Goal: Task Accomplishment & Management: Use online tool/utility

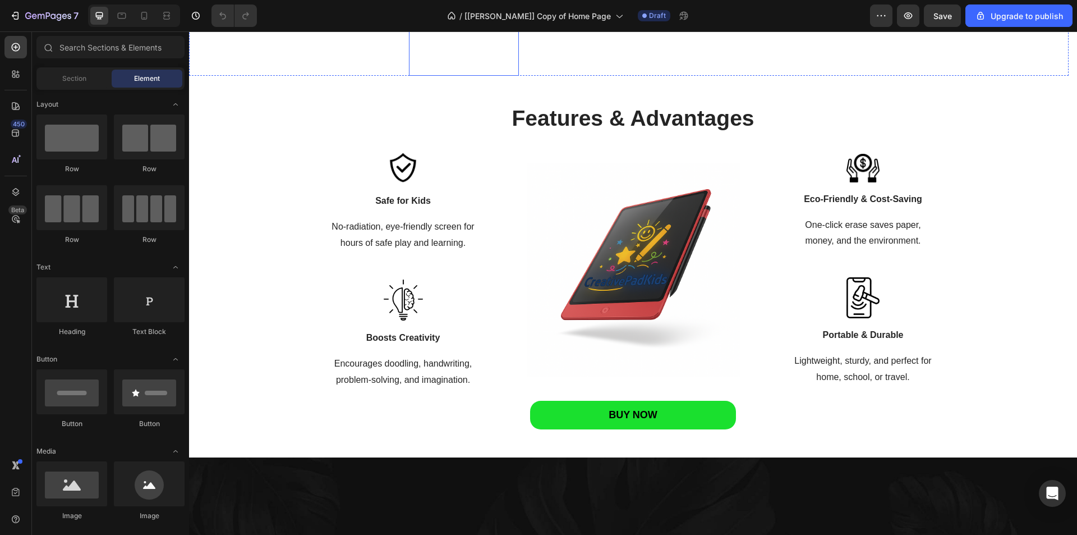
scroll to position [1414, 0]
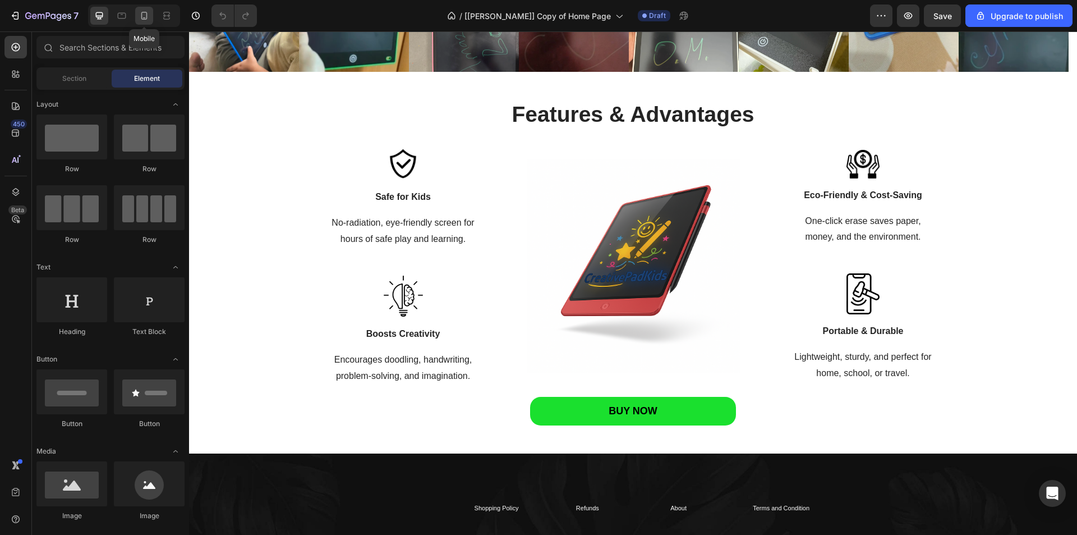
click at [145, 16] on icon at bounding box center [144, 15] width 11 height 11
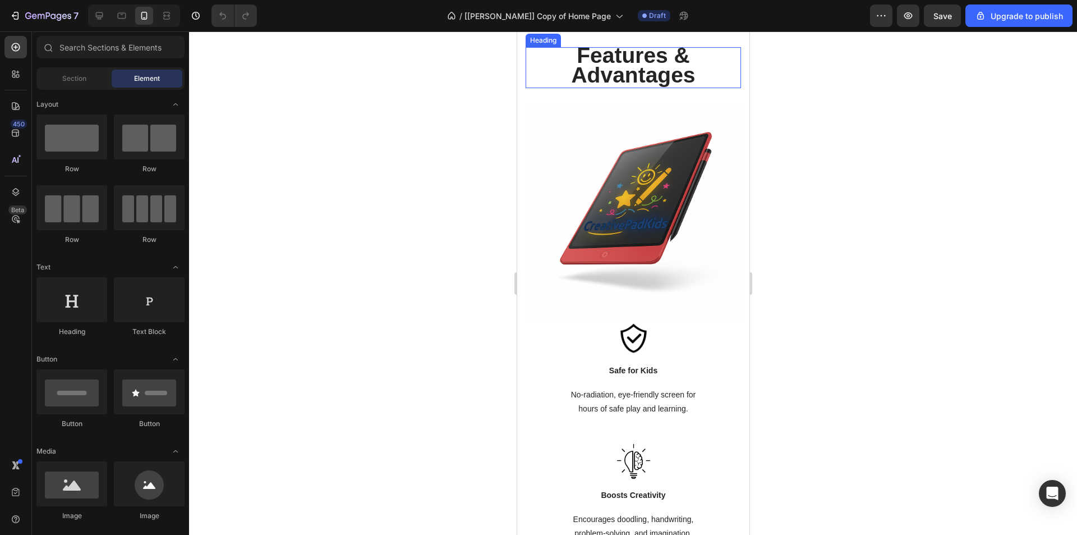
scroll to position [1194, 0]
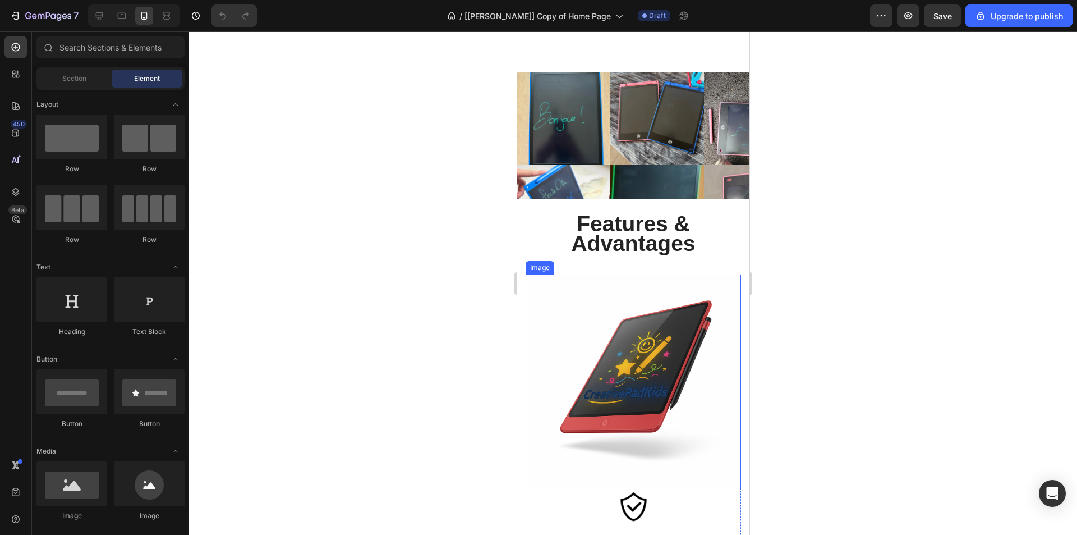
click at [551, 300] on img at bounding box center [632, 381] width 215 height 215
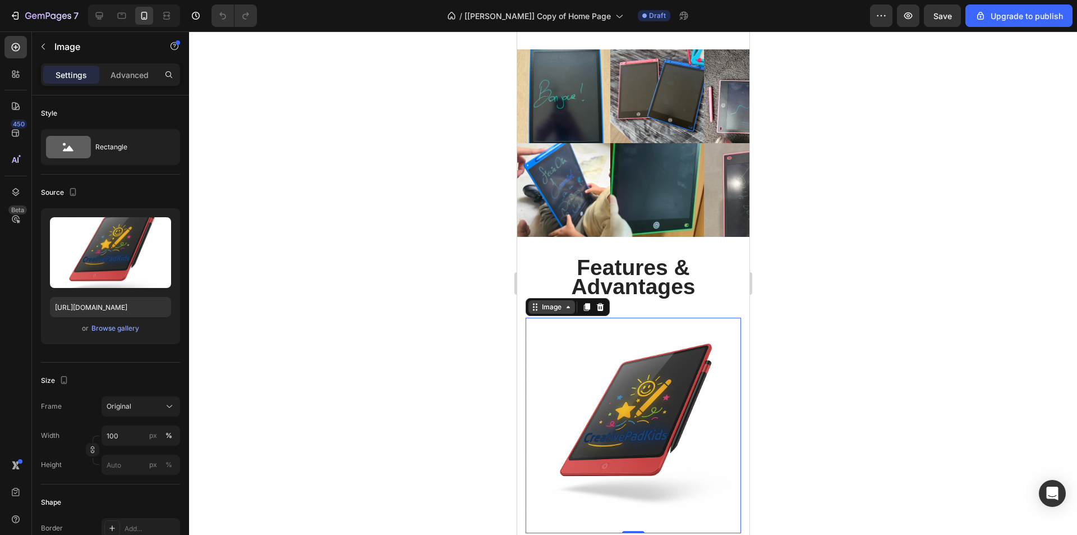
click at [554, 309] on div "Image" at bounding box center [551, 307] width 24 height 10
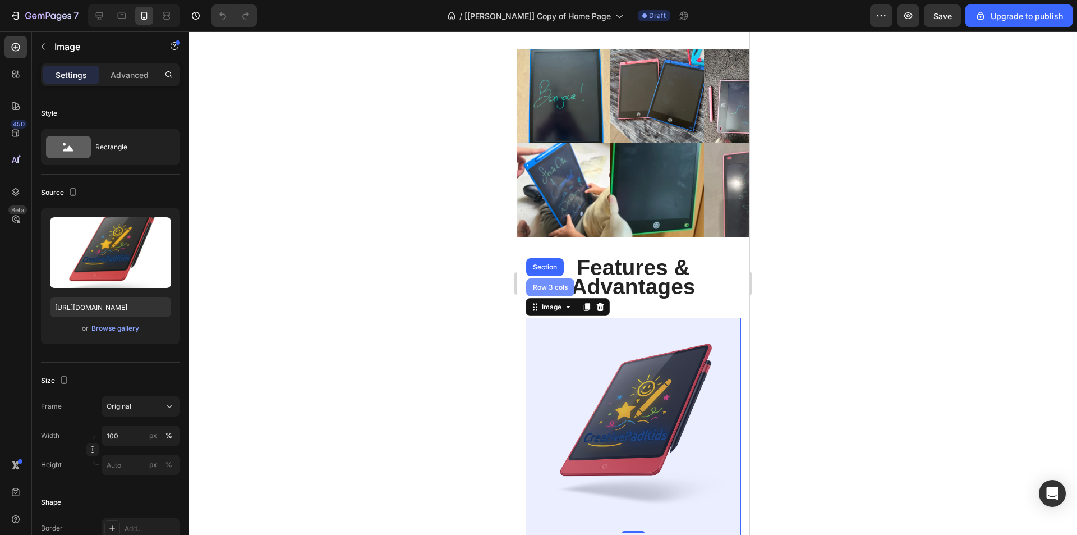
click at [551, 288] on div "Row 3 cols" at bounding box center [549, 287] width 39 height 7
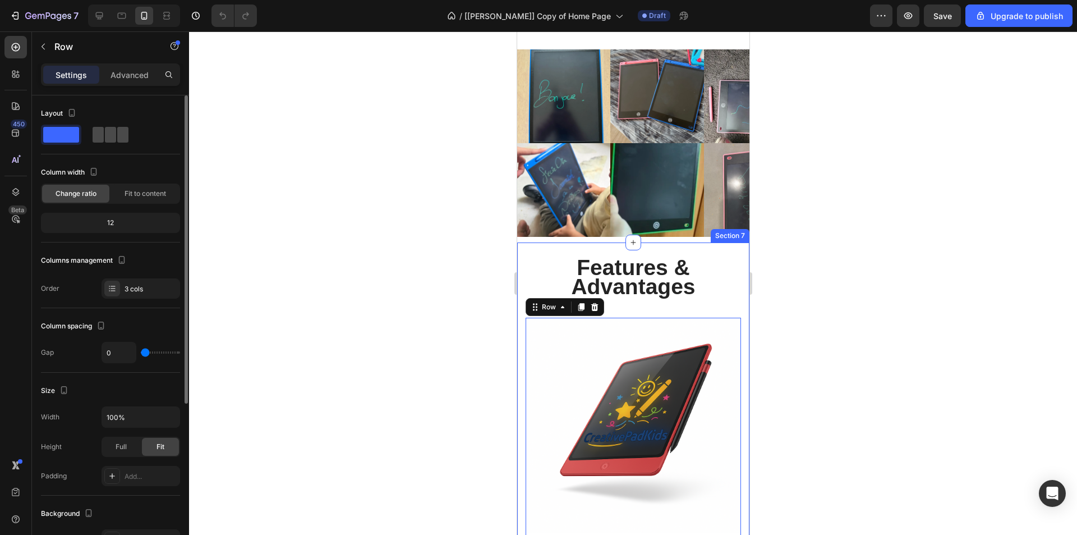
click at [107, 141] on span at bounding box center [110, 135] width 11 height 16
type input "30"
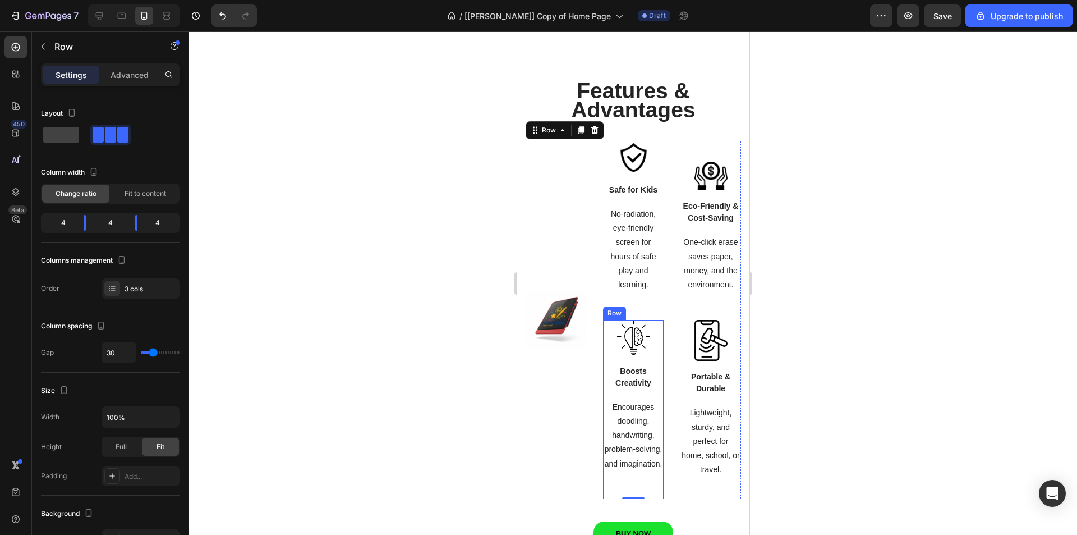
scroll to position [1418, 0]
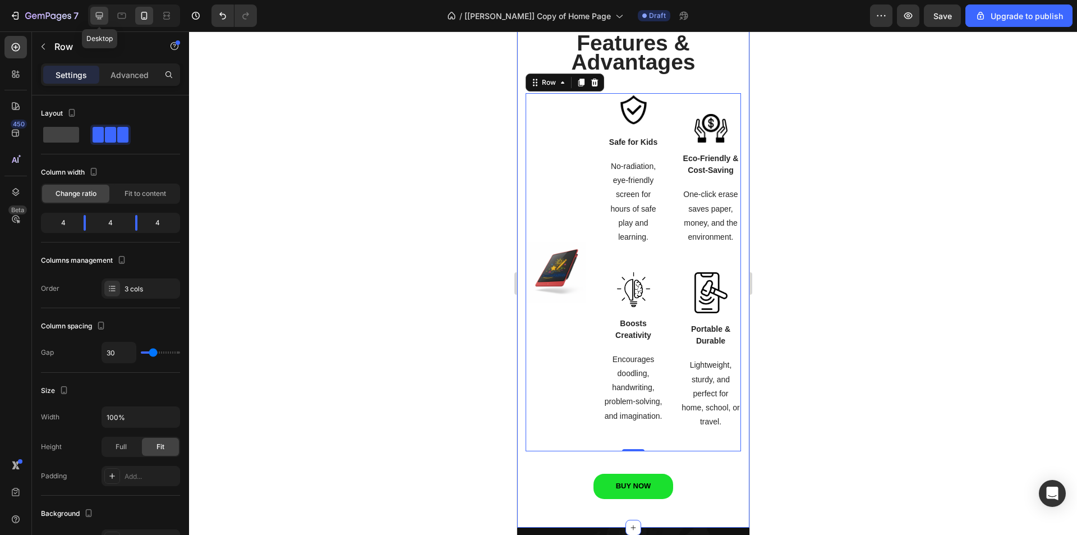
click at [104, 15] on icon at bounding box center [99, 15] width 11 height 11
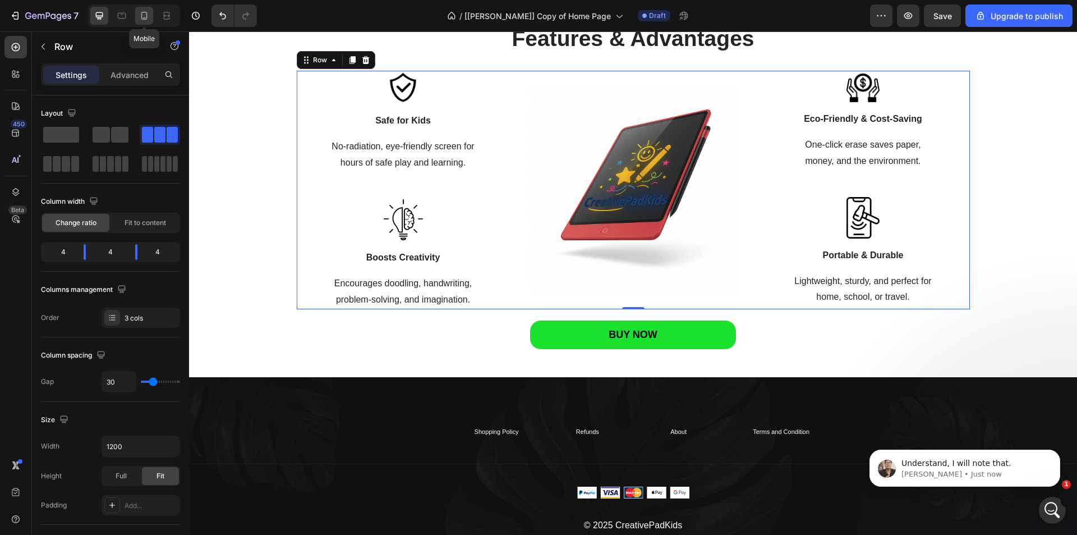
click at [145, 15] on icon at bounding box center [144, 15] width 11 height 11
type input "100%"
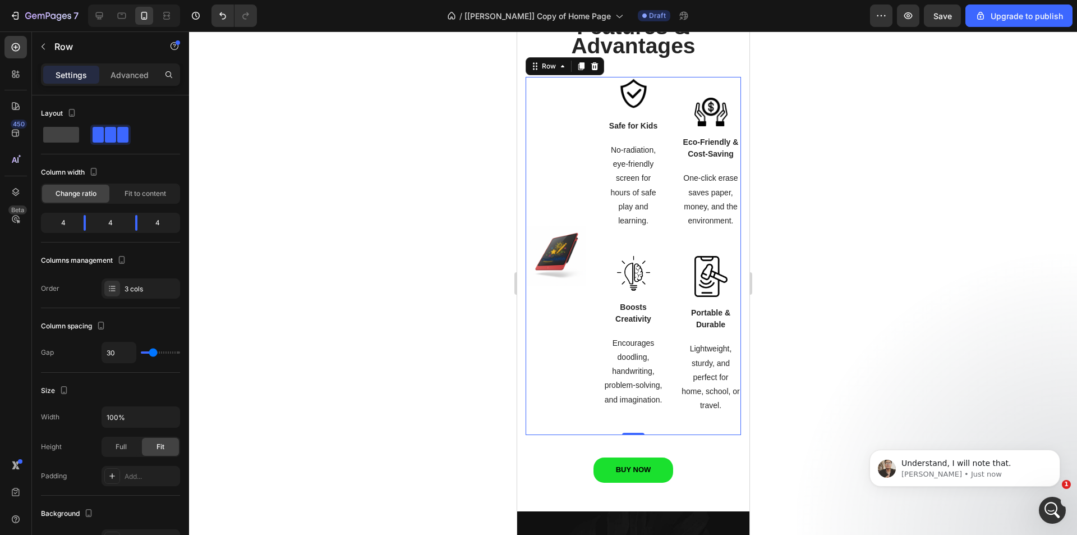
scroll to position [1441, 0]
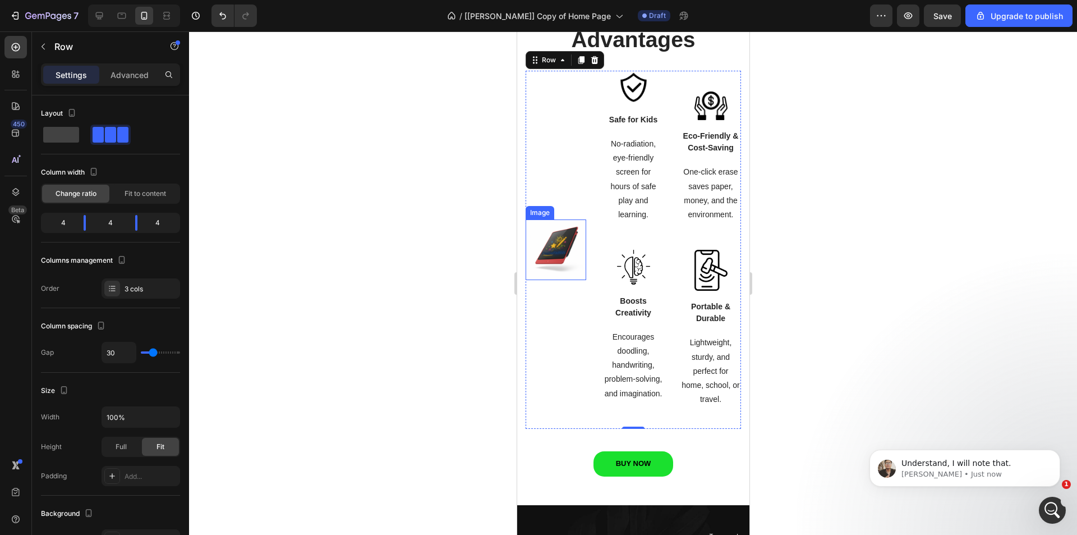
click at [568, 246] on img at bounding box center [555, 249] width 61 height 61
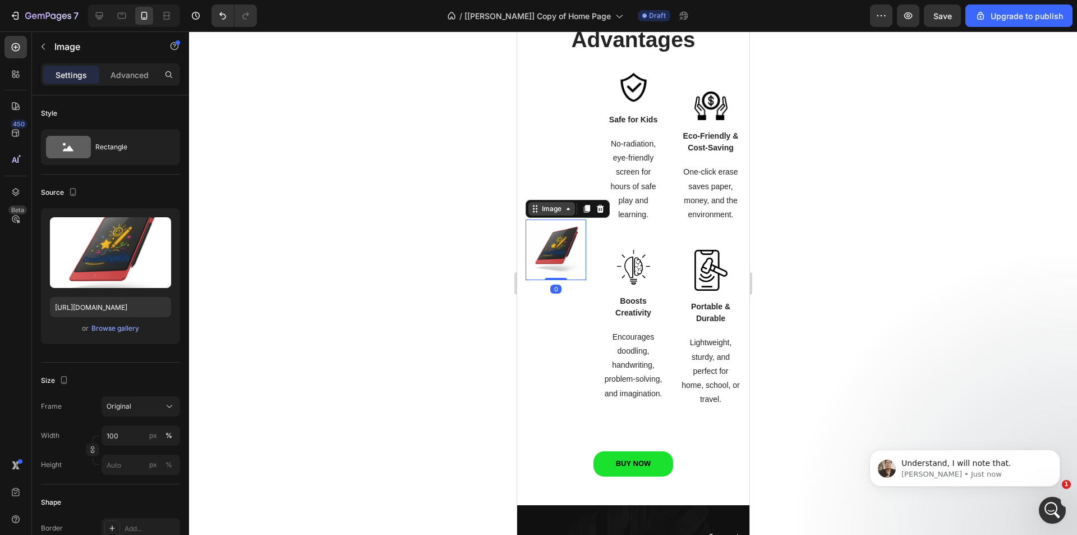
click at [554, 214] on div "Image" at bounding box center [551, 209] width 24 height 10
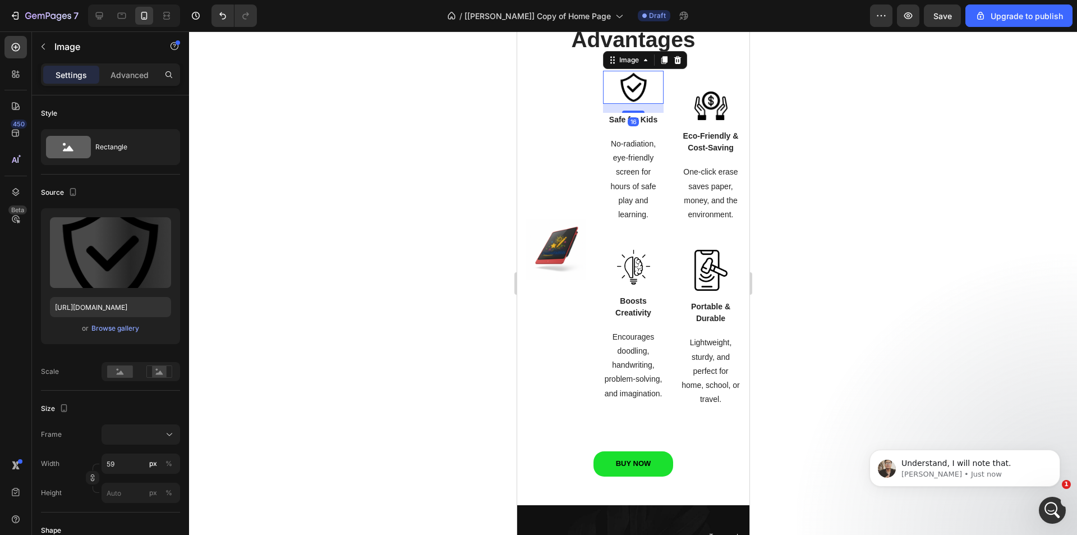
click at [640, 94] on img at bounding box center [633, 87] width 33 height 33
click at [702, 110] on img at bounding box center [710, 105] width 33 height 29
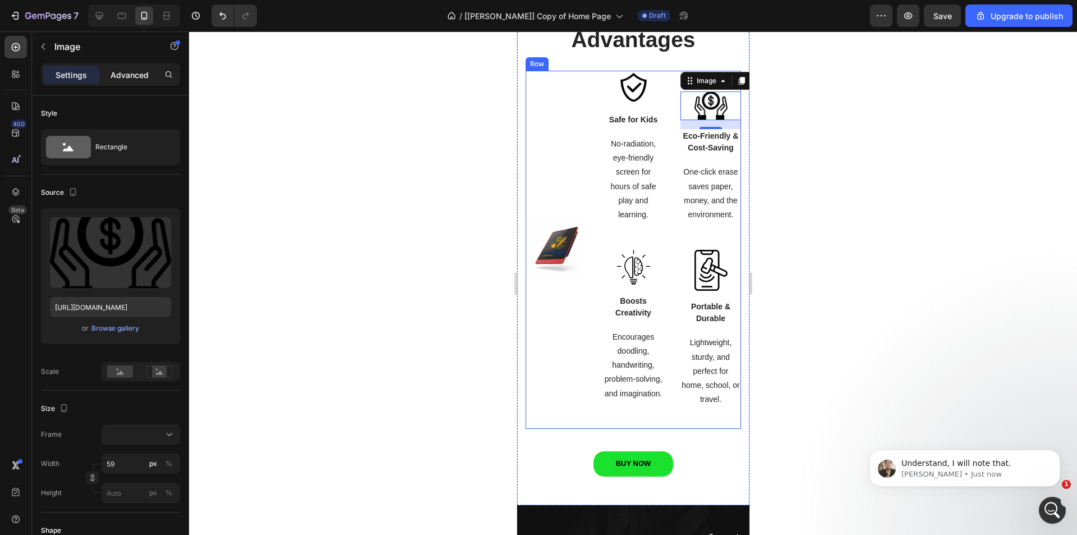
click at [135, 77] on p "Advanced" at bounding box center [130, 75] width 38 height 12
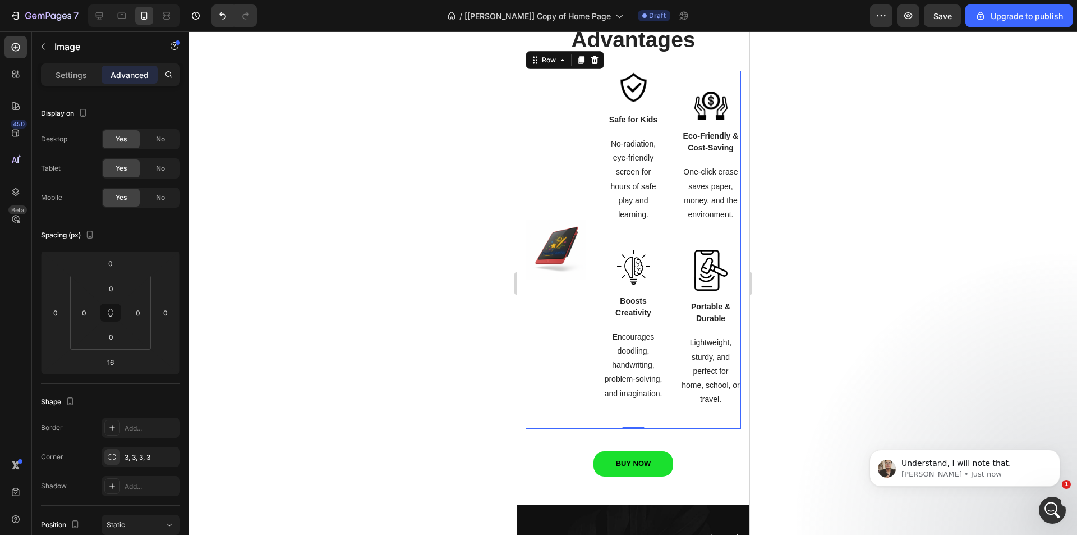
click at [658, 81] on div "Image Safe for Kids Text block No-radiation, eye-friendly screen for hours of s…" at bounding box center [632, 250] width 215 height 358
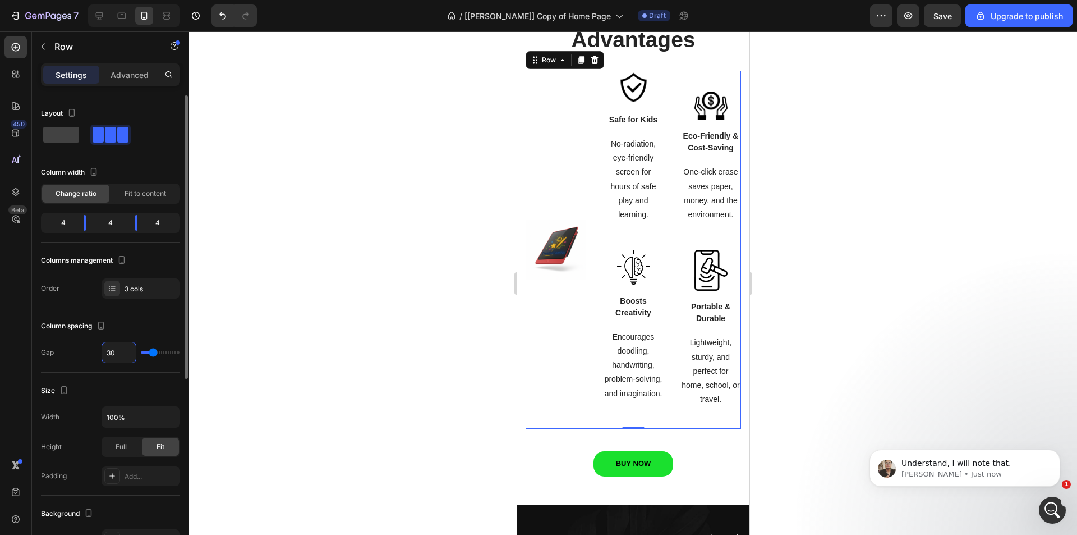
click at [116, 352] on input "30" at bounding box center [119, 352] width 34 height 20
type input "0"
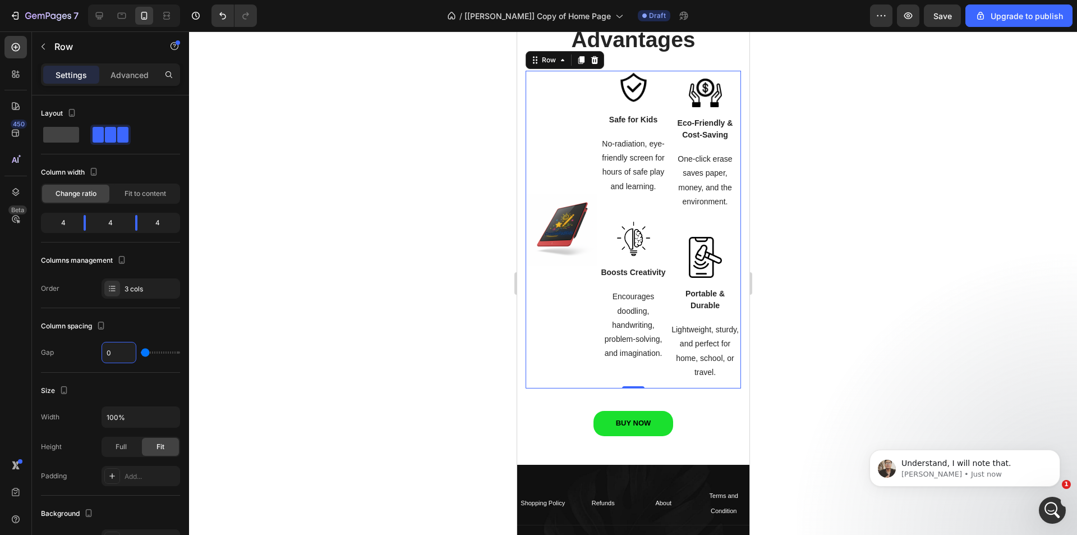
type input "0"
click at [348, 285] on div at bounding box center [633, 282] width 888 height 503
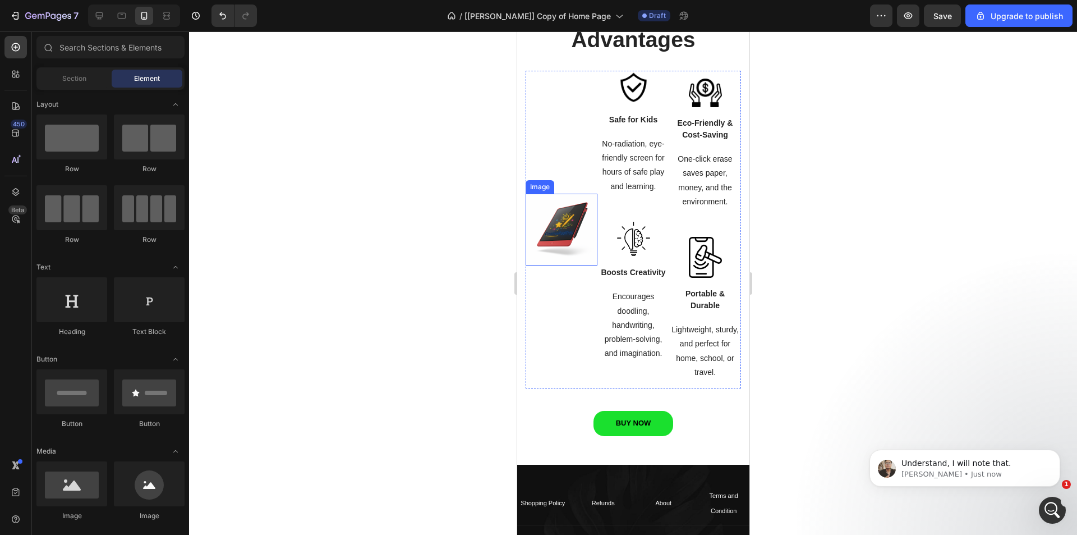
click at [560, 225] on img at bounding box center [561, 230] width 72 height 72
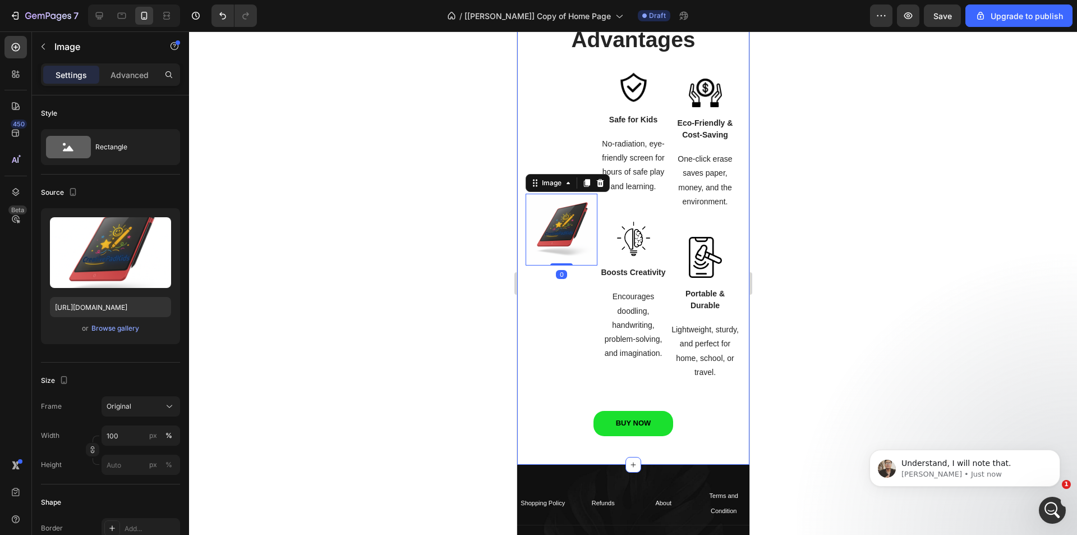
click at [429, 244] on div at bounding box center [633, 282] width 888 height 503
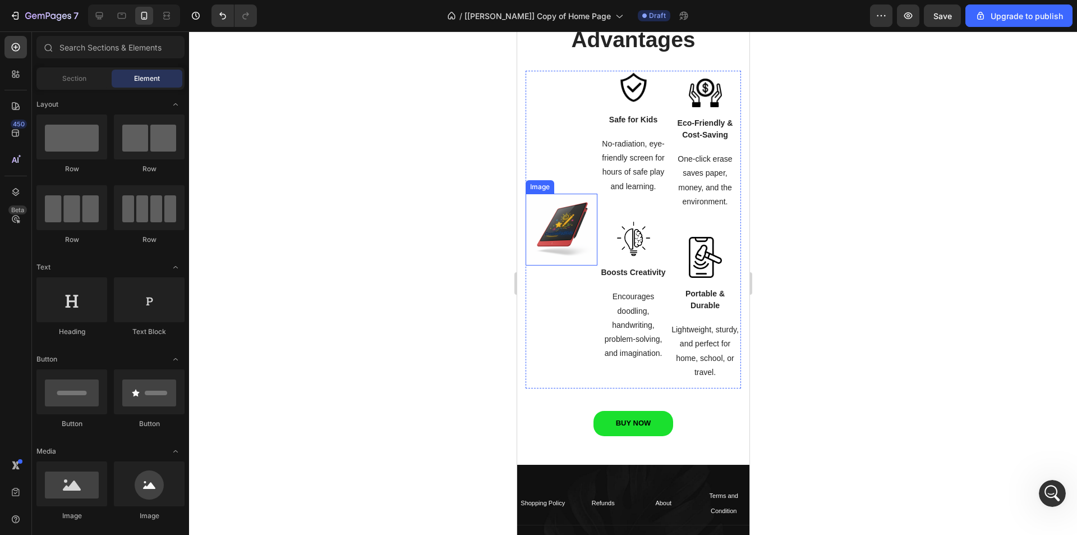
click at [564, 228] on img at bounding box center [561, 230] width 72 height 72
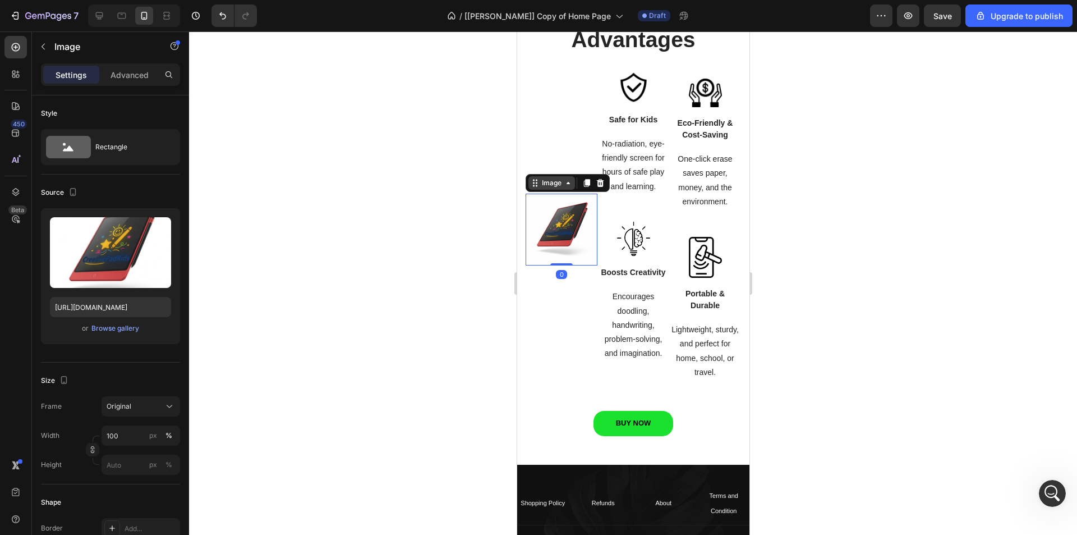
click at [553, 186] on div "Image" at bounding box center [551, 183] width 24 height 10
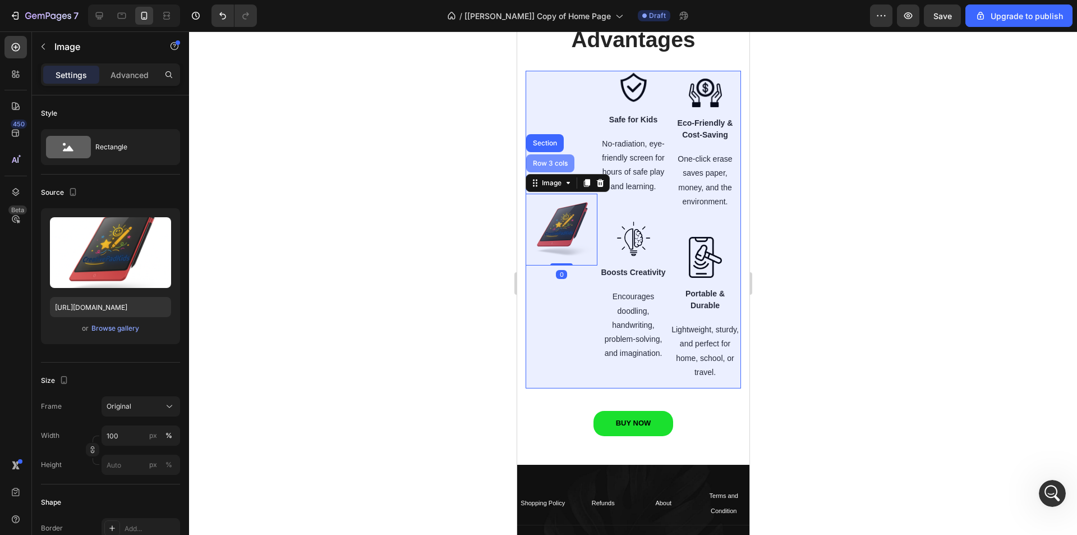
drag, startPoint x: 549, startPoint y: 166, endPoint x: 1031, endPoint y: 208, distance: 484.3
click at [549, 166] on div "Row 3 cols" at bounding box center [549, 163] width 39 height 7
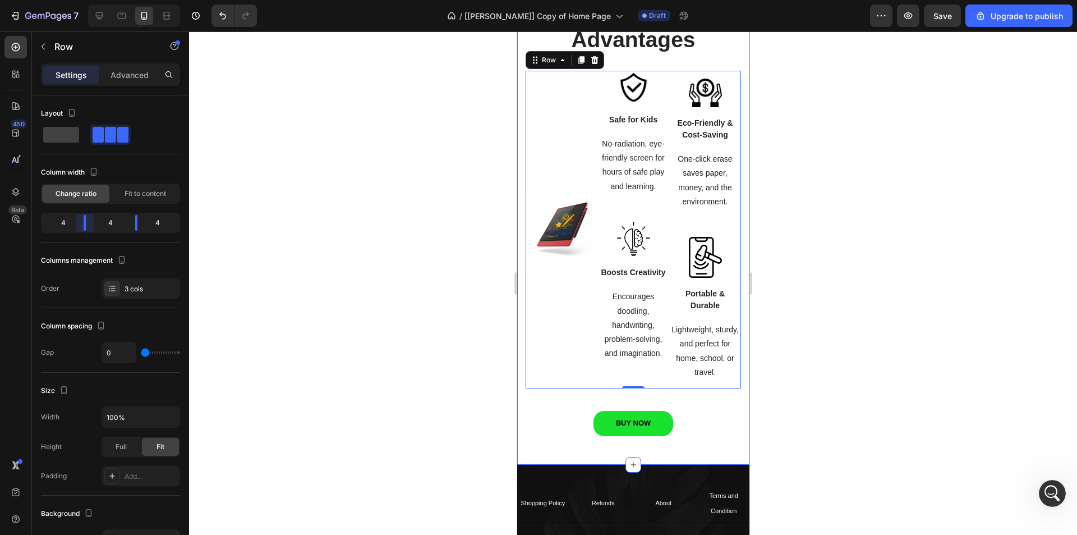
drag, startPoint x: 86, startPoint y: 224, endPoint x: 93, endPoint y: 227, distance: 6.8
click at [93, 0] on body "7 / [Ken GemPages] Copy of Home Page Draft Preview Save Upgrade to publish 450 …" at bounding box center [538, 0] width 1077 height 0
click at [100, 18] on icon at bounding box center [99, 15] width 11 height 11
type input "30"
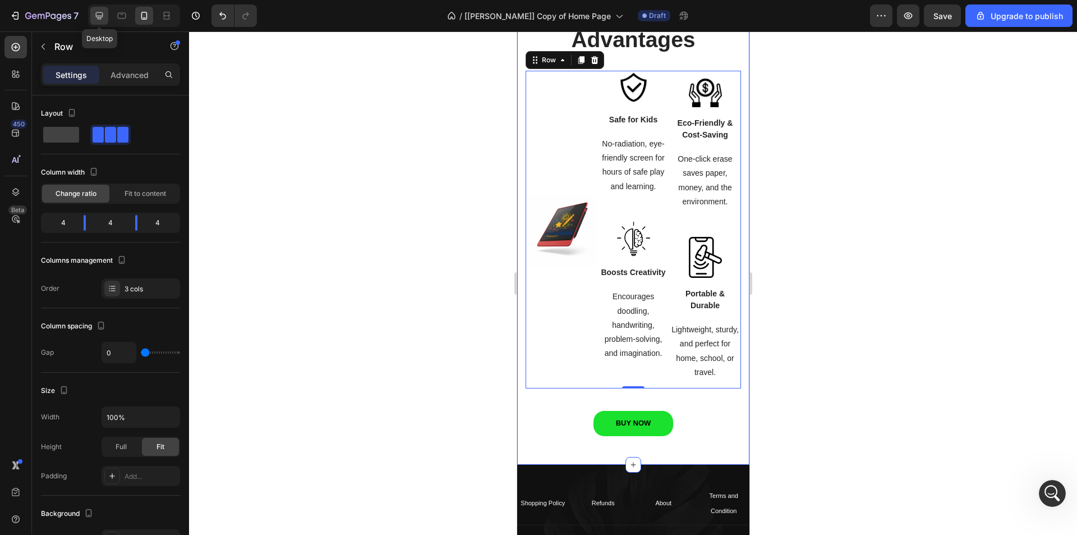
type input "1200"
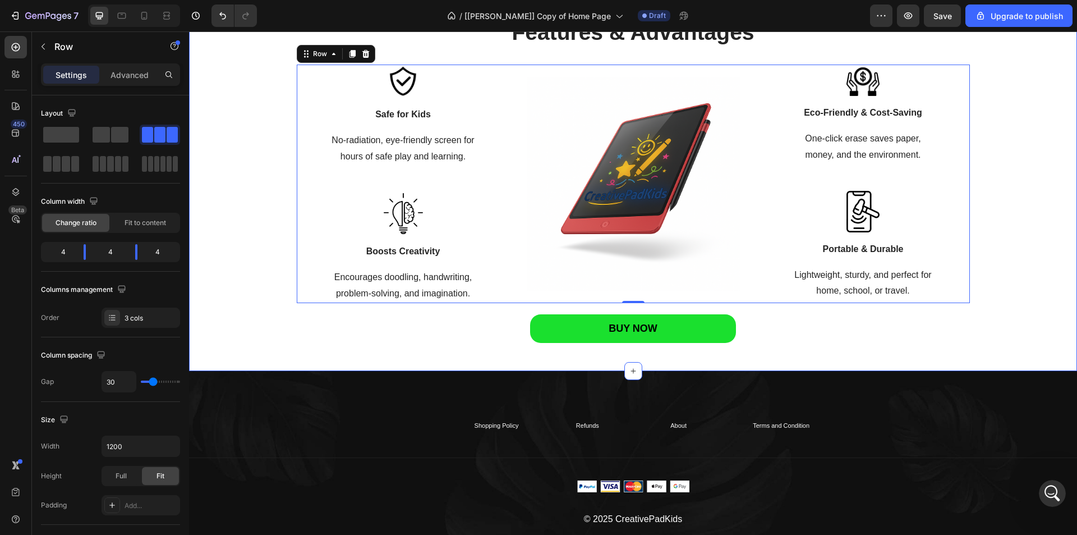
scroll to position [1435, 0]
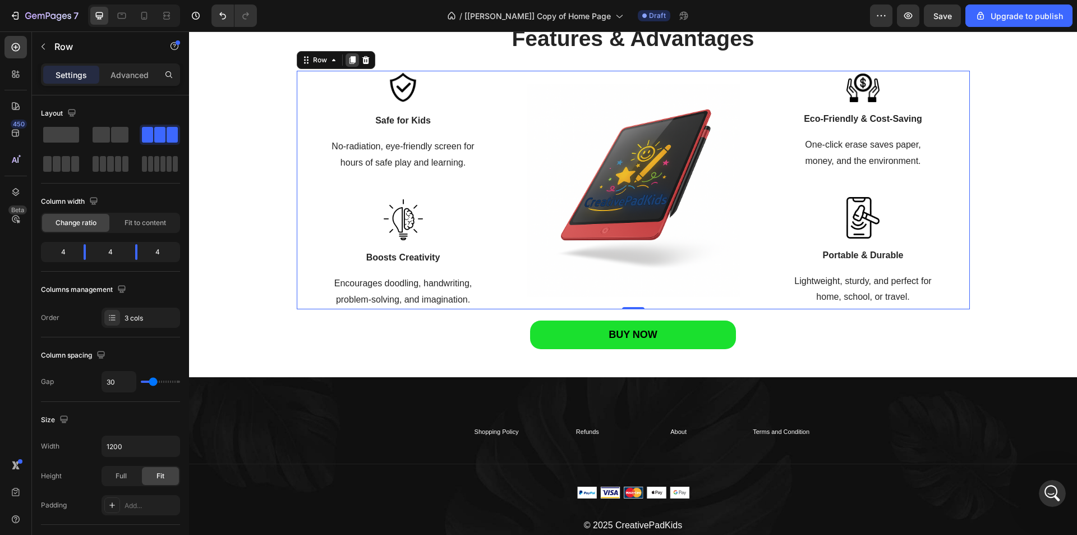
click at [351, 60] on icon at bounding box center [352, 61] width 6 height 8
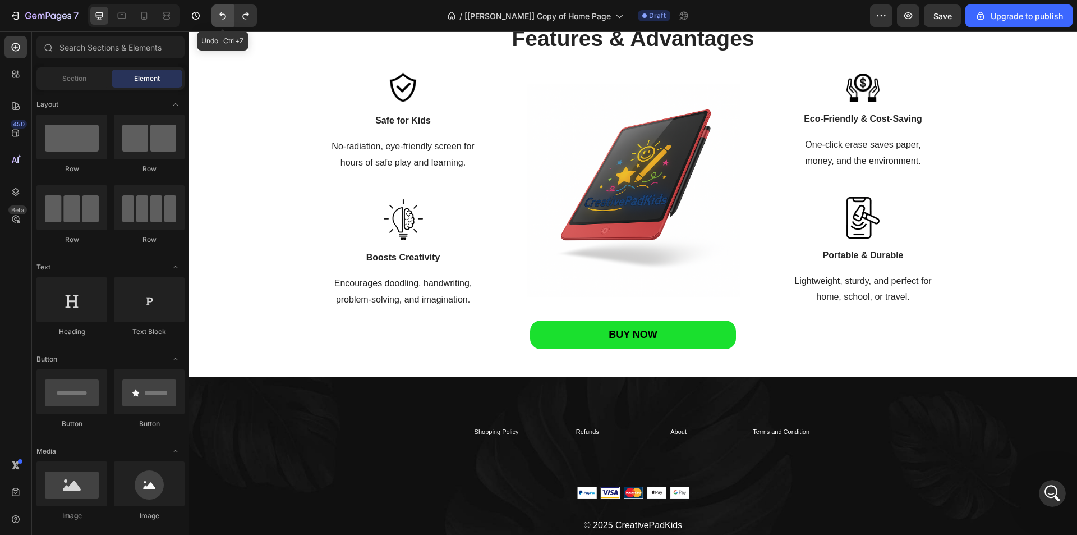
click at [224, 15] on icon "Undo/Redo" at bounding box center [222, 15] width 7 height 7
click at [150, 19] on icon at bounding box center [144, 15] width 11 height 11
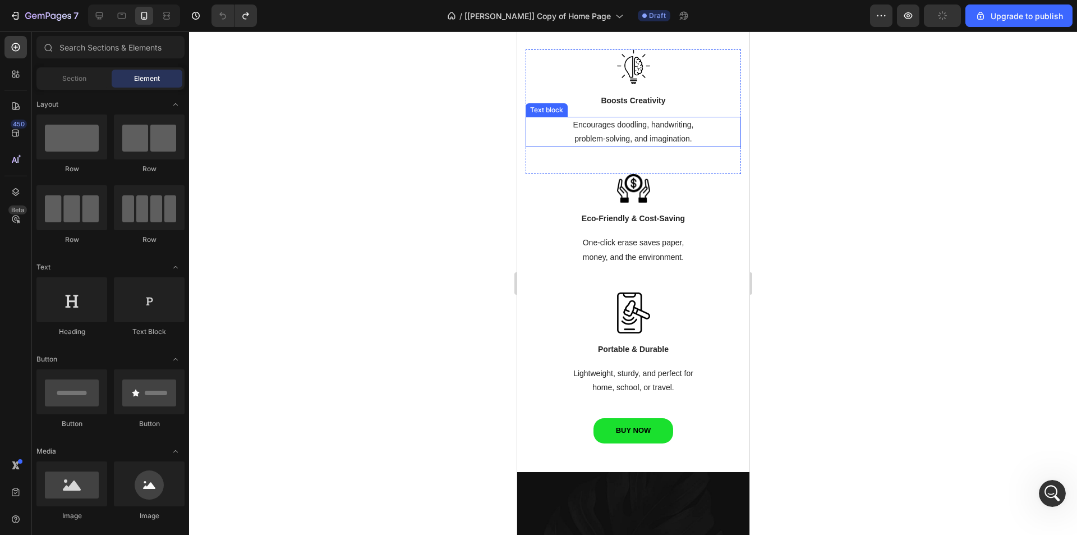
scroll to position [1883, 0]
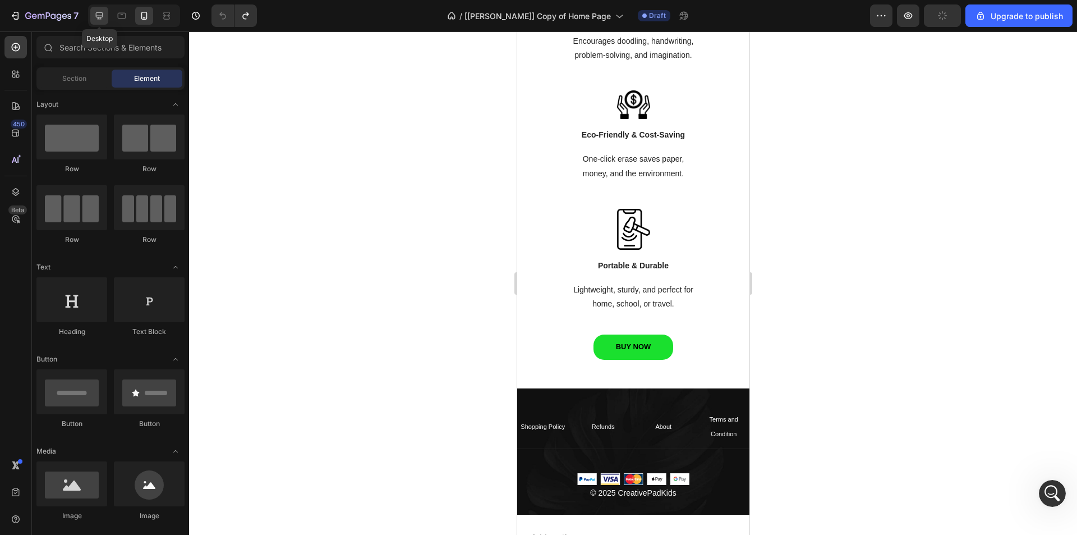
click at [98, 16] on icon at bounding box center [99, 15] width 7 height 7
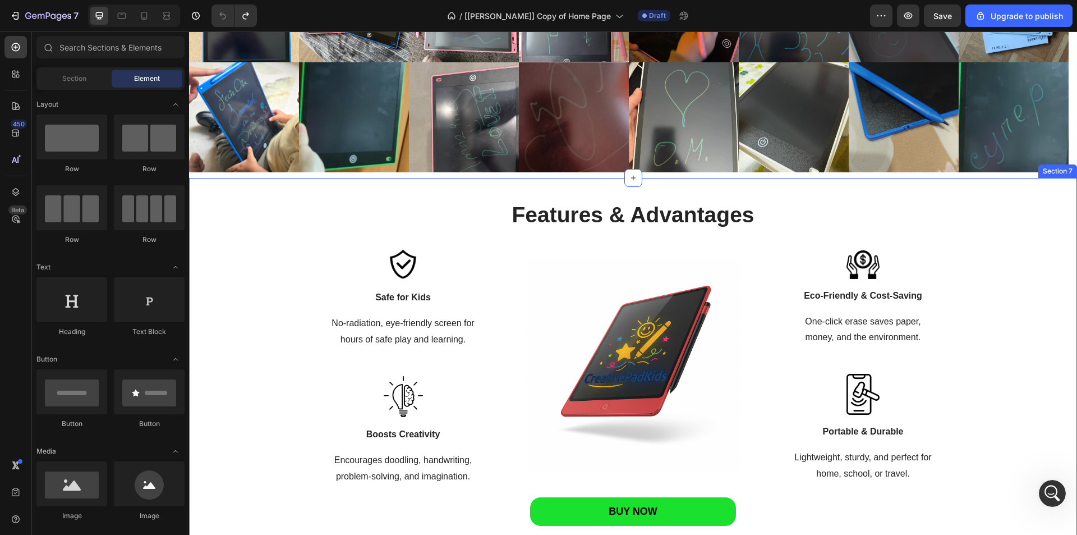
scroll to position [1346, 0]
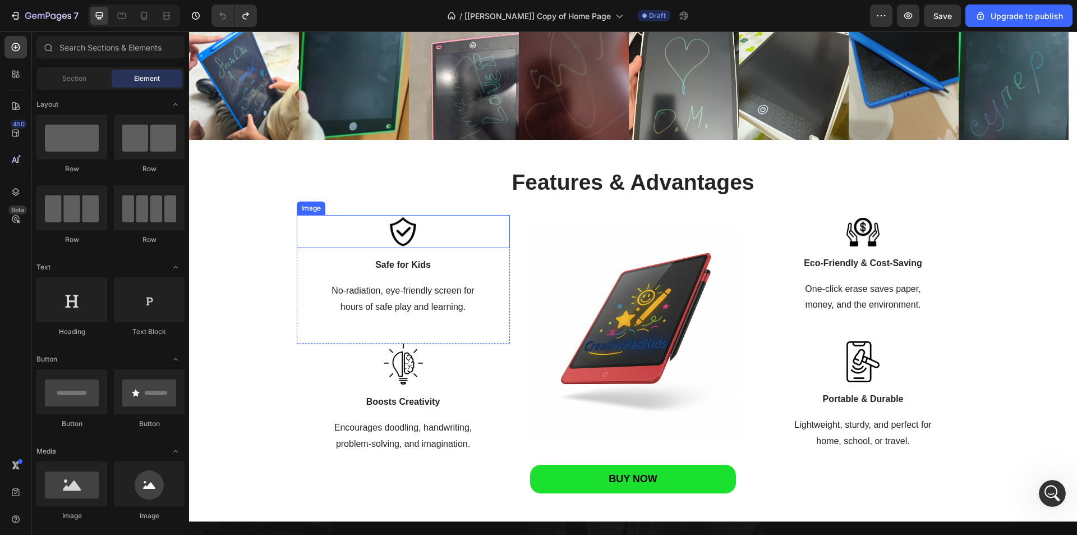
click at [341, 249] on div "Image Safe for Kids Text block No-radiation, eye-friendly screen for hours of s…" at bounding box center [403, 266] width 213 height 102
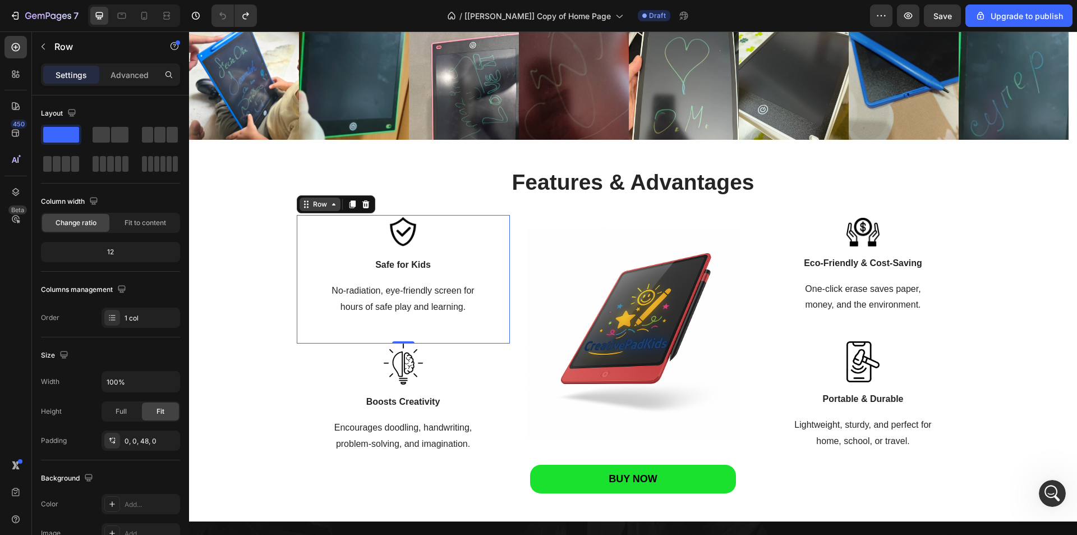
click at [315, 208] on div "Row" at bounding box center [320, 204] width 19 height 10
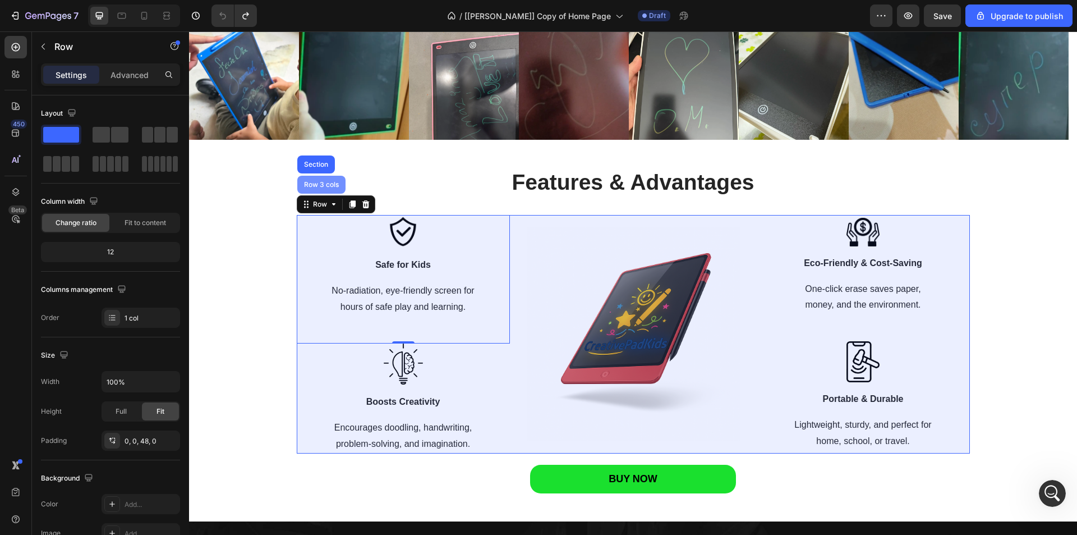
click at [314, 182] on div "Row 3 cols" at bounding box center [321, 184] width 39 height 7
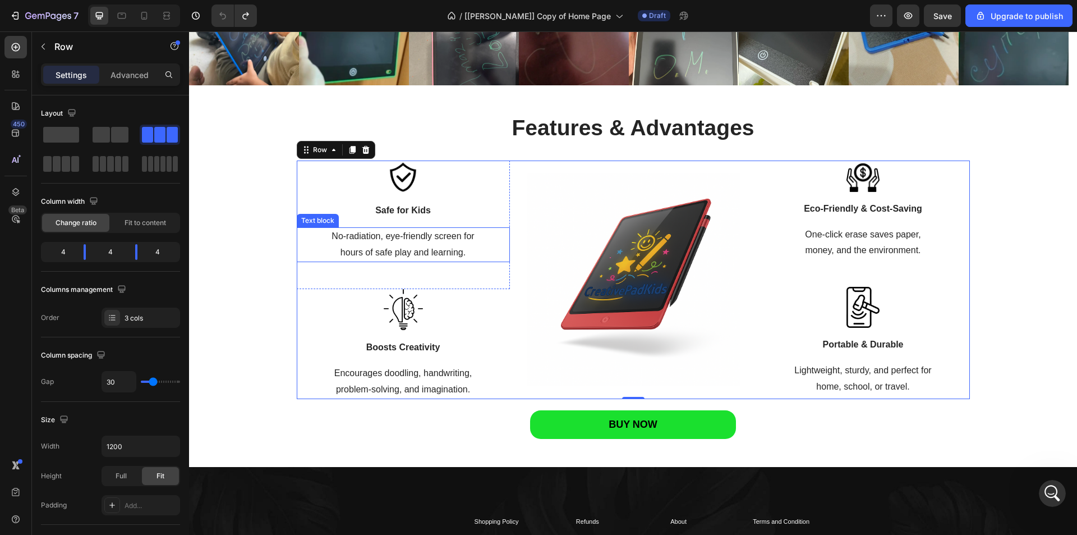
scroll to position [1402, 0]
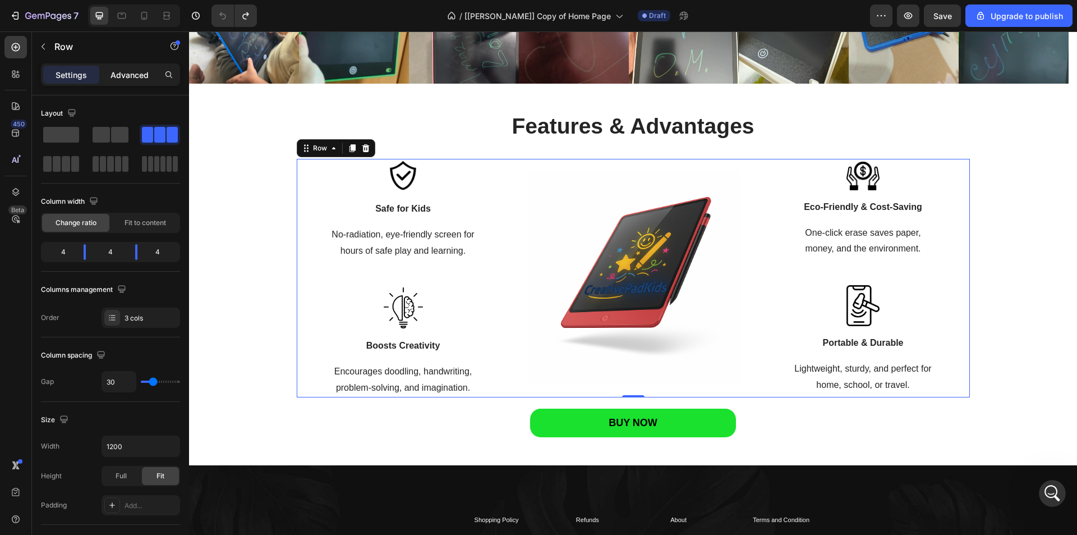
click at [127, 74] on p "Advanced" at bounding box center [130, 75] width 38 height 12
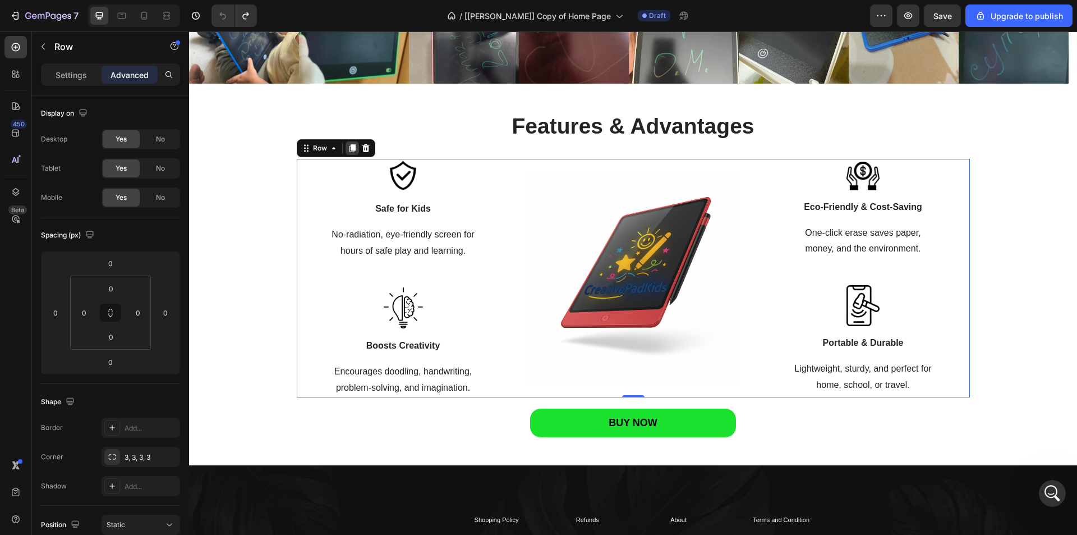
click at [349, 150] on icon at bounding box center [352, 148] width 6 height 8
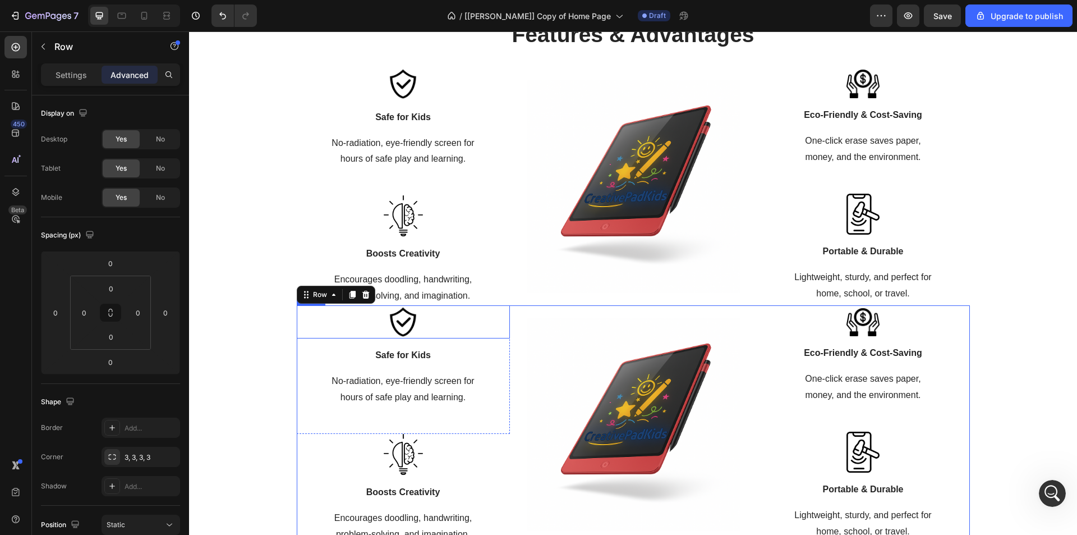
scroll to position [1224, 0]
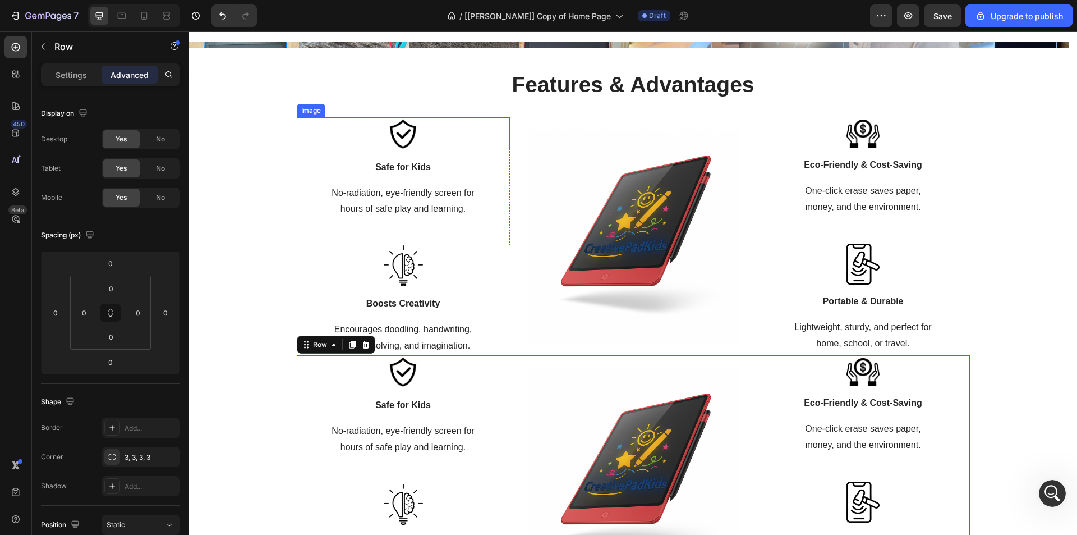
click at [327, 136] on div at bounding box center [403, 133] width 213 height 33
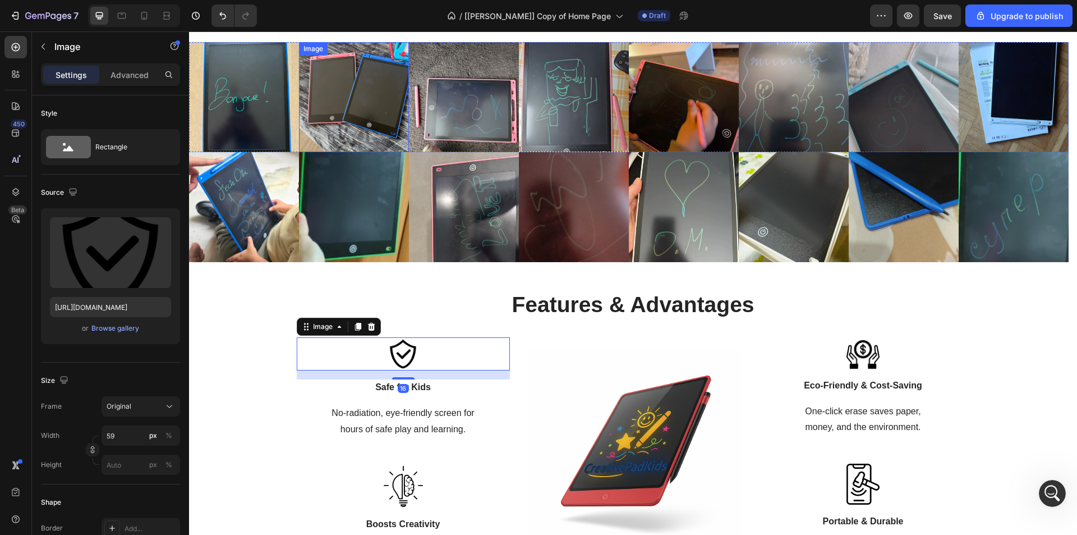
click at [319, 109] on img at bounding box center [354, 97] width 110 height 110
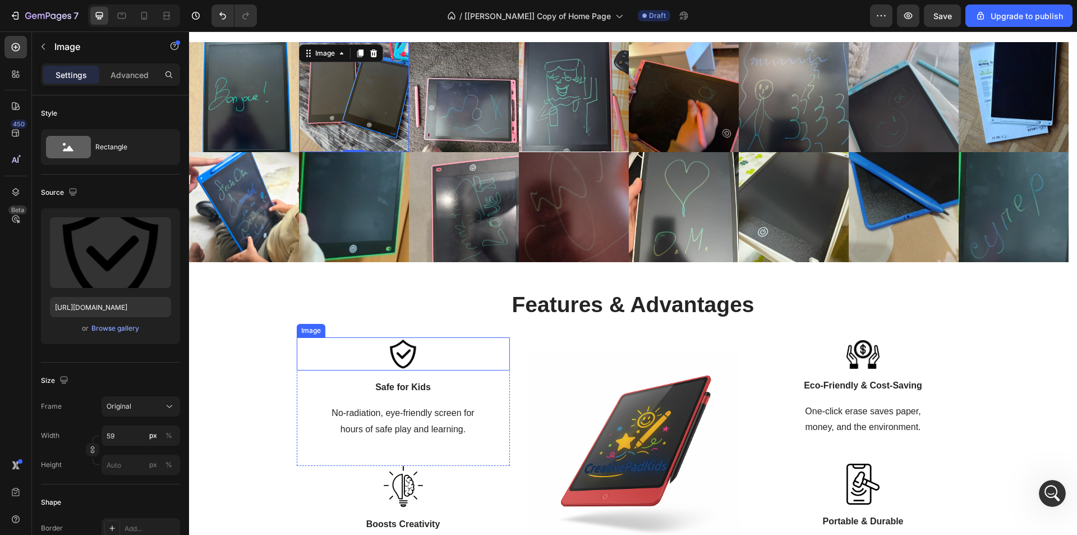
click at [334, 363] on div at bounding box center [403, 353] width 213 height 33
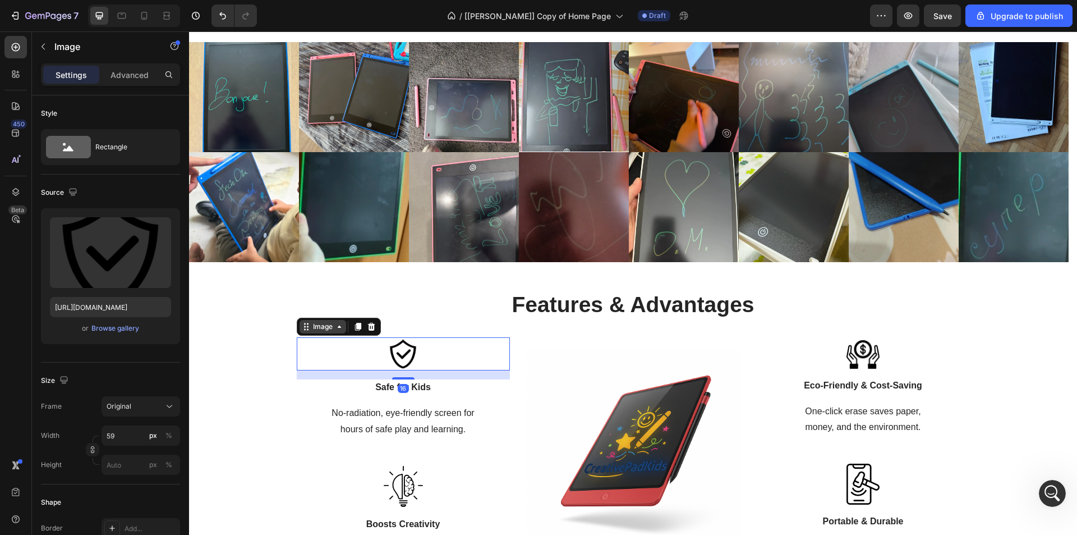
click at [321, 326] on div "Image" at bounding box center [323, 326] width 24 height 10
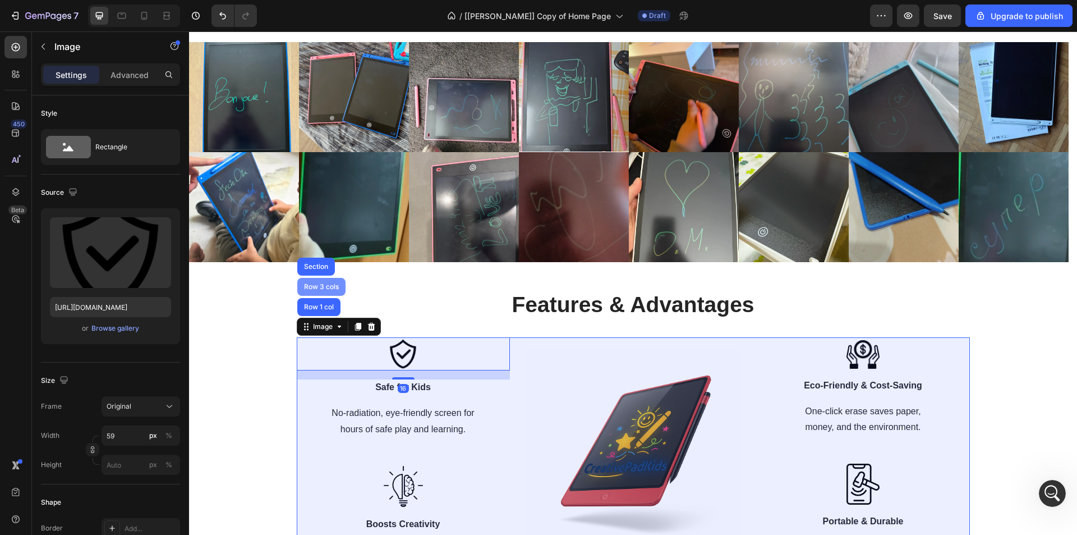
click at [318, 282] on div "Row 3 cols" at bounding box center [321, 287] width 48 height 18
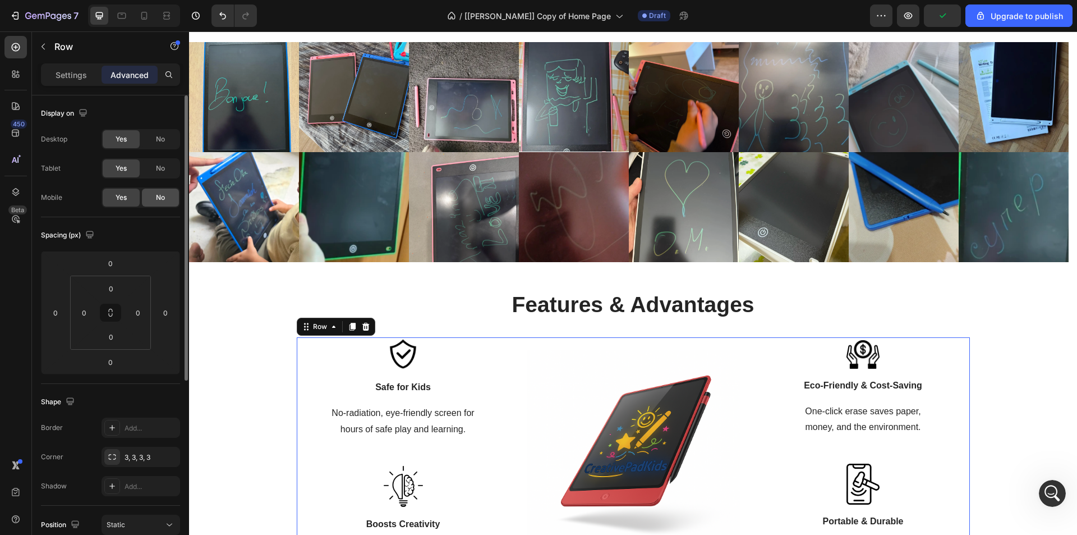
click at [158, 199] on span "No" at bounding box center [160, 197] width 9 height 10
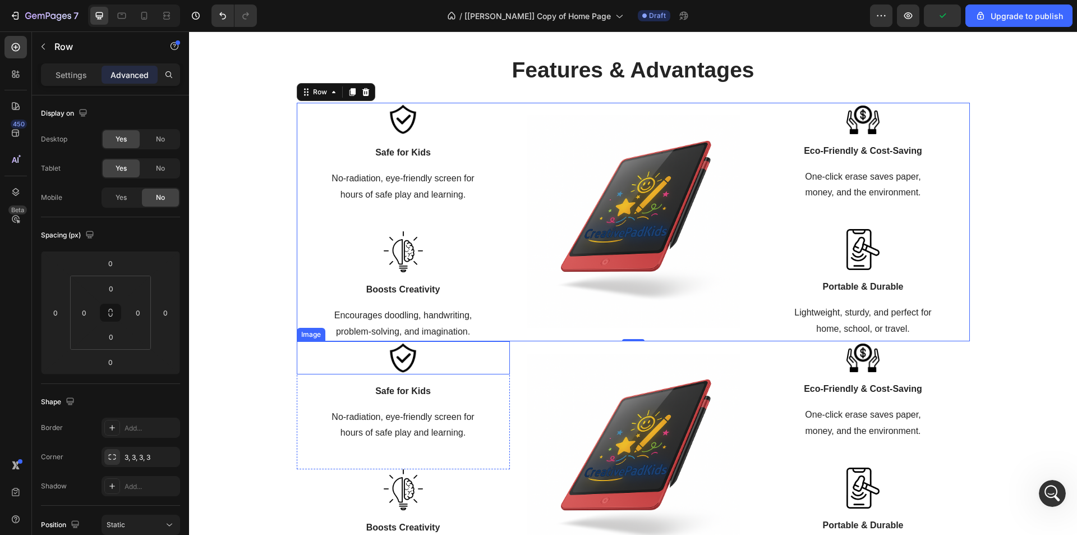
scroll to position [1504, 0]
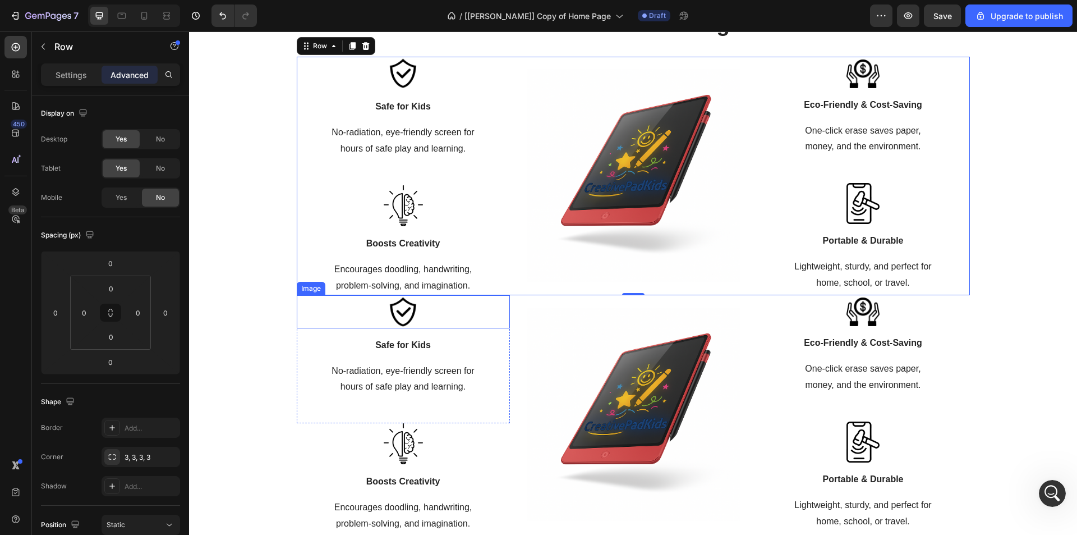
click at [318, 314] on div at bounding box center [403, 311] width 213 height 33
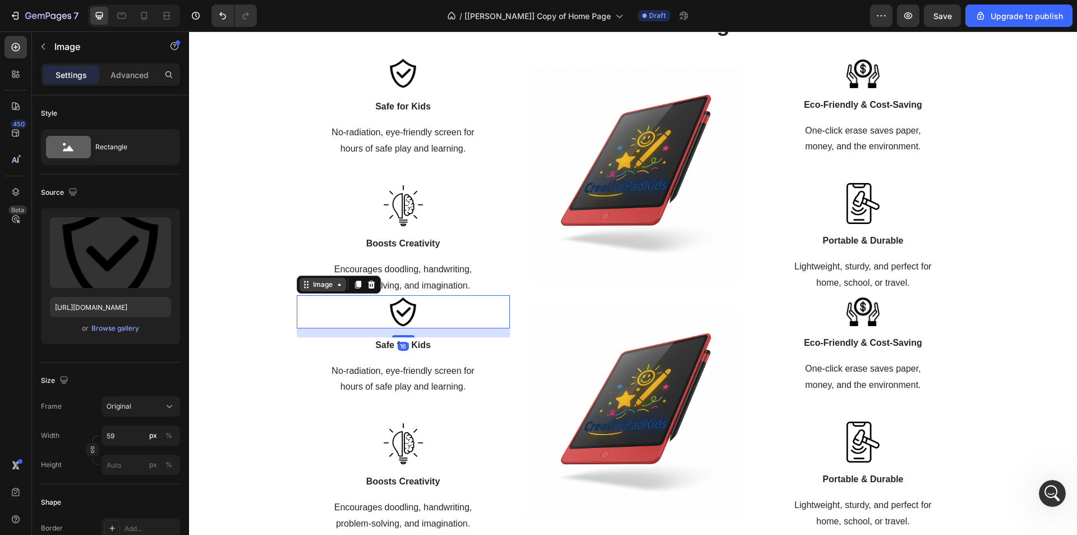
click at [314, 284] on div "Image" at bounding box center [323, 284] width 24 height 10
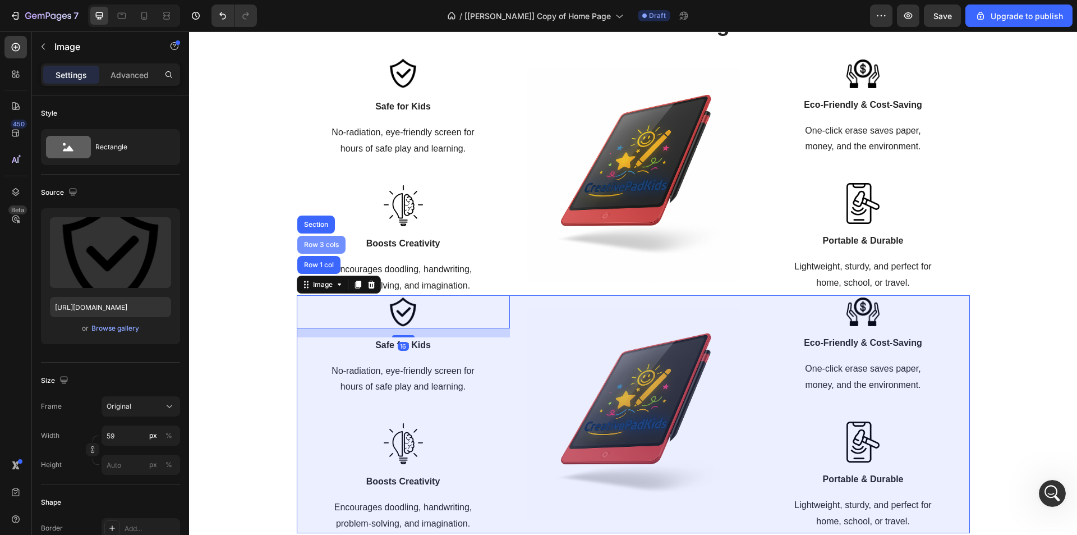
click at [312, 245] on div "Row 3 cols" at bounding box center [321, 244] width 39 height 7
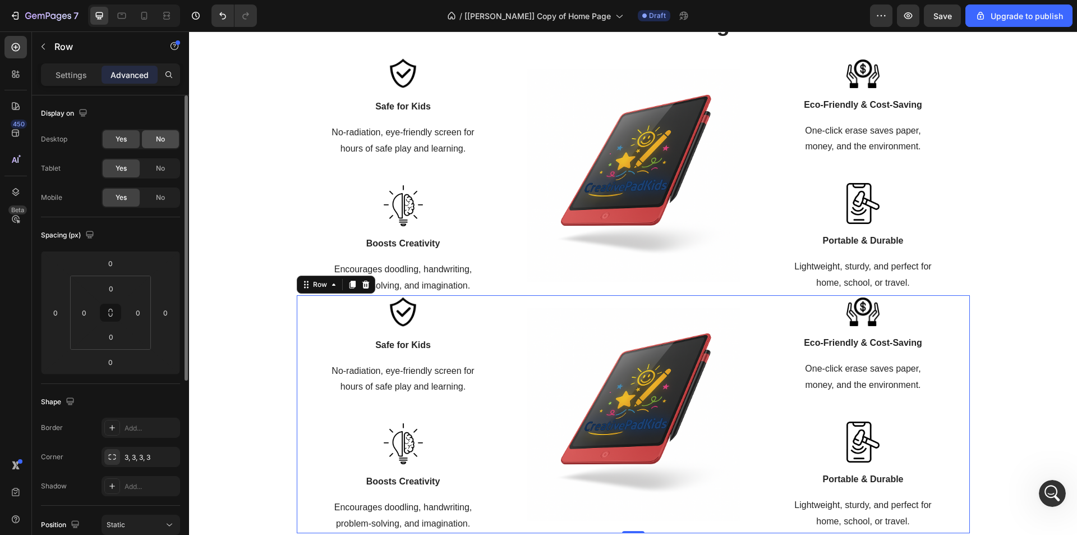
click at [159, 145] on div "No" at bounding box center [160, 139] width 37 height 18
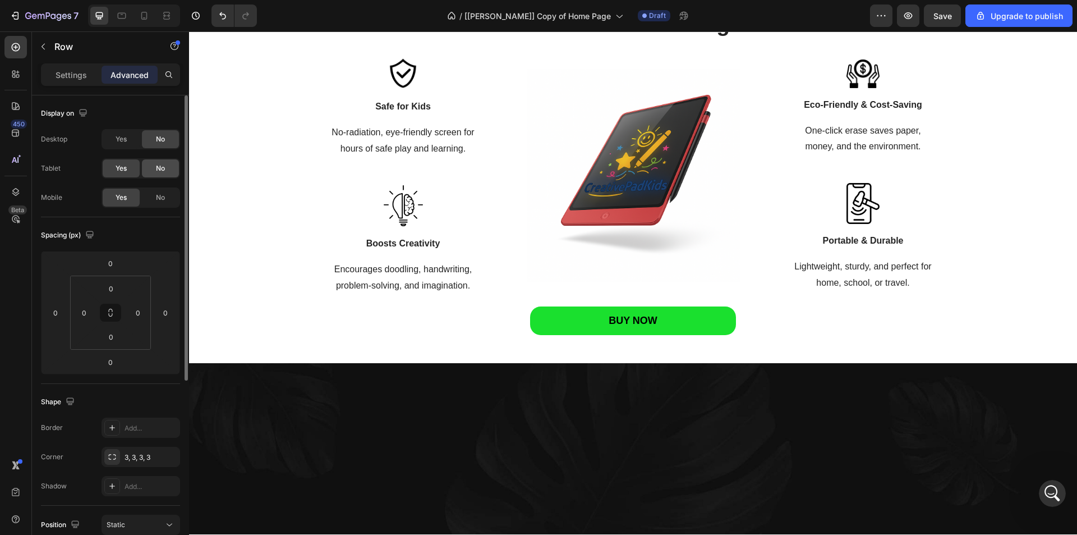
click at [163, 167] on span "No" at bounding box center [160, 168] width 9 height 10
click at [144, 16] on icon at bounding box center [144, 15] width 11 height 11
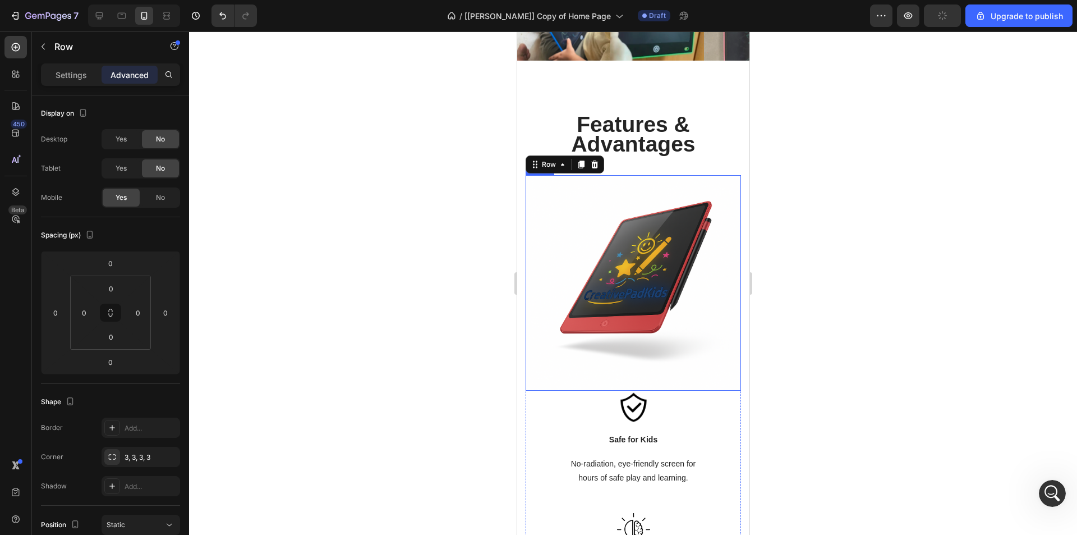
scroll to position [1384, 0]
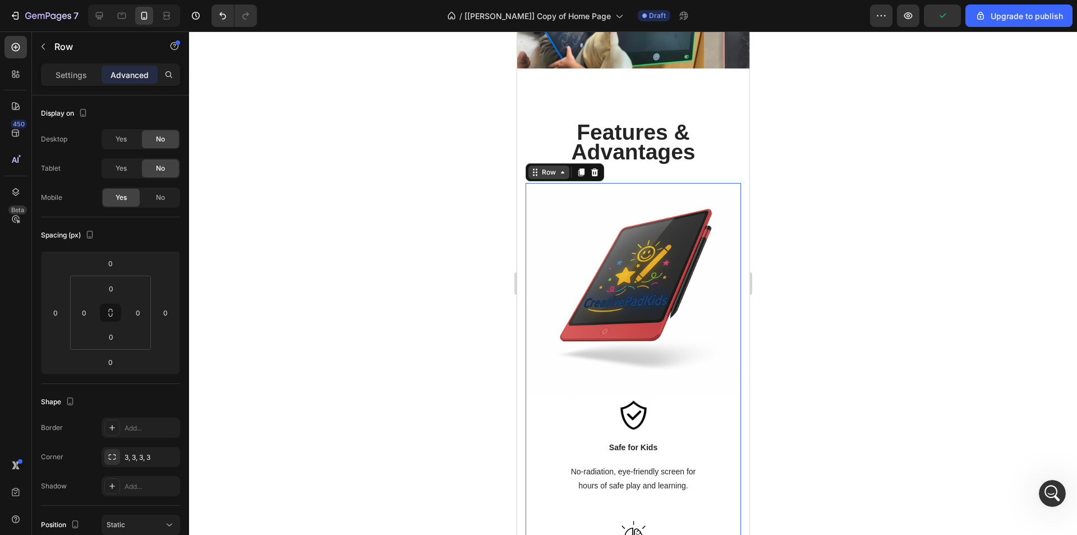
click at [551, 177] on div "Row" at bounding box center [548, 172] width 19 height 10
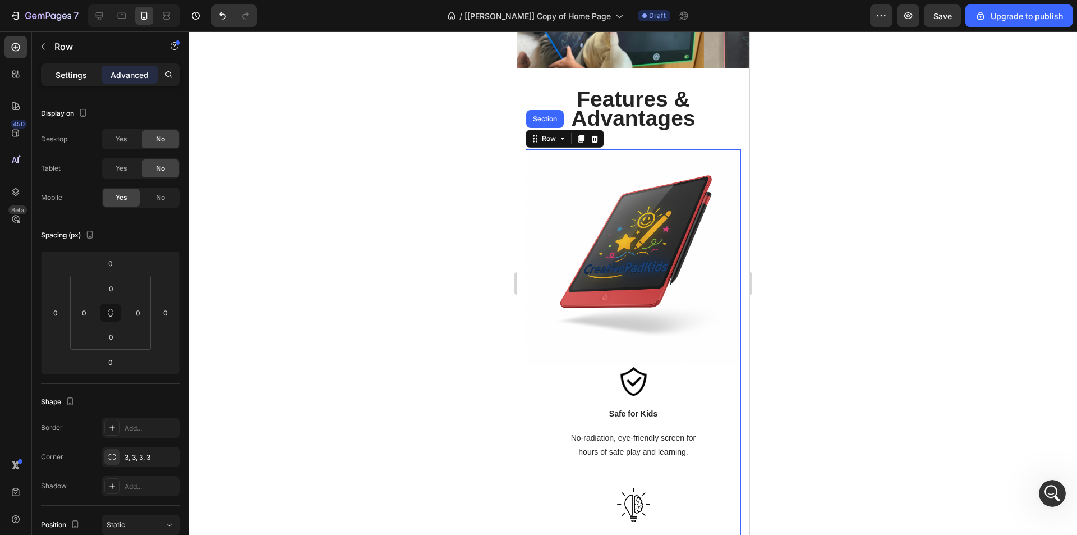
click at [72, 78] on p "Settings" at bounding box center [71, 75] width 31 height 12
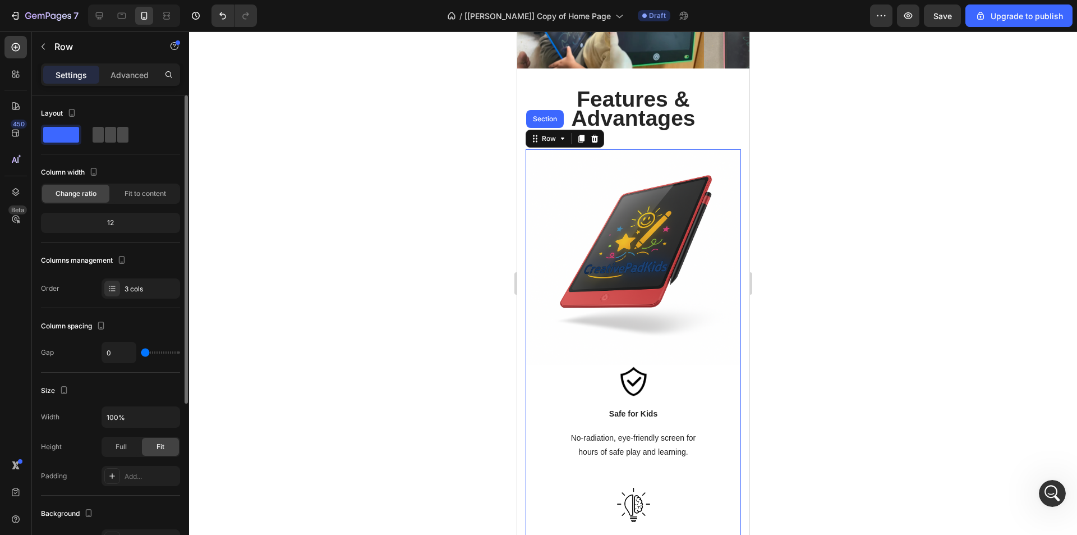
click at [107, 135] on span at bounding box center [110, 135] width 11 height 16
type input "30"
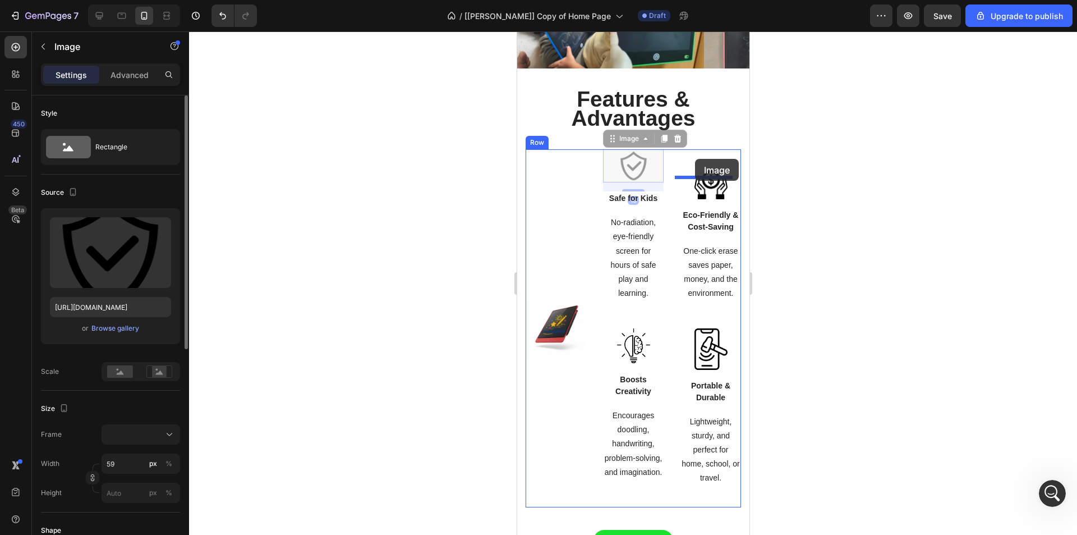
drag, startPoint x: 624, startPoint y: 172, endPoint x: 695, endPoint y: 159, distance: 71.9
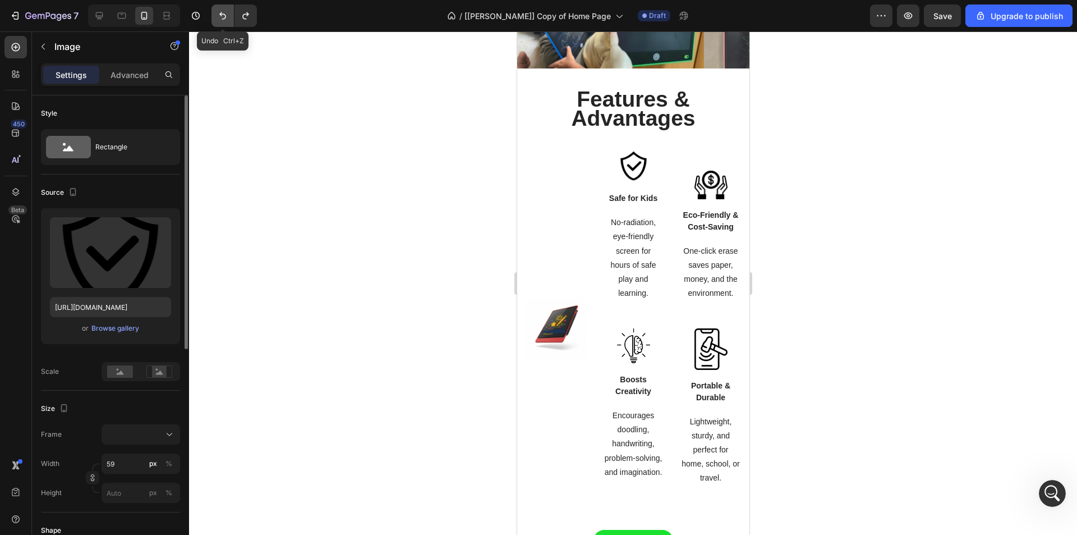
click at [225, 16] on icon "Undo/Redo" at bounding box center [222, 15] width 11 height 11
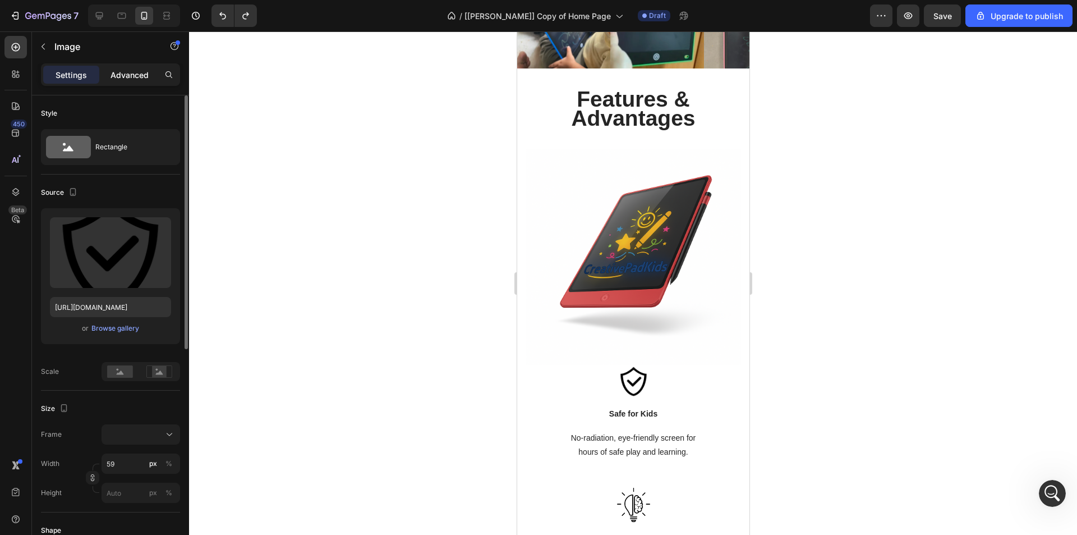
click at [141, 75] on p "Advanced" at bounding box center [130, 75] width 38 height 12
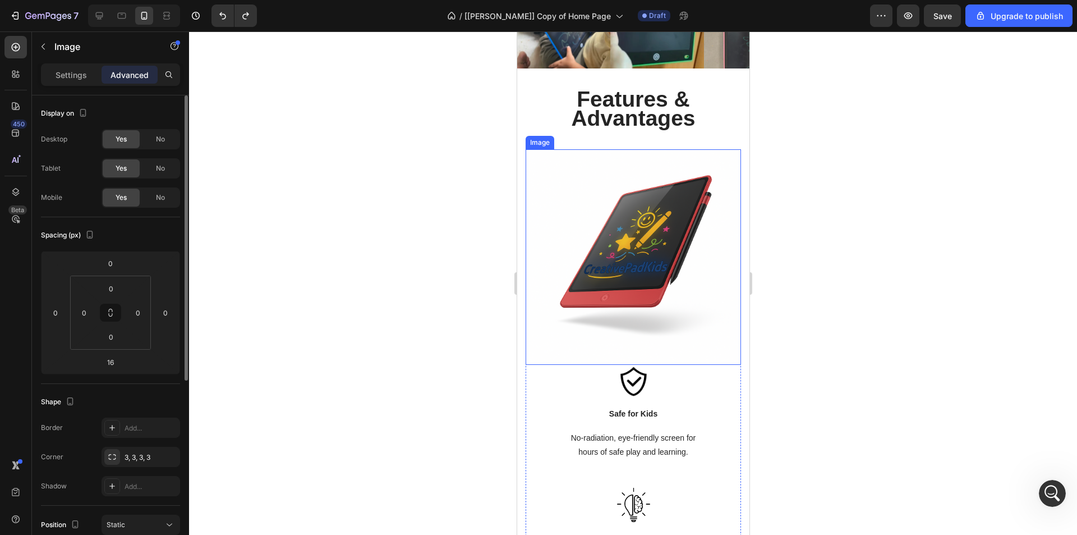
click at [580, 187] on img at bounding box center [632, 256] width 215 height 215
click at [550, 144] on div "Image" at bounding box center [551, 138] width 47 height 13
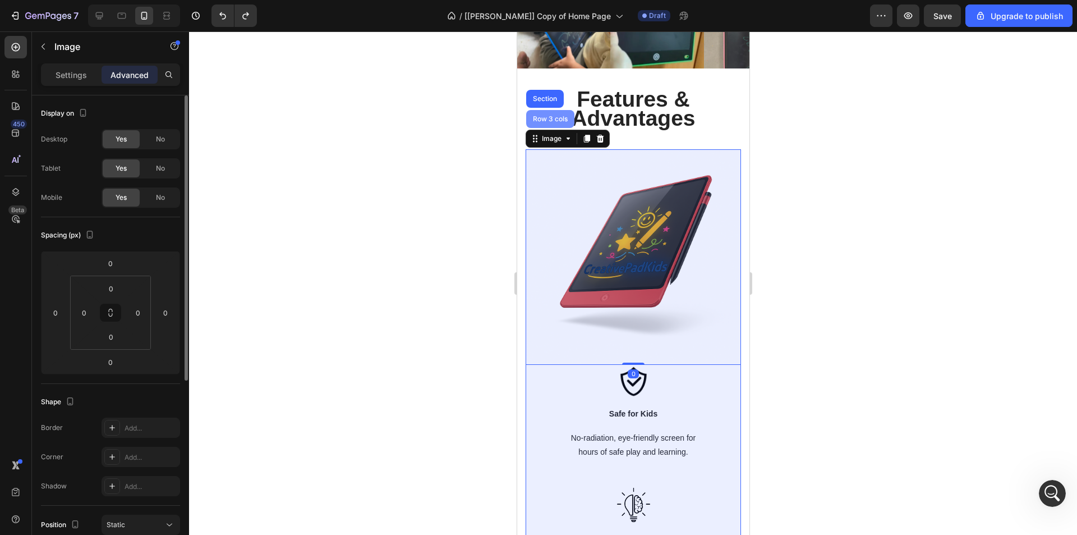
click at [549, 121] on div "Row 3 cols" at bounding box center [549, 119] width 39 height 7
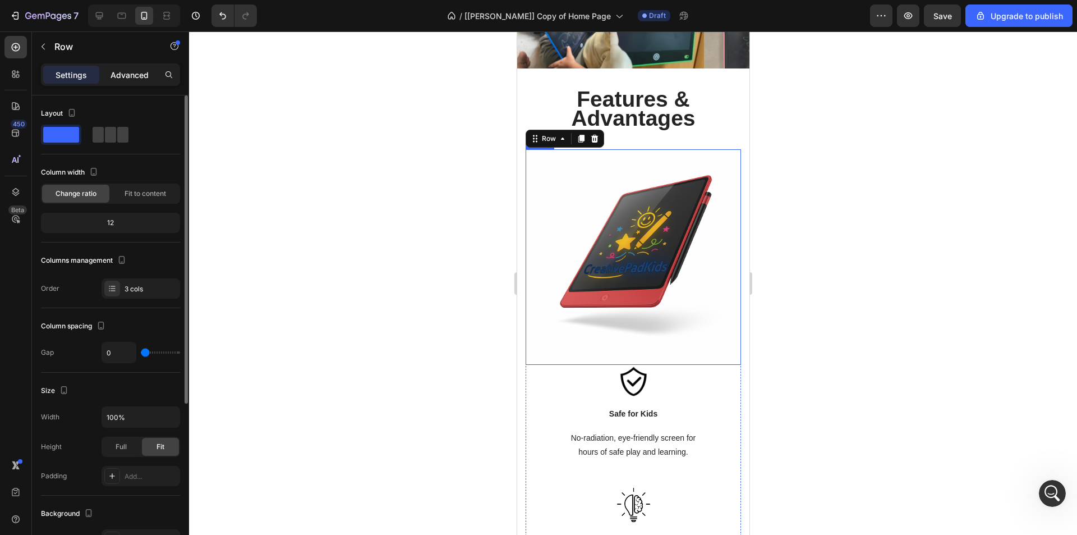
click at [134, 79] on p "Advanced" at bounding box center [130, 75] width 38 height 12
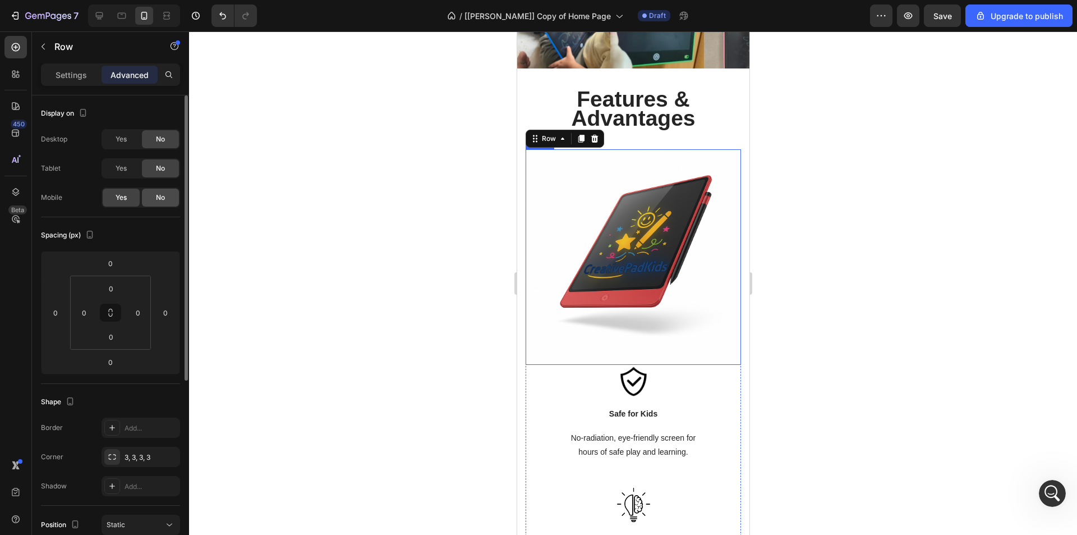
drag, startPoint x: 160, startPoint y: 196, endPoint x: 125, endPoint y: 32, distance: 167.5
click at [160, 196] on span "No" at bounding box center [160, 197] width 9 height 10
click at [125, 139] on span "Yes" at bounding box center [121, 139] width 11 height 10
click at [124, 167] on span "Yes" at bounding box center [121, 168] width 11 height 10
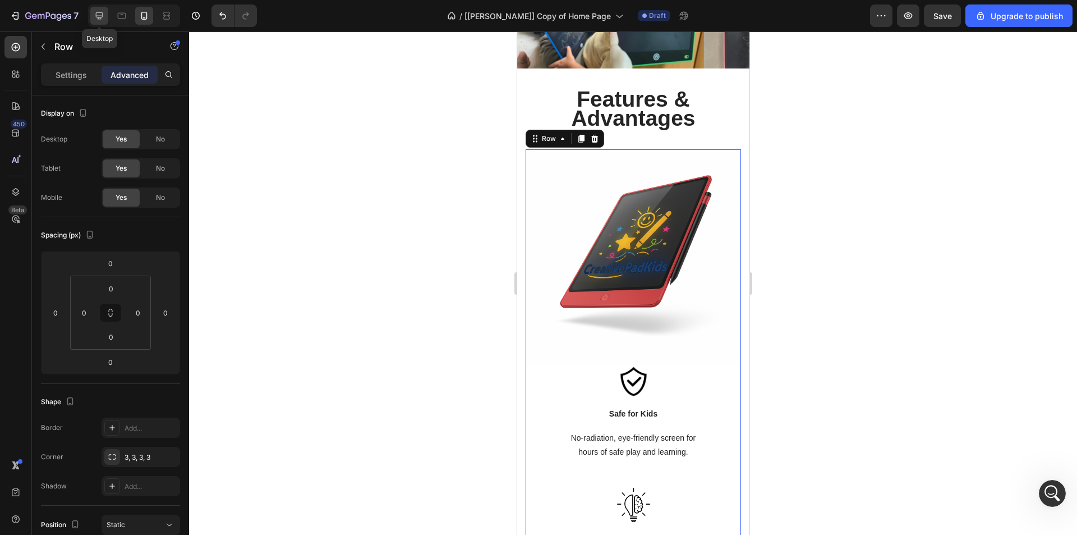
click at [105, 16] on icon at bounding box center [99, 15] width 11 height 11
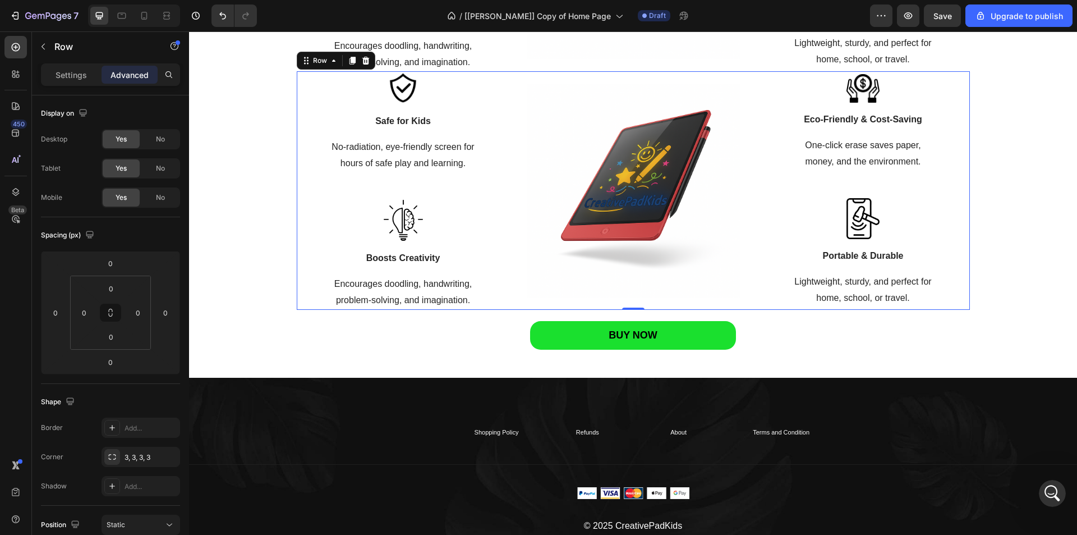
scroll to position [1699, 0]
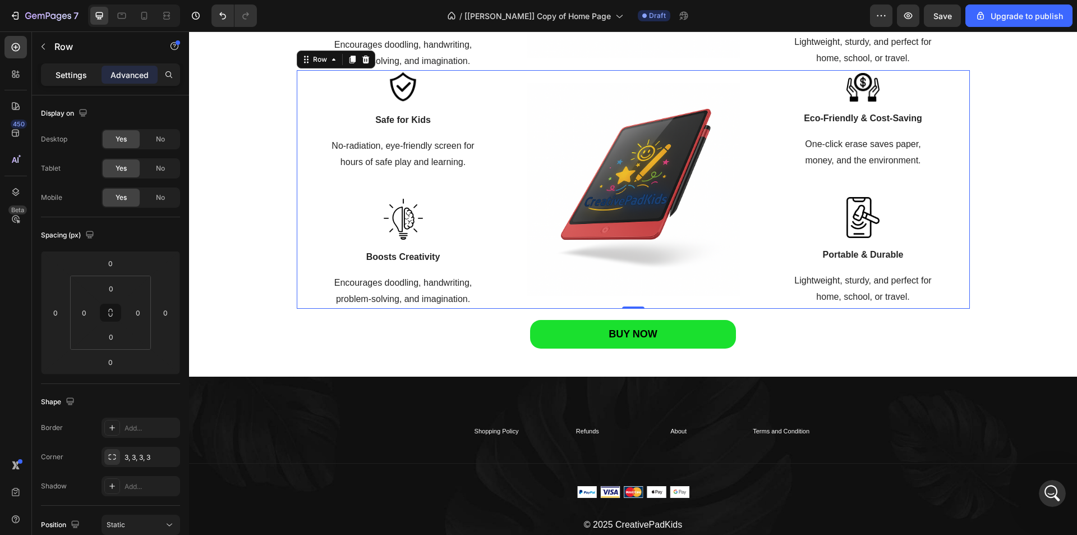
click at [77, 76] on p "Settings" at bounding box center [71, 75] width 31 height 12
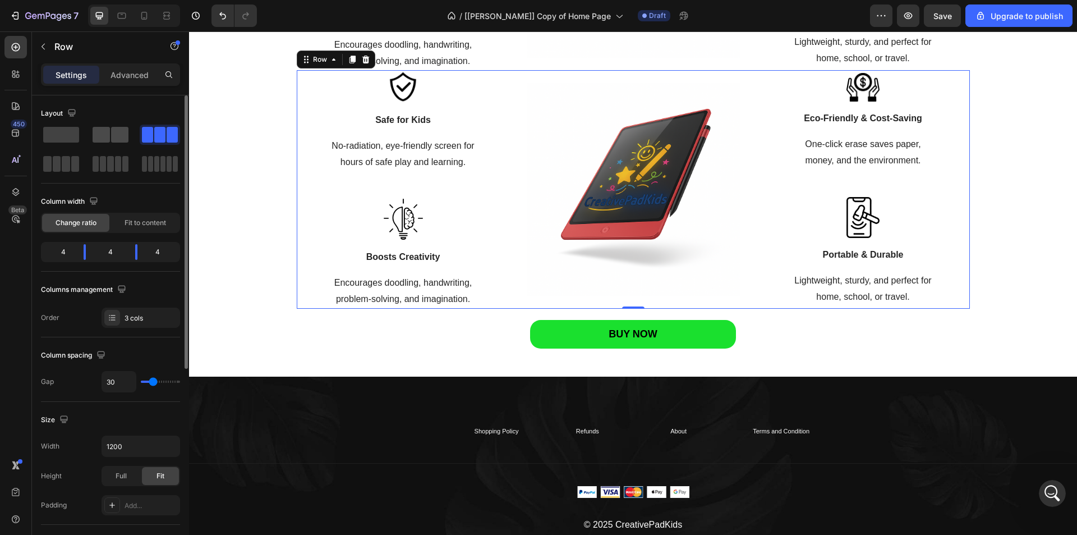
click at [107, 136] on span at bounding box center [101, 135] width 17 height 16
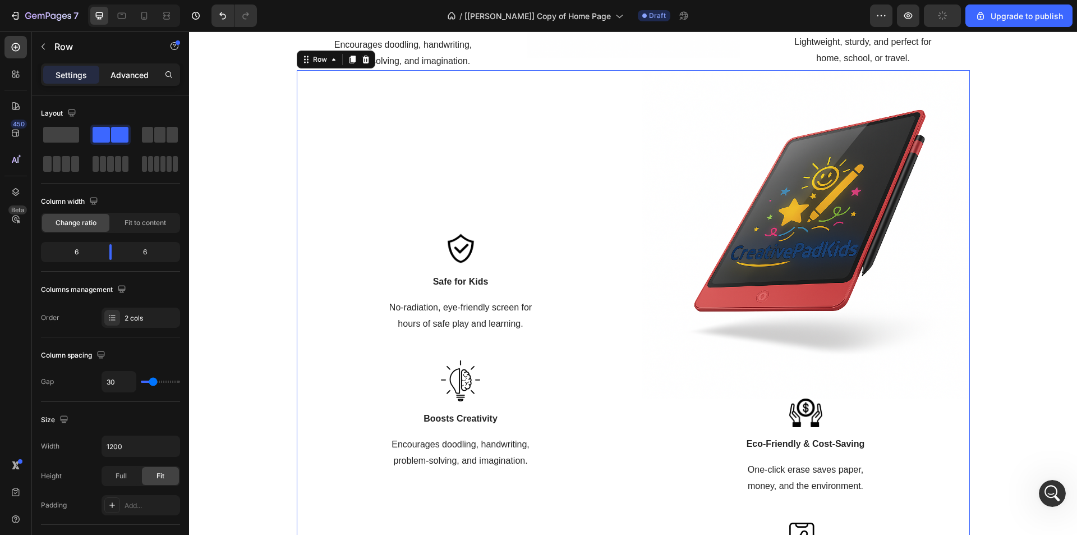
click at [123, 79] on p "Advanced" at bounding box center [130, 75] width 38 height 12
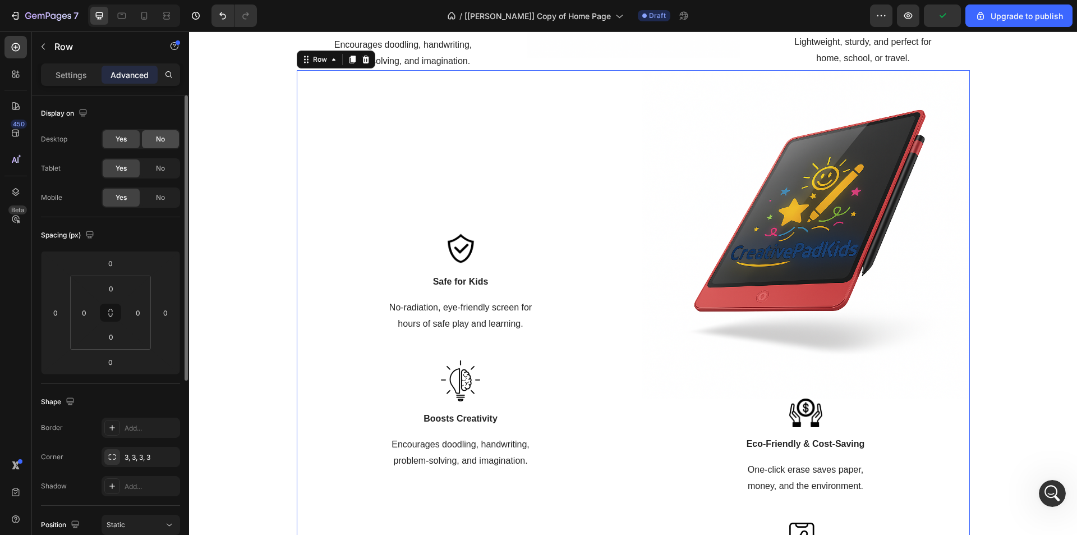
click at [154, 136] on div "No" at bounding box center [160, 139] width 37 height 18
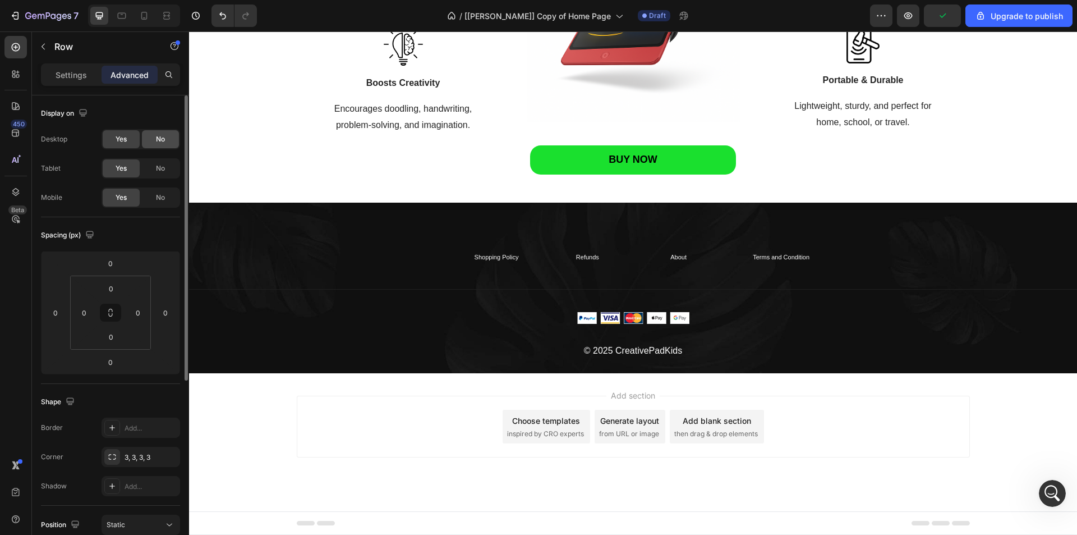
scroll to position [1636, 0]
click at [162, 167] on span "No" at bounding box center [160, 168] width 9 height 10
click at [145, 15] on icon at bounding box center [144, 15] width 11 height 11
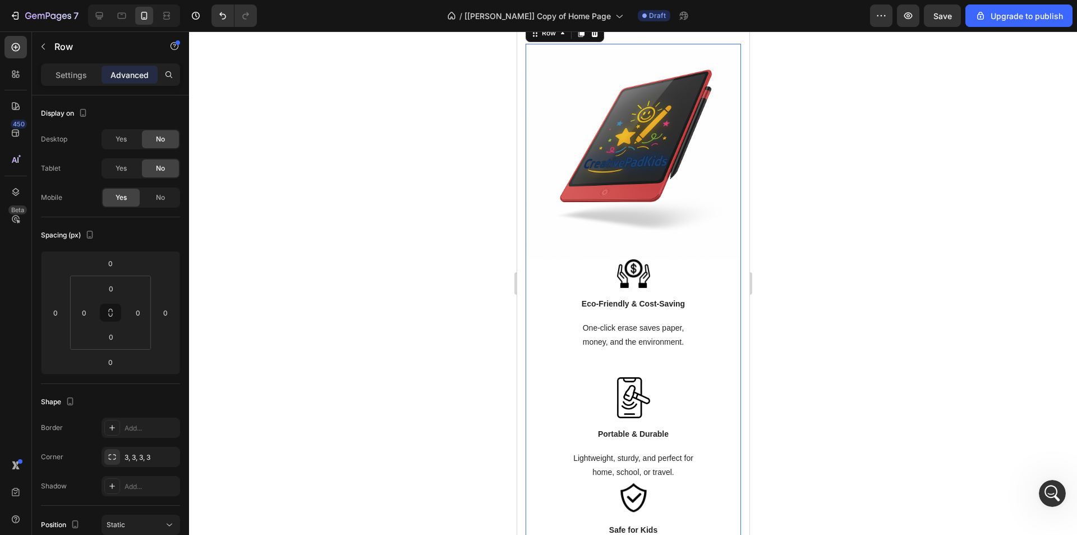
scroll to position [1467, 0]
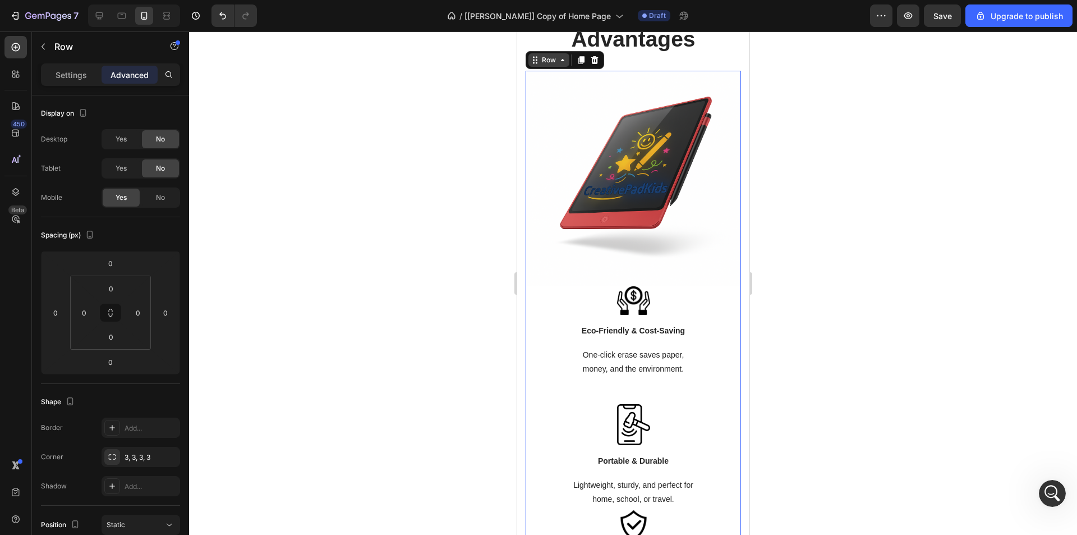
click at [544, 62] on div "Row" at bounding box center [548, 60] width 19 height 10
click at [545, 59] on div "Row" at bounding box center [548, 60] width 19 height 10
click at [76, 72] on p "Settings" at bounding box center [71, 75] width 31 height 12
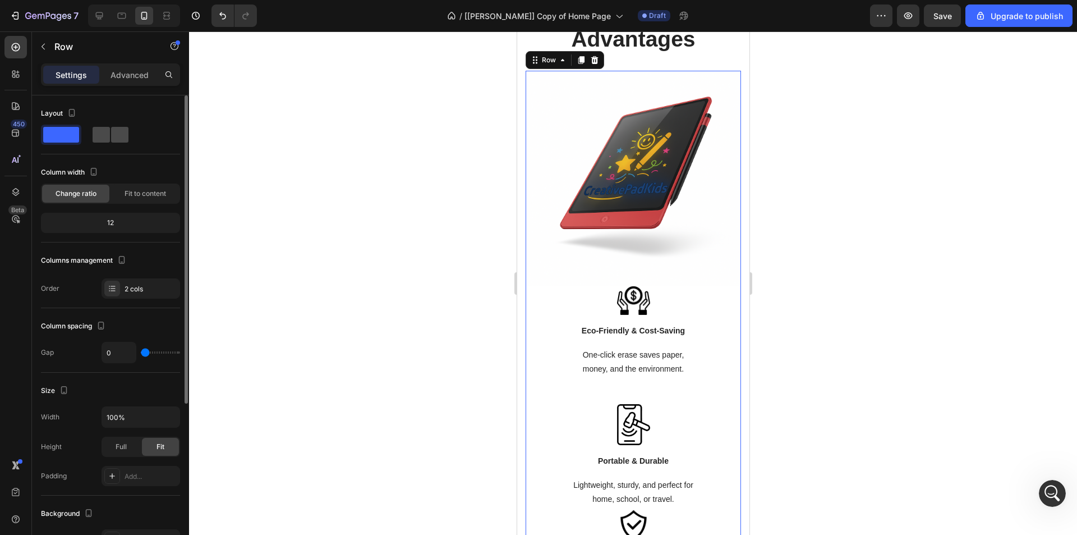
click at [110, 139] on div at bounding box center [111, 135] width 36 height 16
type input "30"
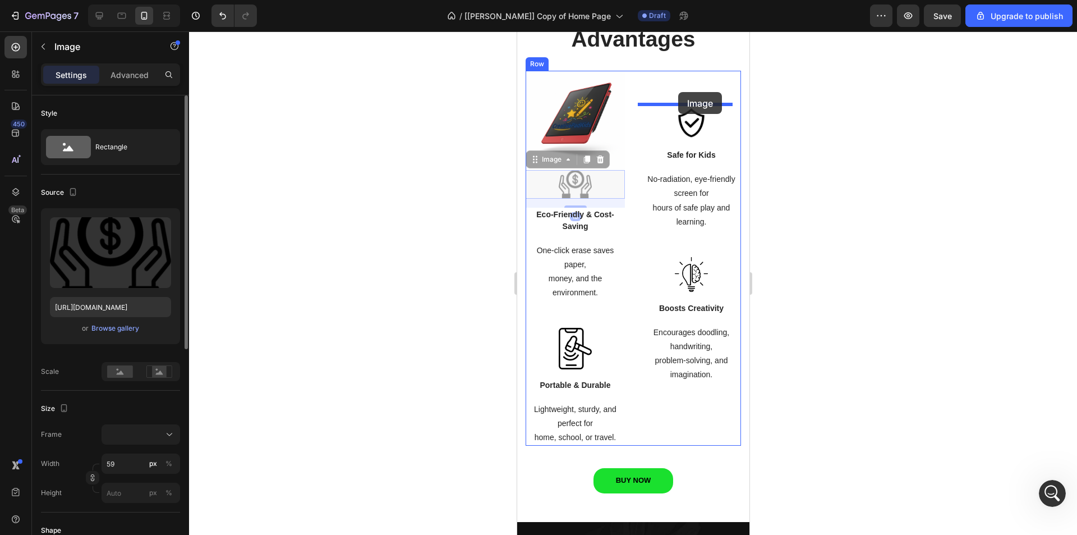
drag, startPoint x: 563, startPoint y: 185, endPoint x: 678, endPoint y: 92, distance: 147.2
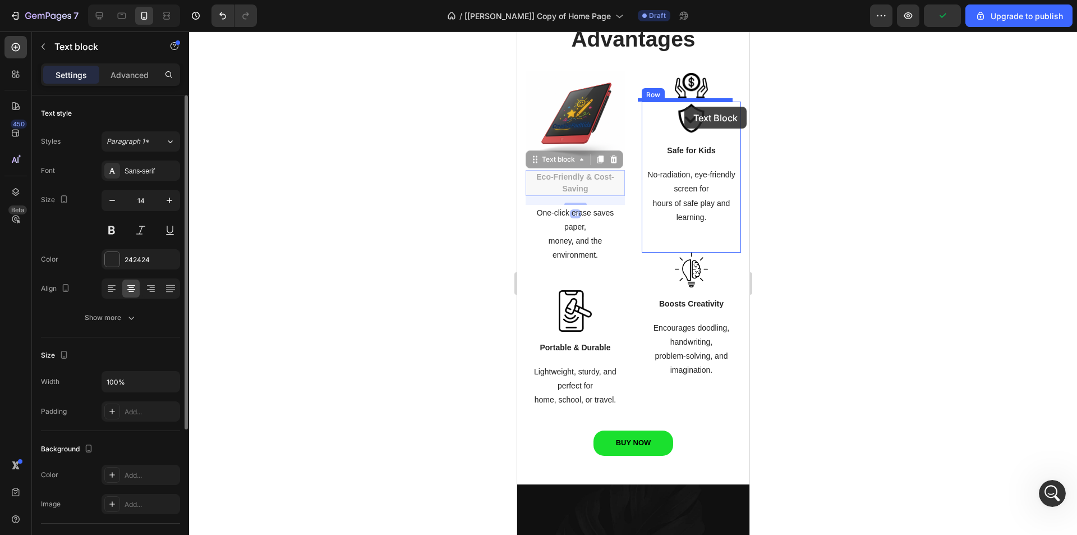
drag, startPoint x: 575, startPoint y: 180, endPoint x: 684, endPoint y: 107, distance: 131.0
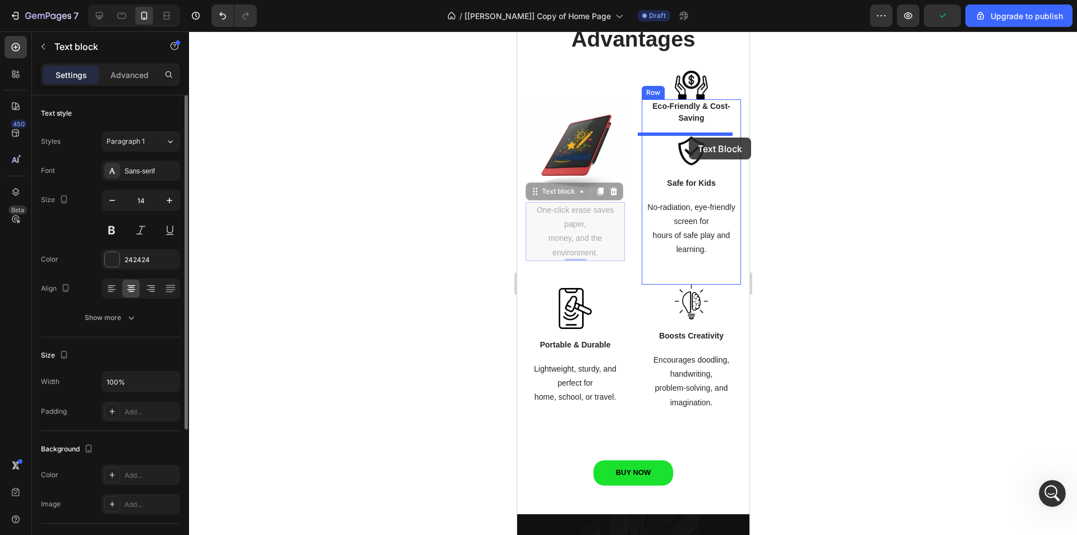
drag, startPoint x: 575, startPoint y: 210, endPoint x: 688, endPoint y: 137, distance: 134.5
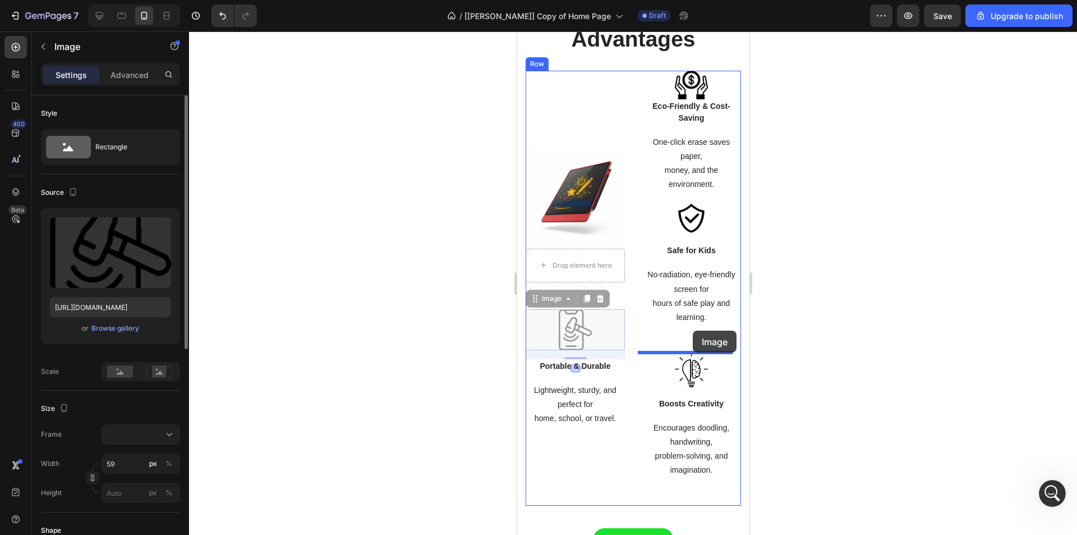
drag, startPoint x: 563, startPoint y: 327, endPoint x: 692, endPoint y: 330, distance: 129.1
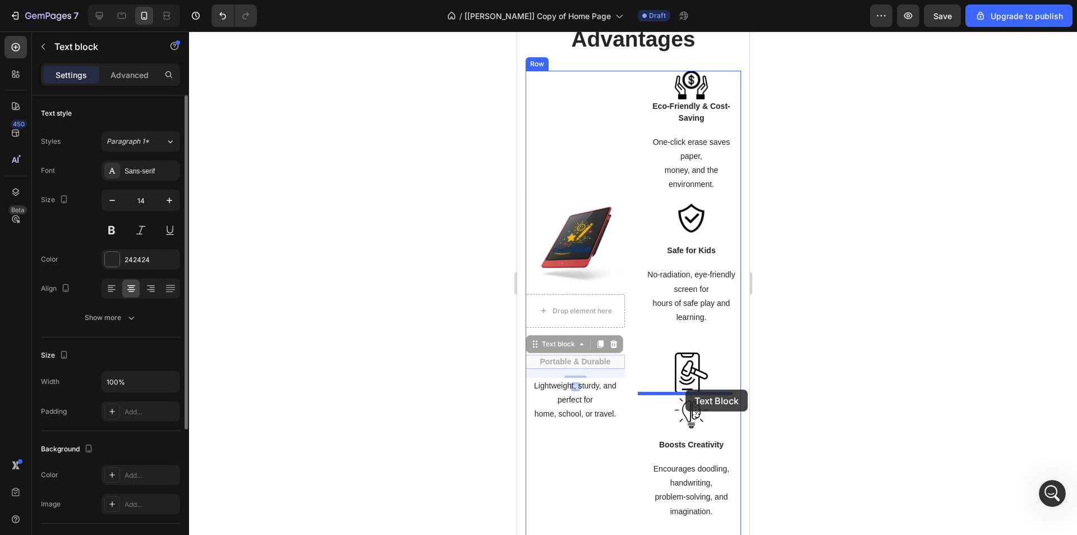
drag, startPoint x: 612, startPoint y: 360, endPoint x: 685, endPoint y: 389, distance: 78.8
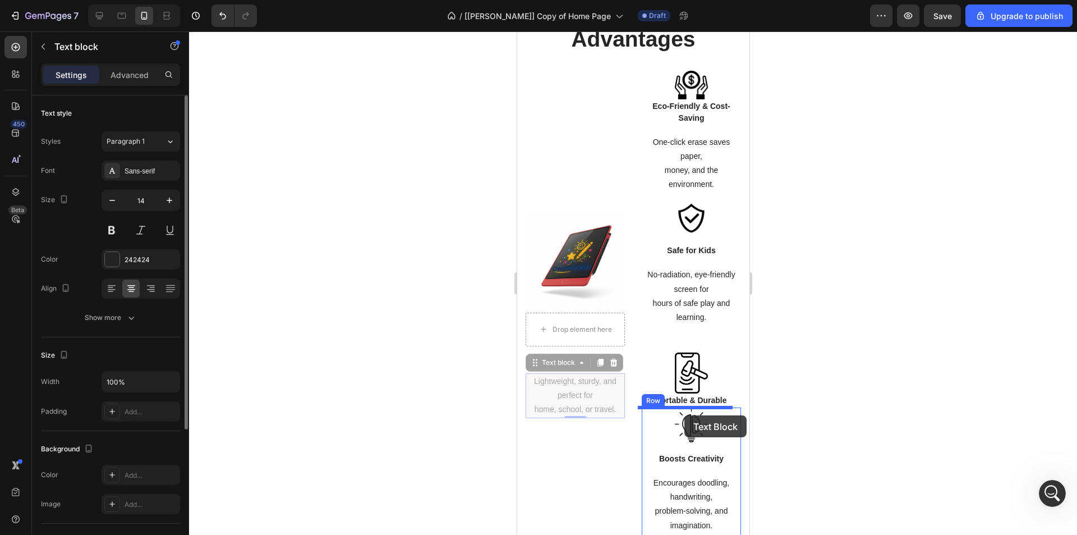
drag, startPoint x: 618, startPoint y: 402, endPoint x: 684, endPoint y: 415, distance: 67.6
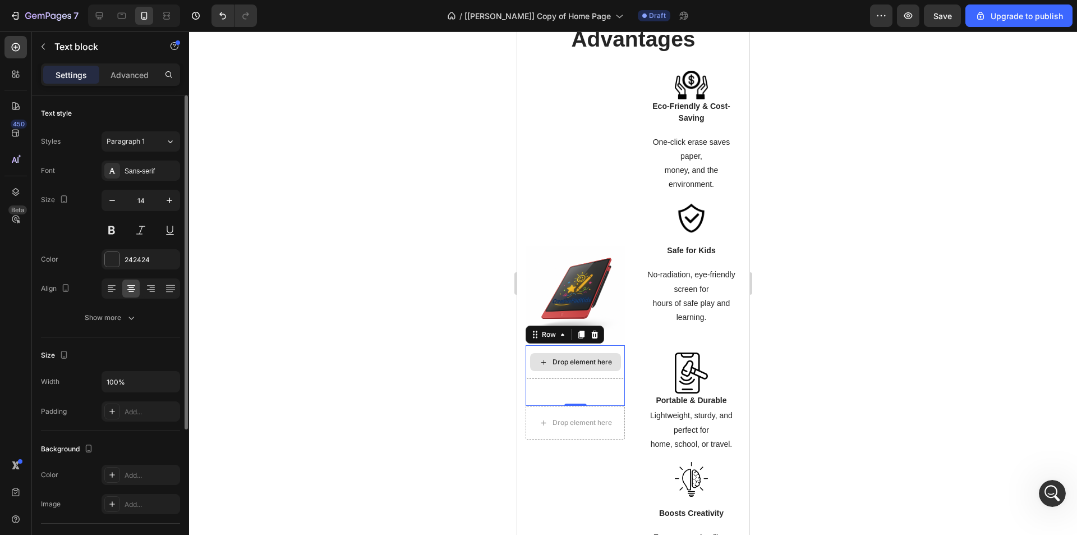
click at [594, 349] on div "Drop element here" at bounding box center [574, 362] width 99 height 34
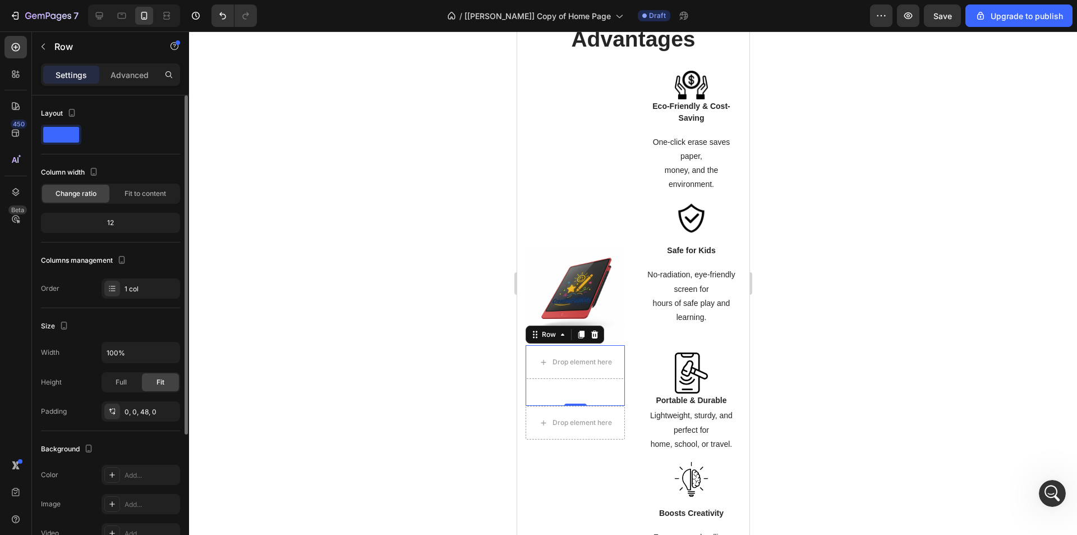
click at [592, 331] on icon at bounding box center [594, 334] width 7 height 8
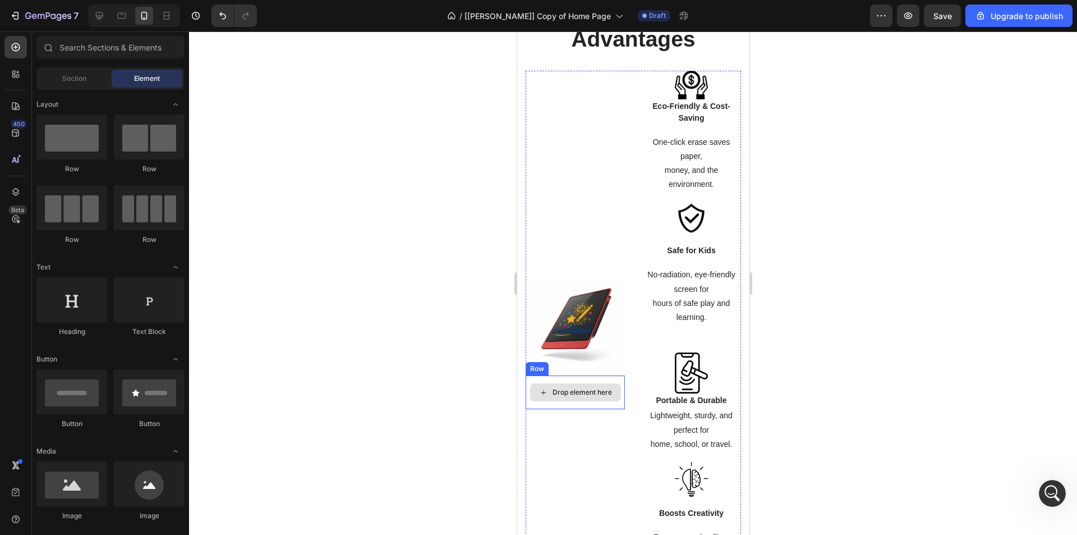
click at [582, 388] on div "Drop element here" at bounding box center [581, 392] width 59 height 9
click at [545, 384] on div "Drop element here" at bounding box center [575, 392] width 91 height 18
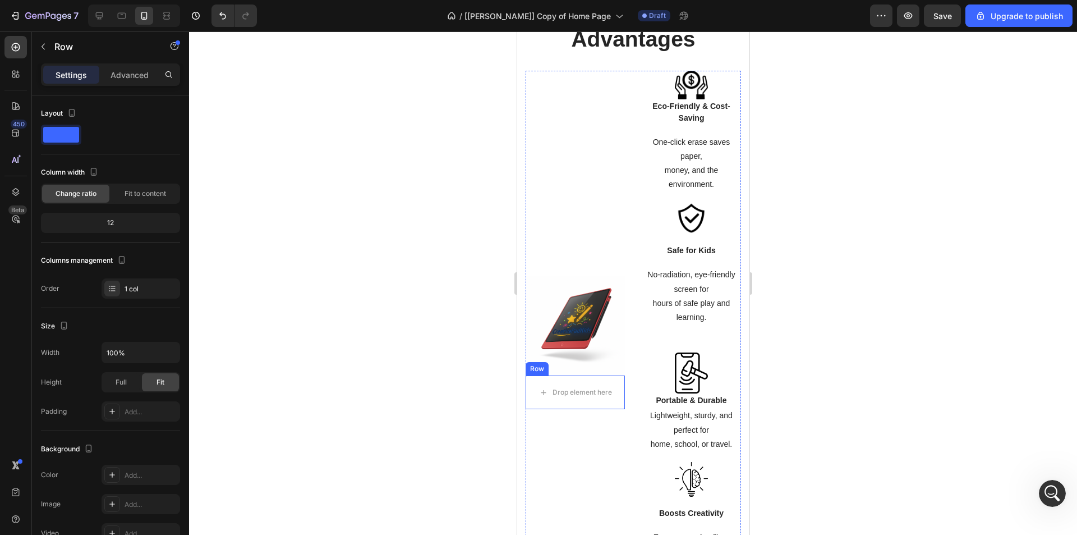
click at [546, 373] on div "Image Drop element here Row" at bounding box center [574, 343] width 99 height 544
click at [593, 361] on icon at bounding box center [594, 365] width 7 height 8
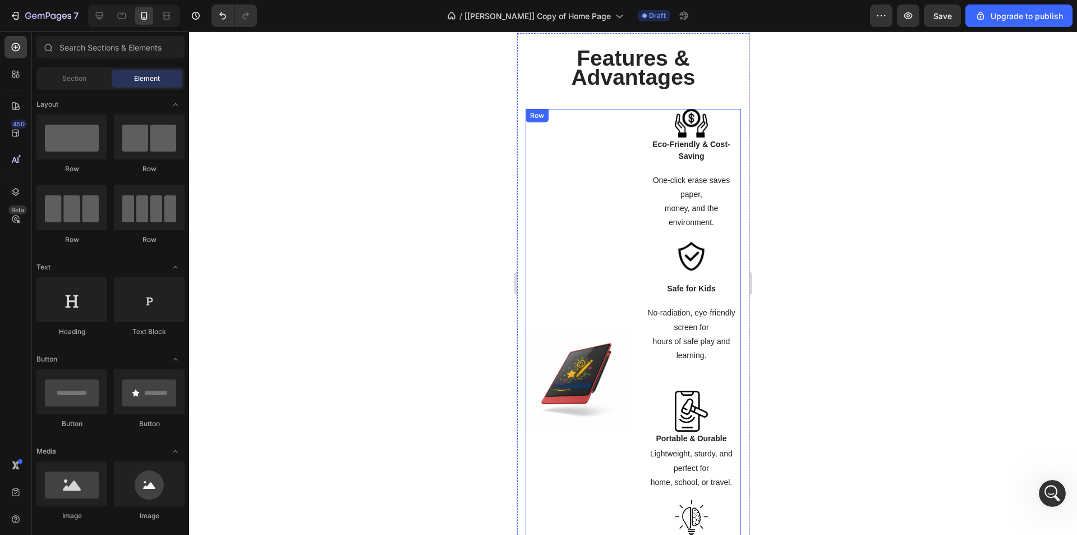
scroll to position [1411, 0]
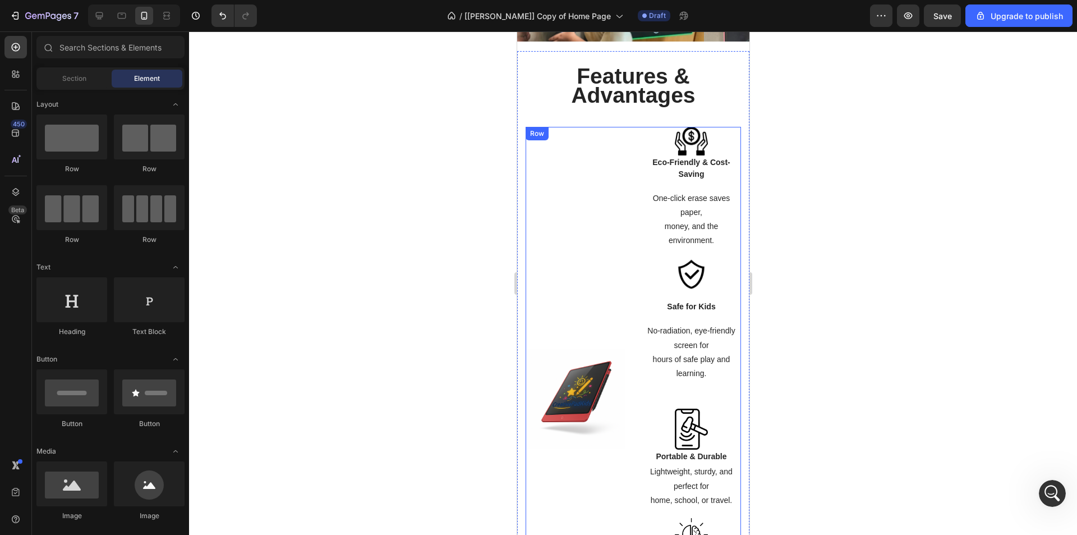
click at [595, 220] on div "Image" at bounding box center [574, 399] width 99 height 544
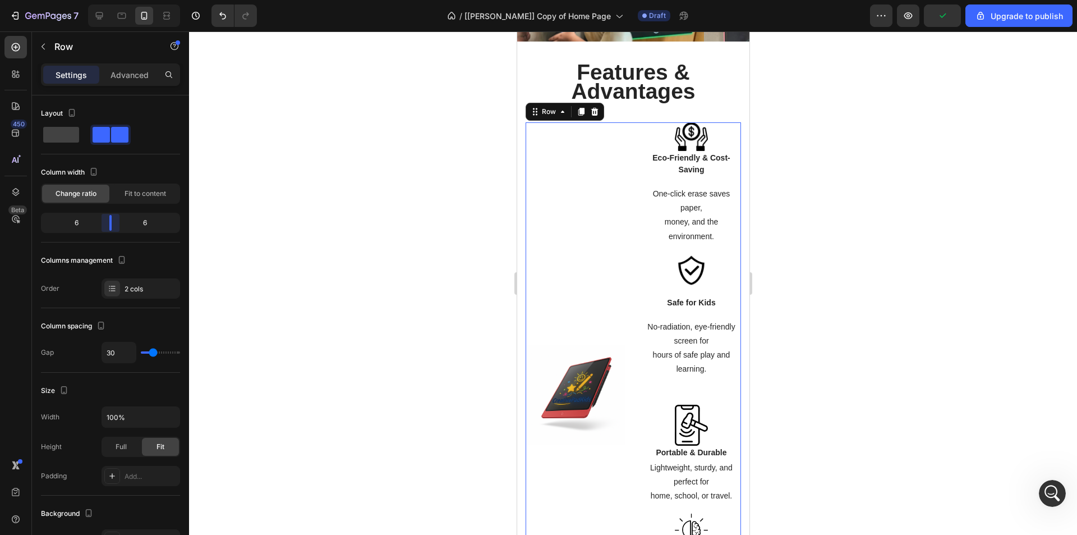
click at [109, 0] on body "7 / [Ken GemPages] Copy of Home Page Draft Preview Upgrade to publish 450 Beta …" at bounding box center [538, 0] width 1077 height 0
click at [973, 323] on div at bounding box center [633, 282] width 888 height 503
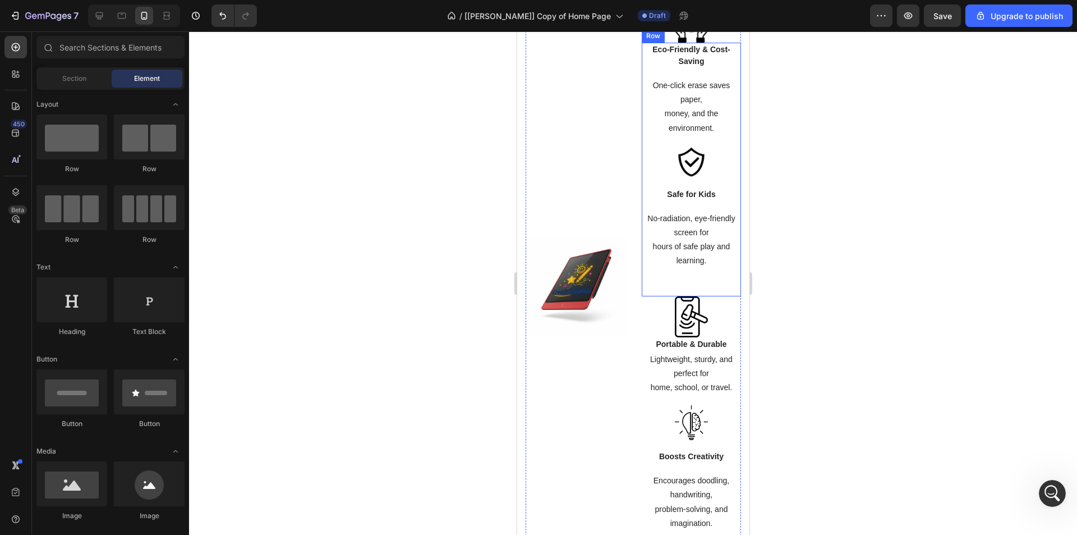
scroll to position [1523, 0]
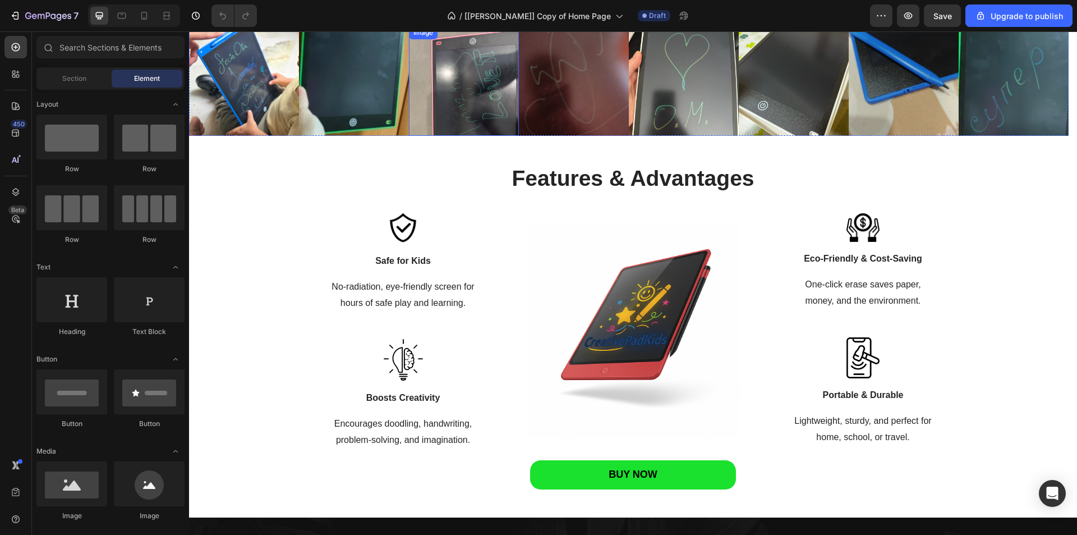
scroll to position [1389, 0]
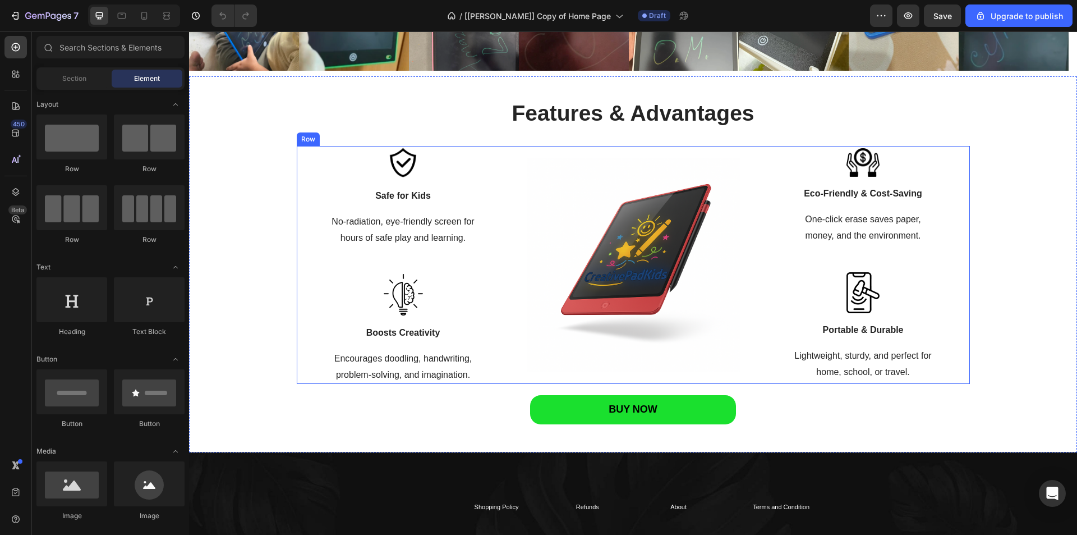
click at [546, 153] on div "Image" at bounding box center [633, 265] width 213 height 238
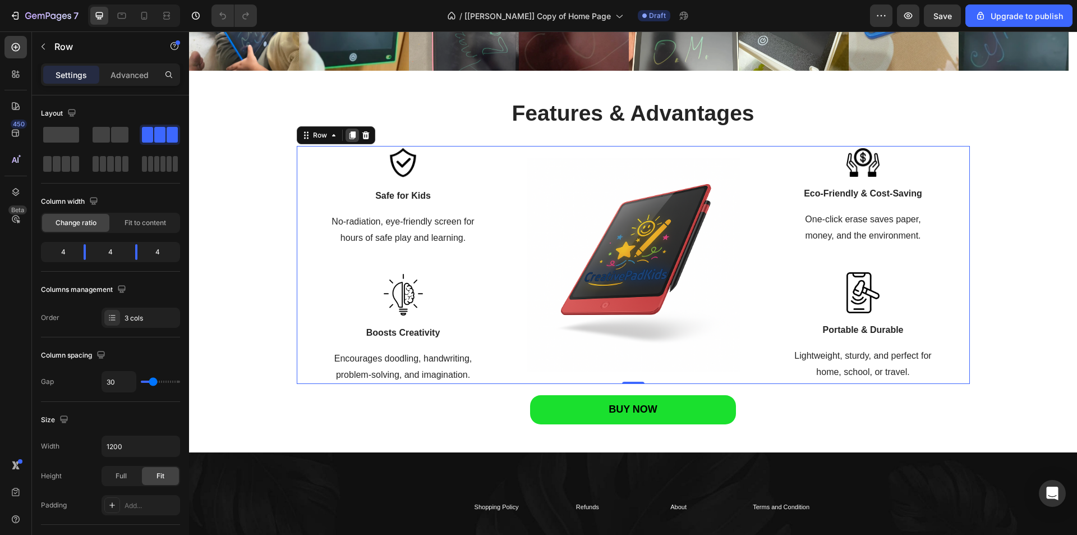
click at [350, 135] on icon at bounding box center [352, 135] width 6 height 8
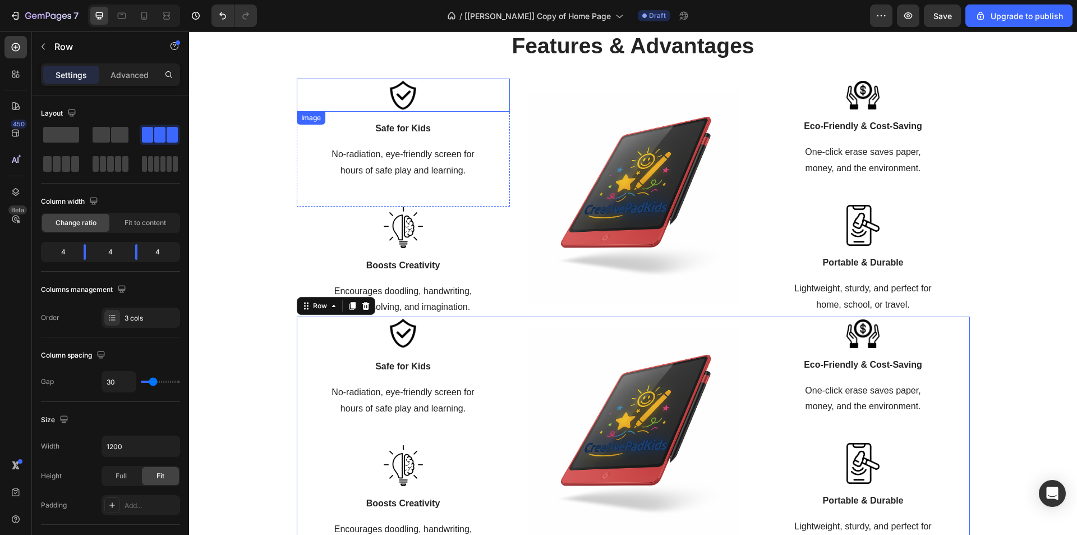
scroll to position [1422, 0]
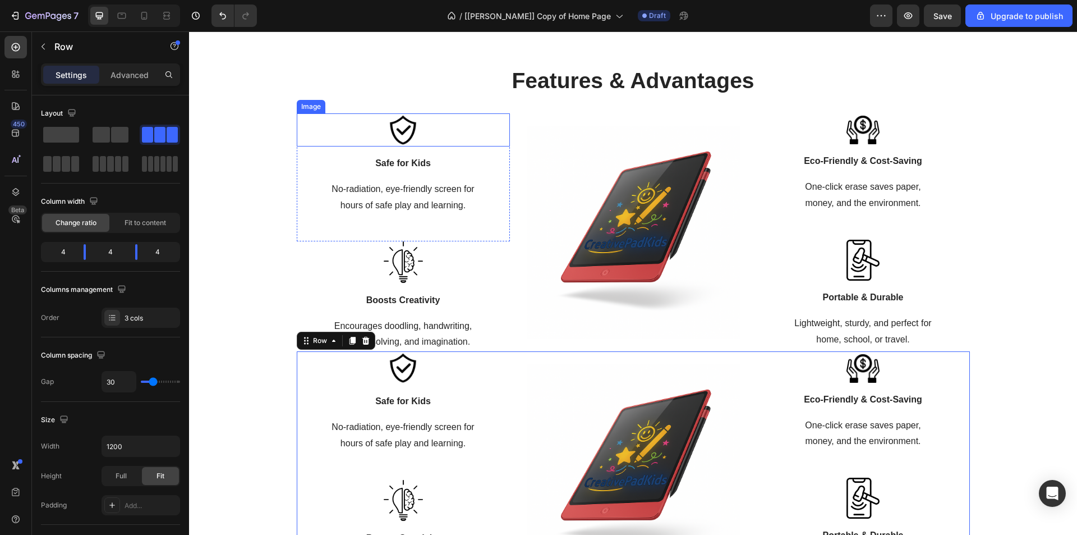
click at [333, 126] on div at bounding box center [403, 129] width 213 height 33
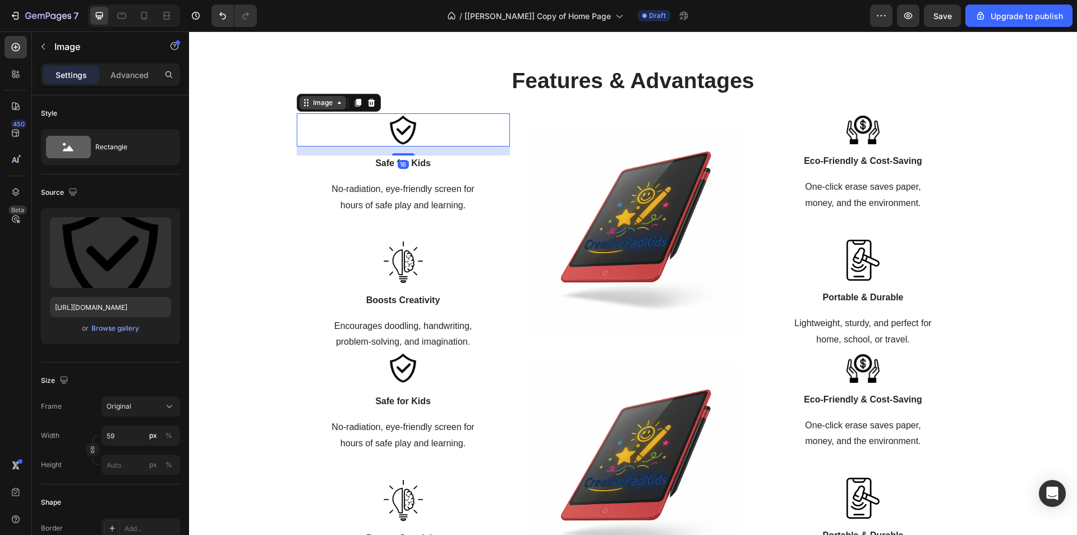
click at [329, 106] on div "Image" at bounding box center [323, 103] width 24 height 10
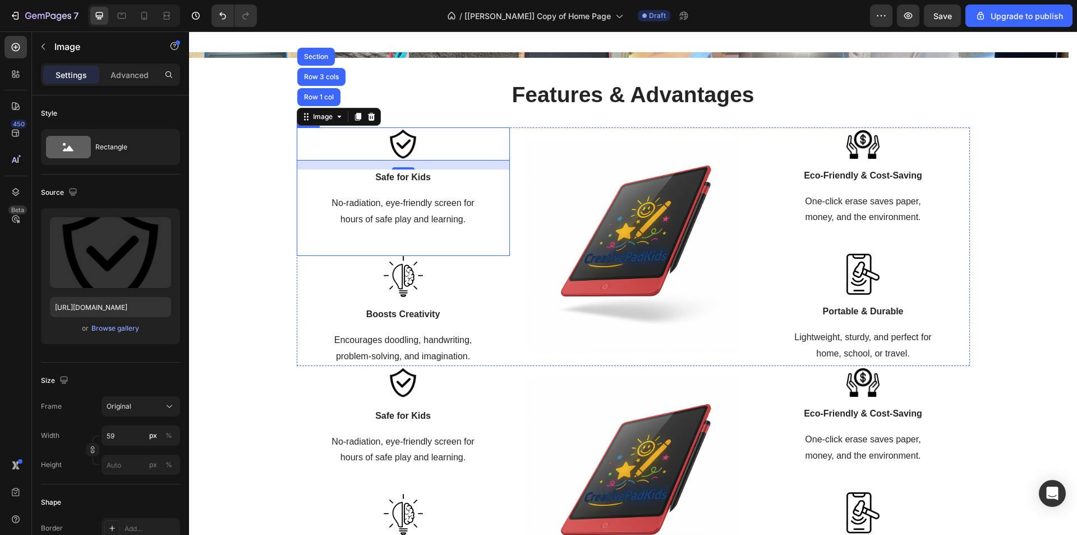
scroll to position [1029, 0]
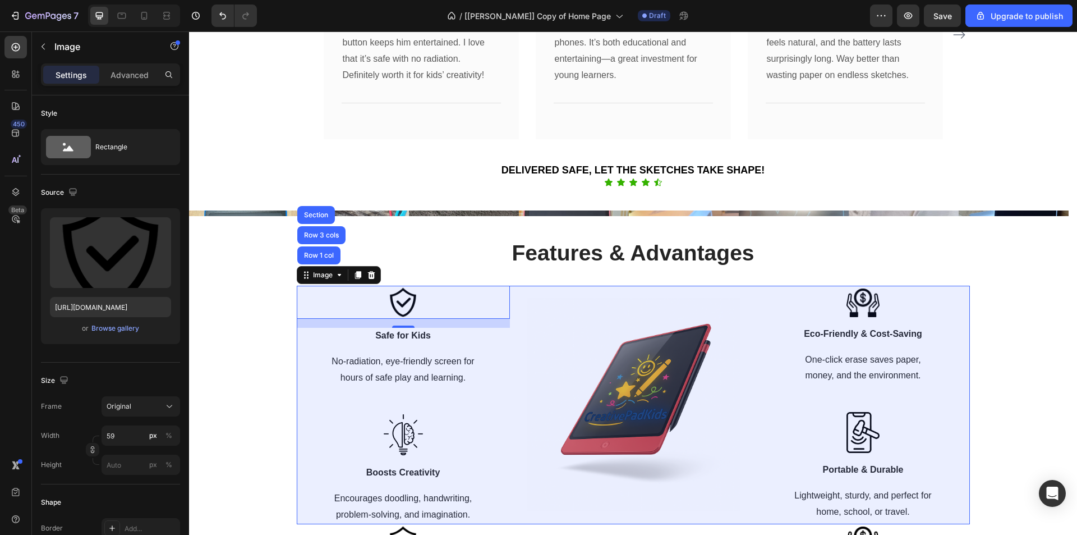
click at [325, 235] on div "Row 3 cols" at bounding box center [321, 235] width 39 height 7
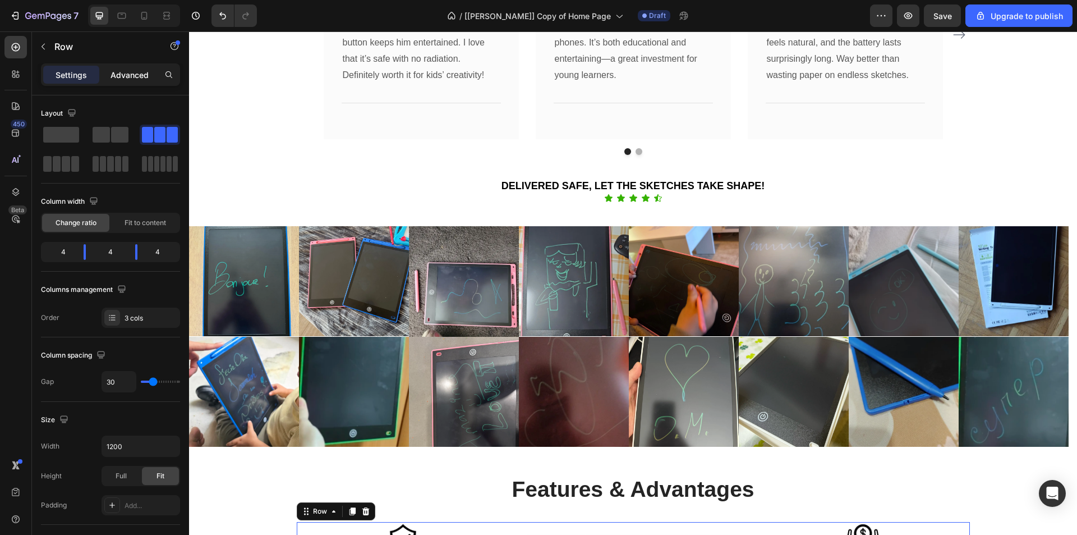
click at [144, 72] on p "Advanced" at bounding box center [130, 75] width 38 height 12
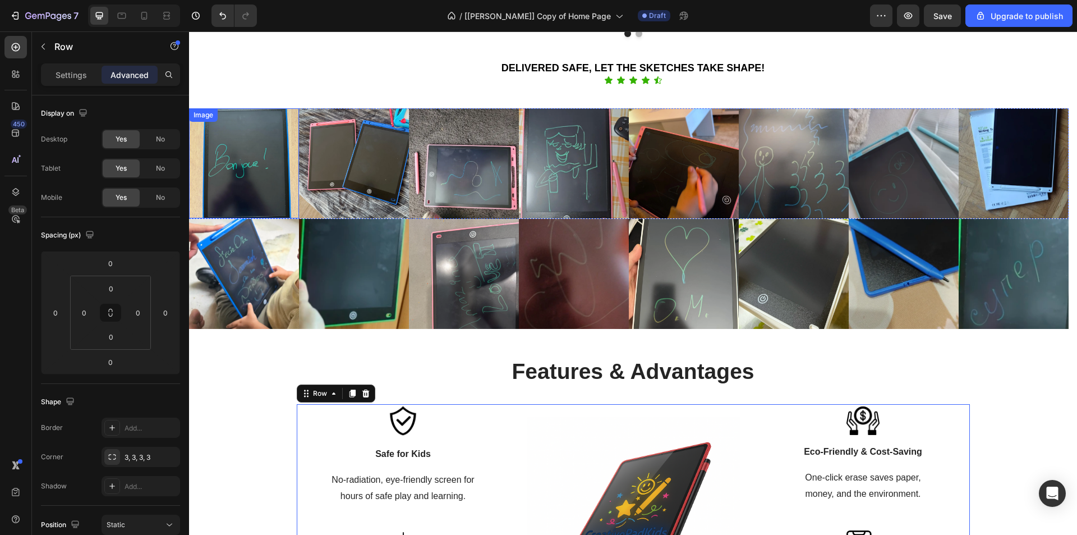
scroll to position [1253, 0]
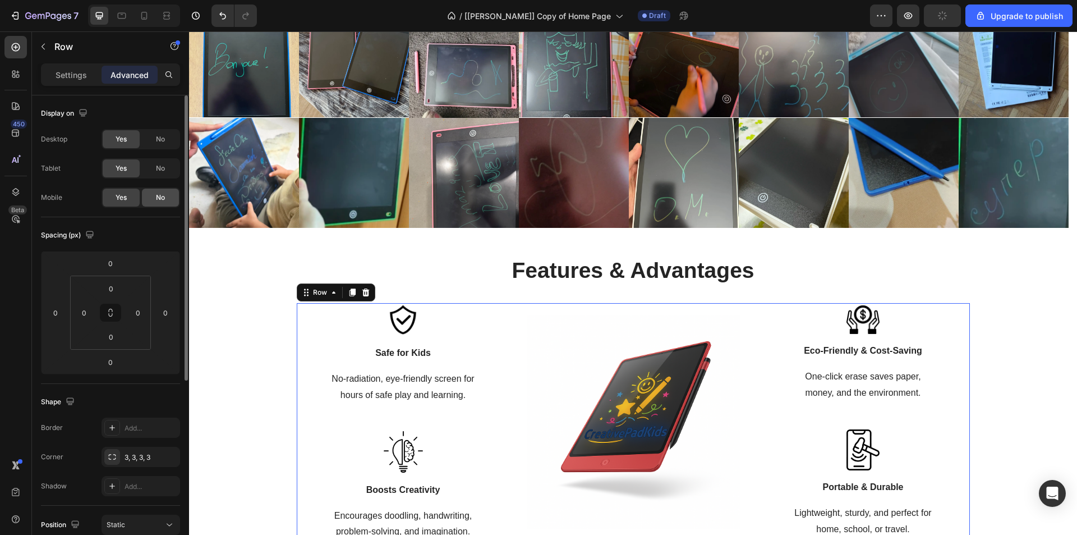
click at [161, 197] on span "No" at bounding box center [160, 197] width 9 height 10
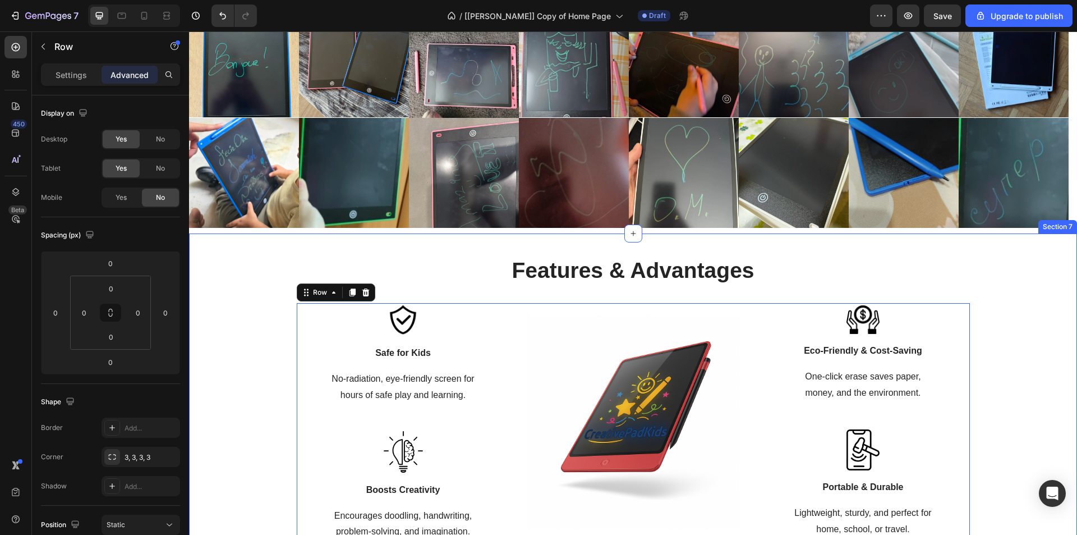
scroll to position [1534, 0]
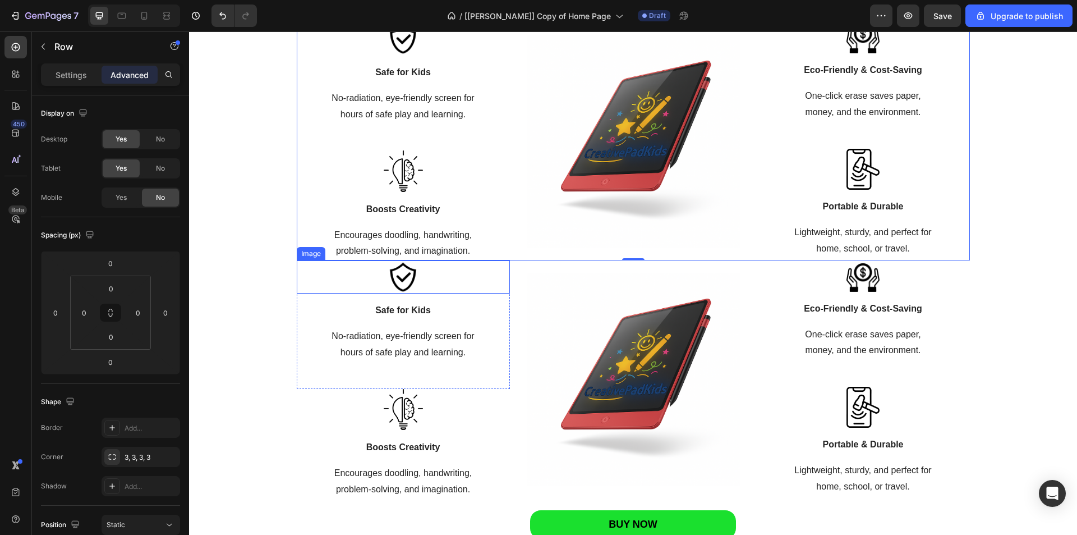
click at [321, 285] on div at bounding box center [403, 276] width 213 height 33
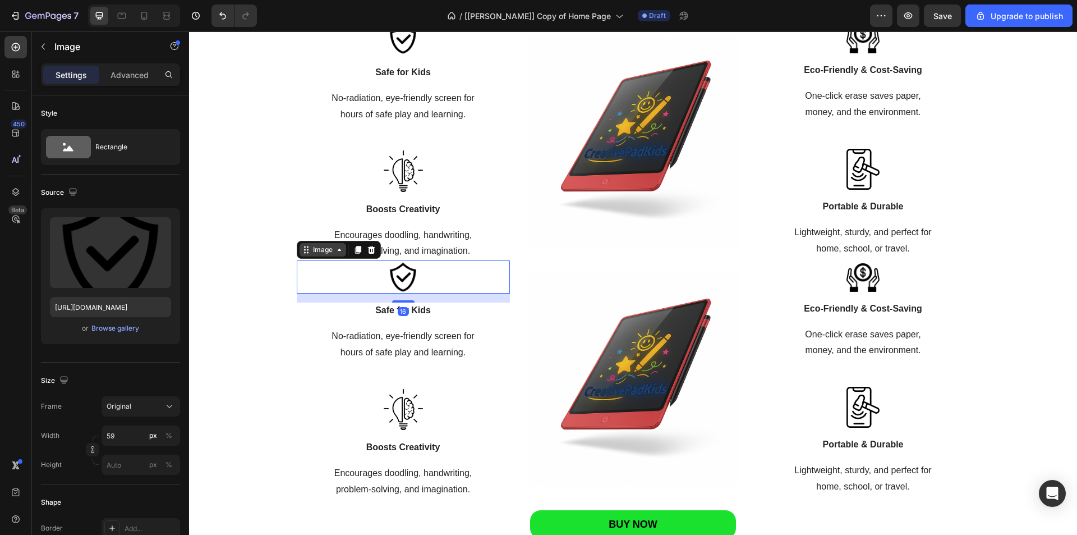
click at [314, 252] on div "Image" at bounding box center [323, 250] width 24 height 10
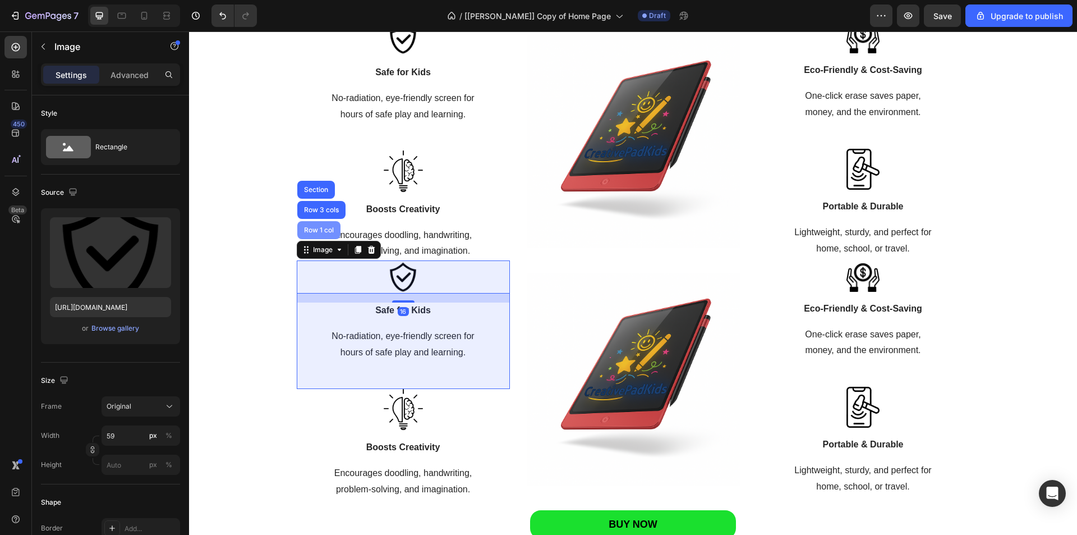
click at [311, 226] on div "Row 1 col" at bounding box center [318, 230] width 43 height 18
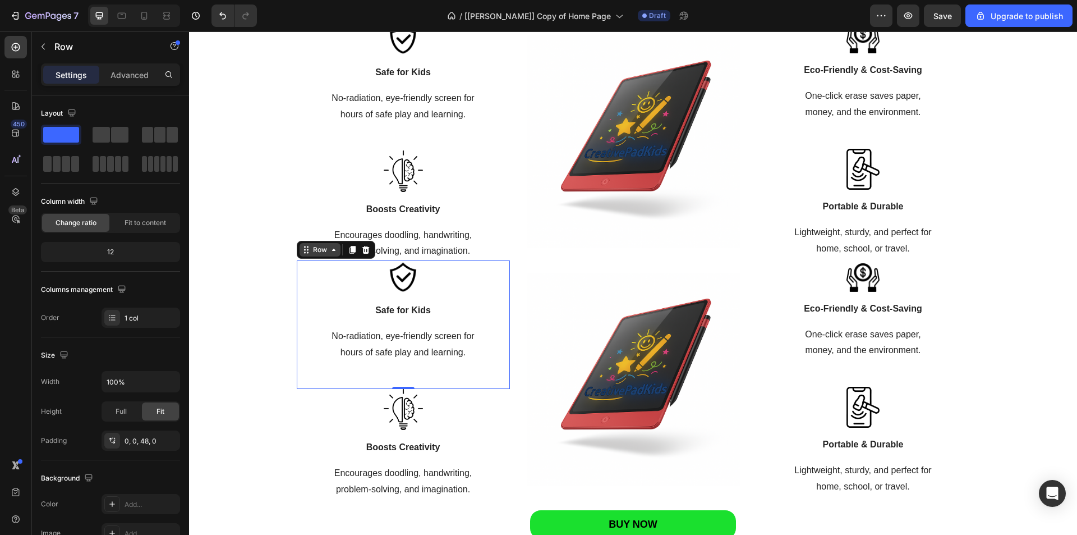
click at [317, 248] on div "Row" at bounding box center [320, 250] width 19 height 10
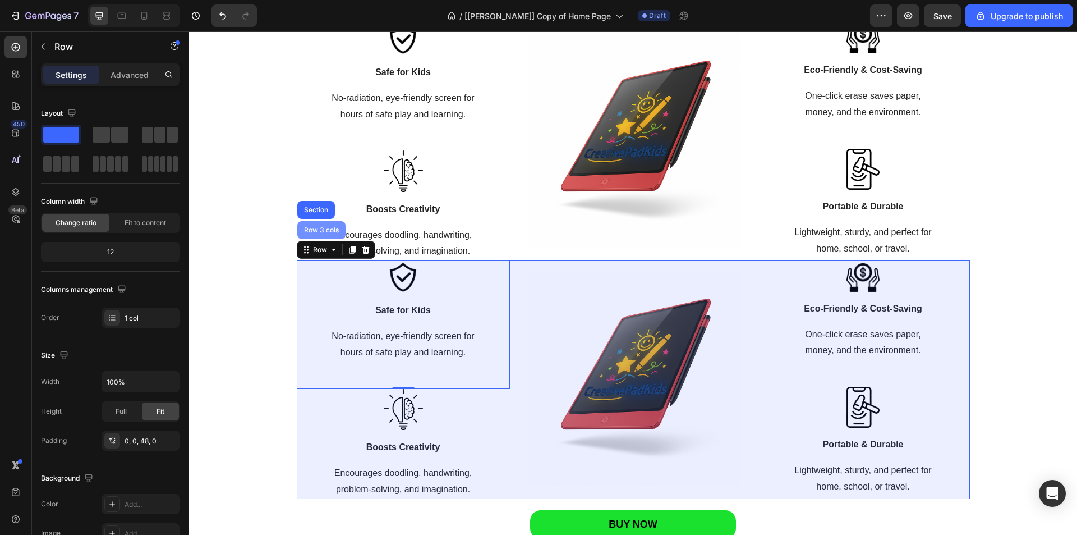
click at [314, 225] on div "Row 3 cols" at bounding box center [321, 230] width 48 height 18
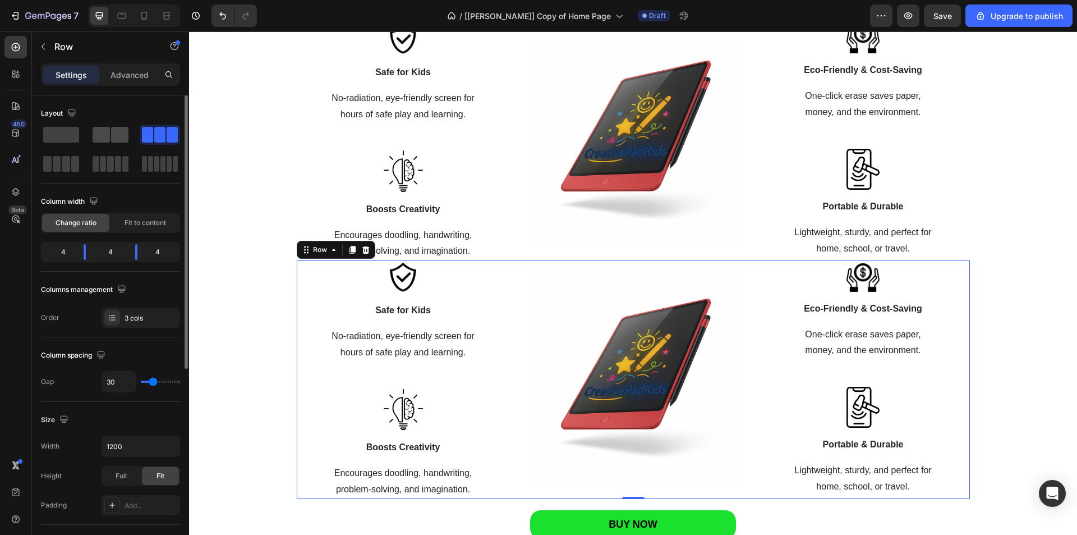
click at [114, 138] on span at bounding box center [119, 135] width 17 height 16
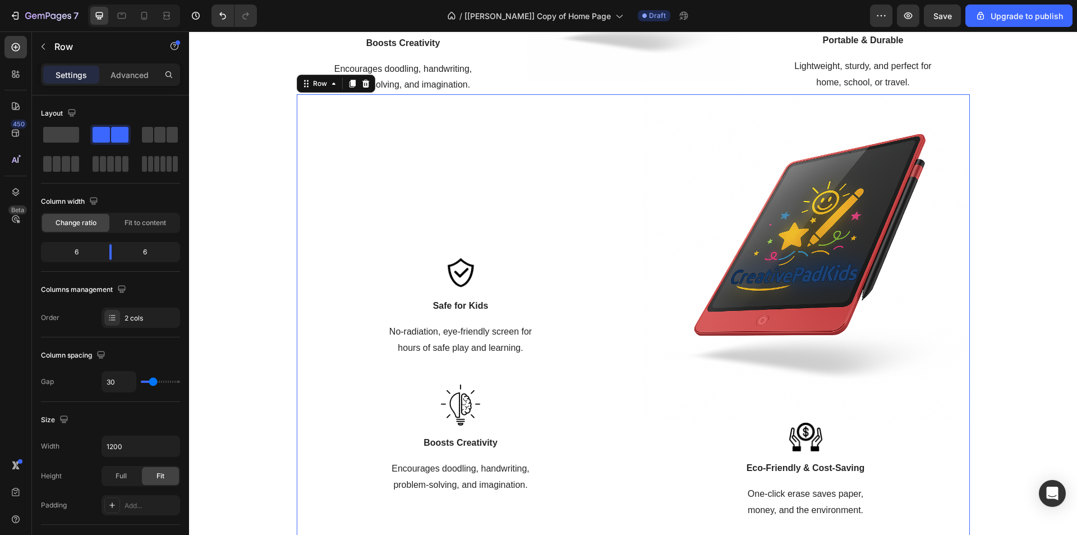
scroll to position [1758, 0]
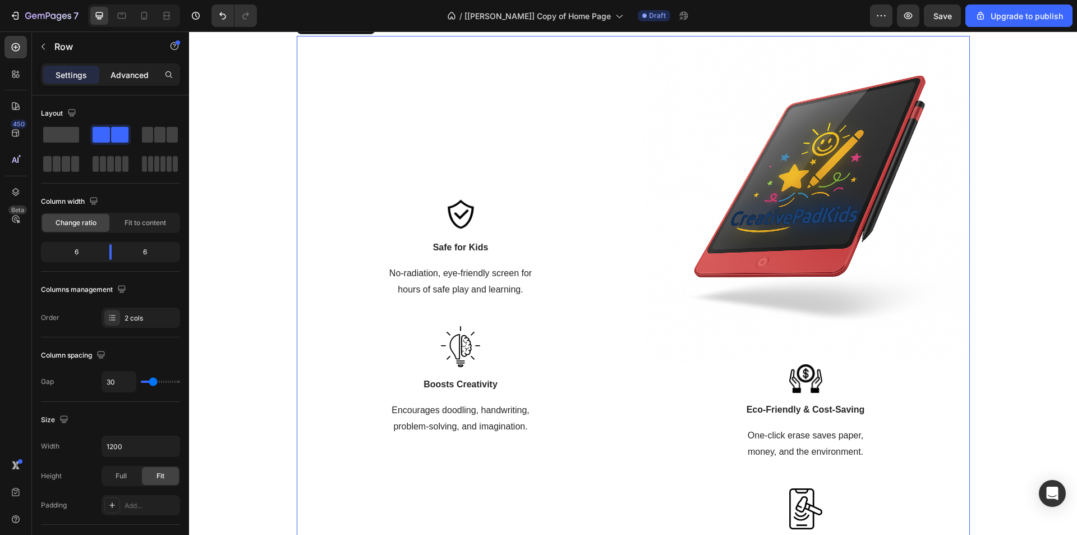
click at [136, 75] on p "Advanced" at bounding box center [130, 75] width 38 height 12
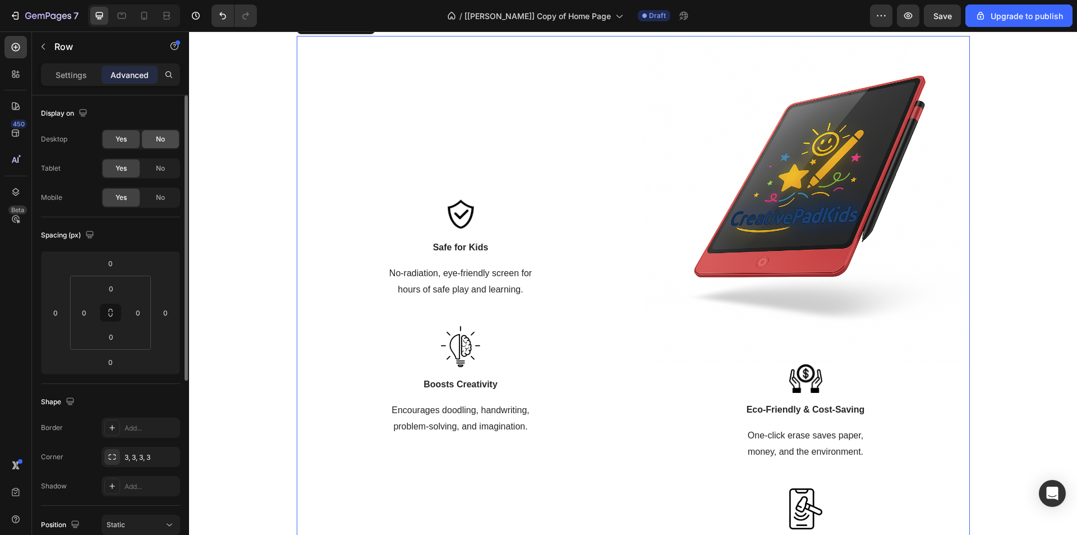
click at [159, 137] on span "No" at bounding box center [160, 139] width 9 height 10
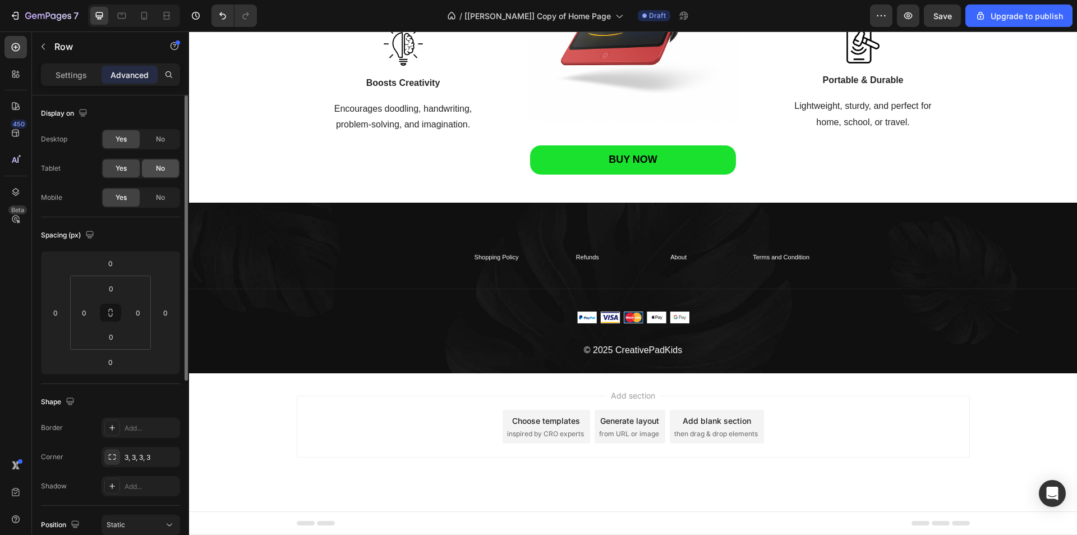
scroll to position [1660, 0]
click at [163, 172] on span "No" at bounding box center [160, 168] width 9 height 10
click at [145, 16] on icon at bounding box center [144, 15] width 11 height 11
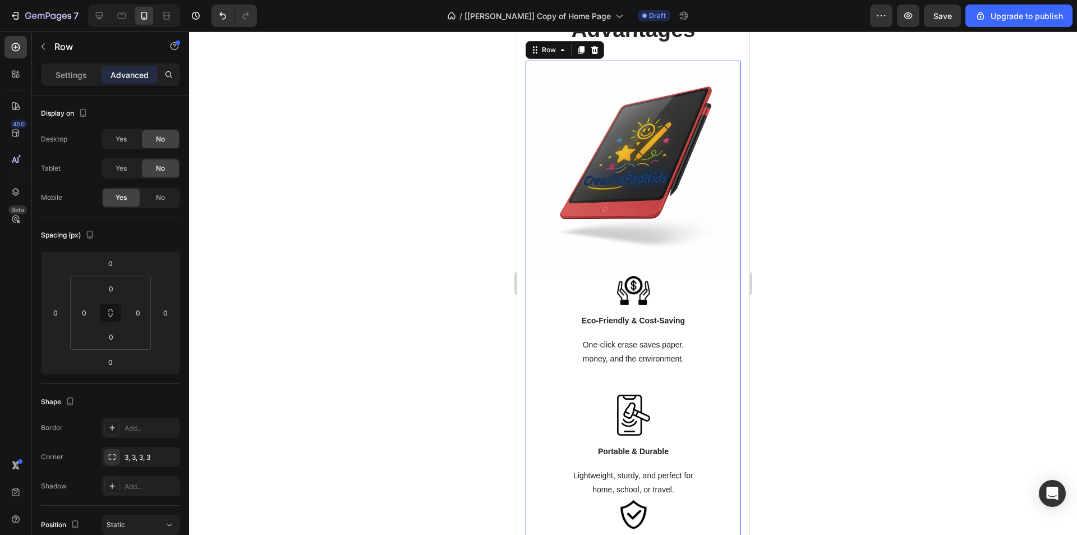
scroll to position [1491, 0]
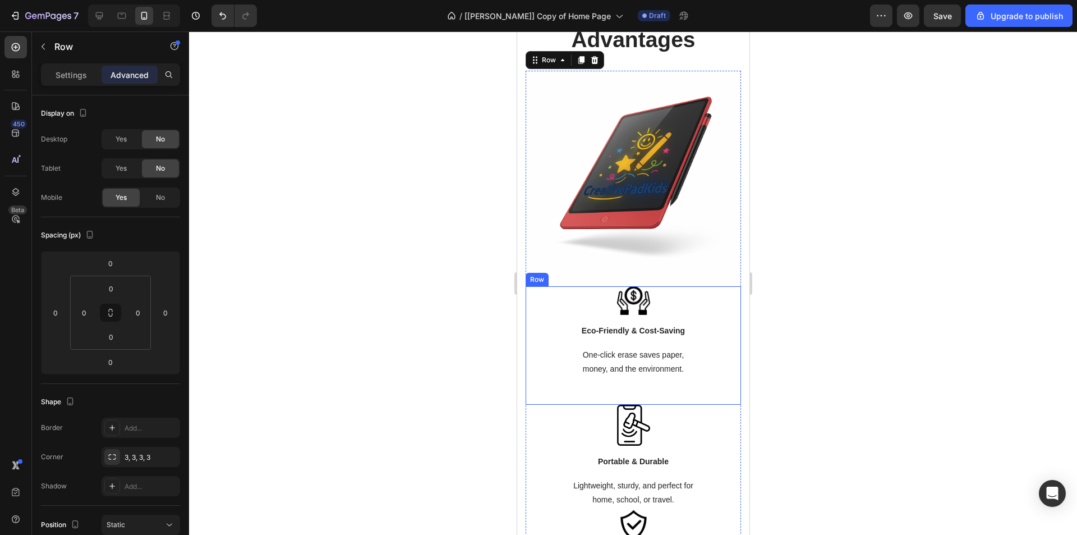
click at [554, 315] on div "Image Eco-Friendly & Cost-Saving Text block One-click erase saves paper, money,…" at bounding box center [632, 331] width 215 height 91
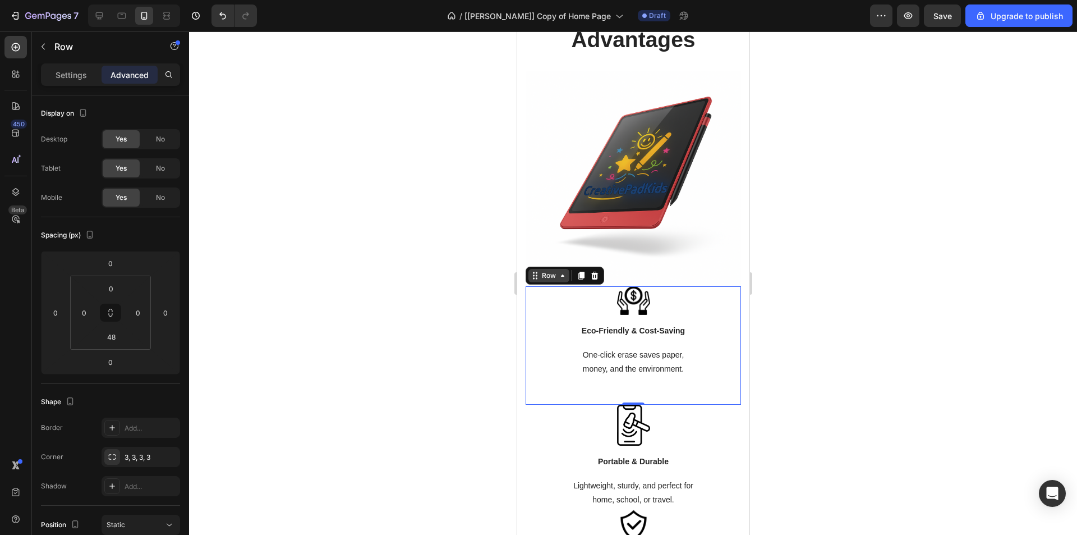
click at [552, 270] on div "Row" at bounding box center [548, 275] width 19 height 10
click at [56, 77] on p "Settings" at bounding box center [71, 75] width 31 height 12
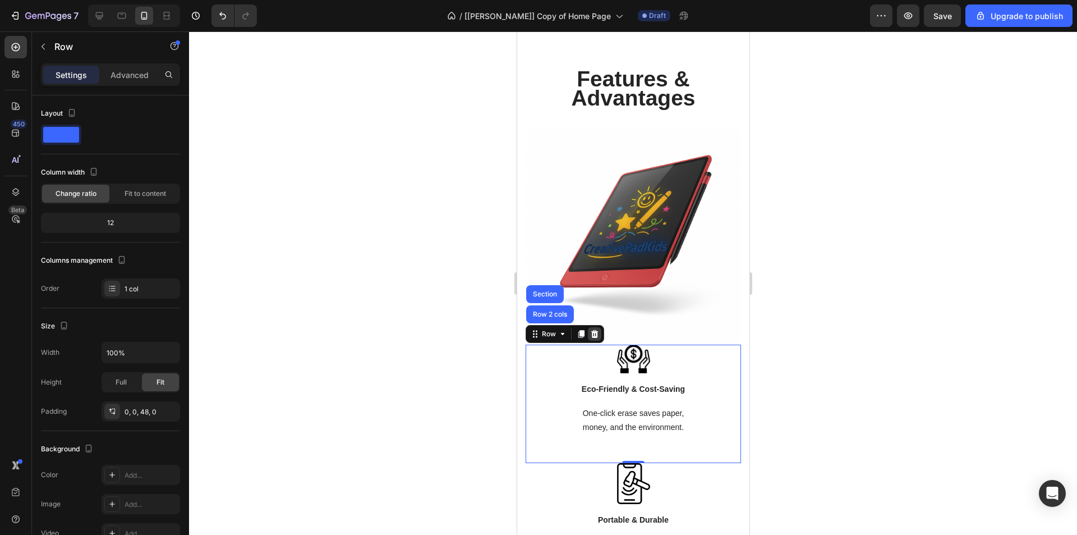
scroll to position [1435, 0]
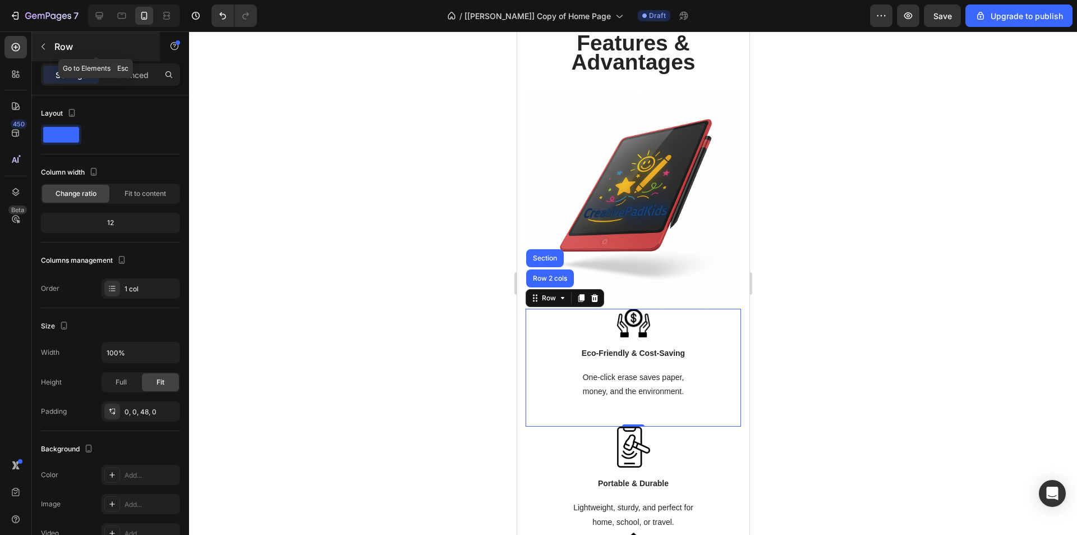
click at [38, 43] on button "button" at bounding box center [43, 47] width 18 height 18
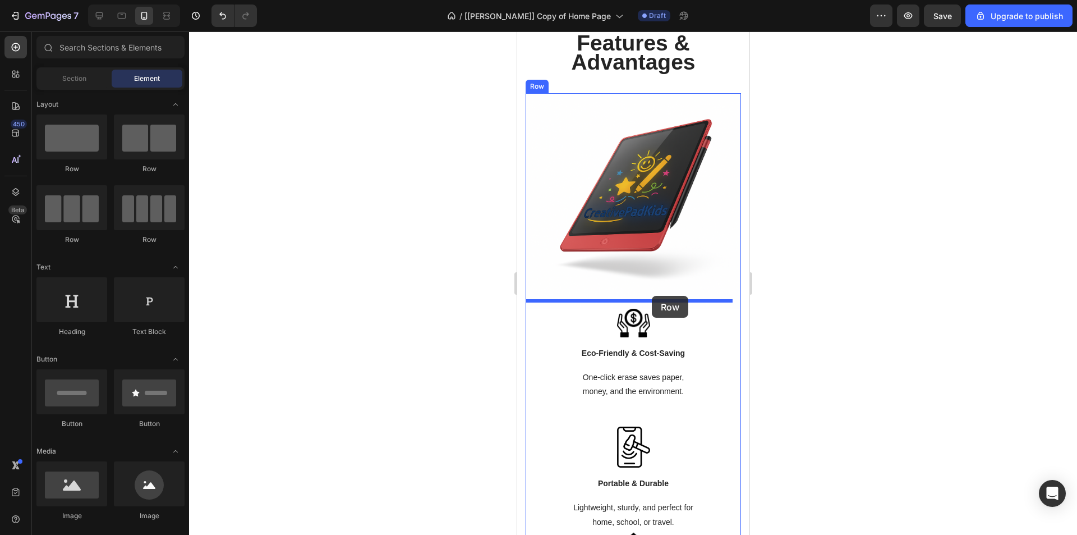
drag, startPoint x: 732, startPoint y: 256, endPoint x: 651, endPoint y: 296, distance: 89.6
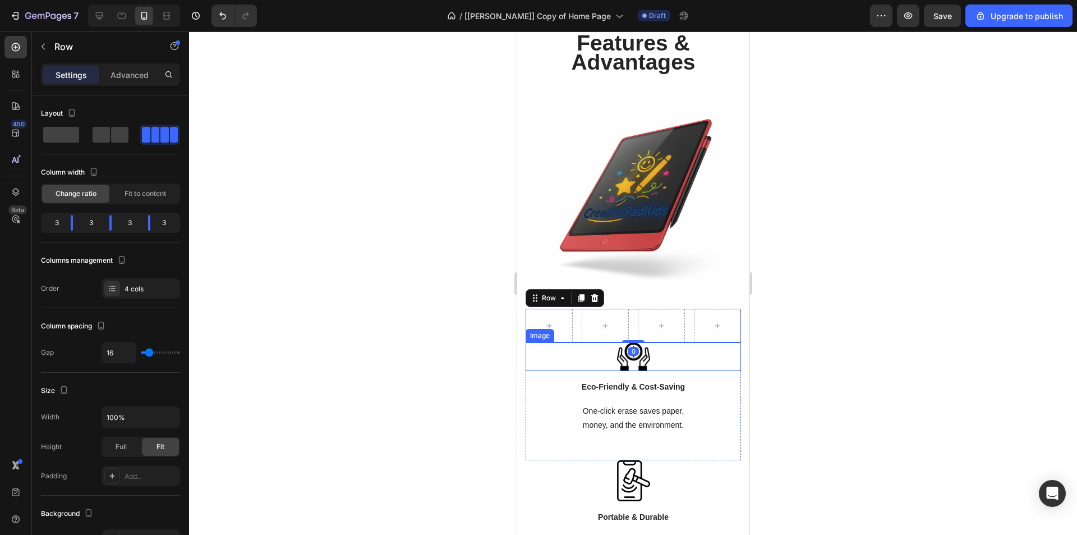
click at [631, 350] on img at bounding box center [633, 356] width 33 height 29
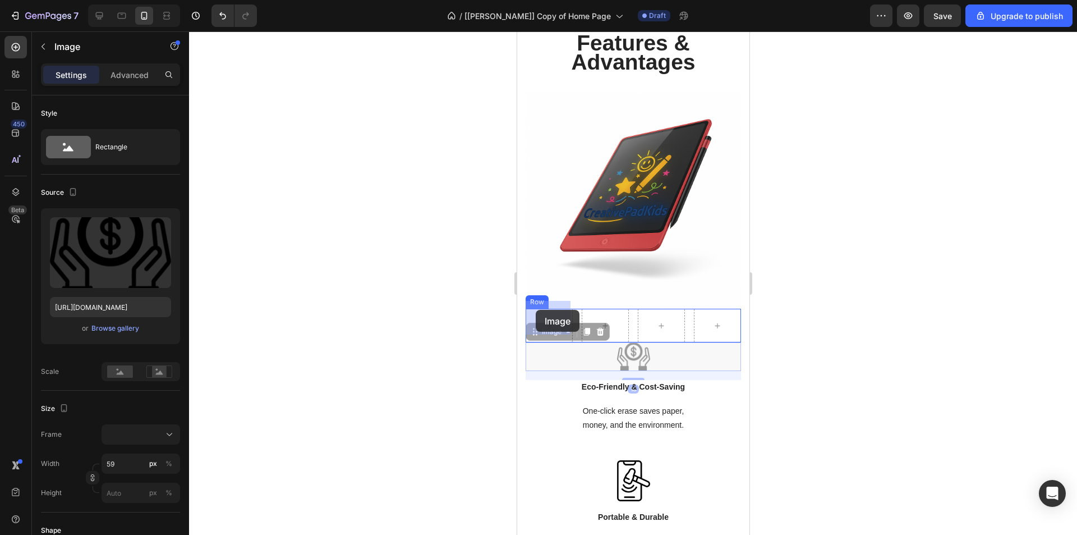
drag, startPoint x: 546, startPoint y: 324, endPoint x: 535, endPoint y: 310, distance: 18.4
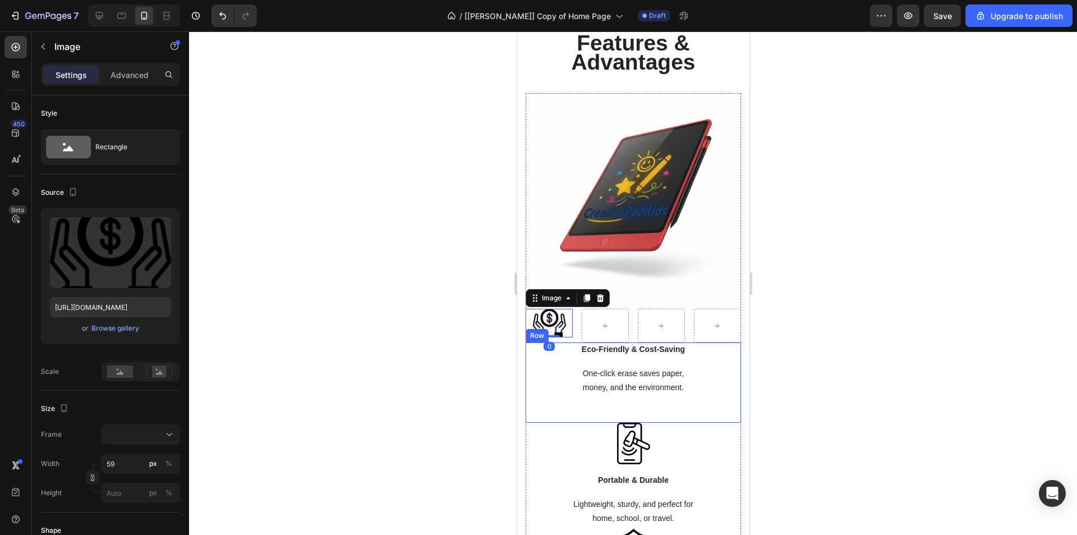
click at [614, 348] on div "Eco-Friendly & Cost-Saving Text block One-click erase saves paper, money, and t…" at bounding box center [632, 368] width 215 height 53
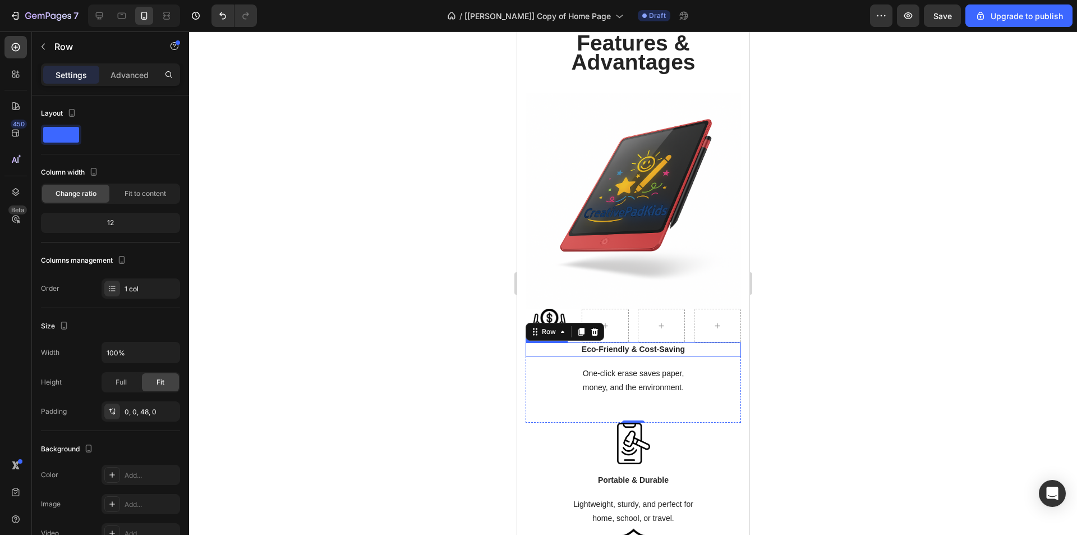
click at [602, 344] on p "Eco-Friendly & Cost-Saving" at bounding box center [632, 349] width 213 height 12
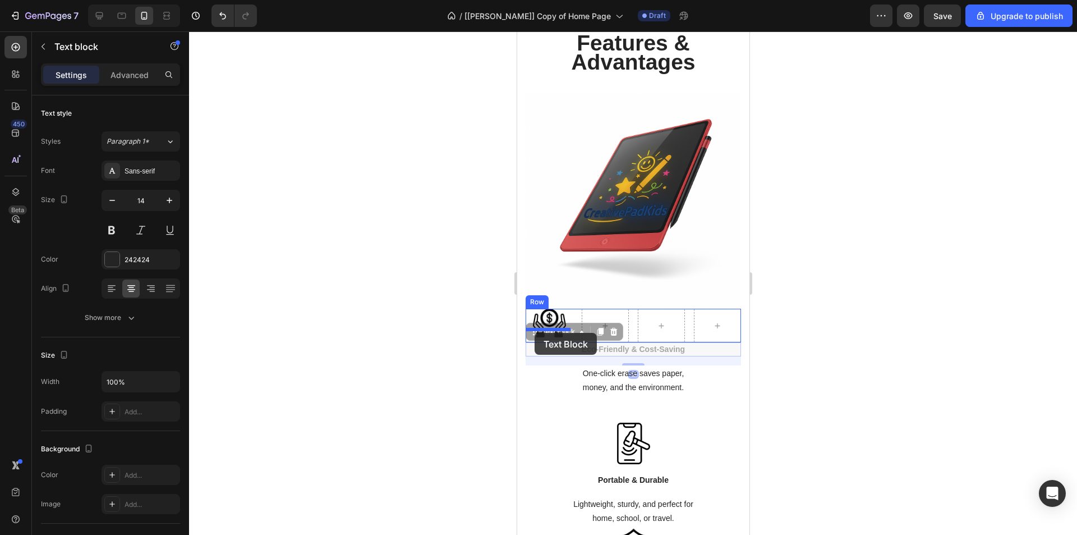
drag, startPoint x: 558, startPoint y: 327, endPoint x: 534, endPoint y: 333, distance: 24.4
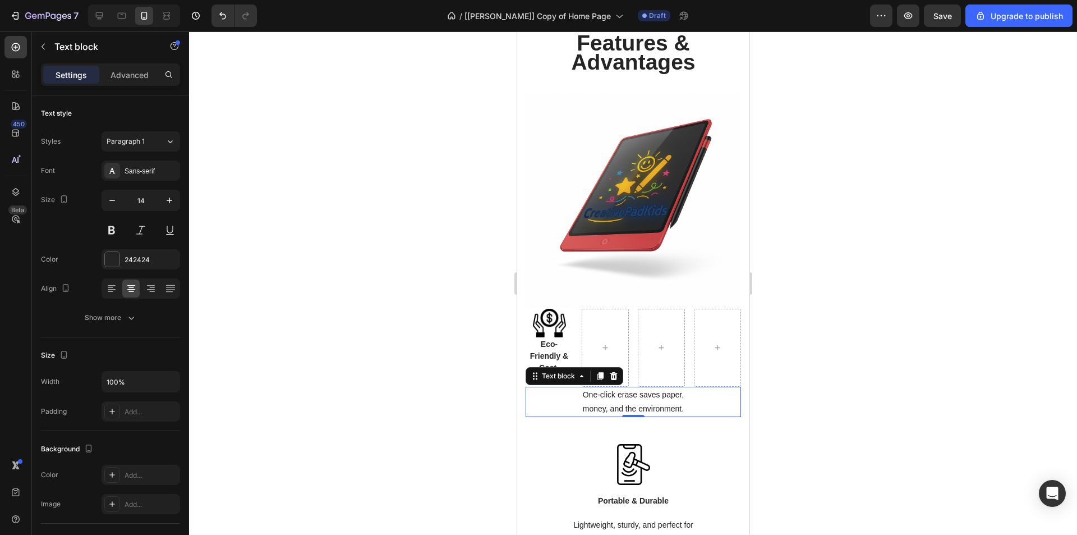
click at [636, 402] on p "money, and the environment." at bounding box center [632, 409] width 213 height 14
drag, startPoint x: 577, startPoint y: 371, endPoint x: 544, endPoint y: 378, distance: 33.8
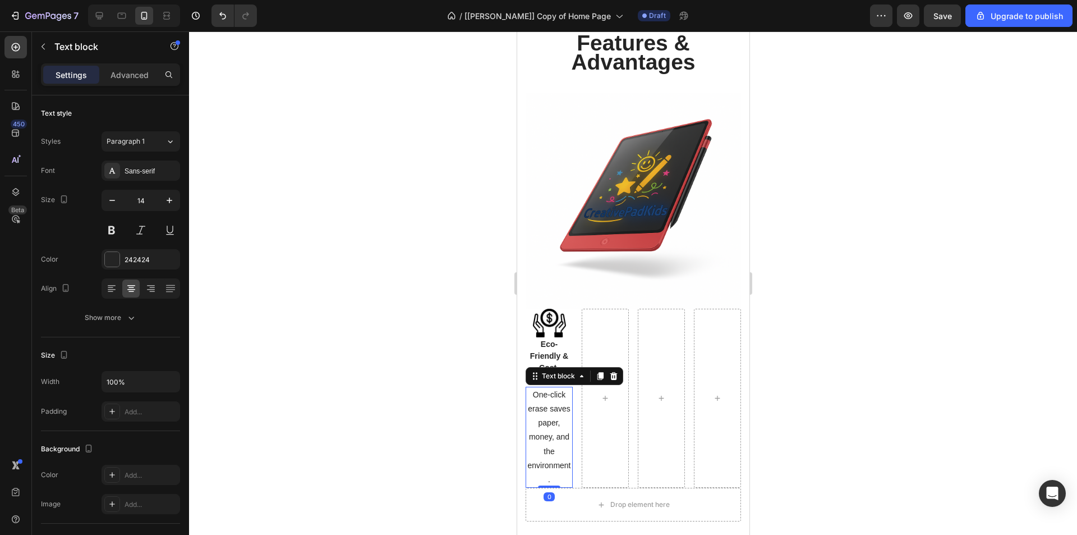
click at [439, 401] on div at bounding box center [633, 282] width 888 height 503
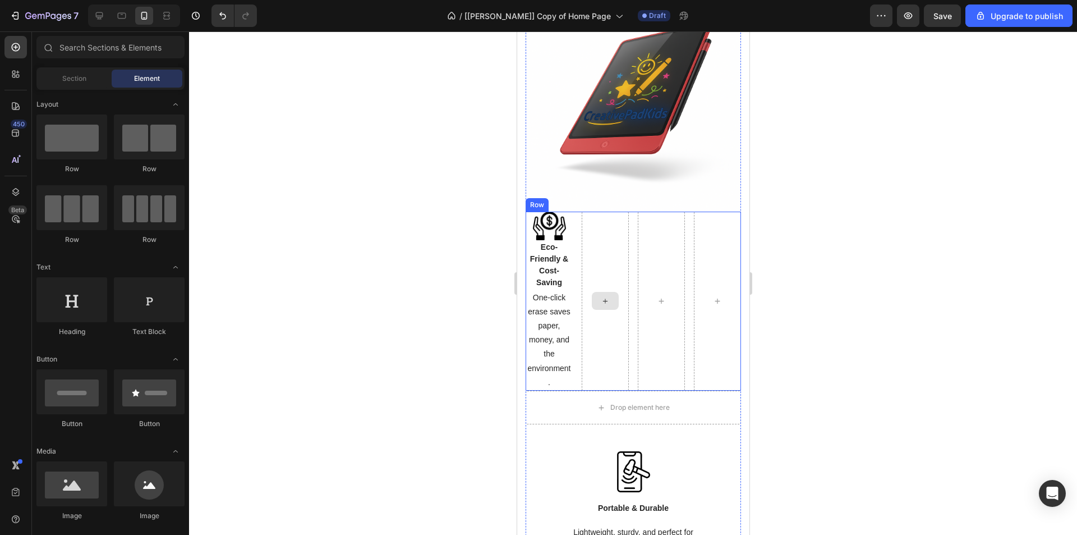
scroll to position [1547, 0]
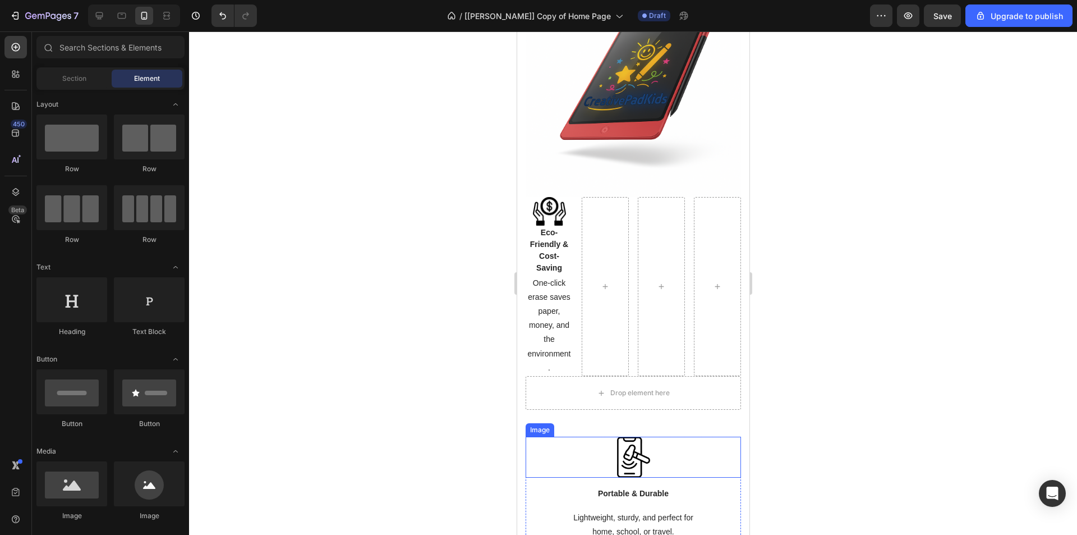
click at [618, 440] on img at bounding box center [633, 456] width 33 height 41
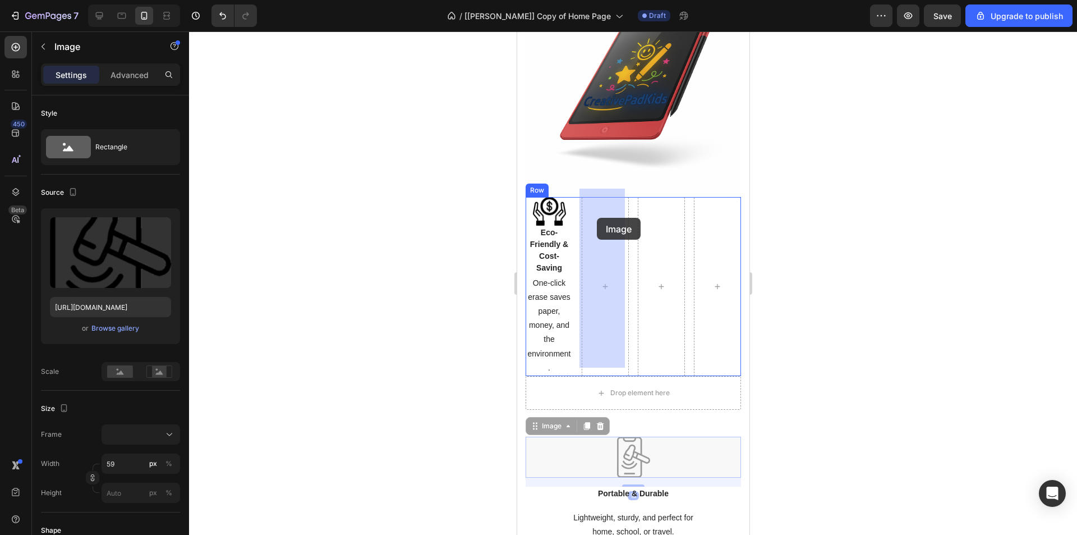
drag, startPoint x: 553, startPoint y: 420, endPoint x: 596, endPoint y: 219, distance: 205.4
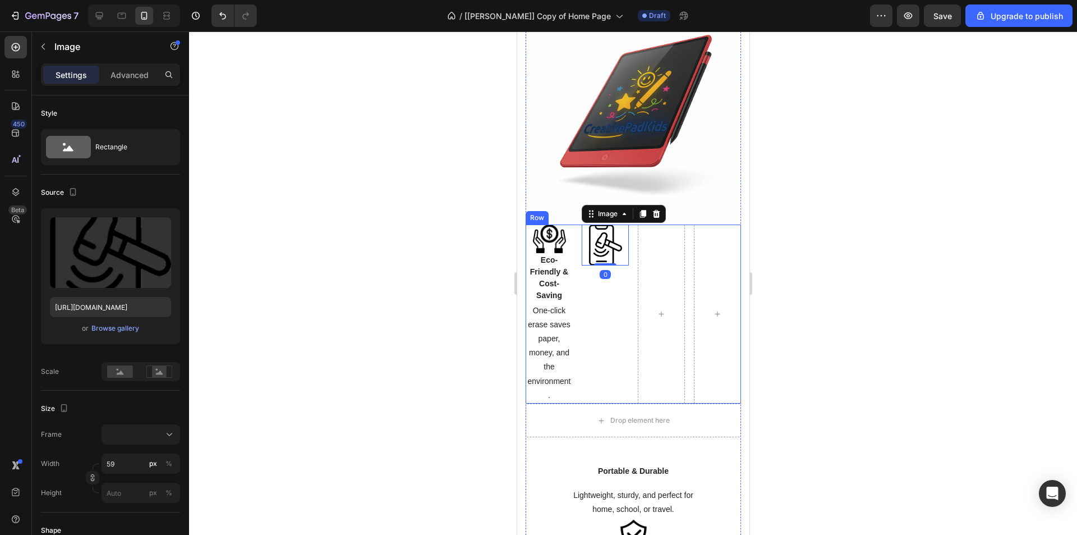
scroll to position [1609, 0]
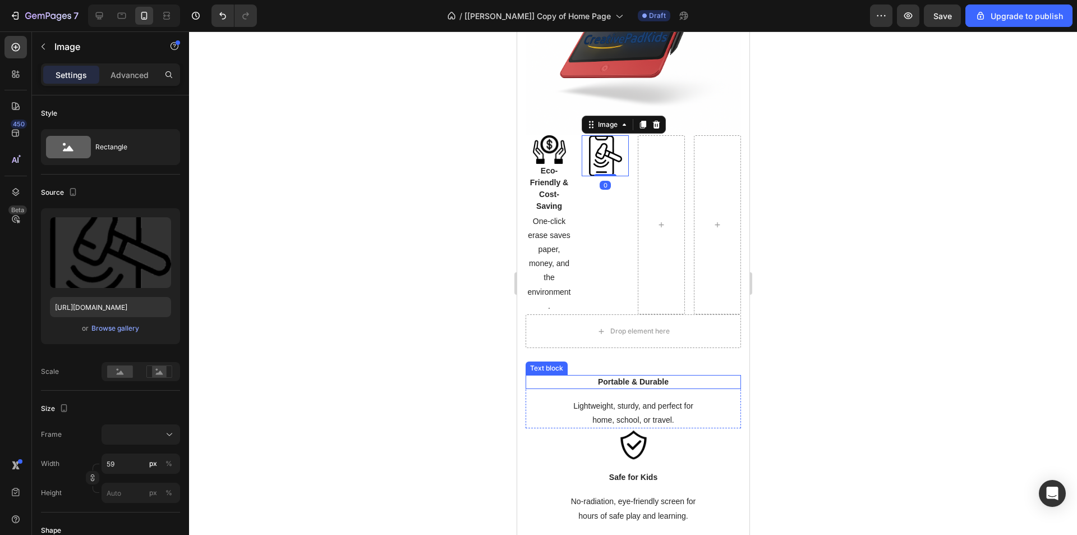
click at [619, 377] on strong "Portable & Durable" at bounding box center [632, 381] width 71 height 9
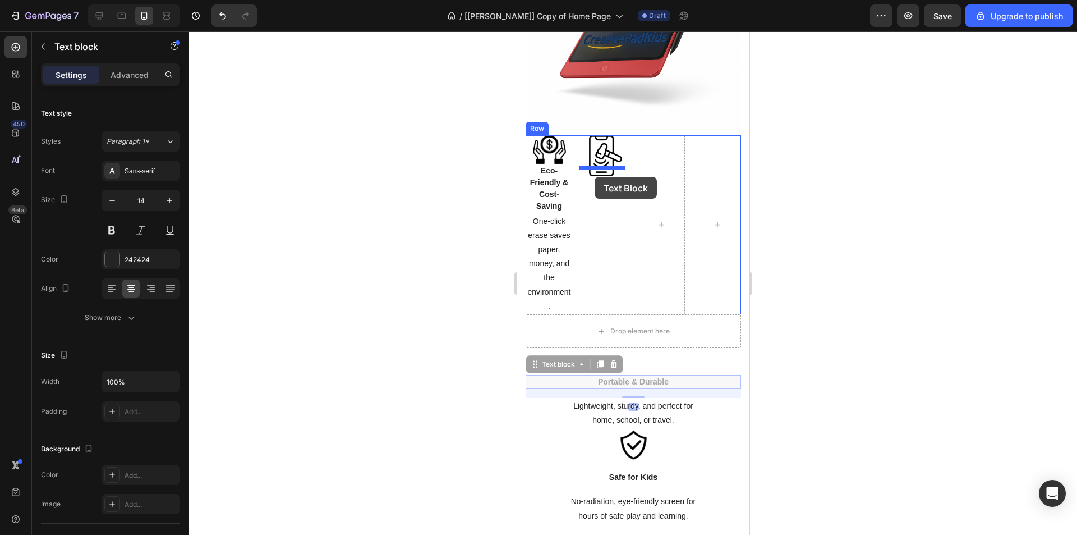
drag, startPoint x: 546, startPoint y: 357, endPoint x: 594, endPoint y: 177, distance: 187.0
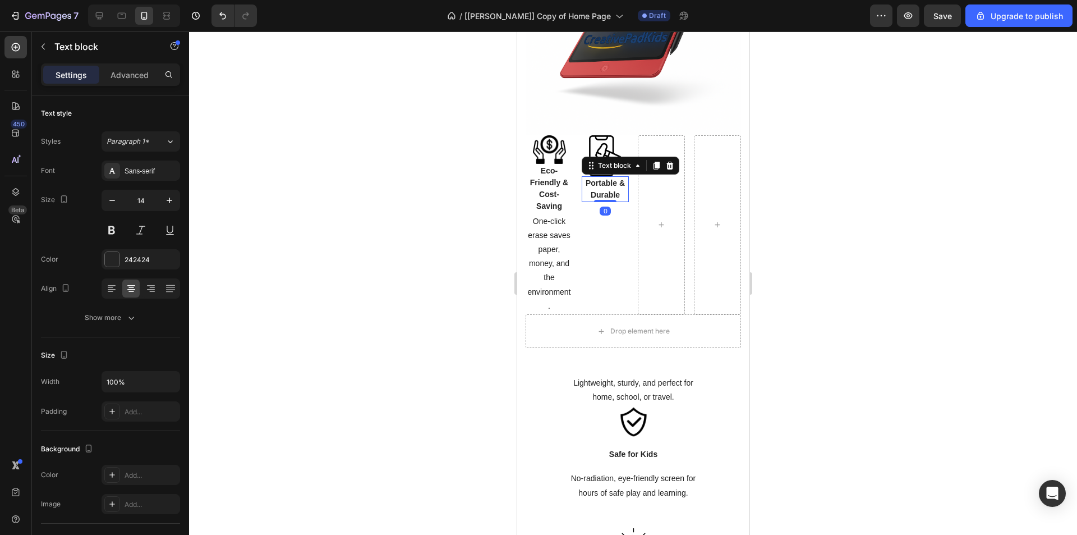
scroll to position [1586, 0]
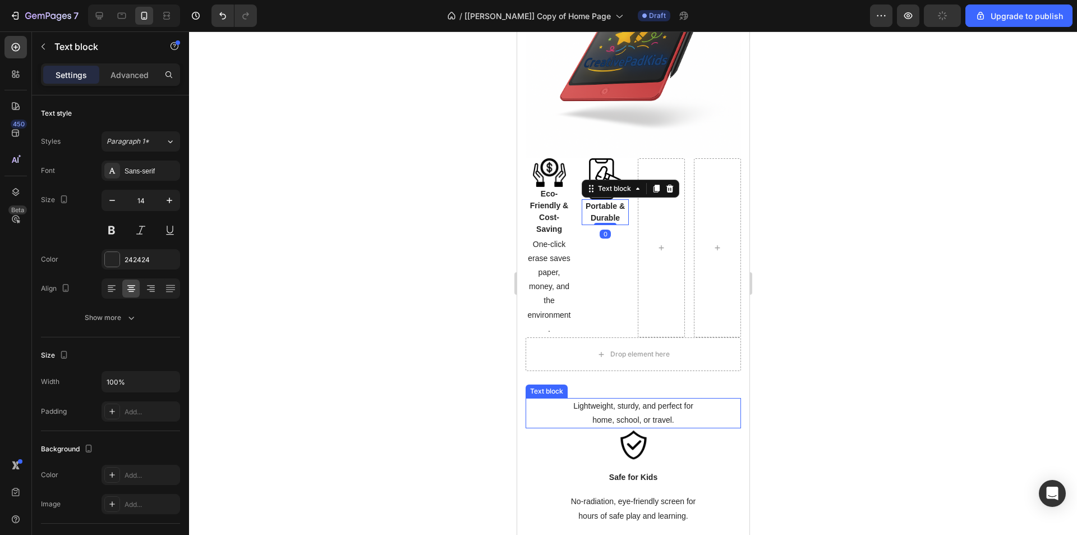
click at [635, 413] on p "home, school, or travel." at bounding box center [632, 420] width 213 height 14
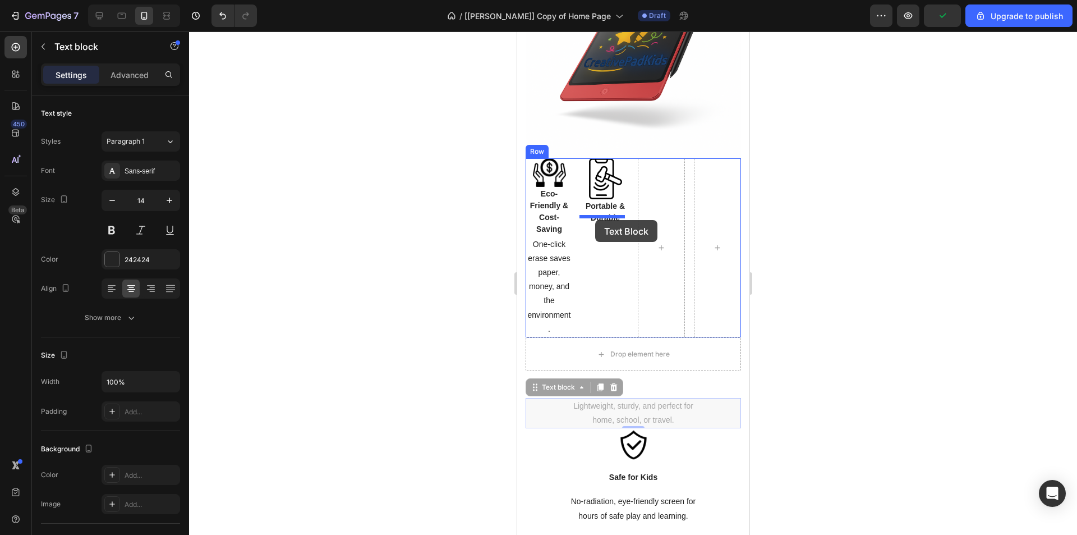
drag, startPoint x: 557, startPoint y: 381, endPoint x: 595, endPoint y: 220, distance: 165.3
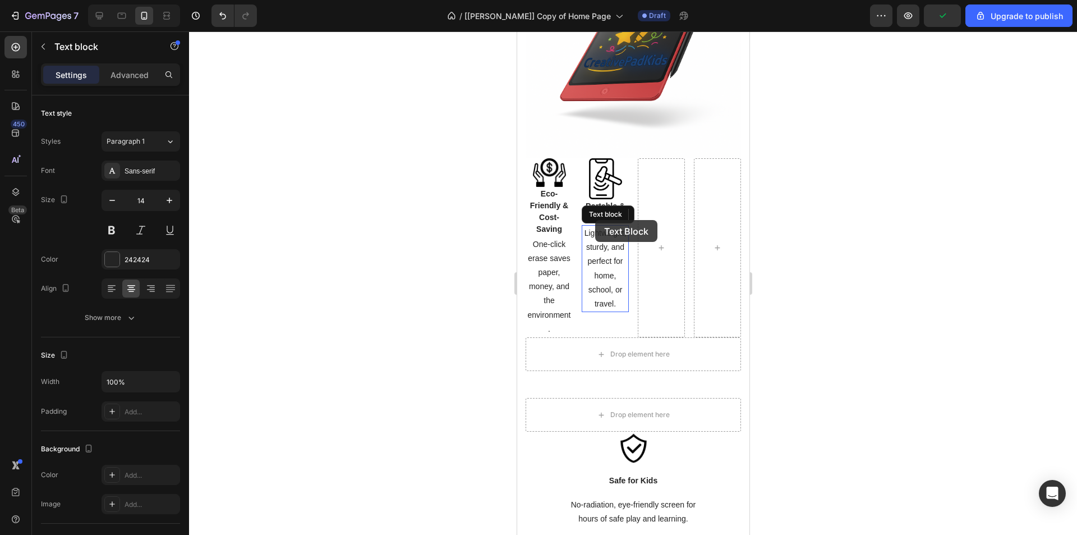
scroll to position [1589, 0]
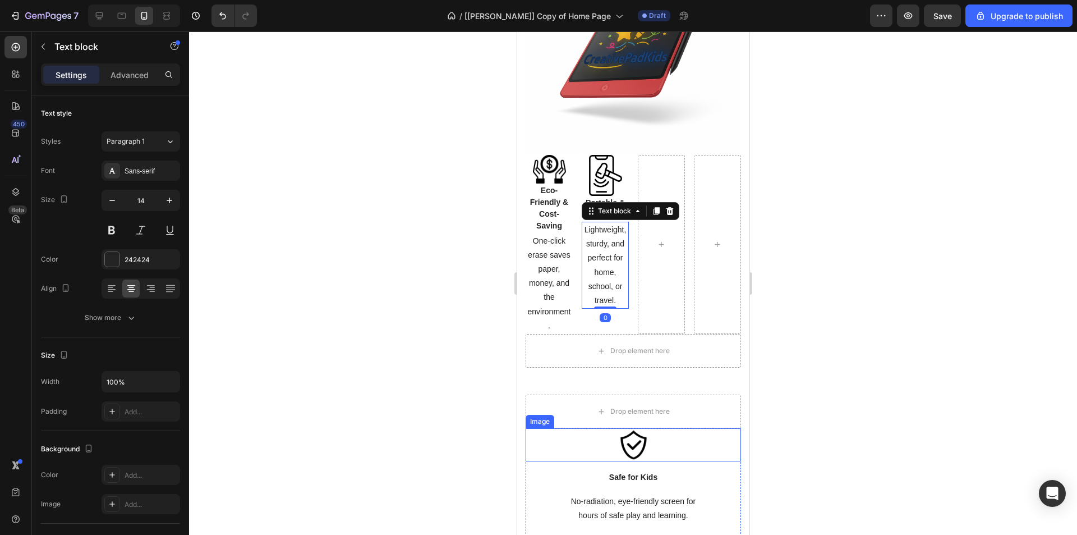
click at [611, 438] on div at bounding box center [632, 444] width 215 height 33
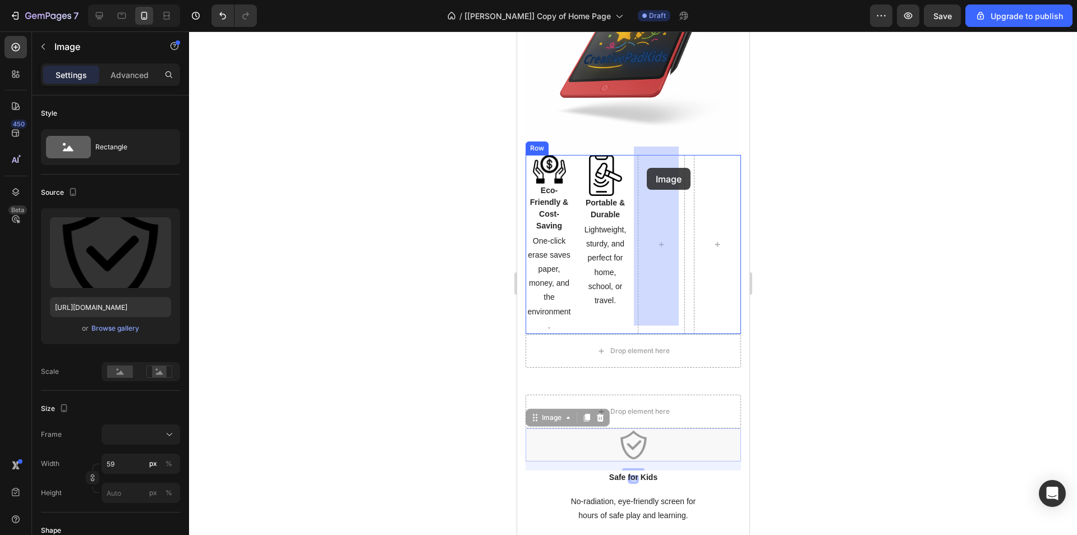
drag, startPoint x: 560, startPoint y: 407, endPoint x: 646, endPoint y: 170, distance: 252.2
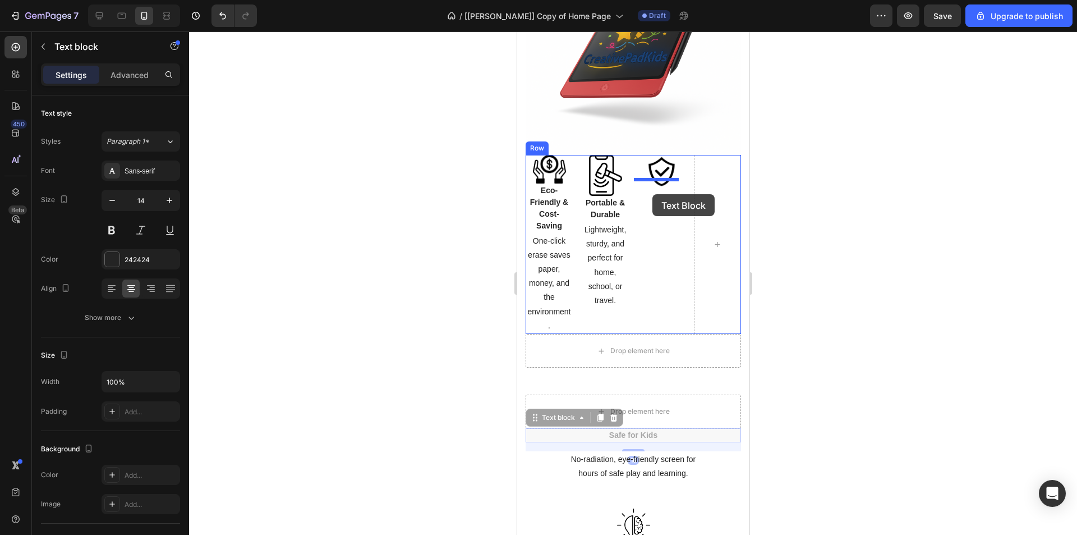
drag, startPoint x: 631, startPoint y: 425, endPoint x: 652, endPoint y: 194, distance: 231.6
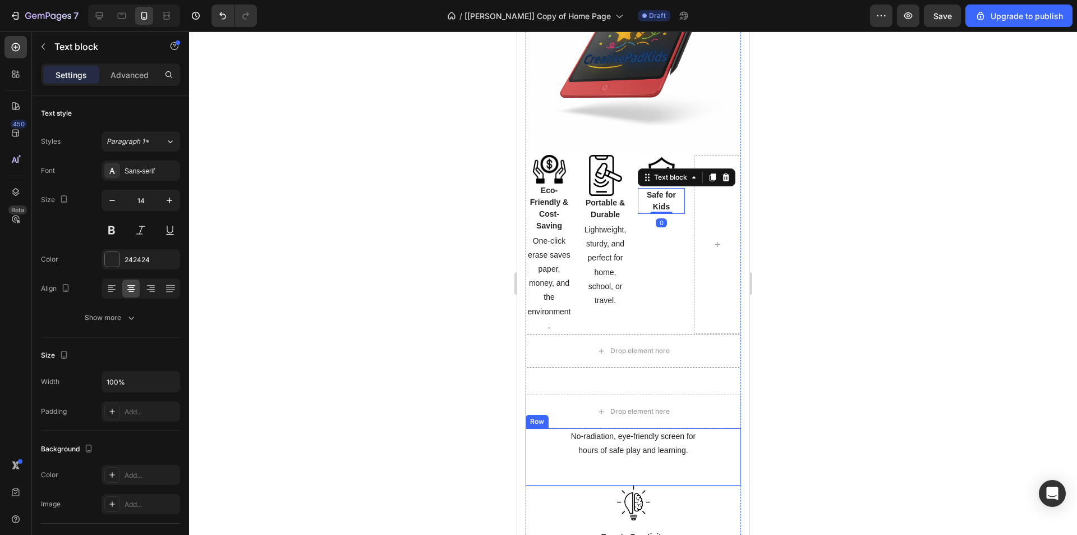
click at [628, 443] on p "hours of safe play and learning." at bounding box center [632, 450] width 213 height 14
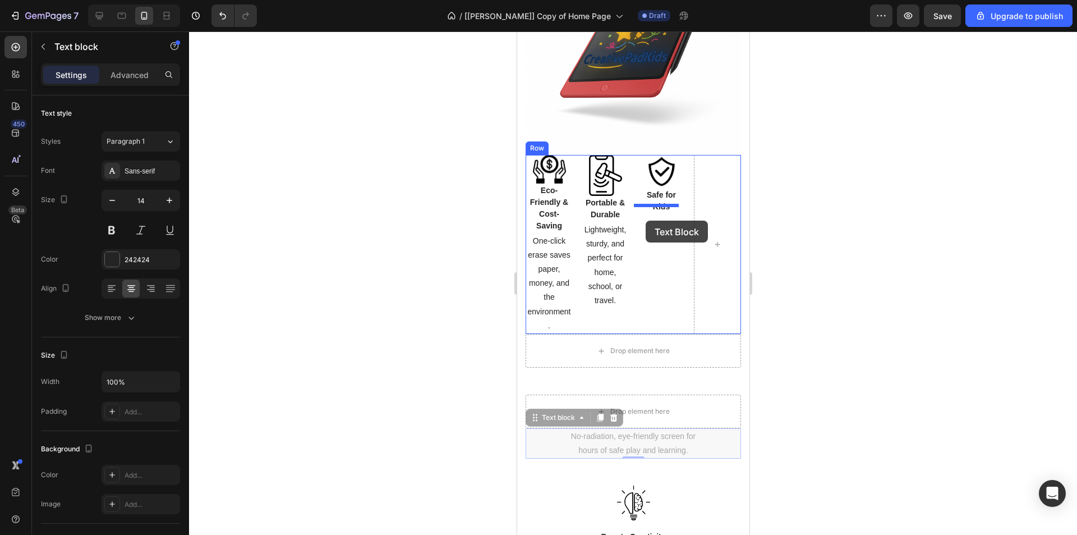
drag, startPoint x: 573, startPoint y: 385, endPoint x: 645, endPoint y: 220, distance: 180.1
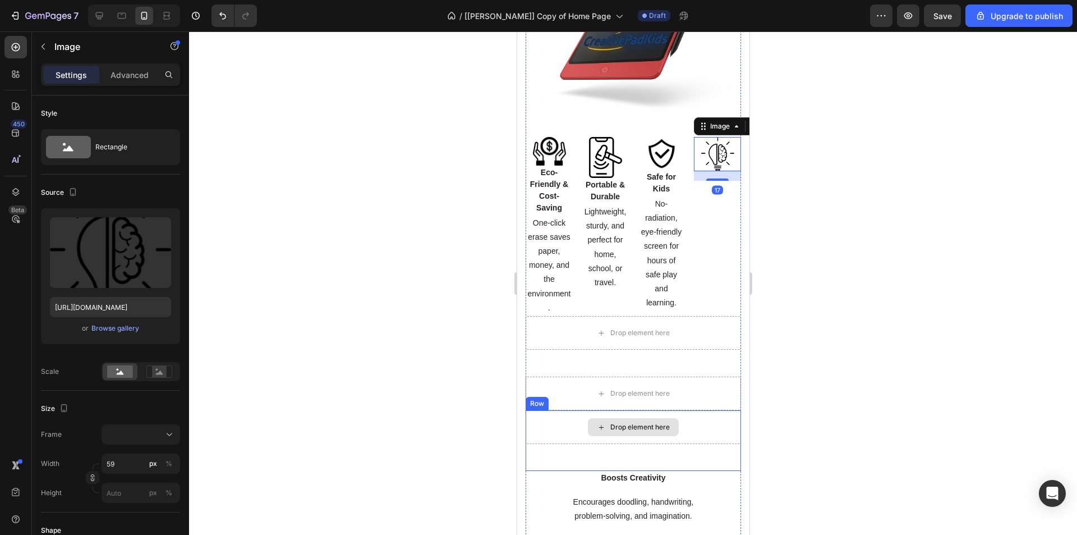
scroll to position [1645, 0]
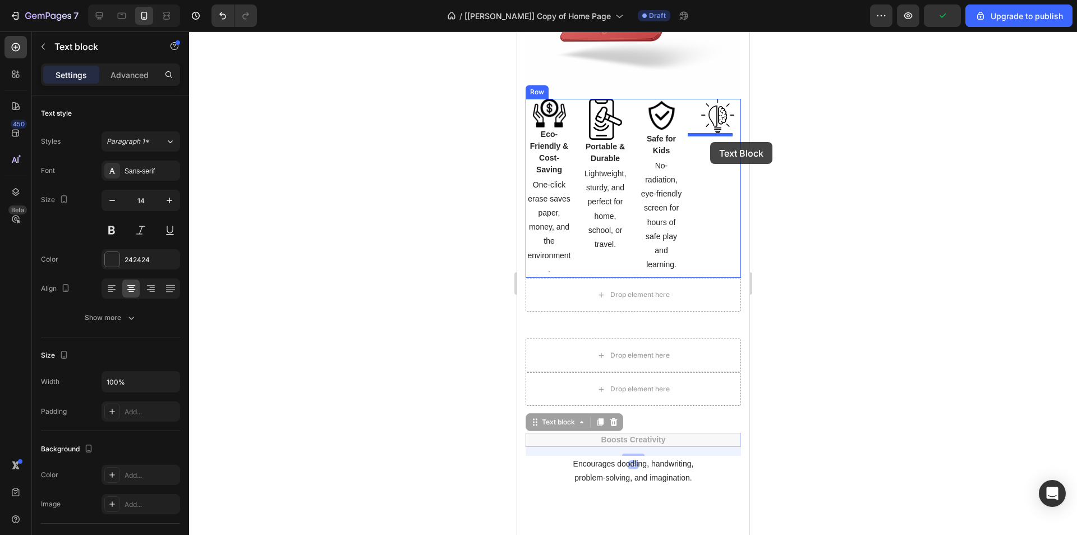
drag, startPoint x: 640, startPoint y: 428, endPoint x: 710, endPoint y: 141, distance: 295.0
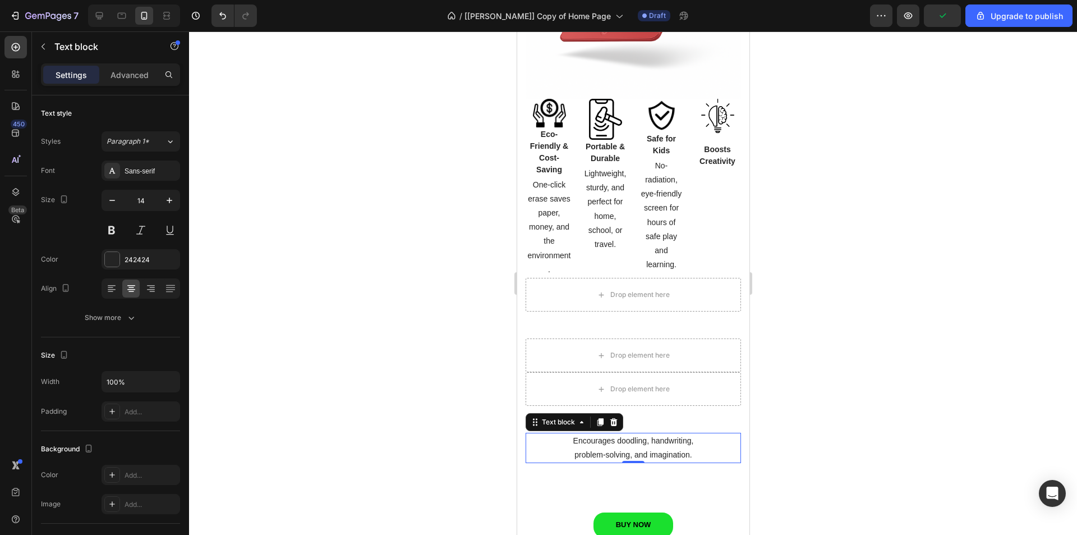
click at [632, 448] on p "problem-solving, and imagination." at bounding box center [632, 455] width 213 height 14
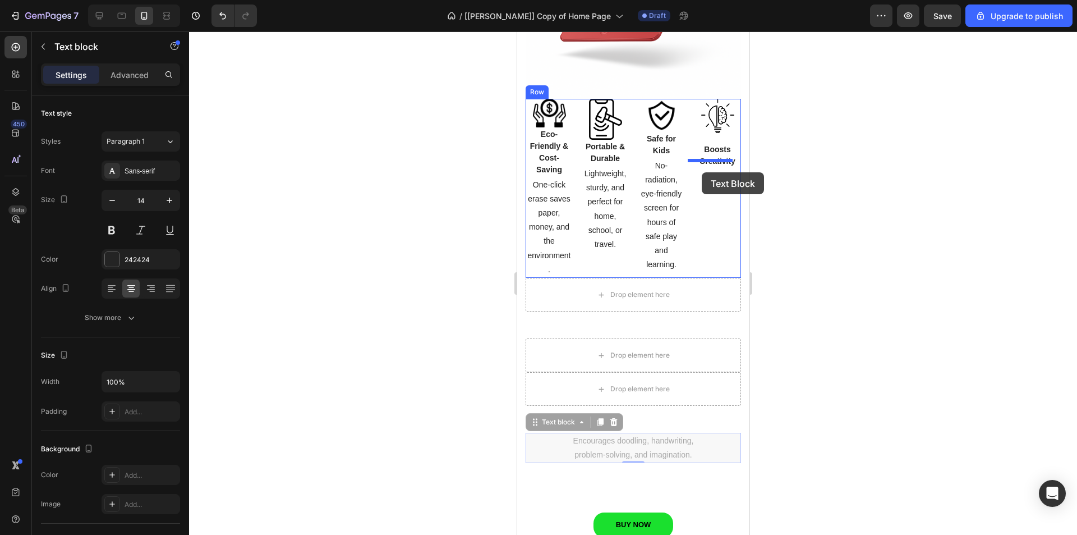
drag, startPoint x: 563, startPoint y: 417, endPoint x: 701, endPoint y: 172, distance: 281.1
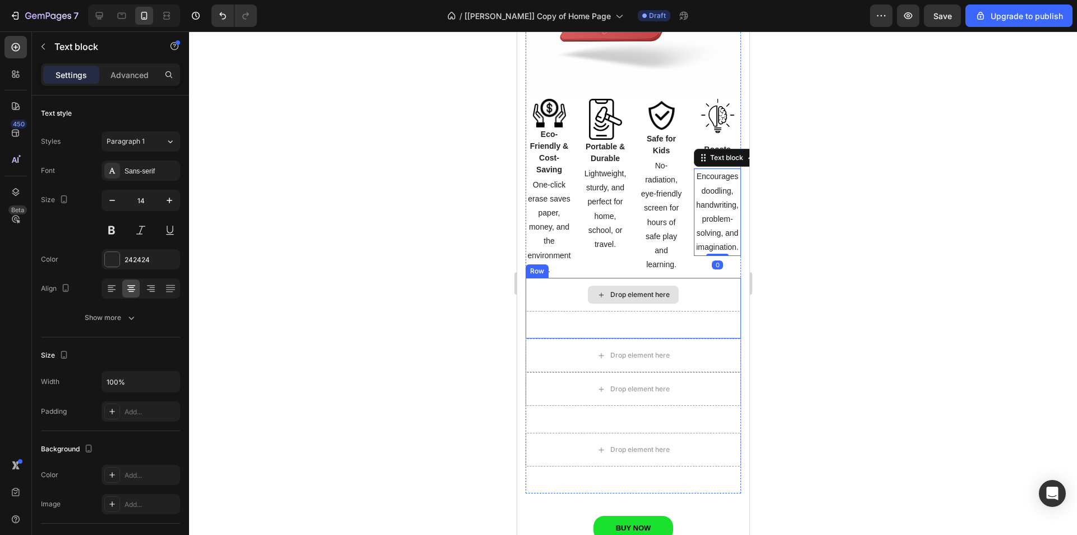
click at [548, 279] on div "Drop element here" at bounding box center [632, 295] width 215 height 34
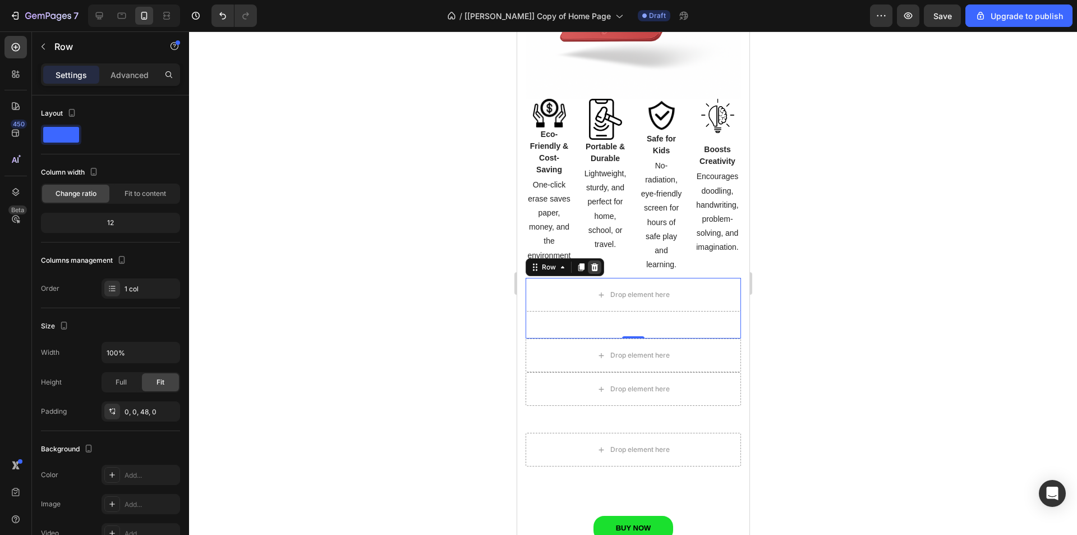
click at [593, 263] on icon at bounding box center [594, 267] width 7 height 8
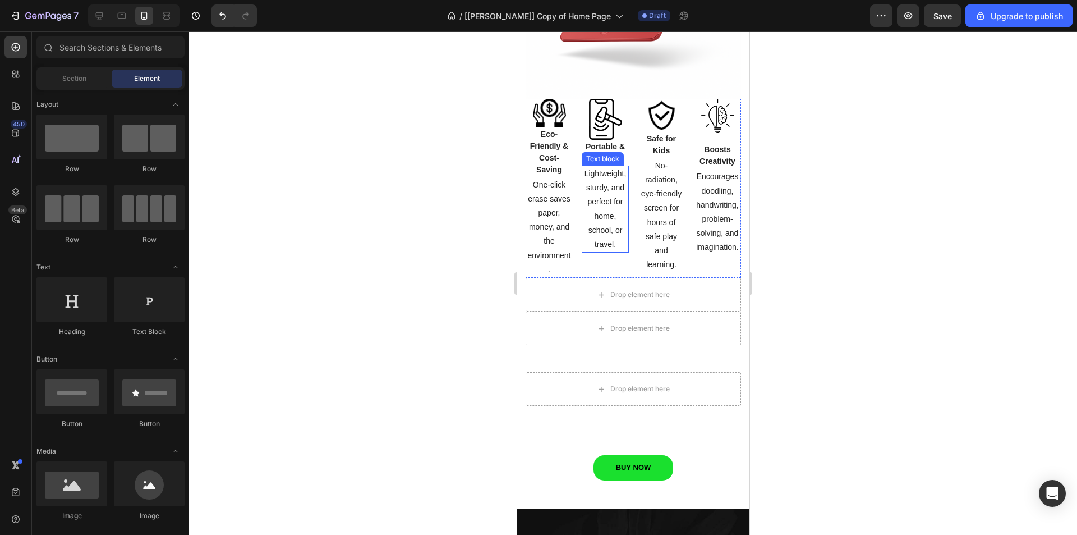
scroll to position [1585, 0]
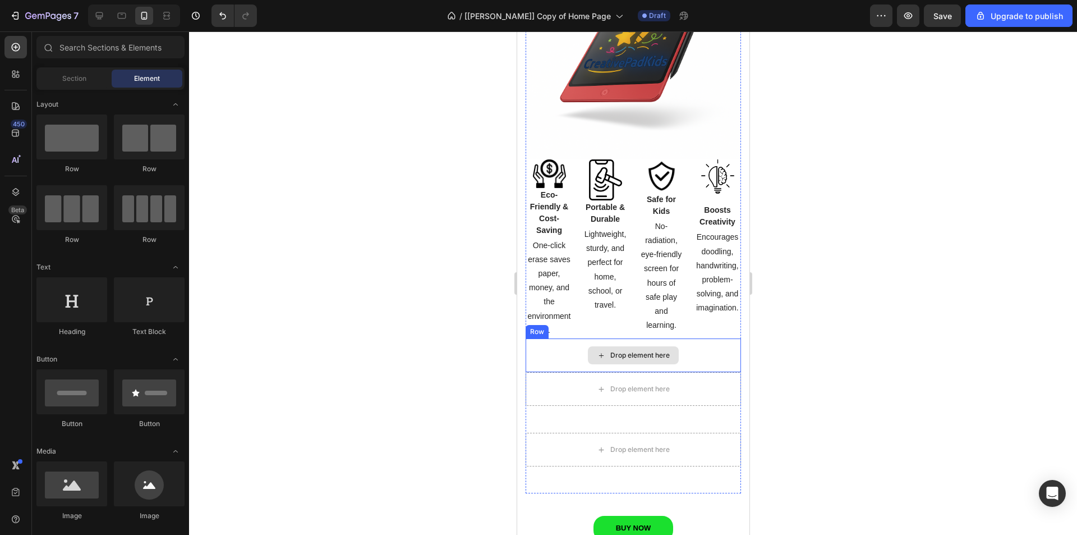
click at [559, 345] on div "Drop element here" at bounding box center [632, 355] width 215 height 34
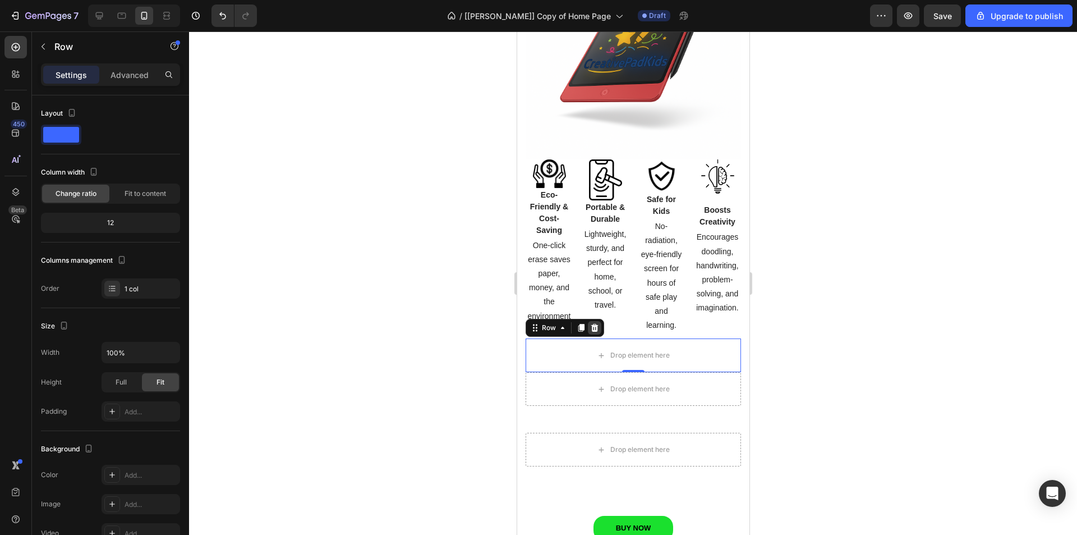
click at [592, 324] on icon at bounding box center [594, 328] width 7 height 8
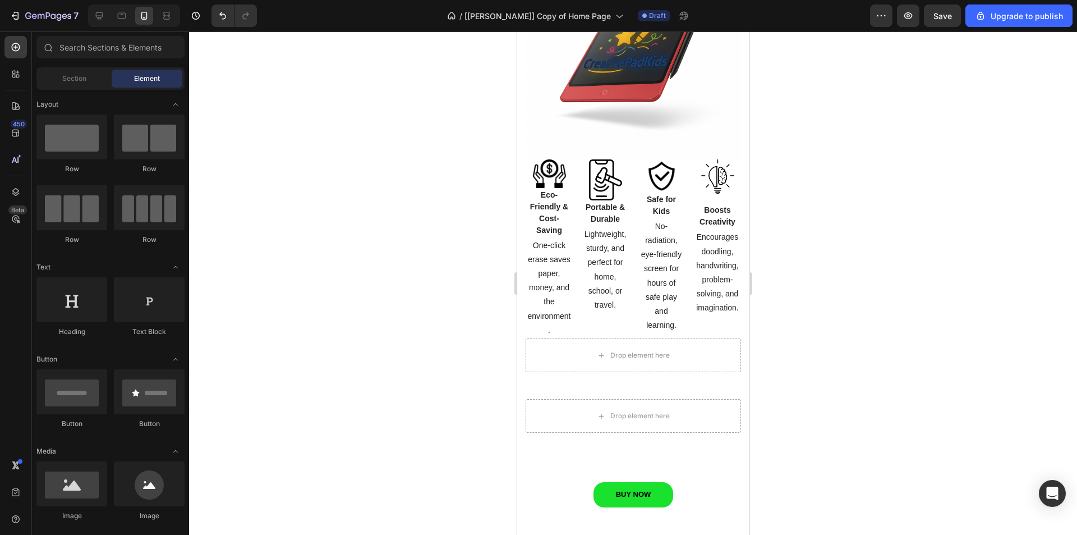
scroll to position [1551, 0]
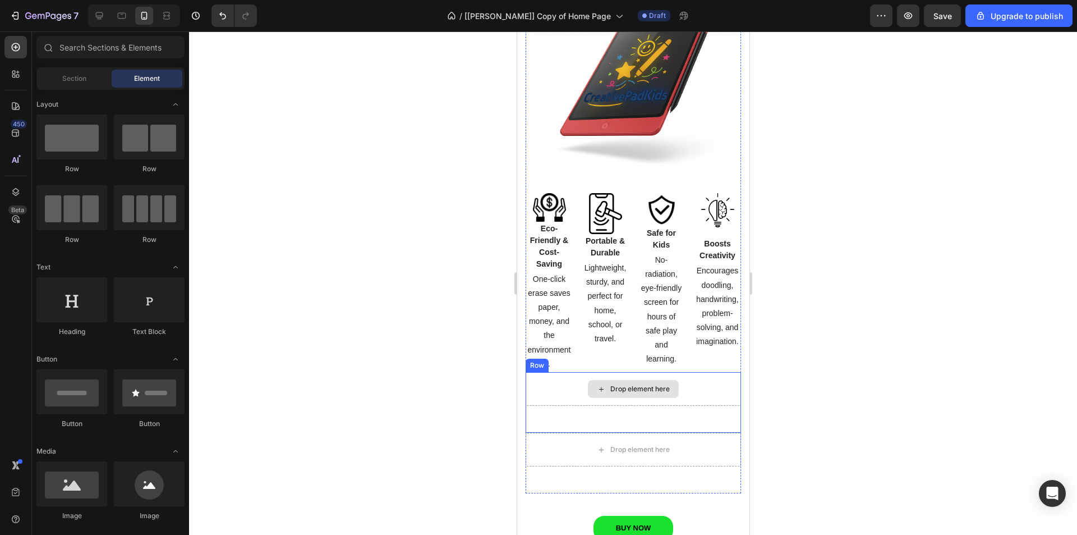
click at [563, 375] on div "Drop element here" at bounding box center [632, 389] width 215 height 34
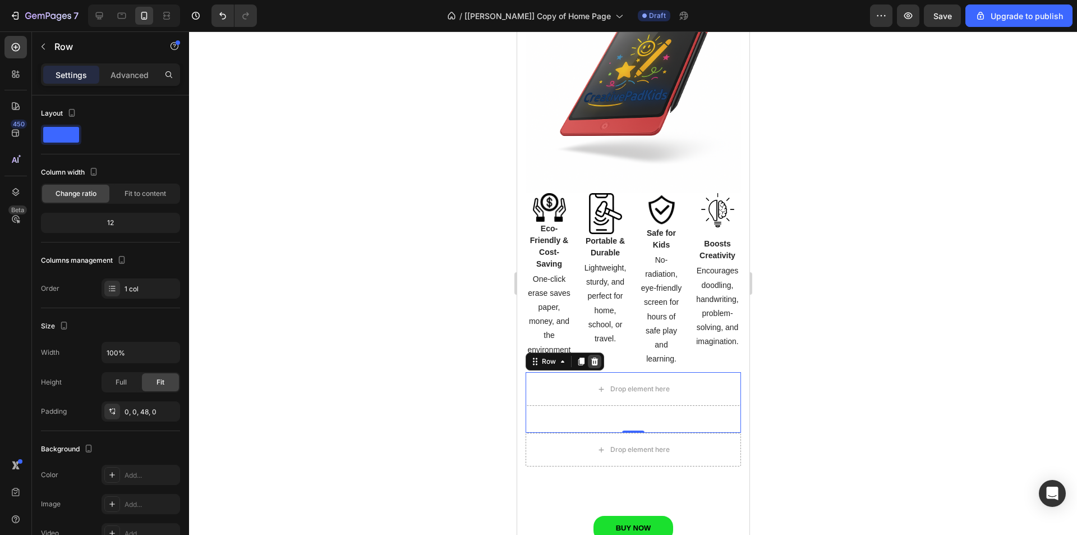
click at [594, 357] on icon at bounding box center [594, 361] width 7 height 8
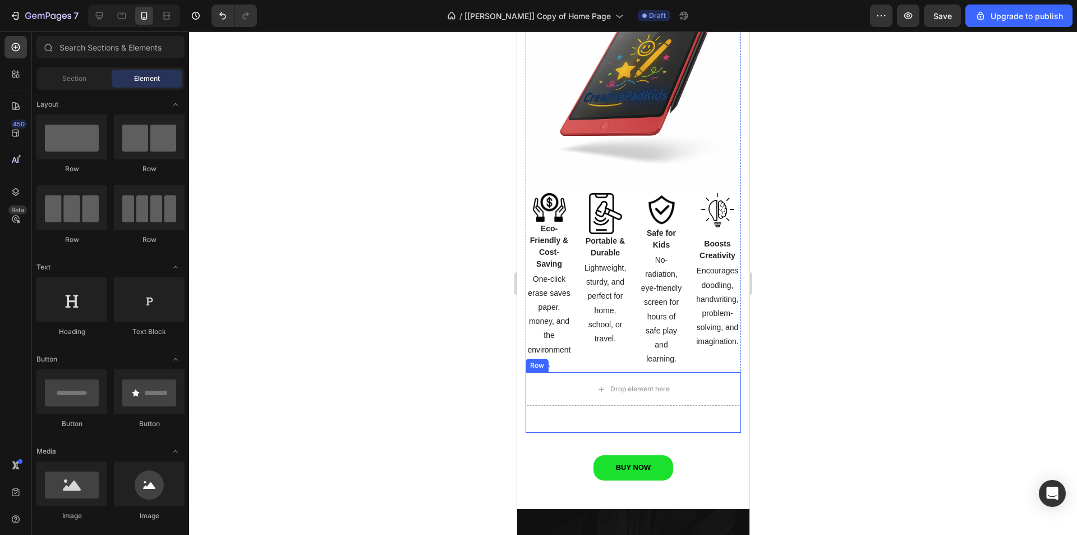
click at [549, 381] on div "Drop element here" at bounding box center [632, 389] width 215 height 34
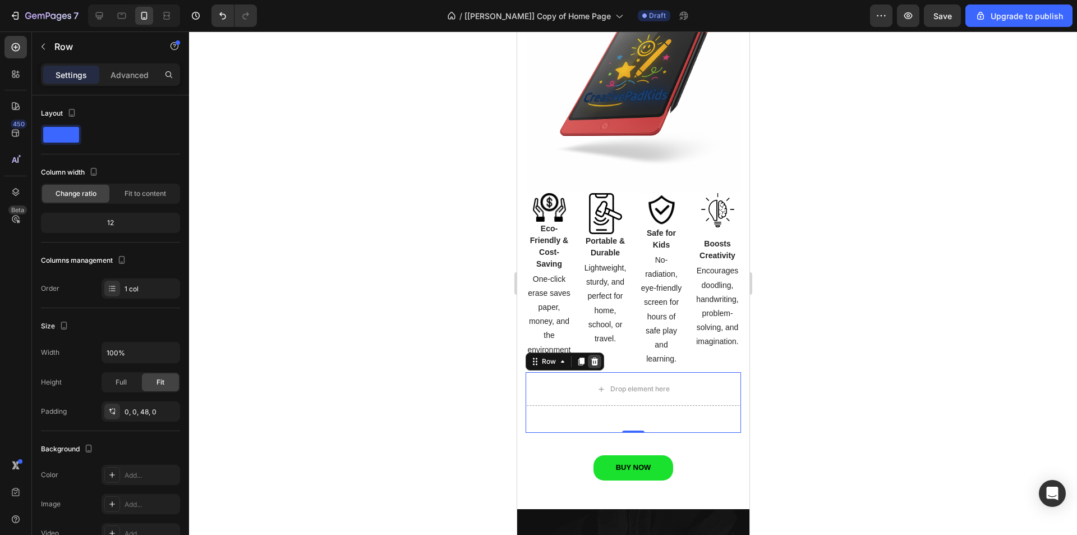
click at [592, 357] on icon at bounding box center [594, 361] width 9 height 9
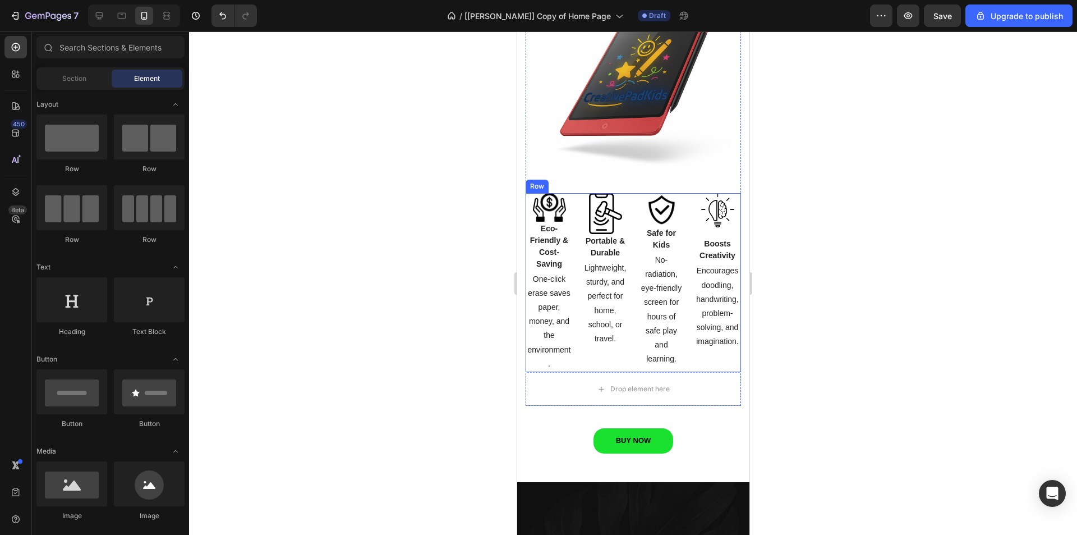
click at [627, 200] on div "Image Eco-Friendly & Cost-Saving Text block One-click erase saves paper, money,…" at bounding box center [632, 282] width 215 height 179
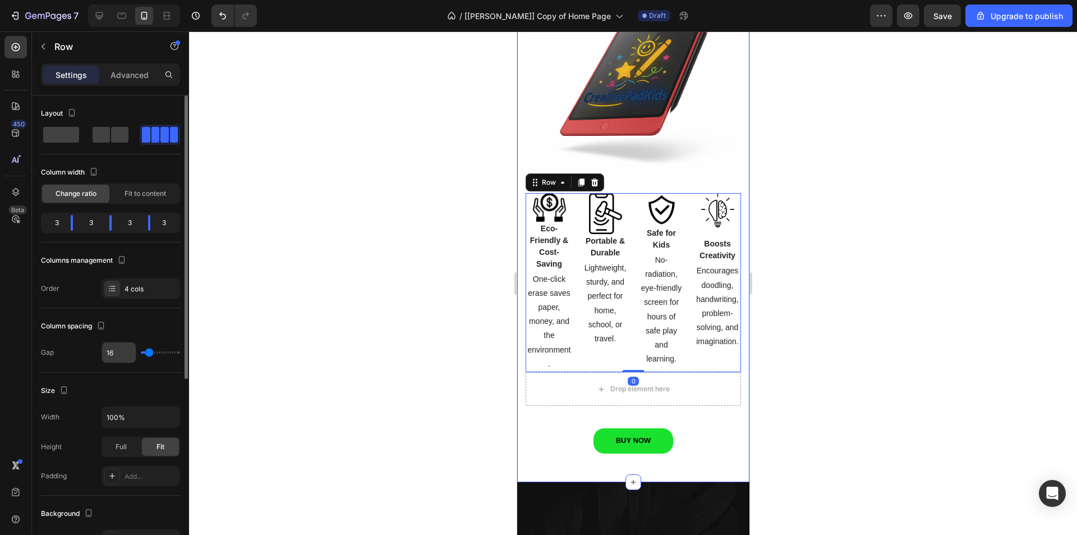
click at [118, 355] on input "16" at bounding box center [119, 352] width 34 height 20
type input "15"
type input "14"
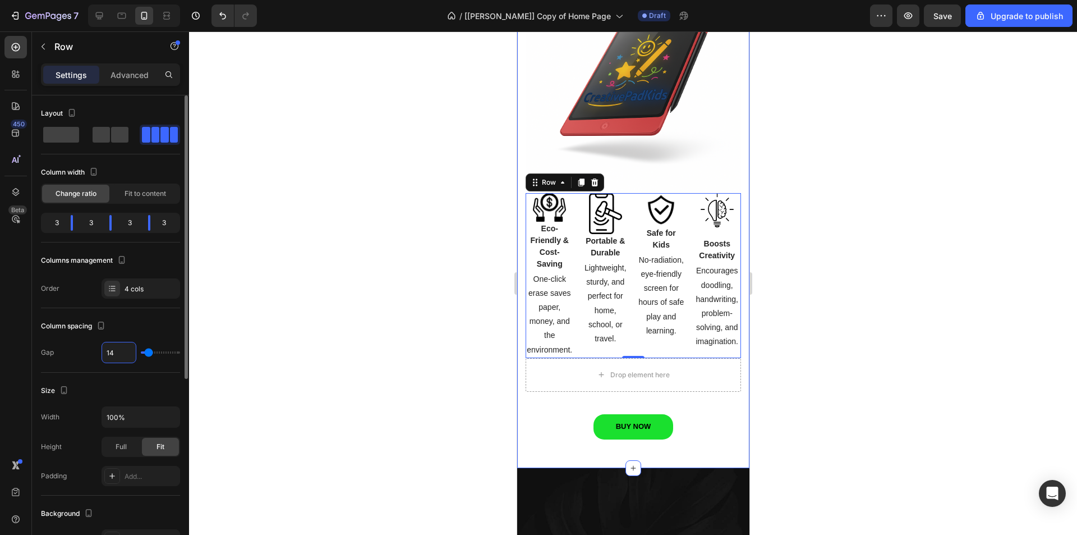
type input "13"
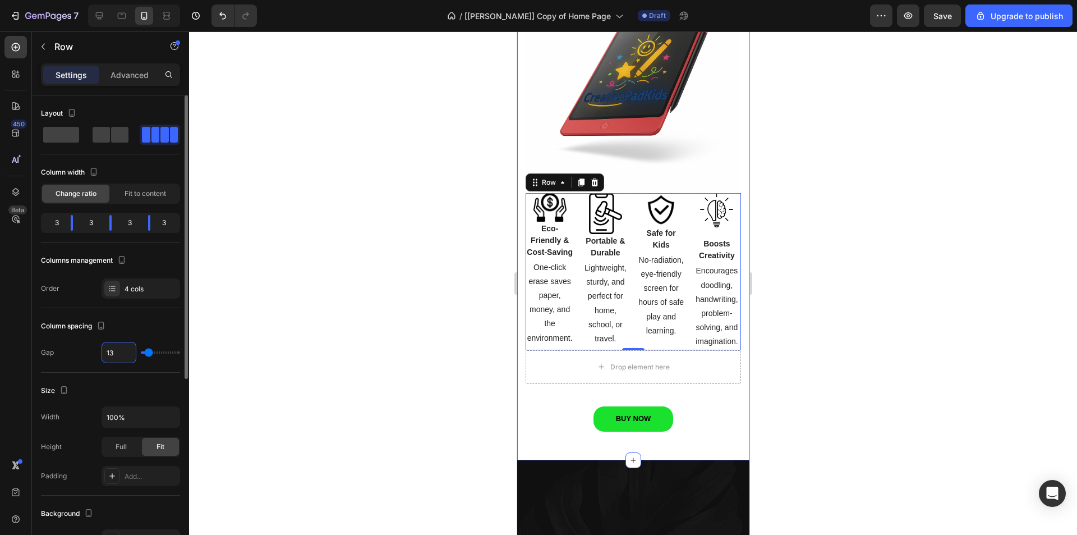
type input "12"
type input "11"
type input "10"
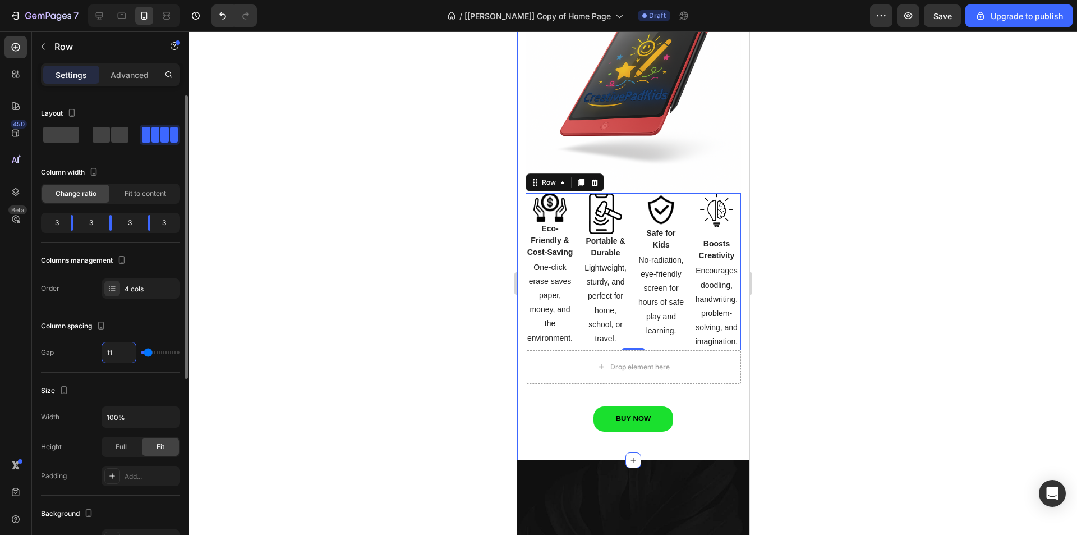
type input "10"
type input "9"
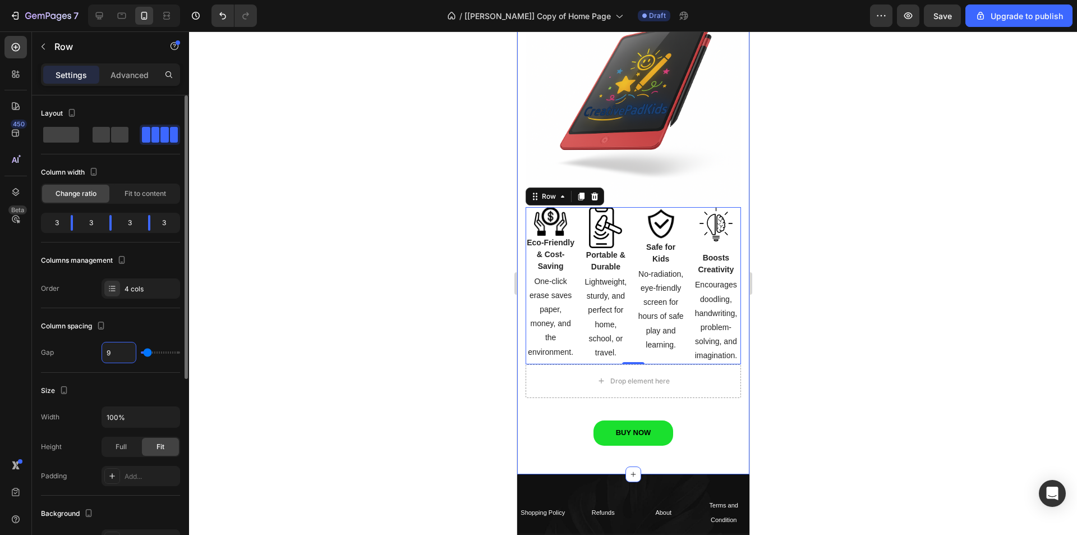
type input "8"
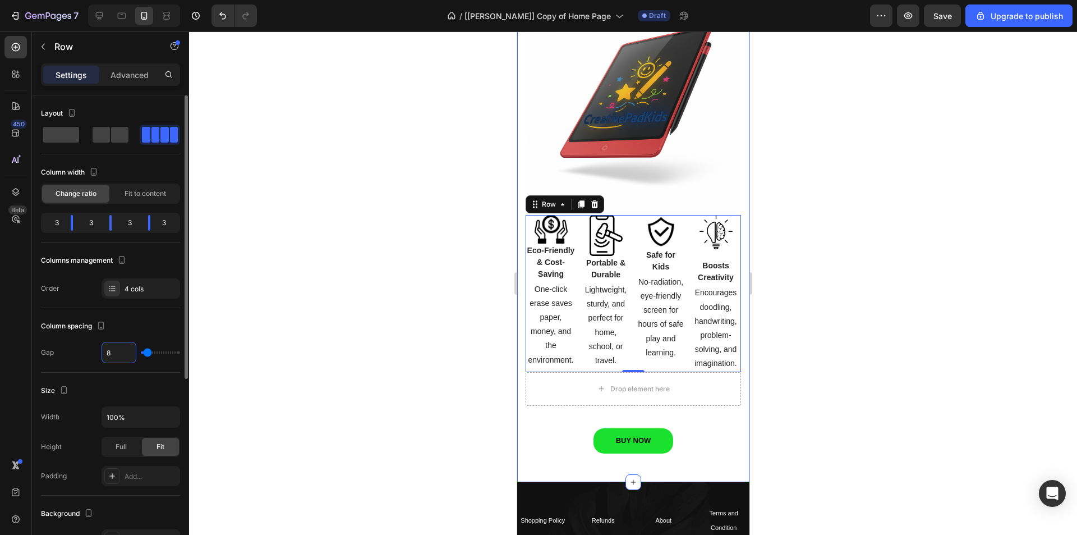
type input "7"
type input "6"
type input "5"
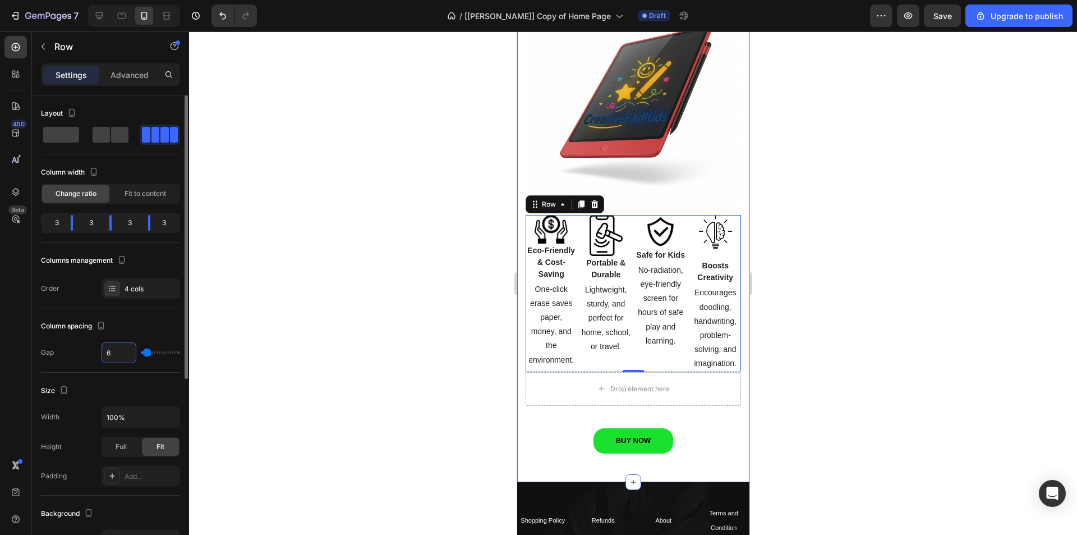
type input "5"
type input "4"
type input "3"
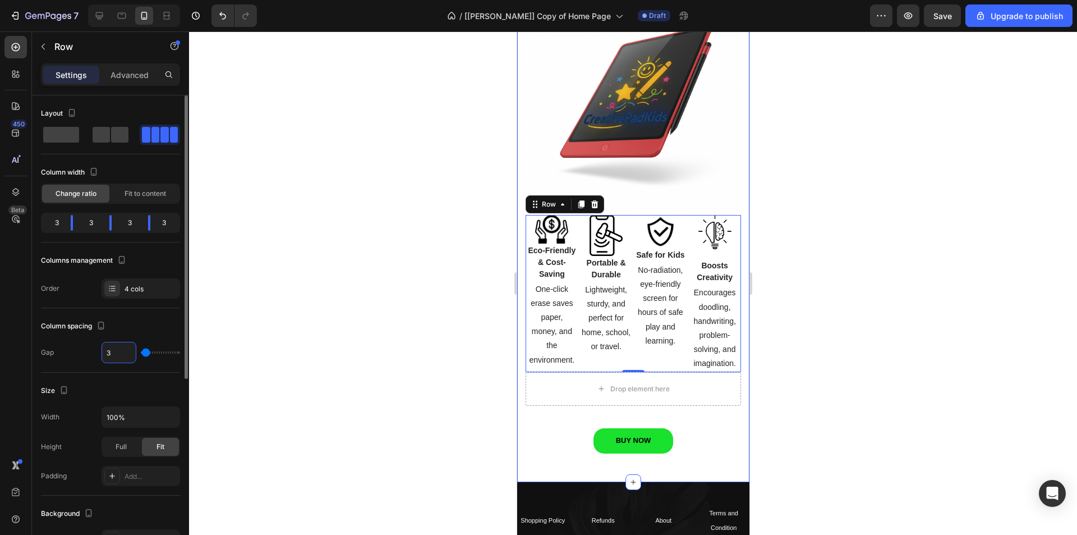
type input "2"
type input "1"
type input "0"
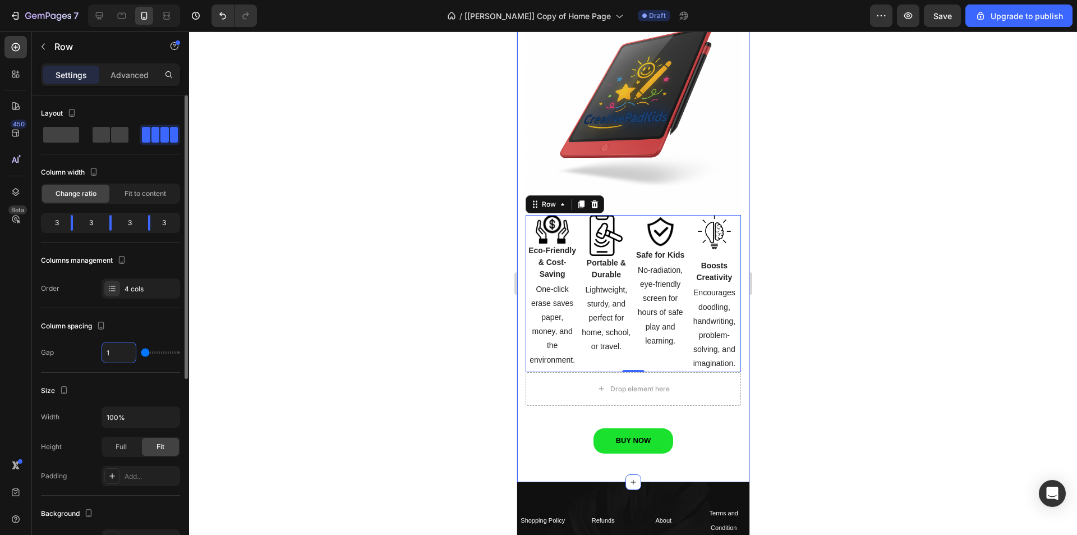
type input "0"
click at [122, 443] on span "Full" at bounding box center [121, 447] width 11 height 10
click at [174, 445] on div "Fit" at bounding box center [160, 447] width 37 height 18
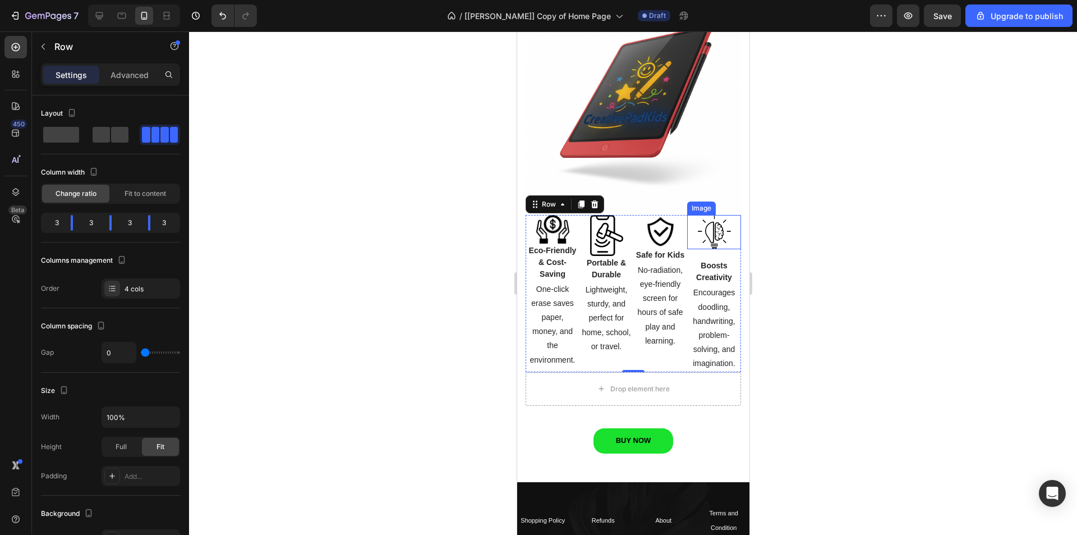
click at [712, 230] on img at bounding box center [713, 232] width 33 height 35
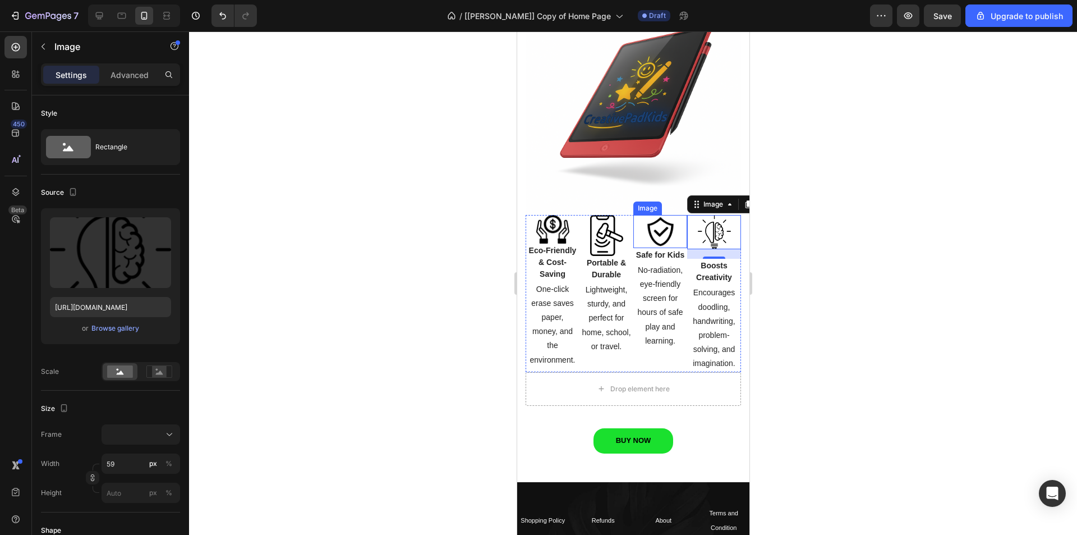
click at [657, 224] on img at bounding box center [659, 231] width 33 height 33
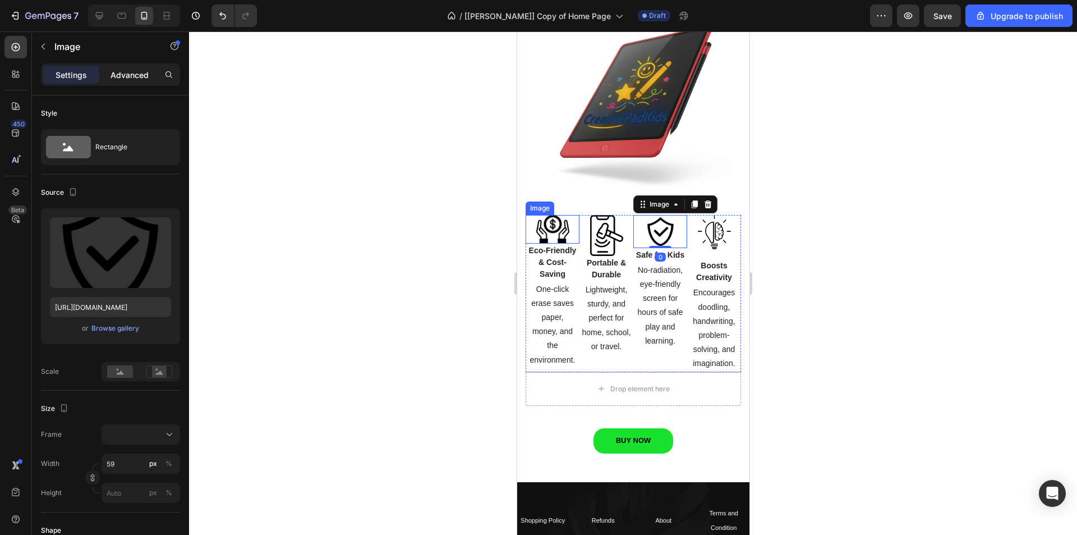
click at [133, 72] on p "Advanced" at bounding box center [130, 75] width 38 height 12
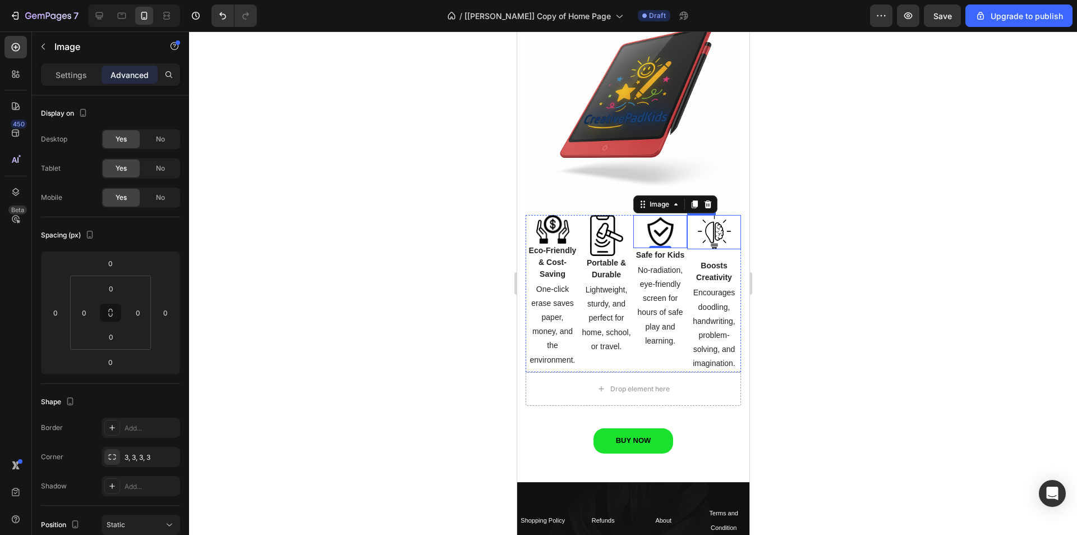
click at [706, 222] on img at bounding box center [713, 232] width 33 height 35
click at [656, 228] on img at bounding box center [659, 231] width 33 height 33
click at [113, 364] on input "0" at bounding box center [110, 361] width 22 height 17
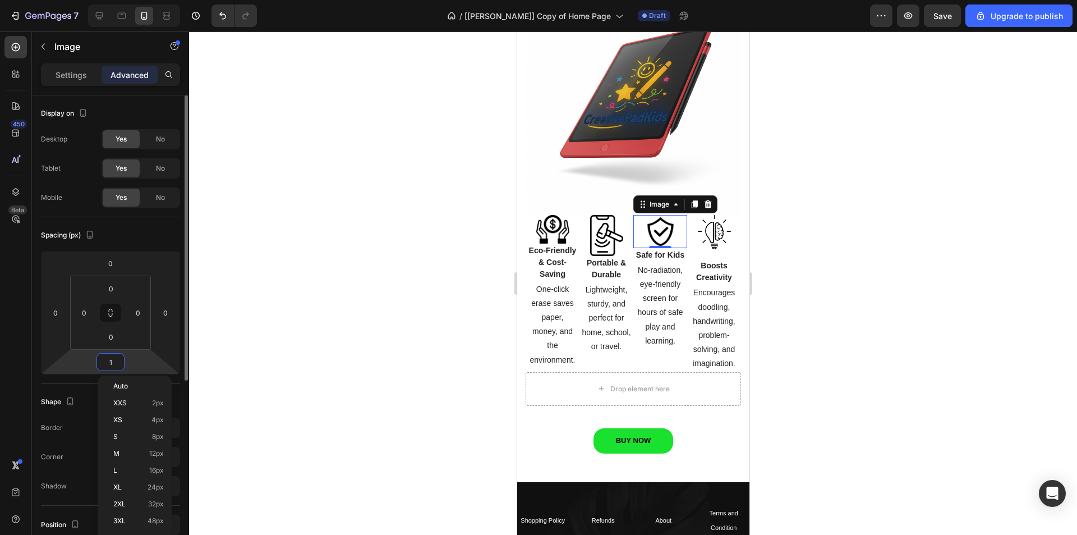
type input "17"
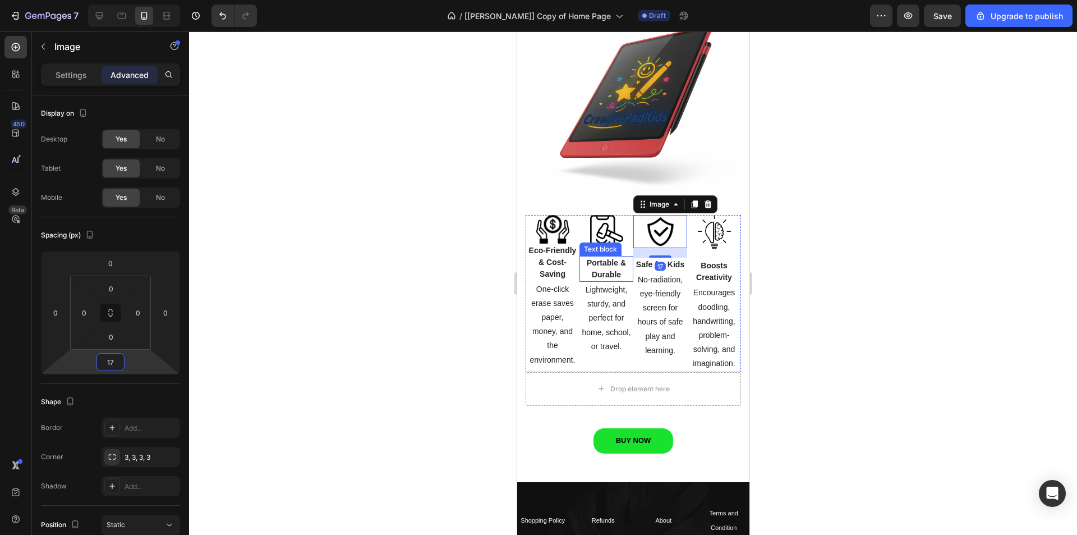
click at [601, 230] on img at bounding box center [606, 235] width 33 height 41
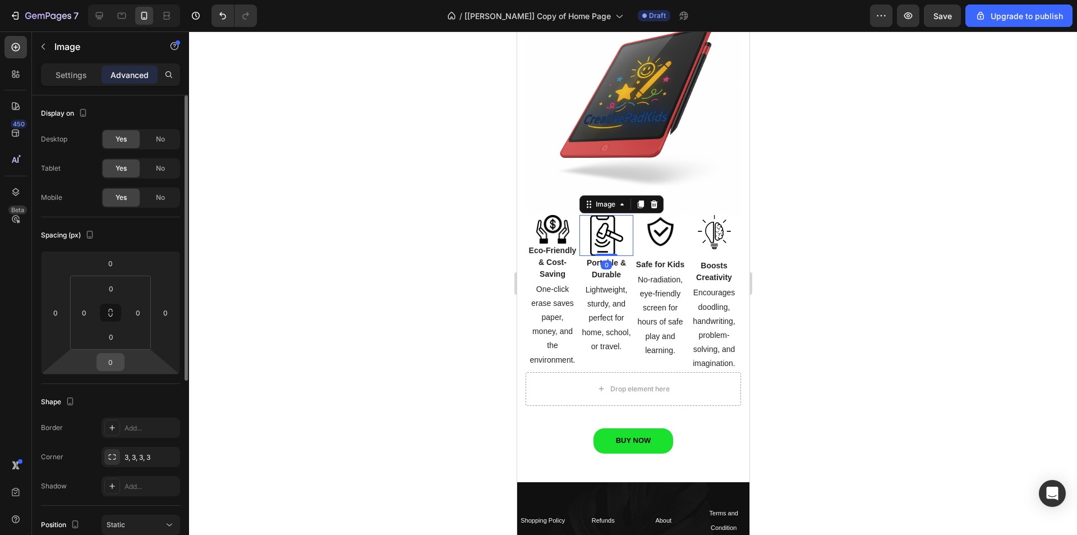
click at [107, 360] on input "0" at bounding box center [110, 361] width 22 height 17
type input "17"
click at [549, 232] on div "Text block" at bounding box center [546, 237] width 38 height 10
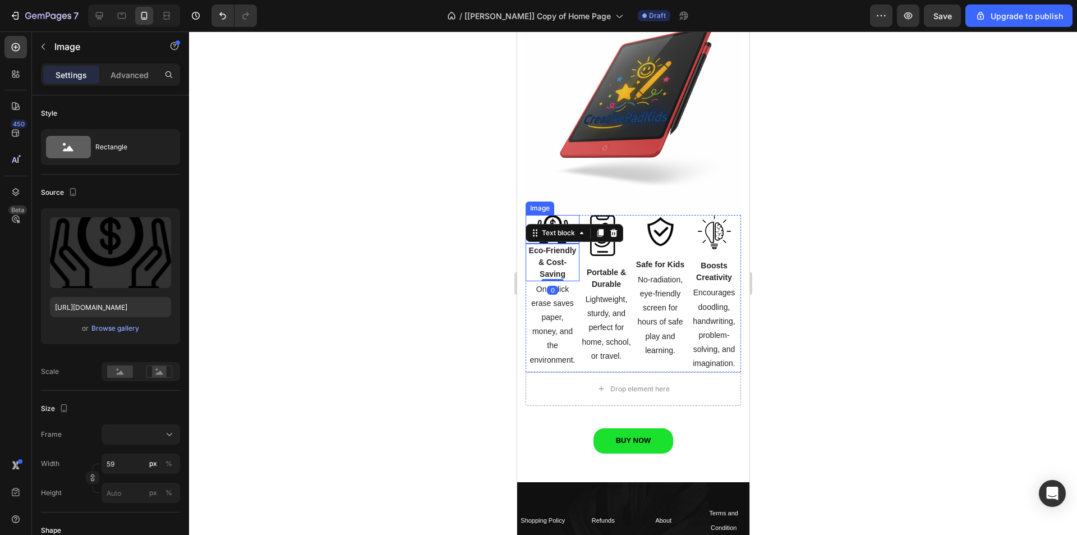
click at [557, 215] on img at bounding box center [552, 229] width 33 height 29
click at [130, 71] on p "Advanced" at bounding box center [130, 75] width 38 height 12
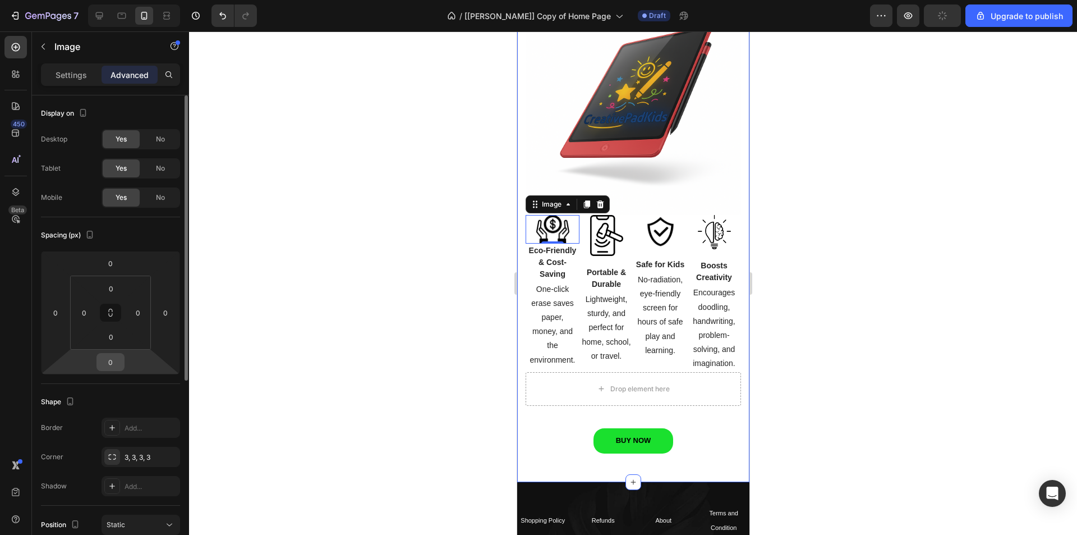
click at [114, 358] on input "0" at bounding box center [110, 361] width 22 height 17
type input "17"
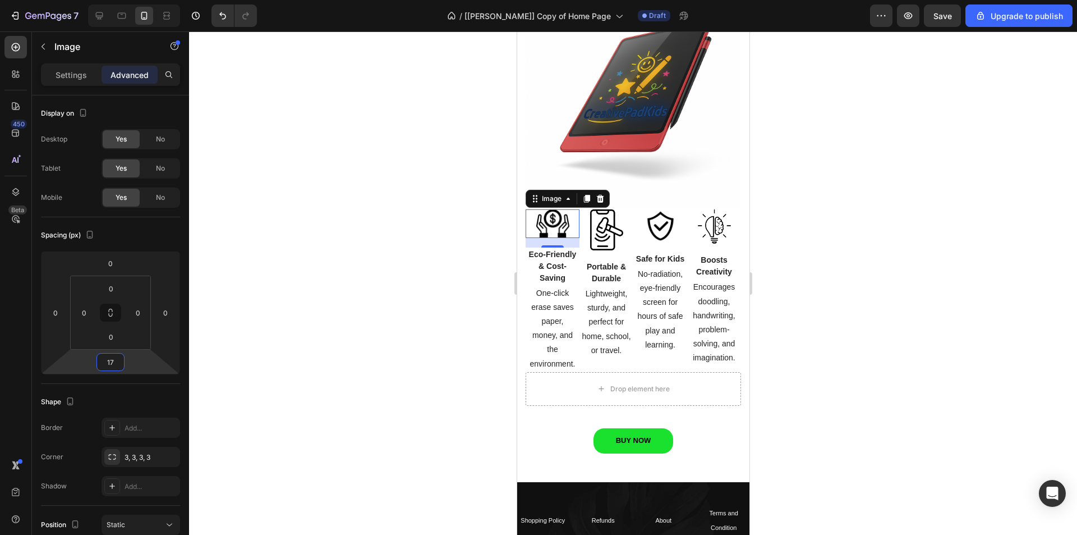
click at [416, 240] on div at bounding box center [633, 282] width 888 height 503
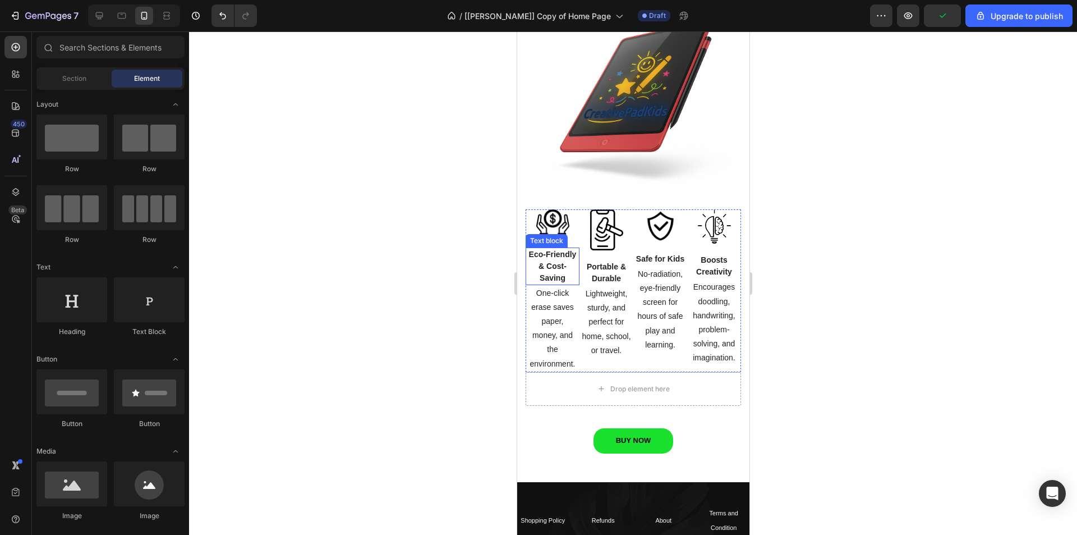
click at [549, 249] on p "Eco-Friendly & Cost-Saving" at bounding box center [552, 266] width 52 height 35
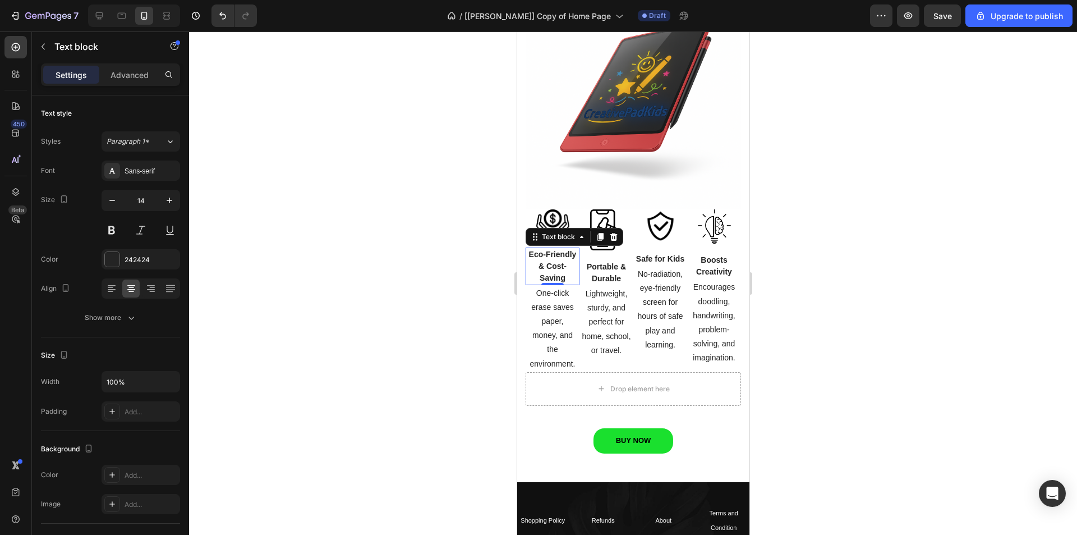
click at [558, 217] on img at bounding box center [552, 223] width 33 height 29
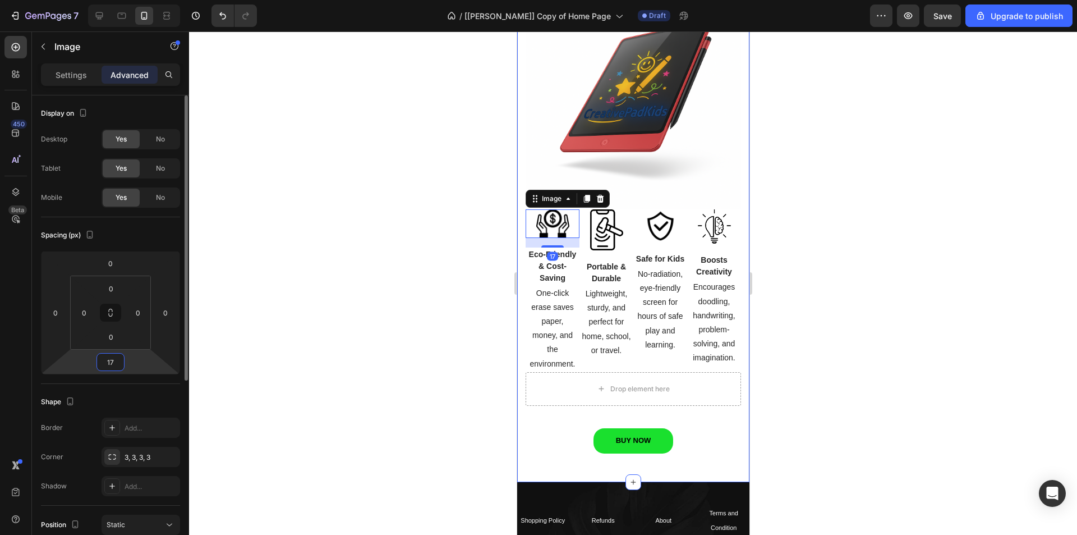
click at [107, 361] on input "17" at bounding box center [110, 361] width 22 height 17
type input "0"
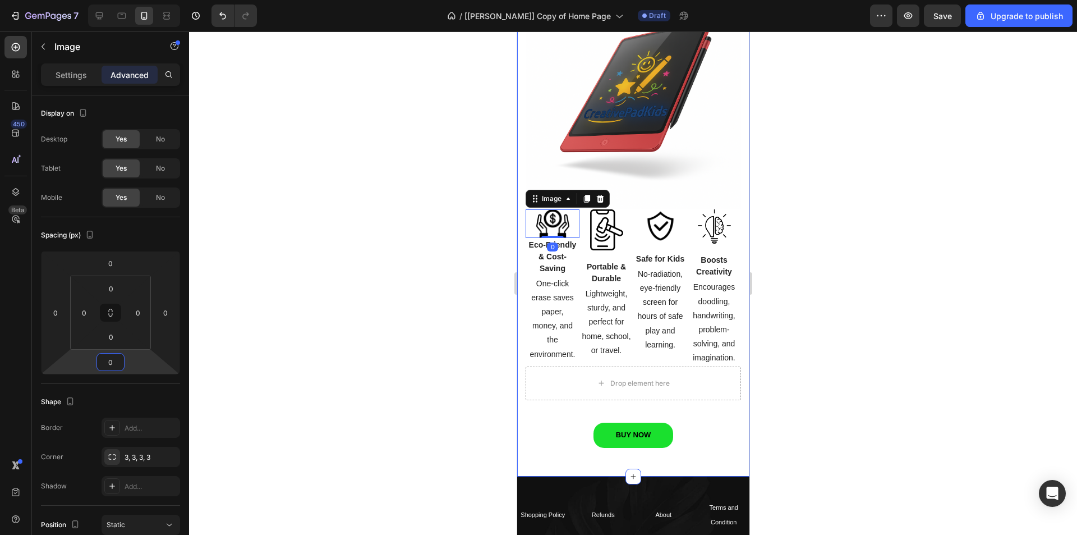
scroll to position [1529, 0]
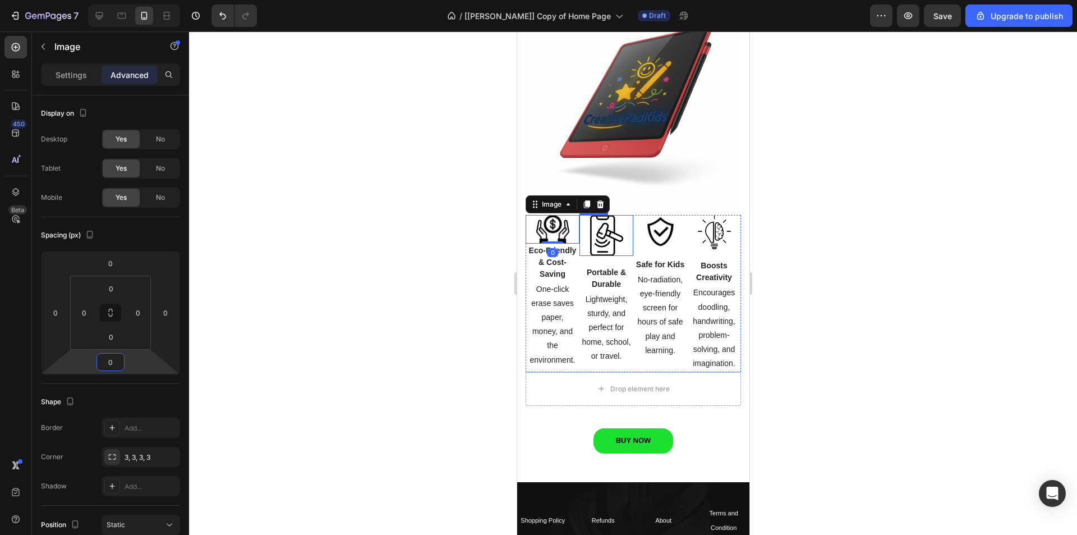
click at [613, 228] on img at bounding box center [606, 235] width 33 height 41
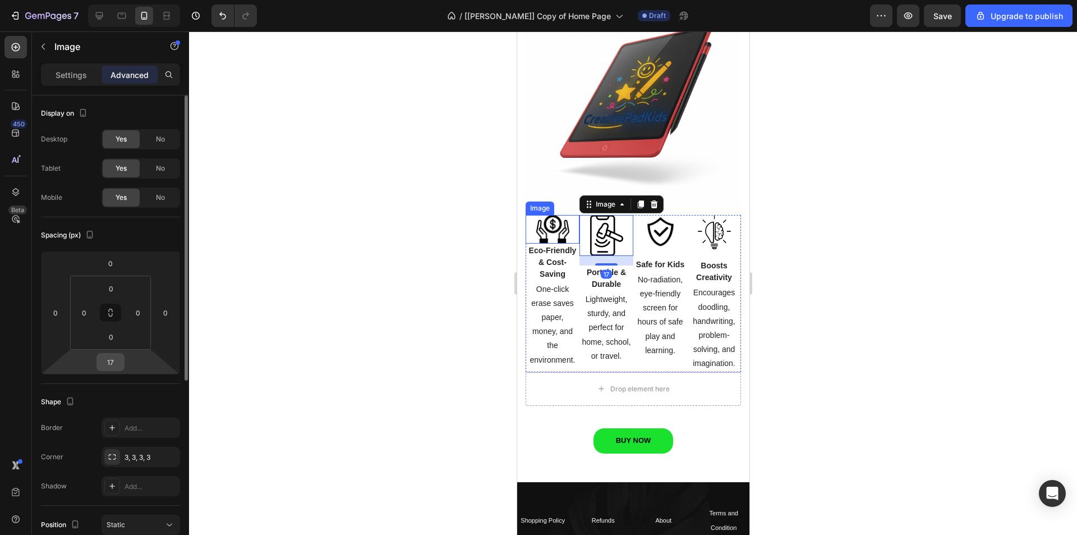
click at [113, 364] on input "17" at bounding box center [110, 361] width 22 height 17
type input "0"
click at [655, 229] on img at bounding box center [659, 231] width 33 height 33
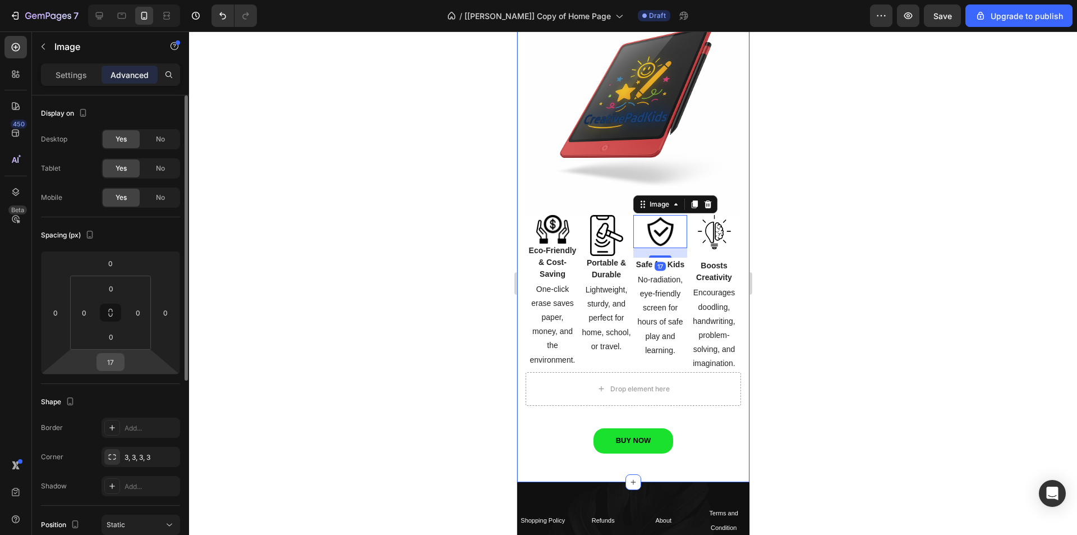
click at [112, 364] on input "17" at bounding box center [110, 361] width 22 height 17
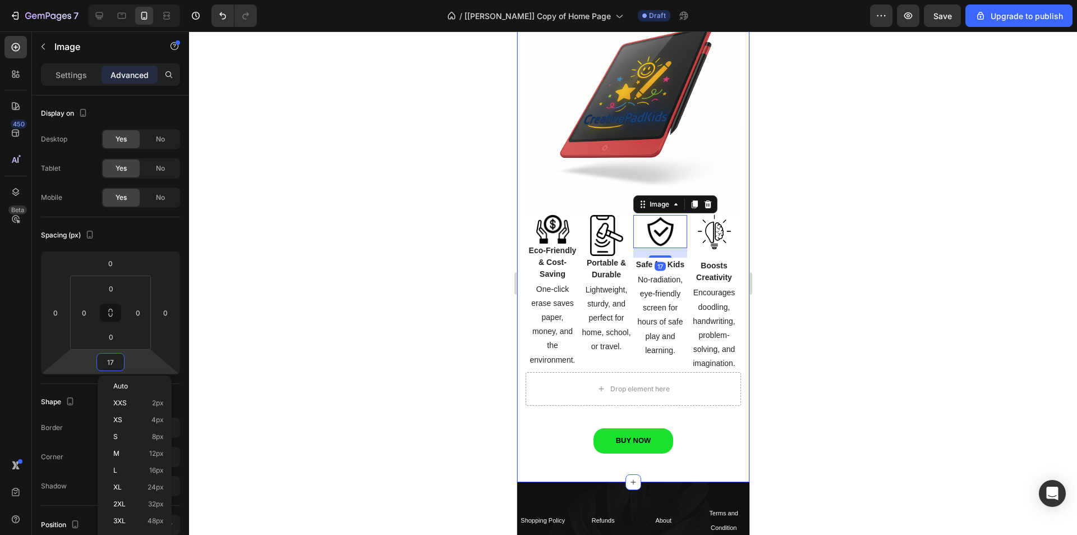
type input "0"
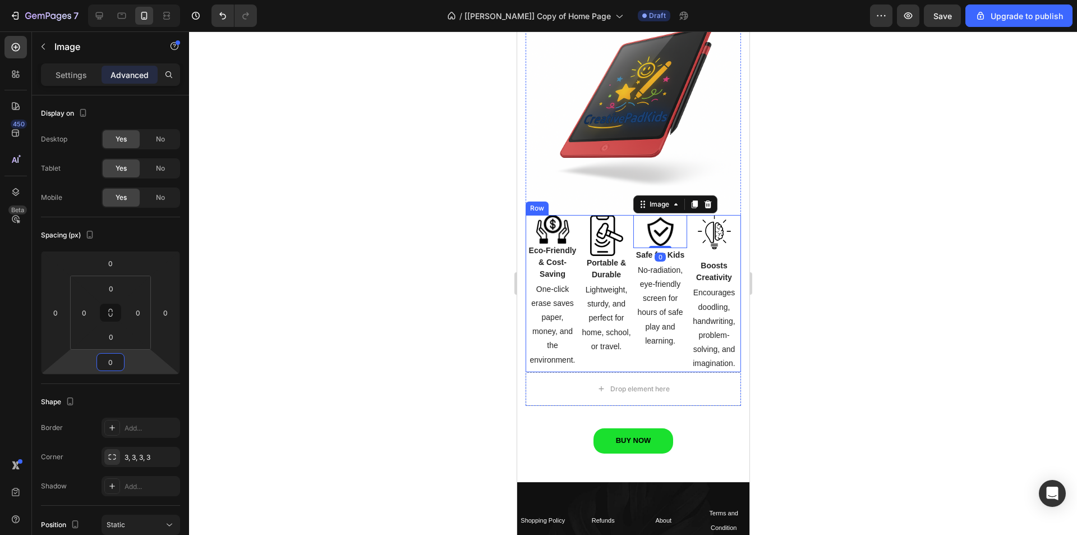
click at [704, 227] on img at bounding box center [713, 232] width 33 height 35
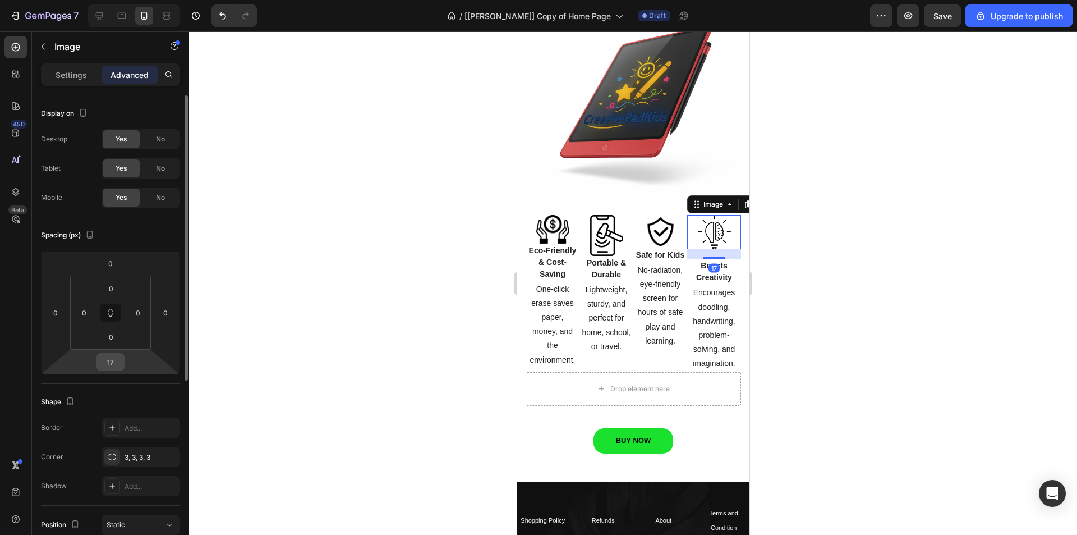
click at [112, 364] on input "17" at bounding box center [110, 361] width 22 height 17
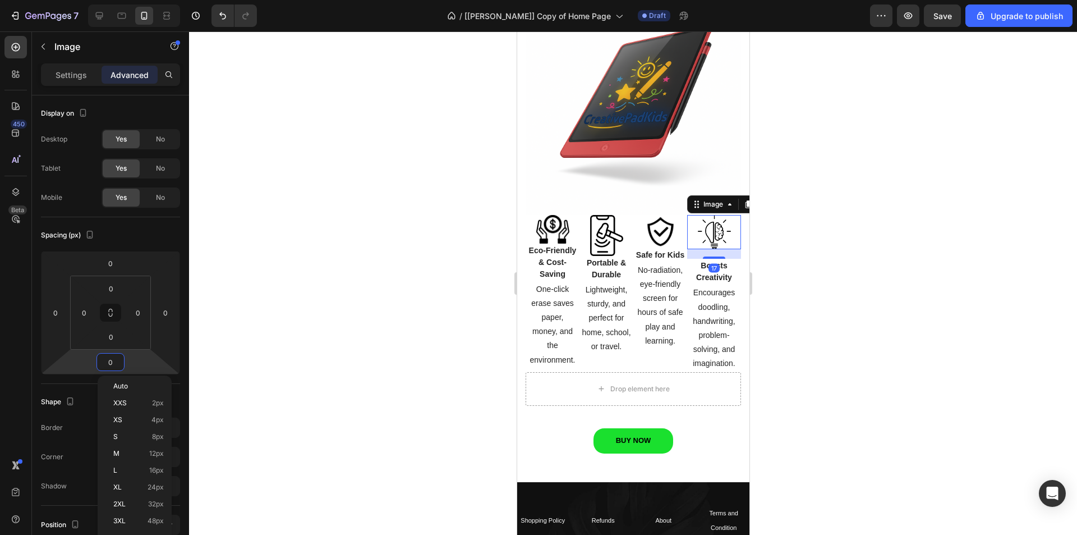
scroll to position [1525, 0]
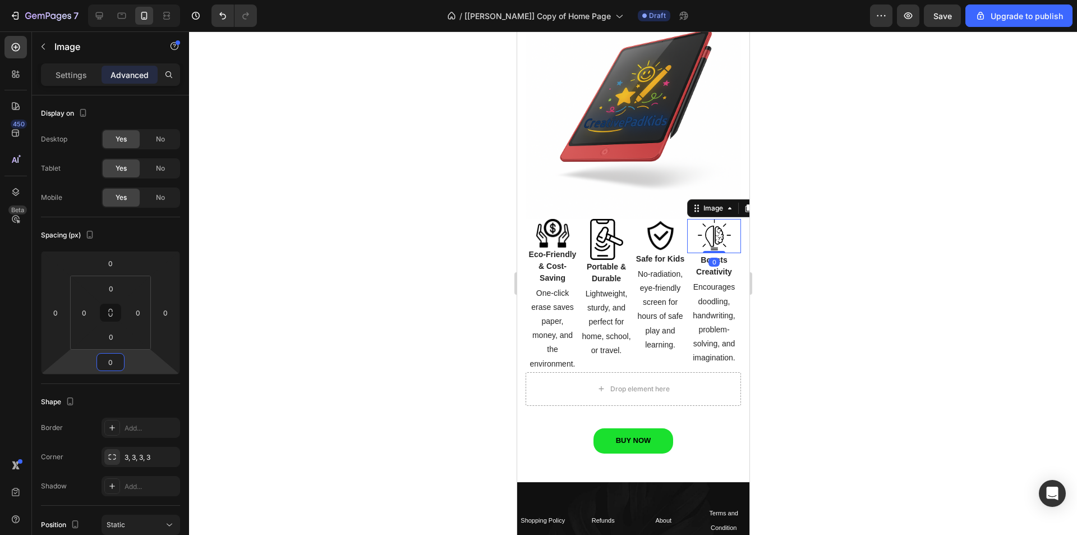
type input "0"
click at [392, 242] on div at bounding box center [633, 282] width 888 height 503
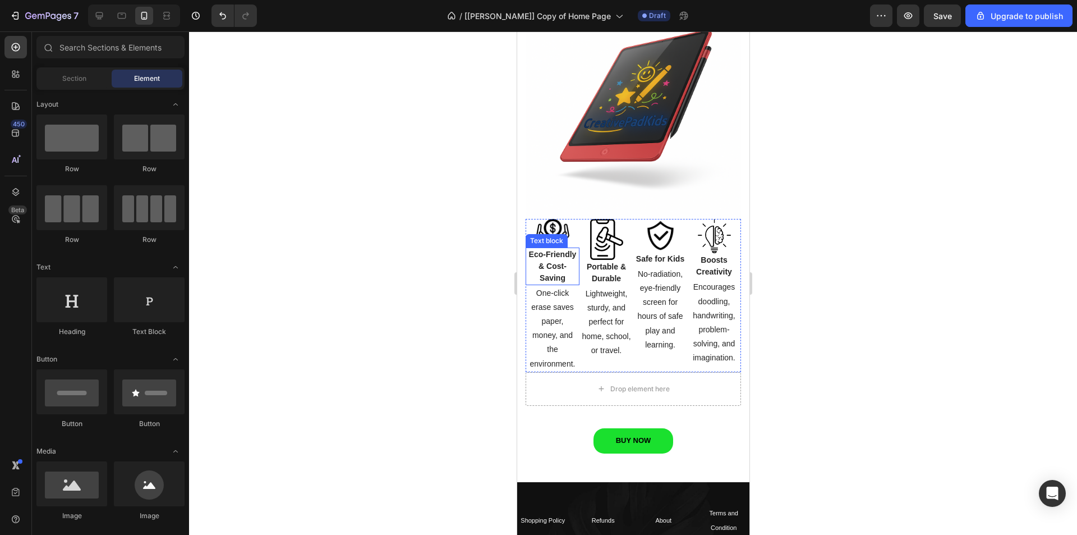
click at [547, 249] on p "Eco-Friendly & Cost-Saving" at bounding box center [552, 266] width 52 height 35
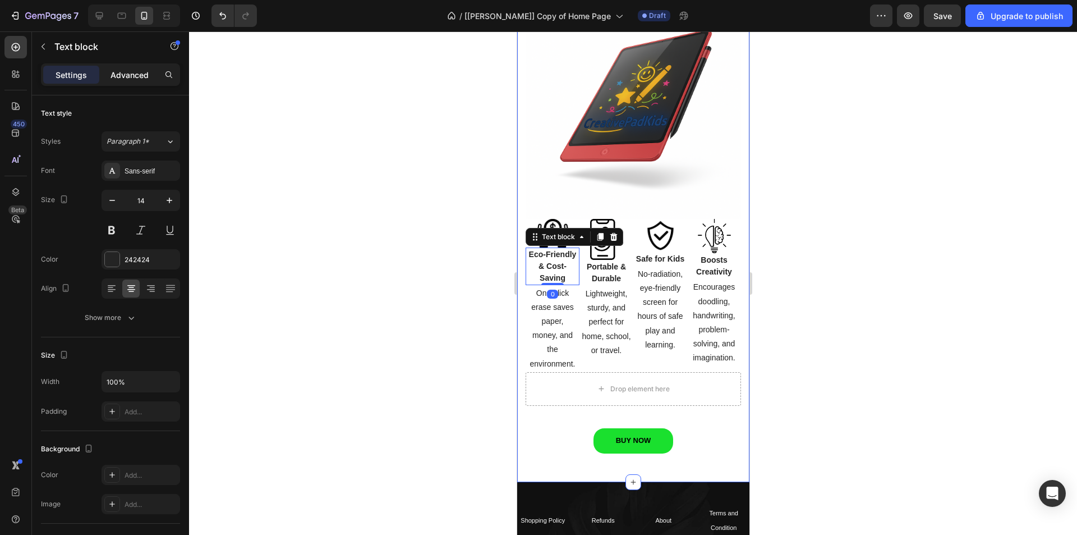
click at [135, 70] on p "Advanced" at bounding box center [130, 75] width 38 height 12
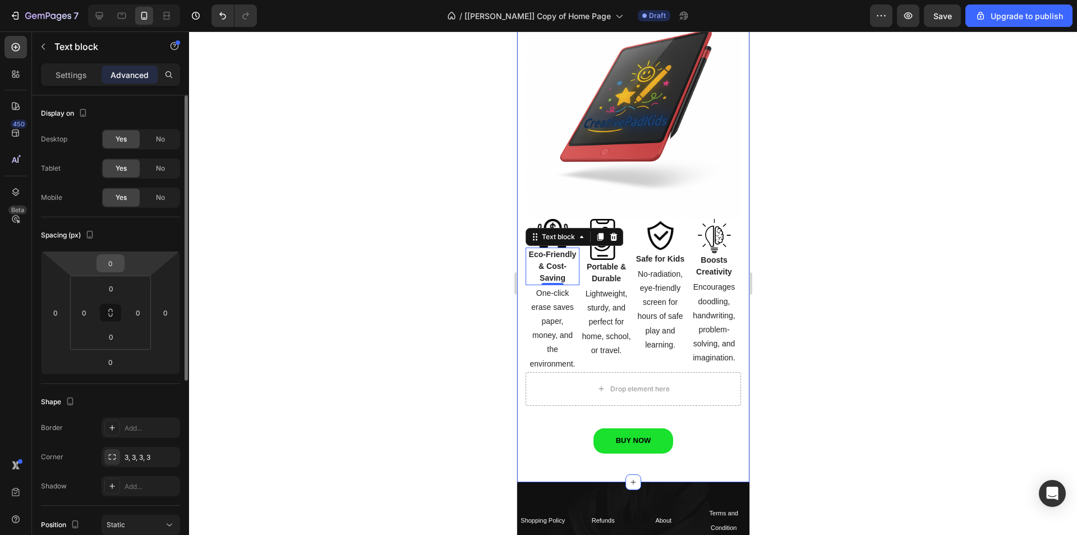
click at [116, 261] on input "0" at bounding box center [110, 263] width 22 height 17
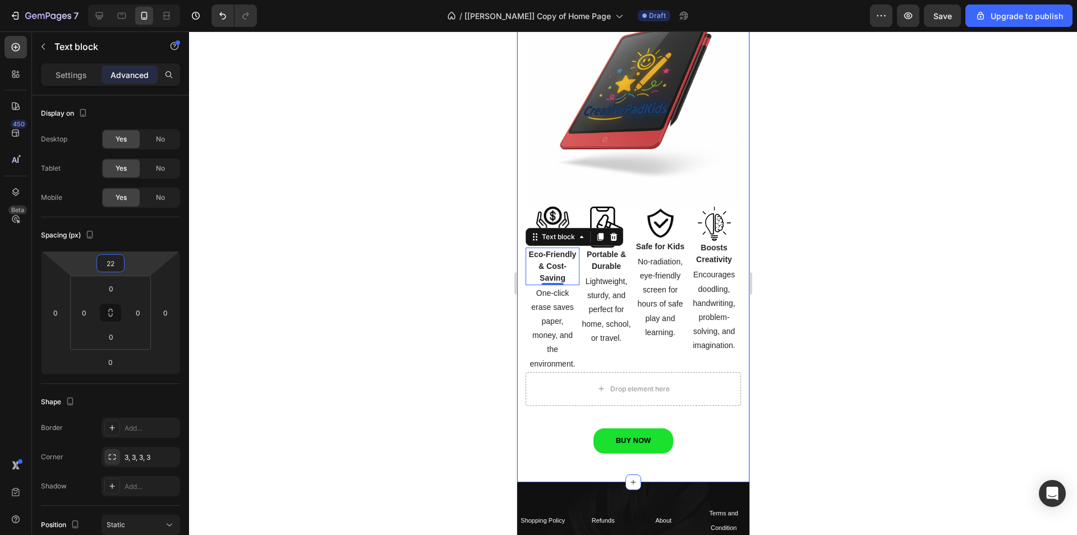
type input "23"
click at [617, 273] on div "Lightweight, sturdy, and perfect for home, school, or travel. Text block" at bounding box center [606, 309] width 54 height 73
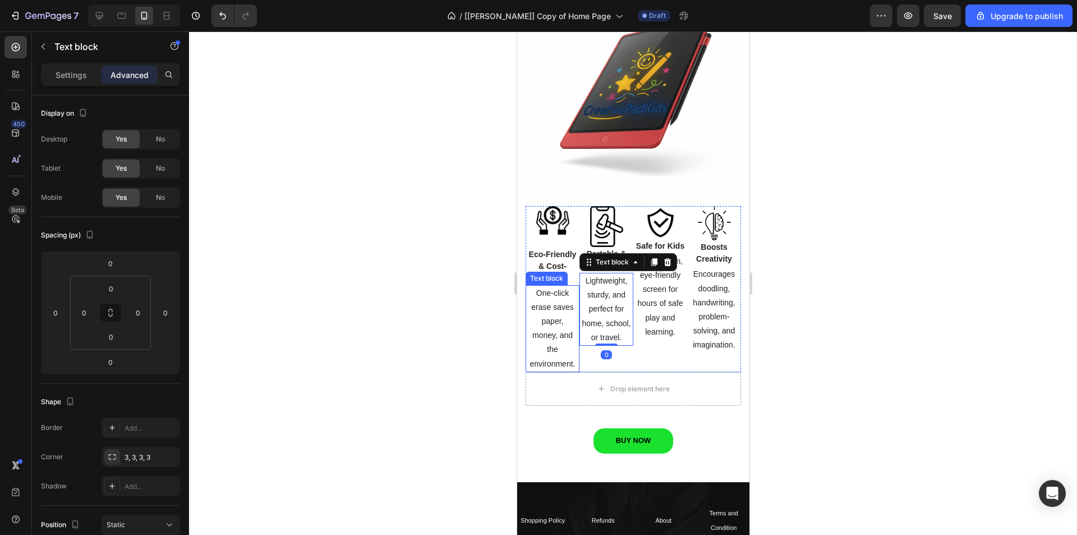
click at [398, 293] on div at bounding box center [633, 282] width 888 height 503
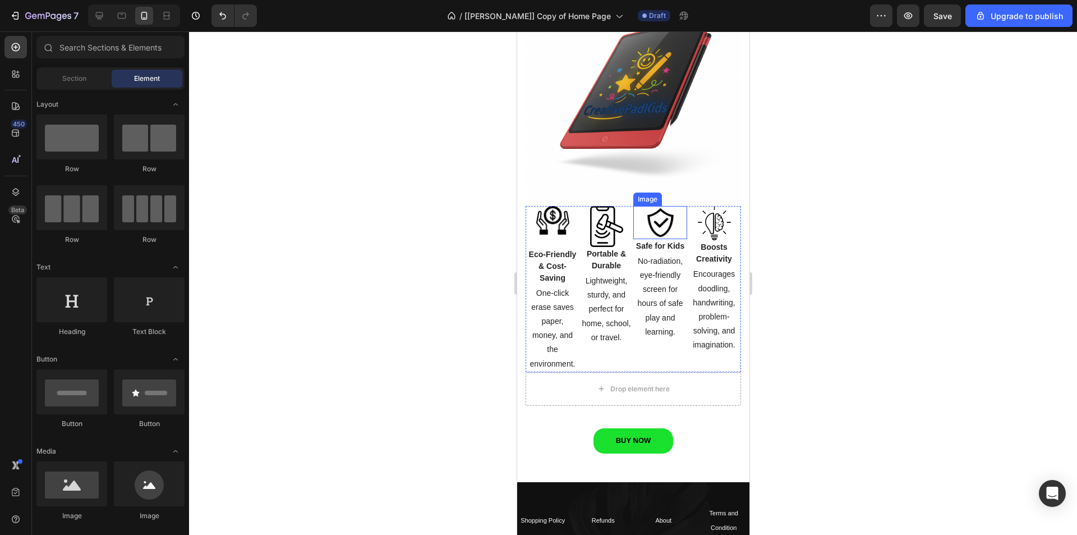
click at [654, 212] on img at bounding box center [659, 222] width 33 height 33
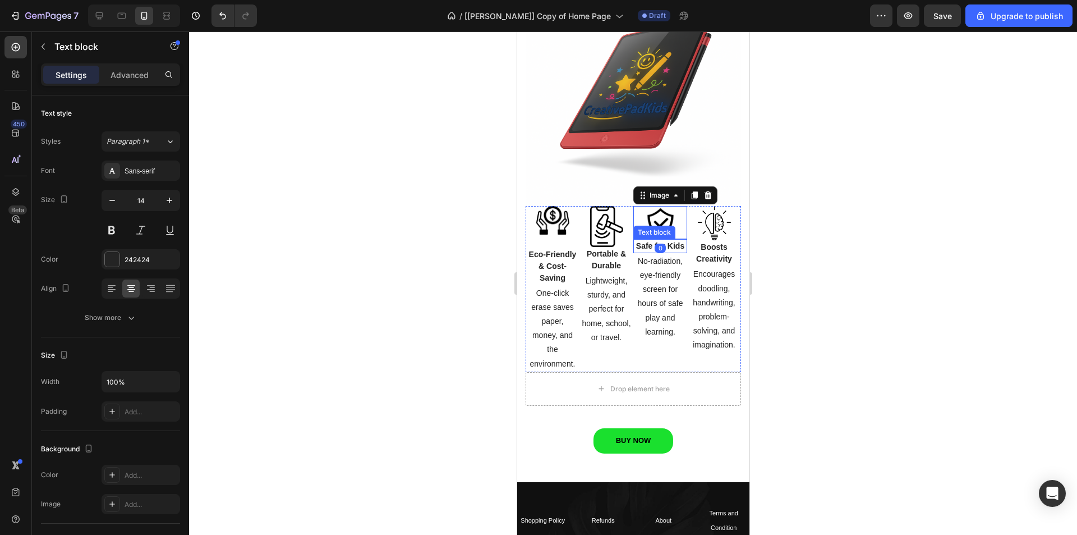
click at [636, 241] on strong "Safe for Kids" at bounding box center [660, 245] width 48 height 9
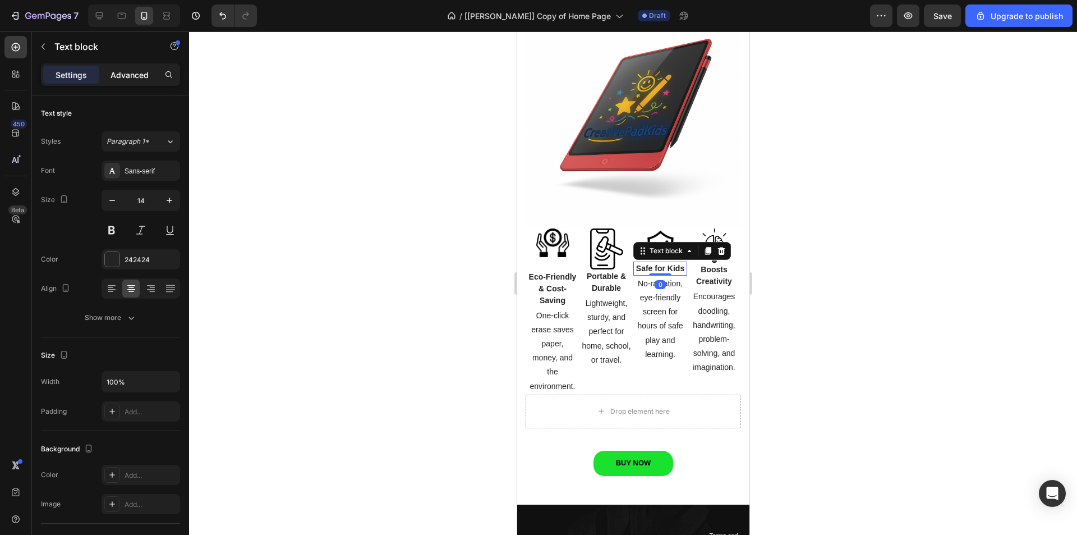
click at [135, 71] on p "Advanced" at bounding box center [130, 75] width 38 height 12
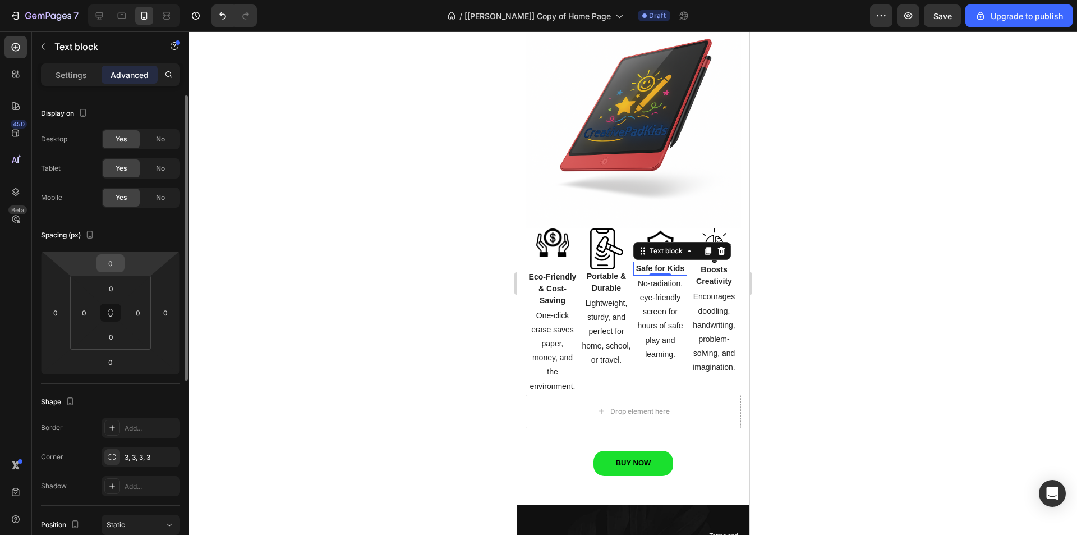
click at [121, 262] on input "0" at bounding box center [110, 263] width 22 height 17
type input "14"
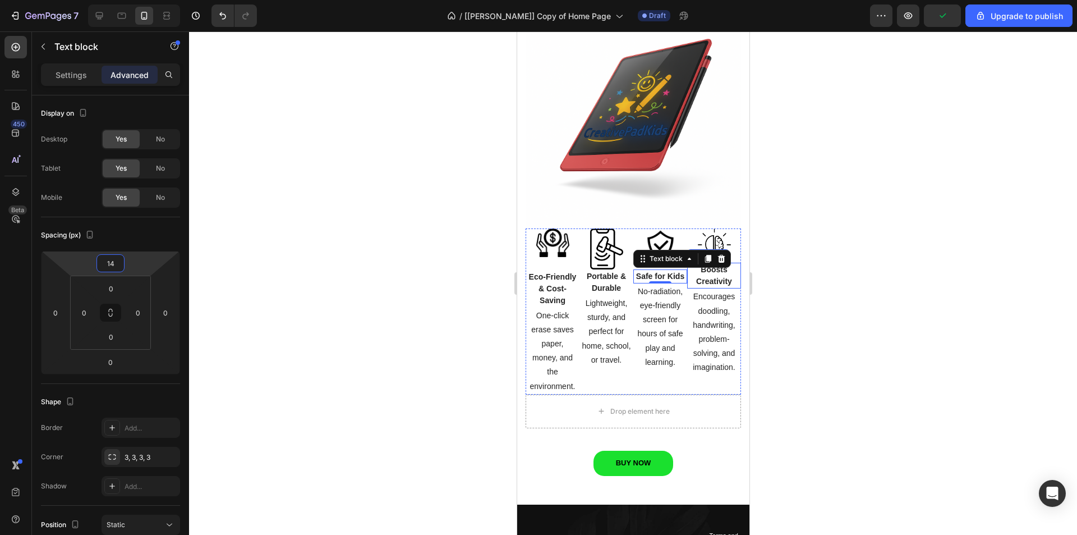
click at [713, 264] on p "Boosts Creativity" at bounding box center [714, 276] width 52 height 24
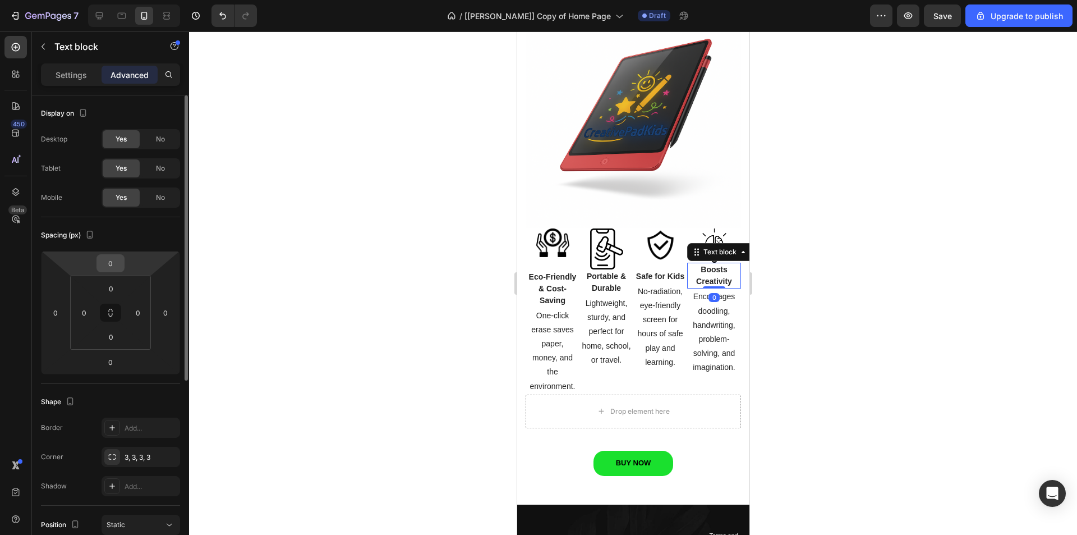
click at [114, 263] on input "0" at bounding box center [110, 263] width 22 height 17
type input "12"
click at [343, 302] on div at bounding box center [633, 282] width 888 height 503
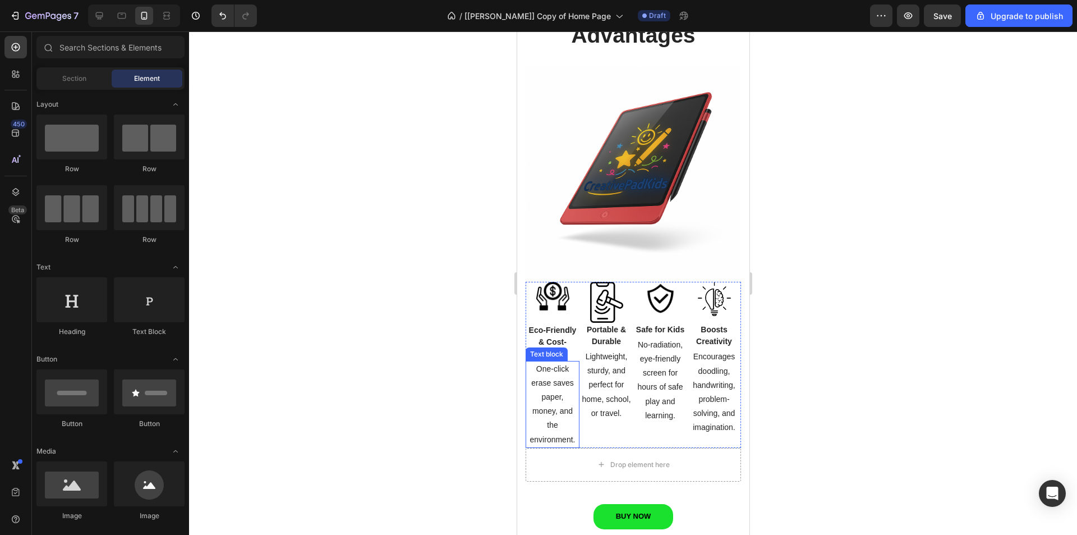
scroll to position [1460, 0]
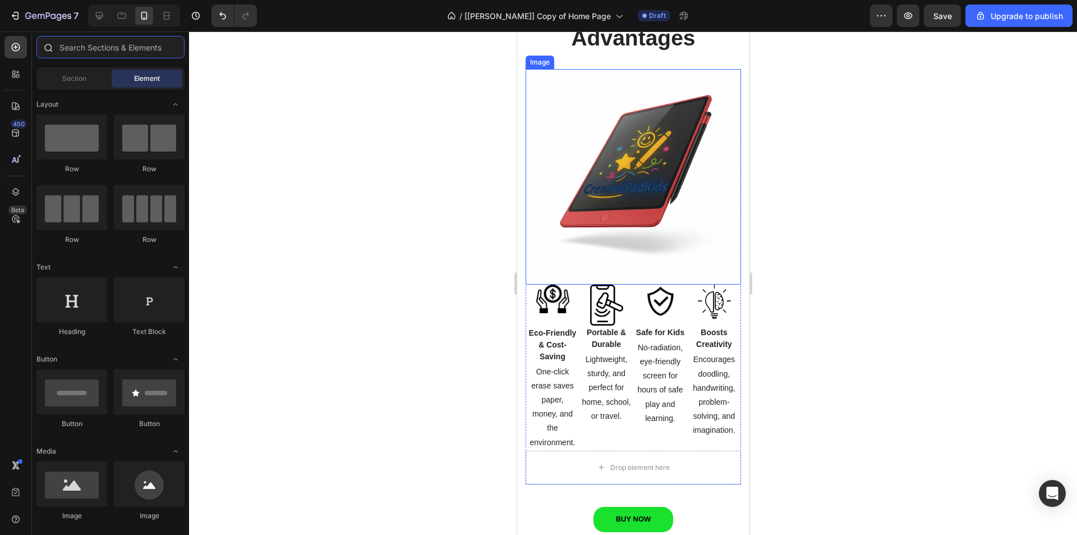
click at [91, 44] on input "text" at bounding box center [110, 47] width 148 height 22
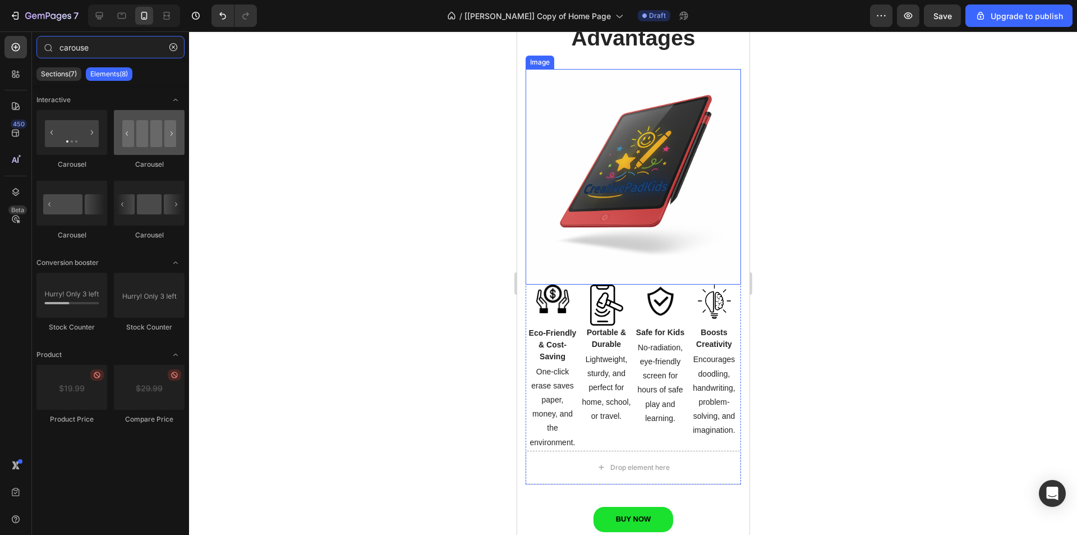
type input "carouse"
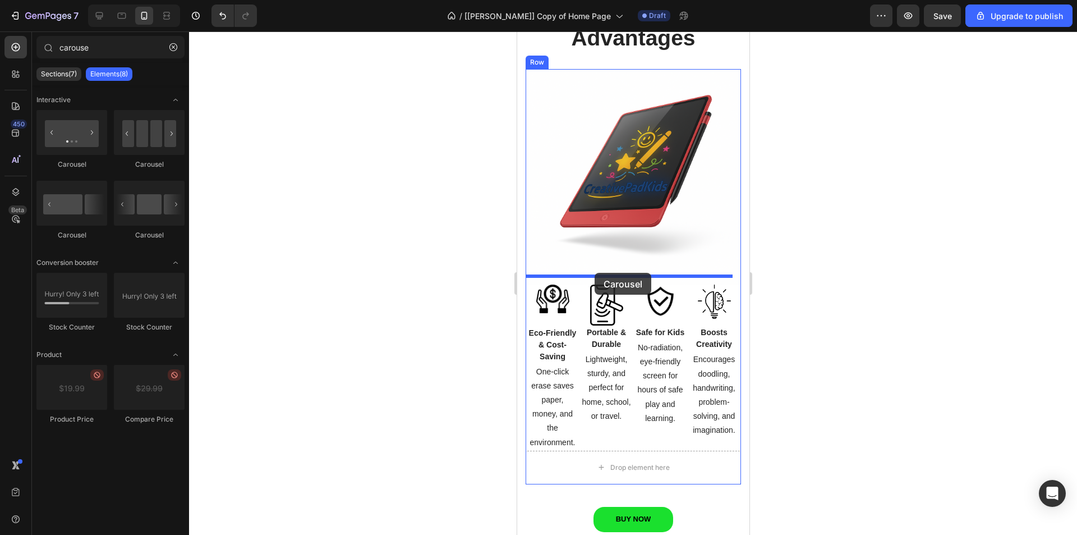
drag, startPoint x: 663, startPoint y: 168, endPoint x: 594, endPoint y: 273, distance: 125.1
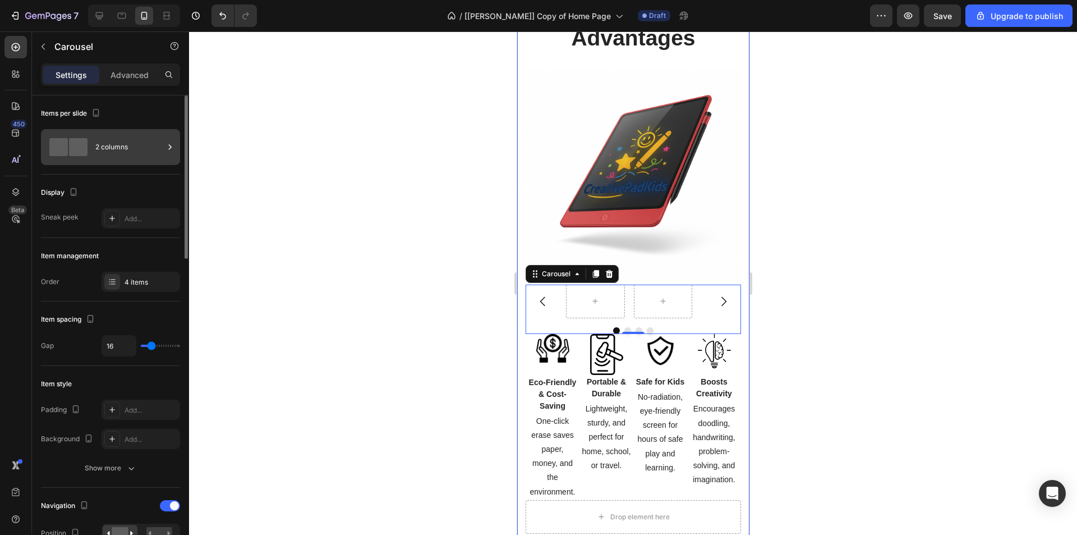
click at [143, 145] on div "2 columns" at bounding box center [129, 147] width 68 height 26
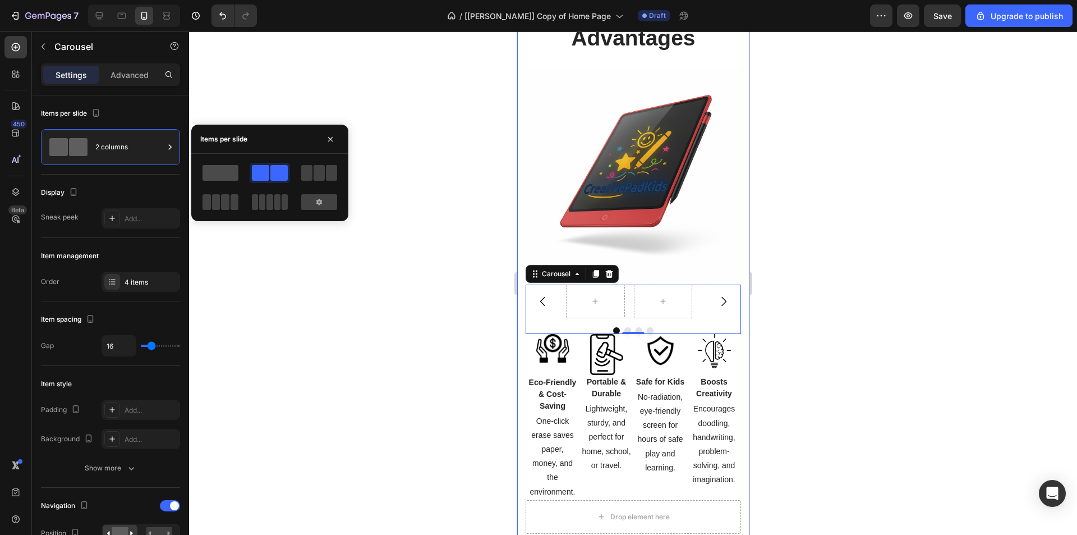
click at [236, 175] on span at bounding box center [221, 173] width 36 height 16
click at [406, 324] on div at bounding box center [633, 282] width 888 height 503
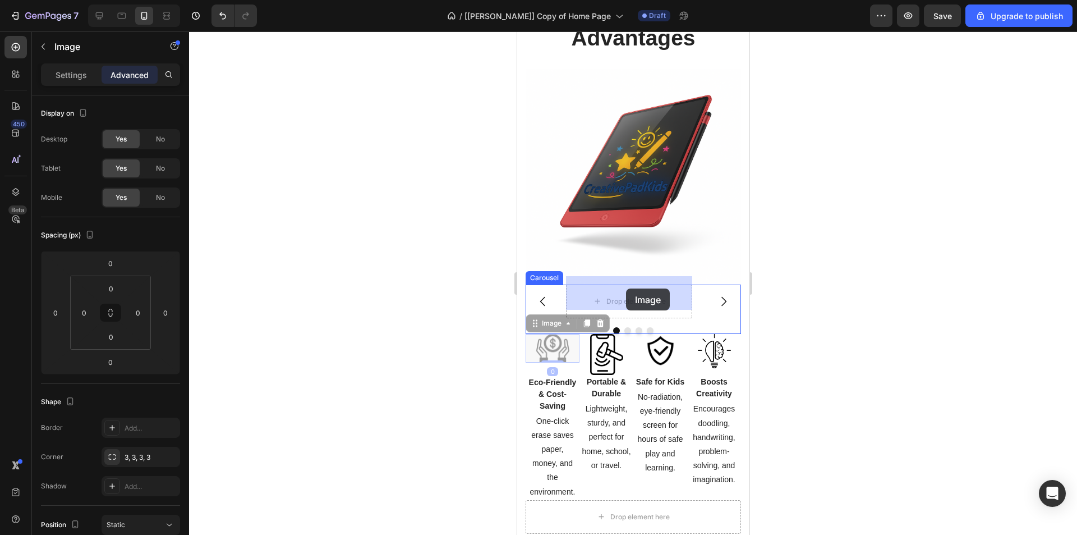
drag, startPoint x: 606, startPoint y: 307, endPoint x: 626, endPoint y: 288, distance: 27.8
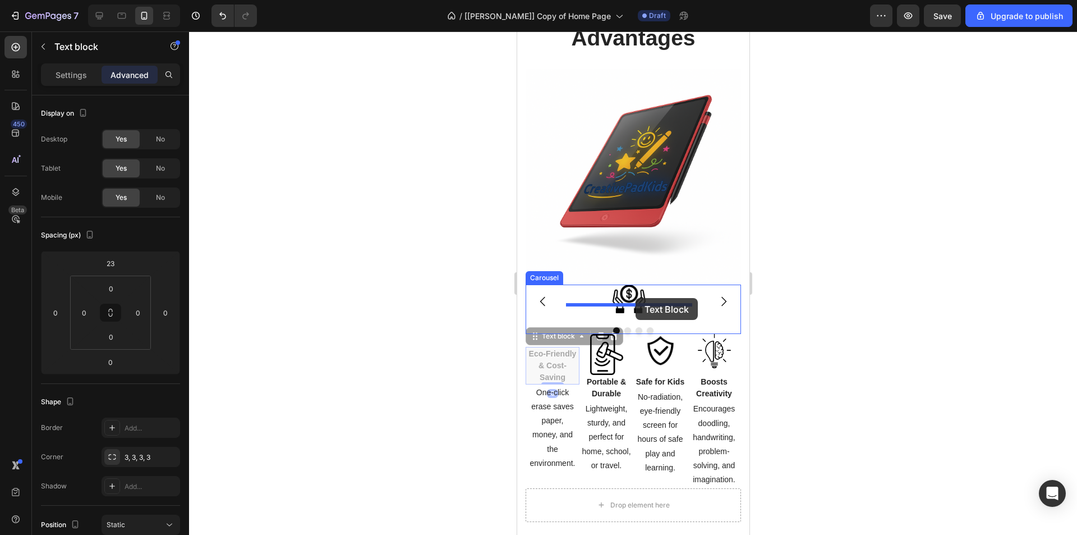
drag, startPoint x: 556, startPoint y: 352, endPoint x: 635, endPoint y: 298, distance: 95.7
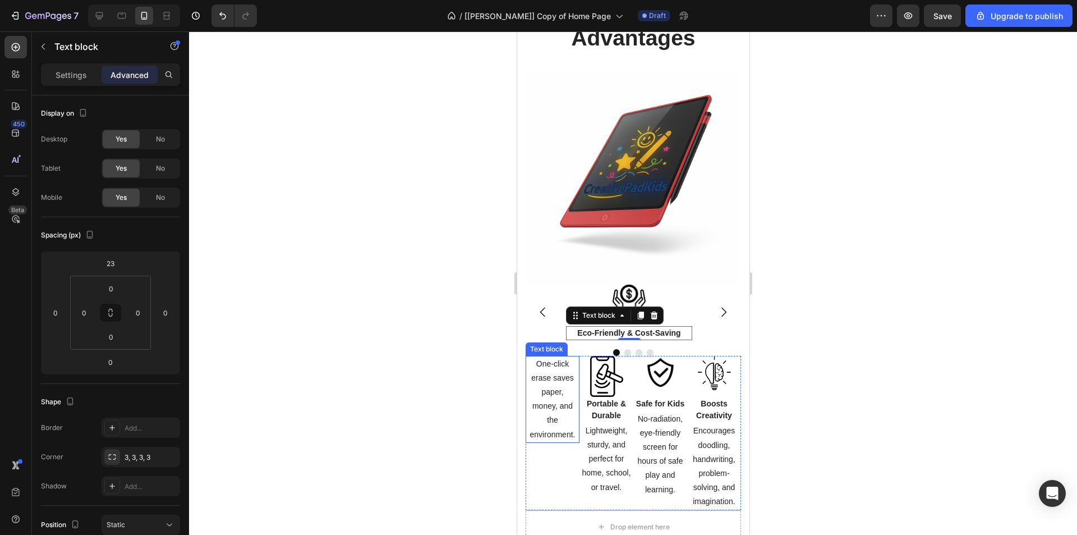
click at [555, 383] on p "One-click erase saves paper," at bounding box center [552, 378] width 52 height 43
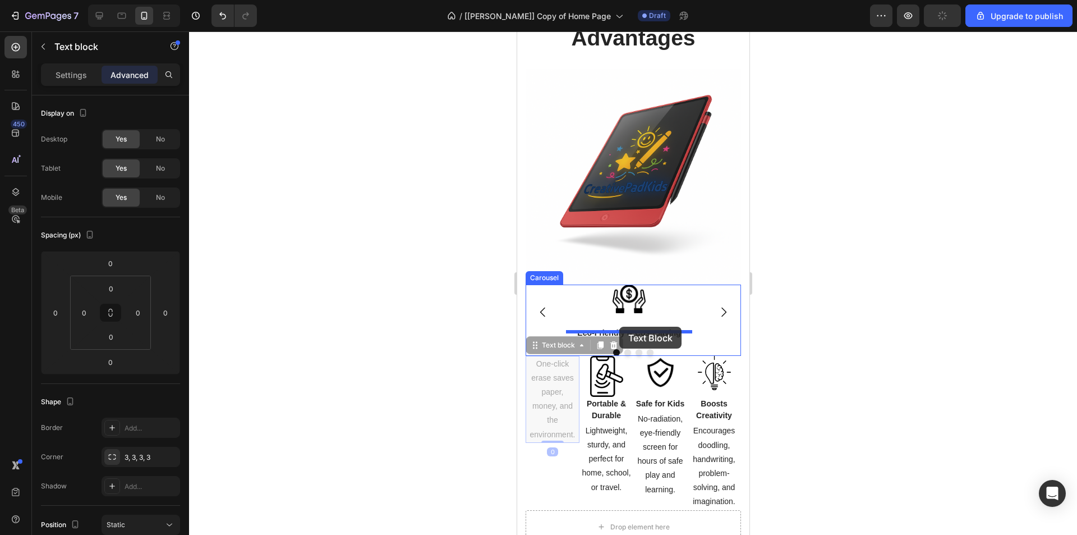
drag, startPoint x: 554, startPoint y: 341, endPoint x: 619, endPoint y: 327, distance: 66.1
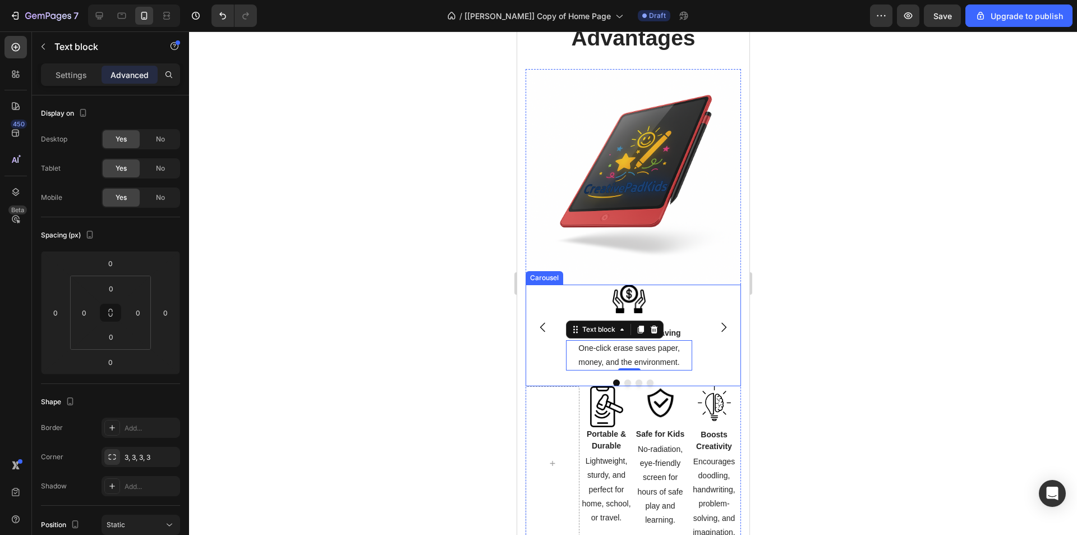
click at [716, 320] on icon "Carousel Next Arrow" at bounding box center [722, 326] width 13 height 13
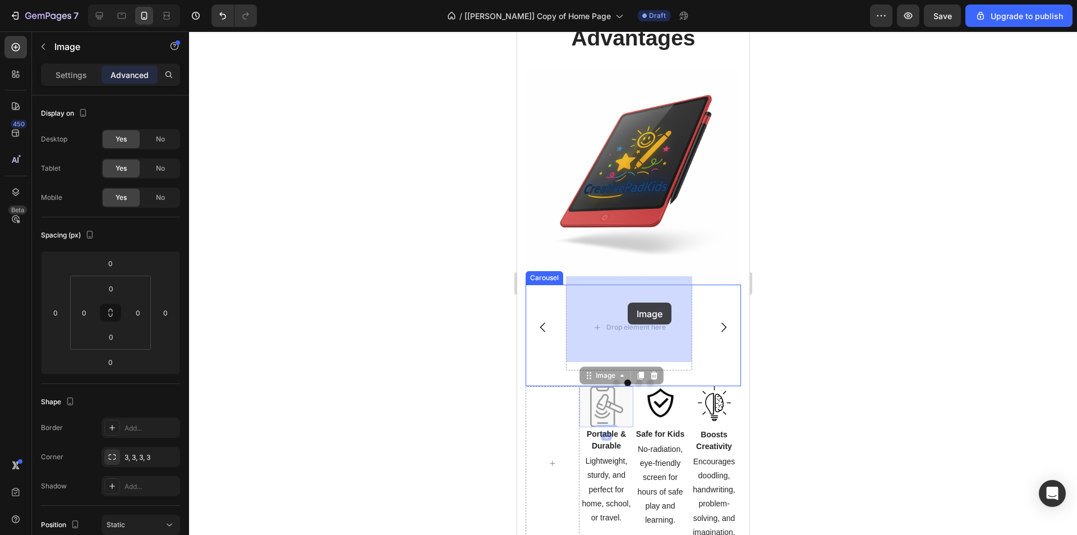
drag, startPoint x: 622, startPoint y: 337, endPoint x: 627, endPoint y: 302, distance: 34.6
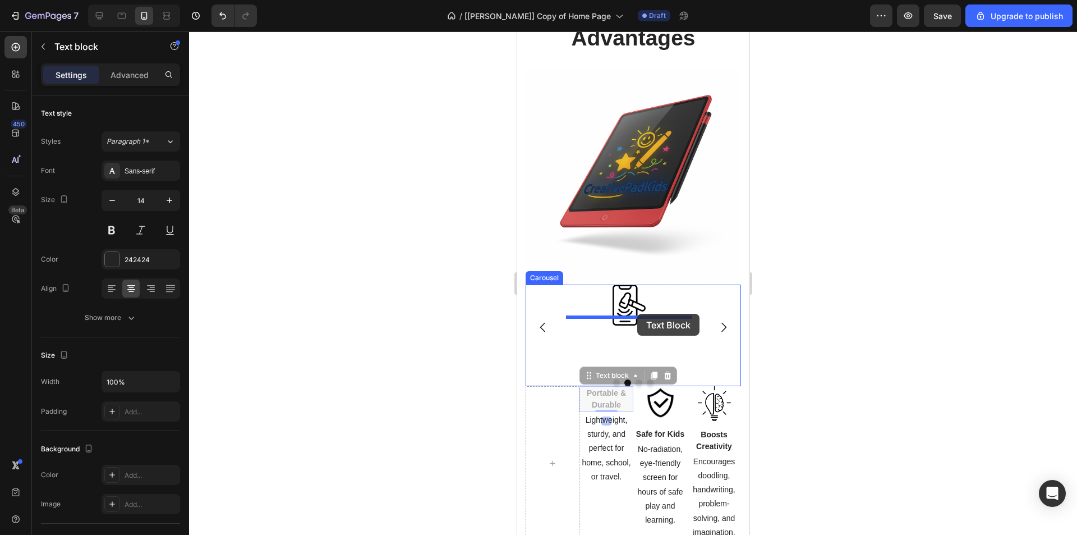
drag, startPoint x: 613, startPoint y: 378, endPoint x: 637, endPoint y: 314, distance: 68.2
drag, startPoint x: 601, startPoint y: 402, endPoint x: 627, endPoint y: 326, distance: 79.8
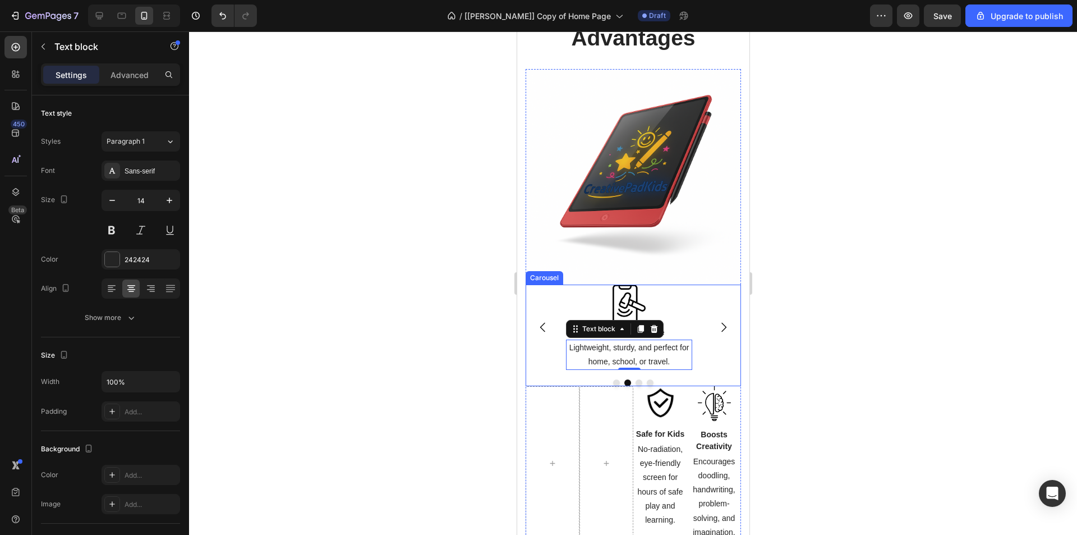
click at [716, 320] on icon "Carousel Next Arrow" at bounding box center [722, 326] width 13 height 13
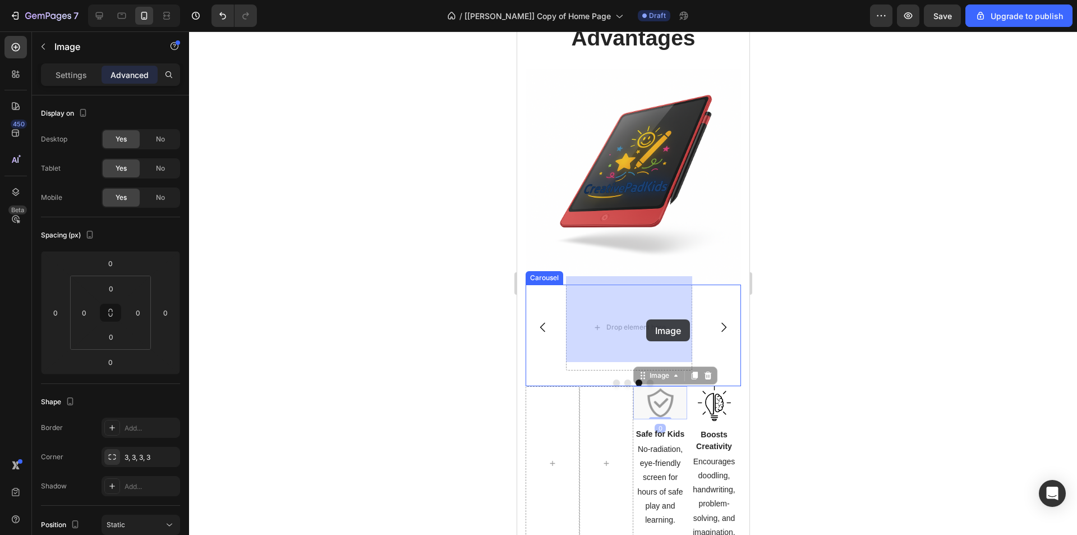
drag, startPoint x: 655, startPoint y: 337, endPoint x: 646, endPoint y: 319, distance: 19.8
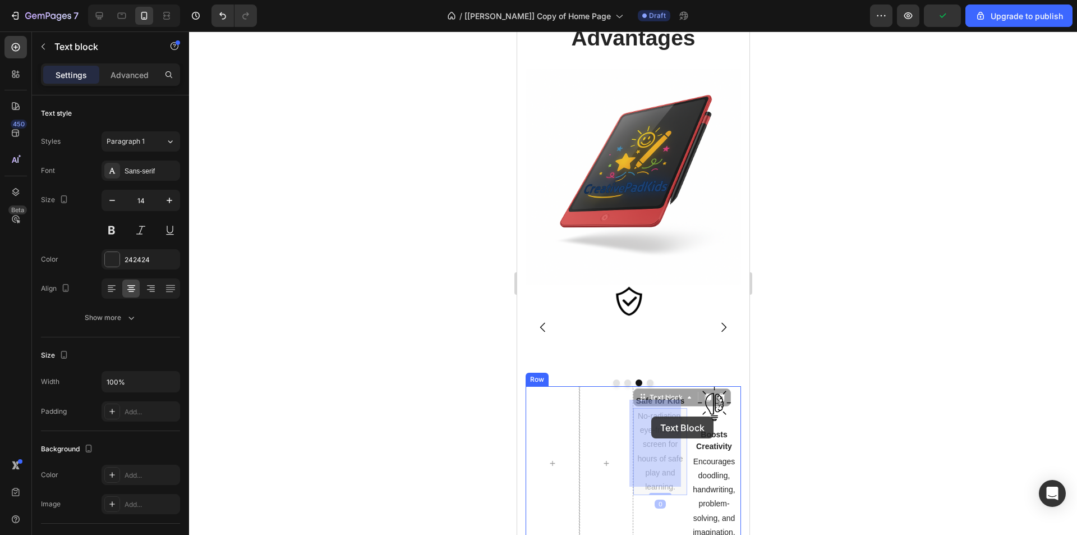
drag, startPoint x: 658, startPoint y: 390, endPoint x: 651, endPoint y: 416, distance: 27.4
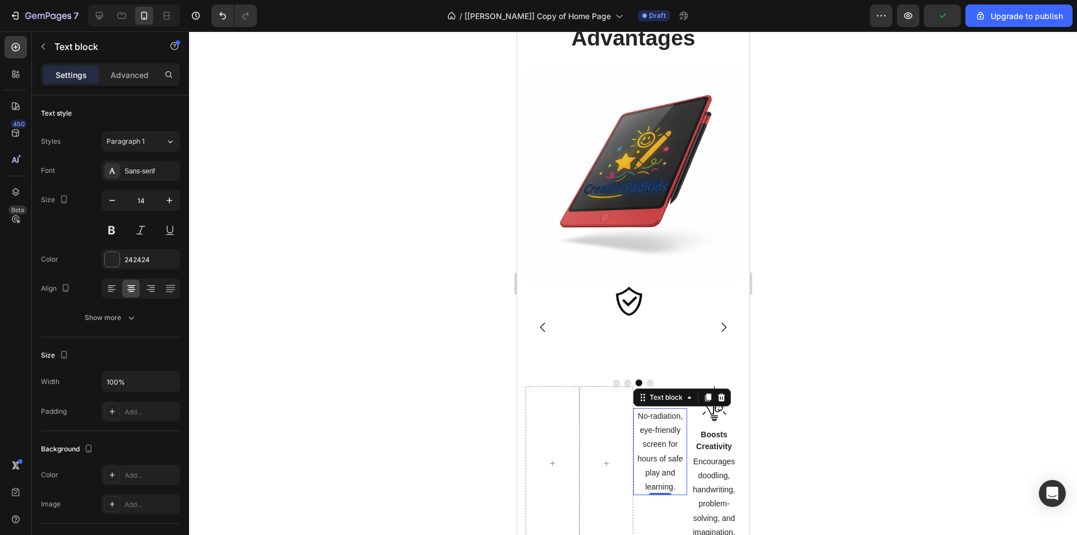
click at [397, 367] on div at bounding box center [633, 282] width 888 height 503
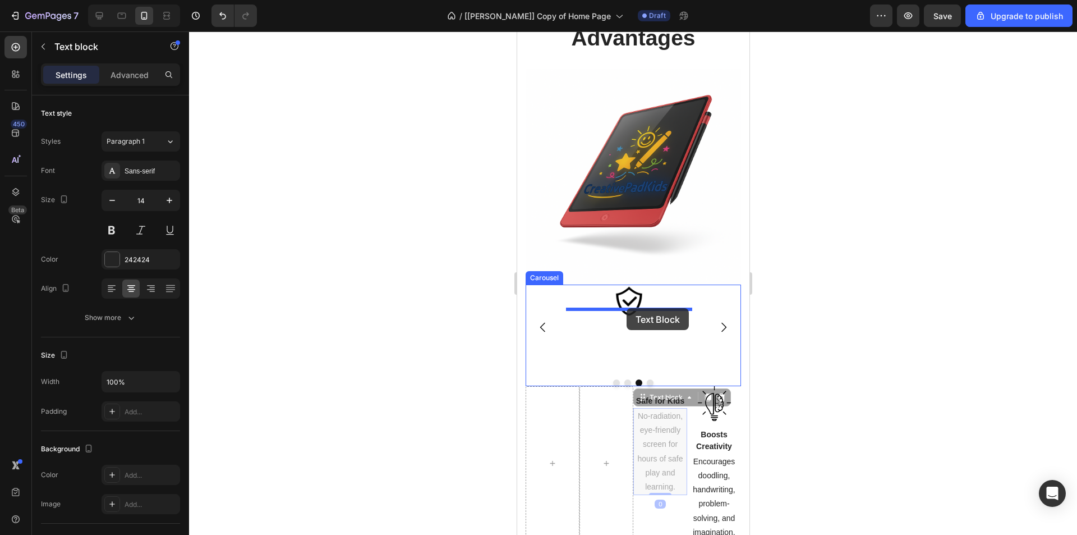
drag, startPoint x: 643, startPoint y: 353, endPoint x: 626, endPoint y: 308, distance: 48.7
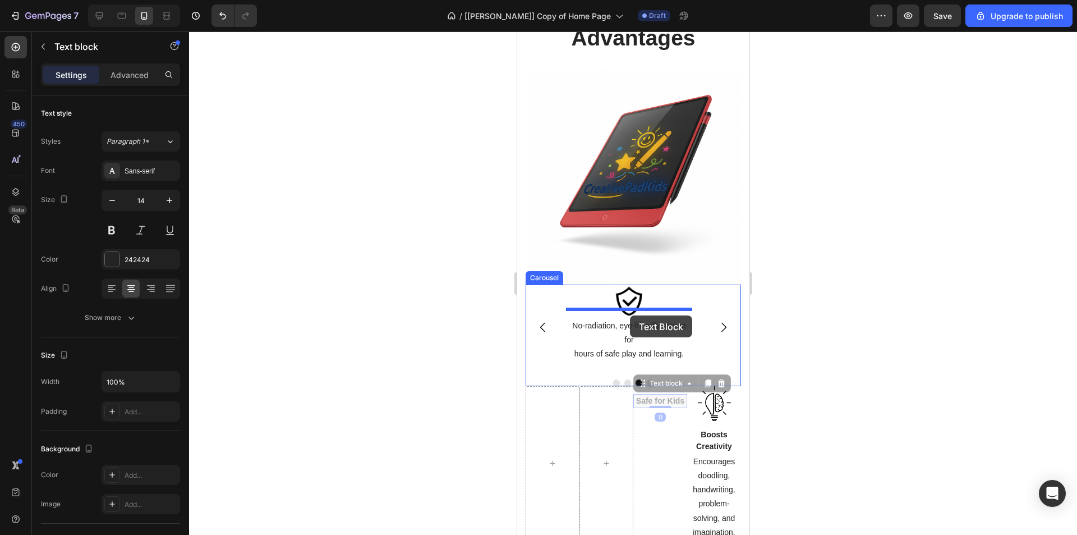
drag, startPoint x: 654, startPoint y: 381, endPoint x: 629, endPoint y: 315, distance: 70.1
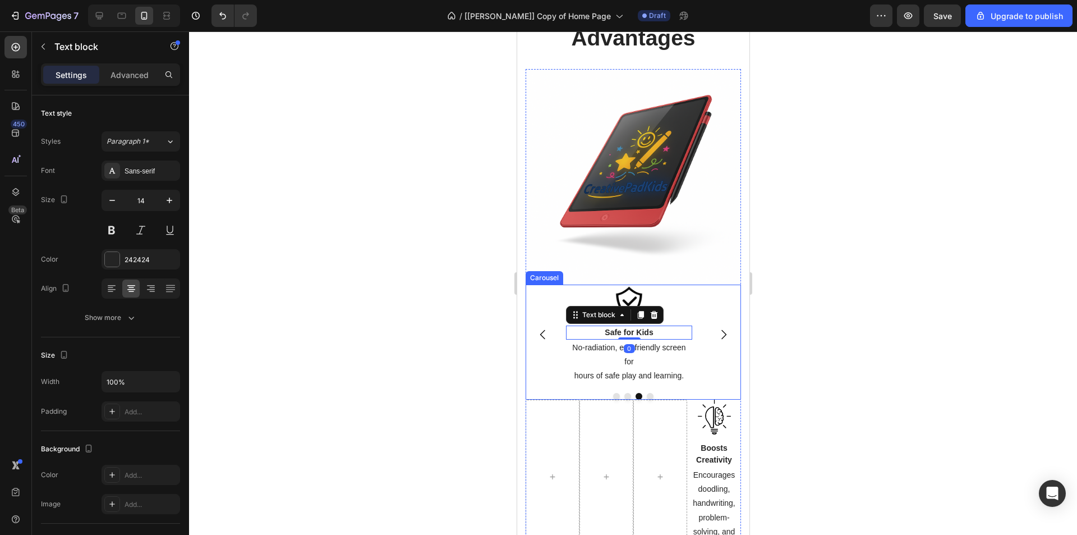
click at [716, 328] on icon "Carousel Next Arrow" at bounding box center [722, 334] width 13 height 13
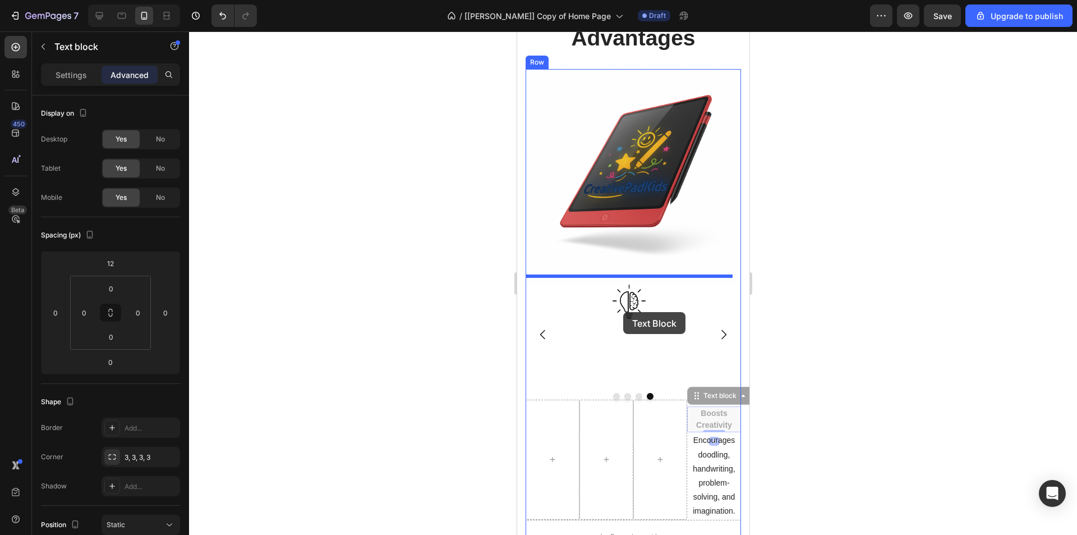
drag, startPoint x: 705, startPoint y: 413, endPoint x: 623, endPoint y: 312, distance: 130.5
click at [624, 312] on img at bounding box center [628, 301] width 33 height 35
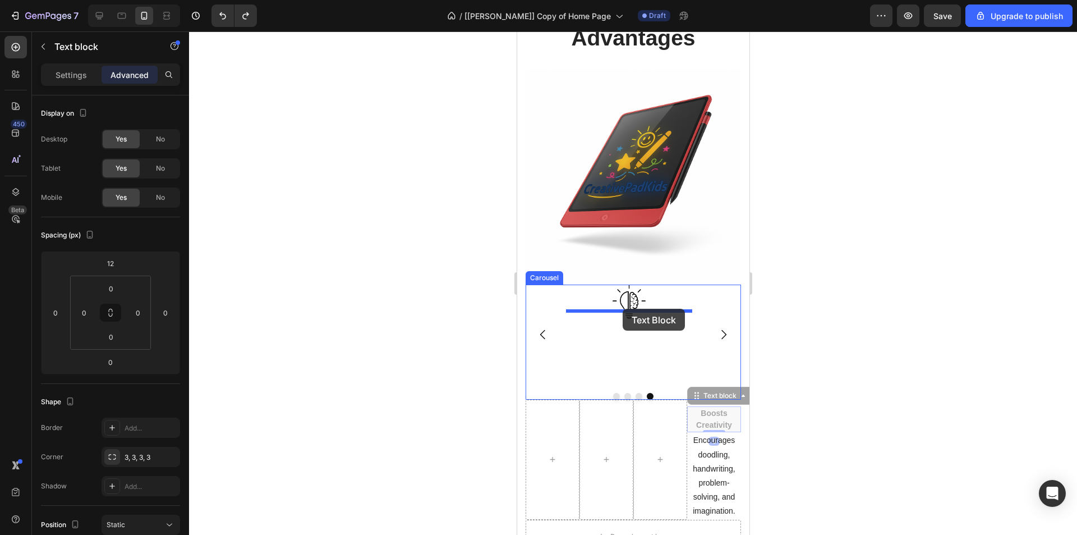
drag, startPoint x: 674, startPoint y: 374, endPoint x: 622, endPoint y: 309, distance: 83.1
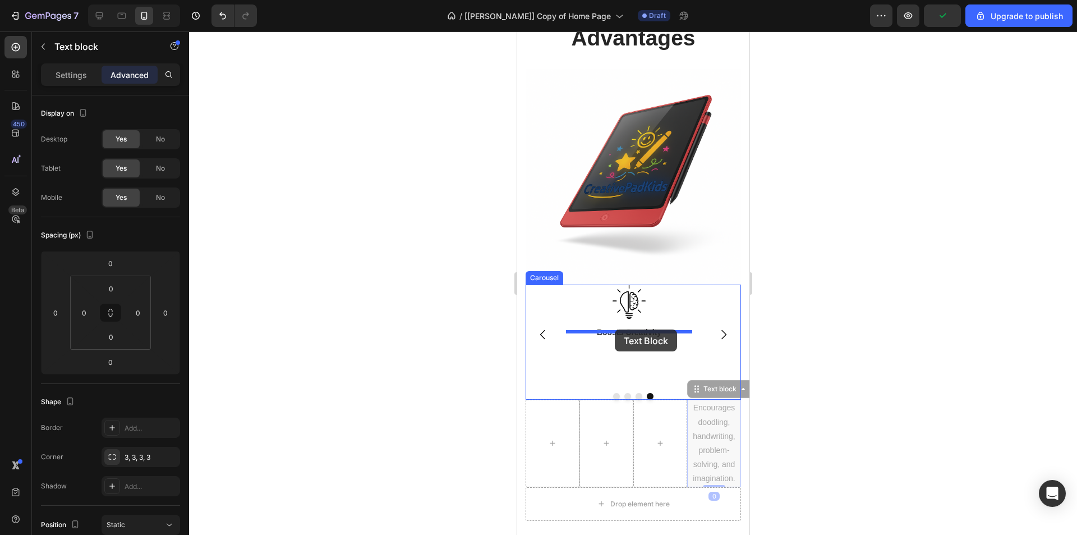
drag, startPoint x: 701, startPoint y: 419, endPoint x: 614, endPoint y: 329, distance: 125.0
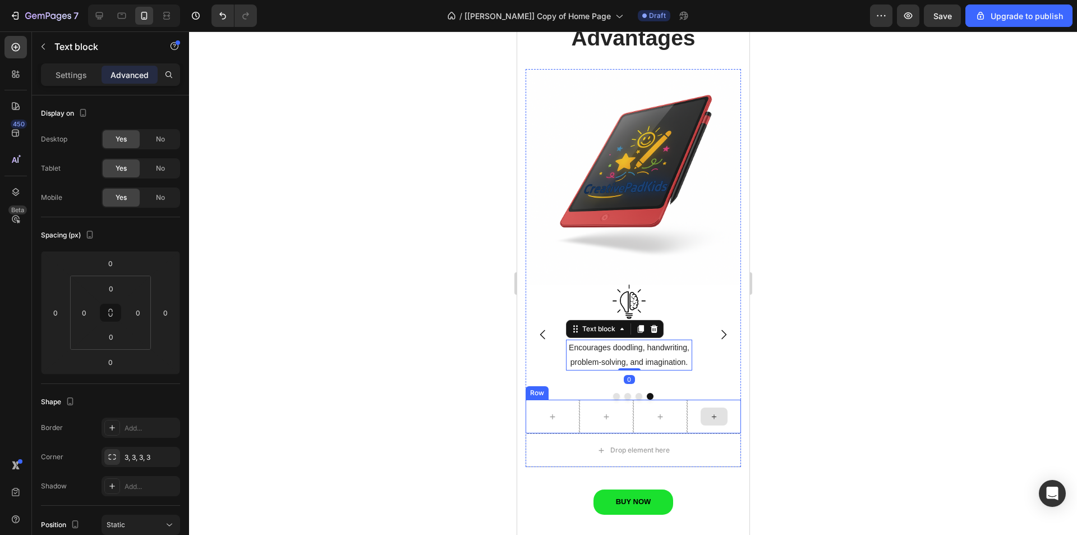
click at [698, 399] on div at bounding box center [714, 416] width 54 height 34
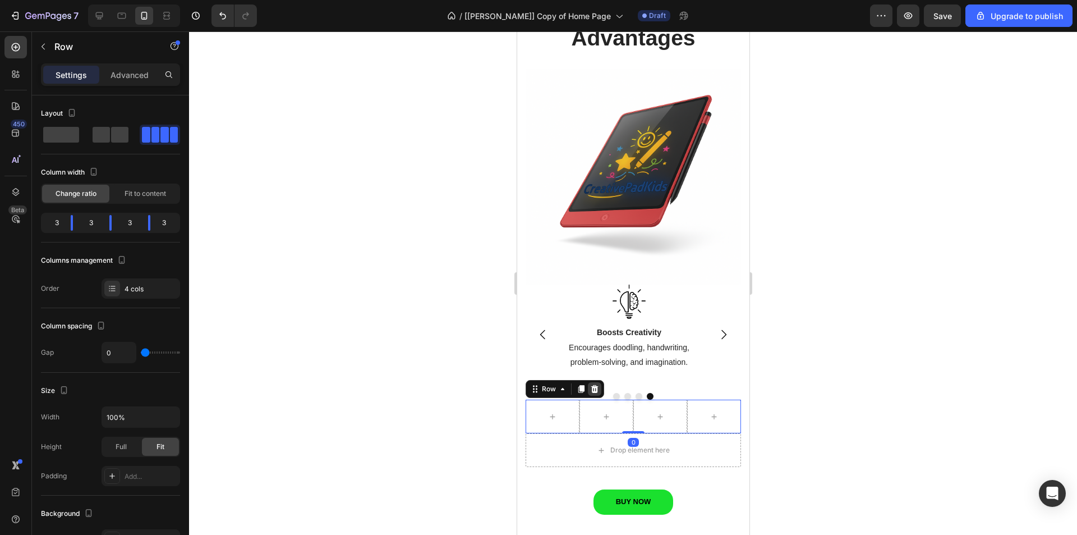
click at [593, 384] on icon at bounding box center [594, 388] width 9 height 9
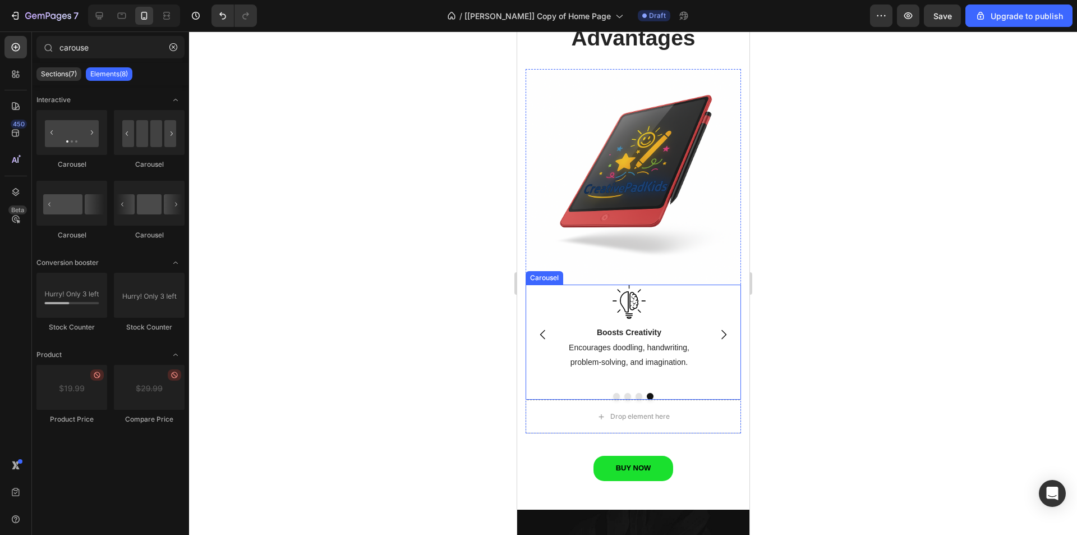
click at [544, 328] on icon "Carousel Back Arrow" at bounding box center [542, 334] width 13 height 13
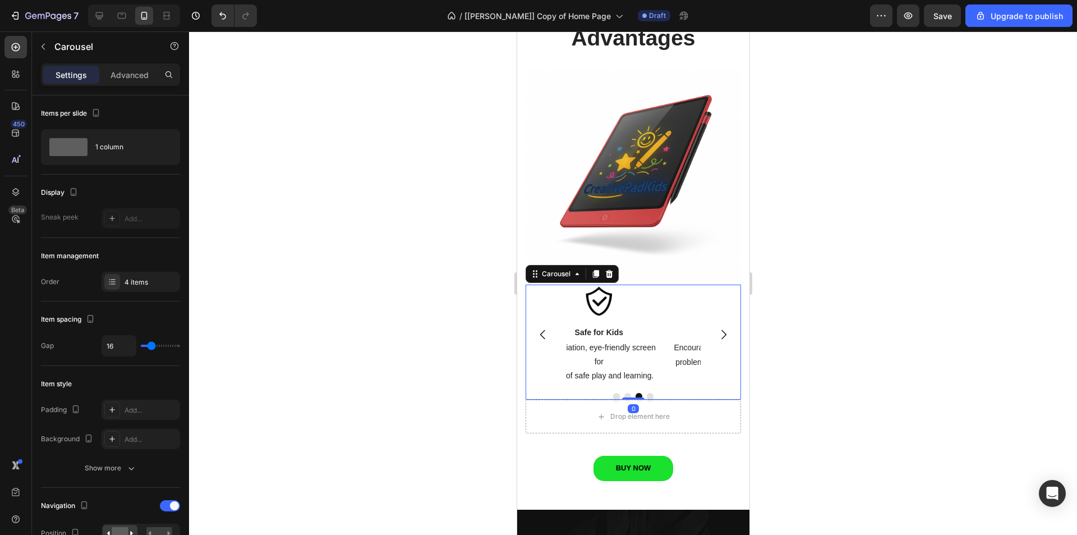
click at [544, 328] on icon "Carousel Back Arrow" at bounding box center [542, 334] width 13 height 13
click at [560, 355] on div "Image Eco-Friendly & Cost-Saving Text block One-click erase saves paper, money,…" at bounding box center [632, 334] width 215 height 100
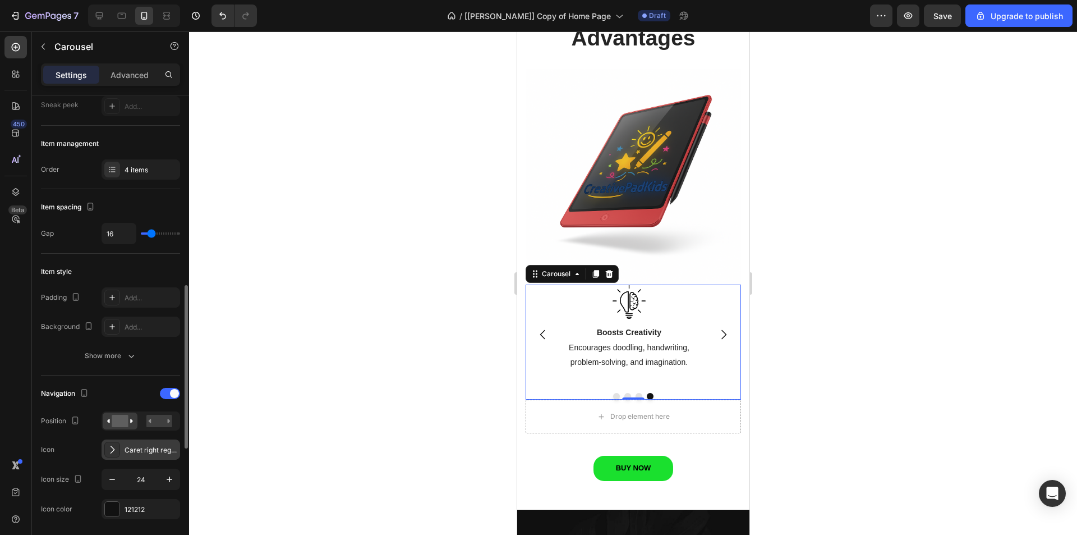
scroll to position [224, 0]
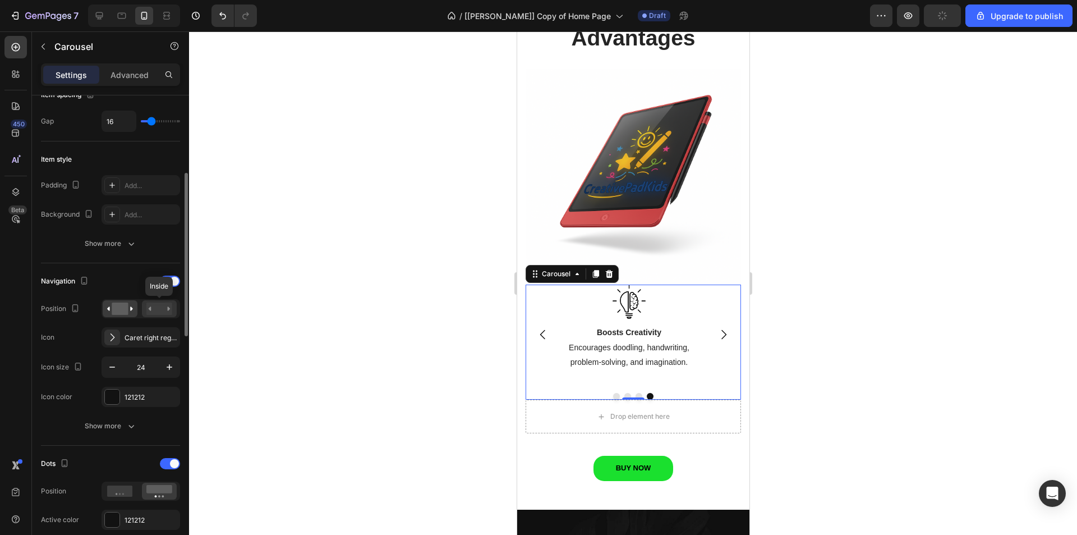
click at [158, 309] on rect at bounding box center [159, 308] width 26 height 12
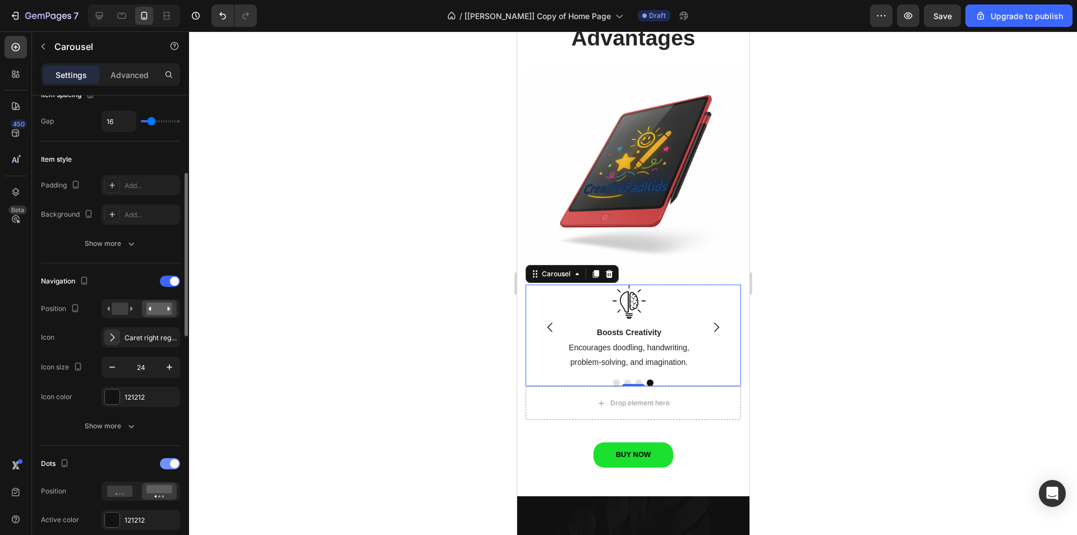
click at [171, 460] on span at bounding box center [174, 463] width 9 height 9
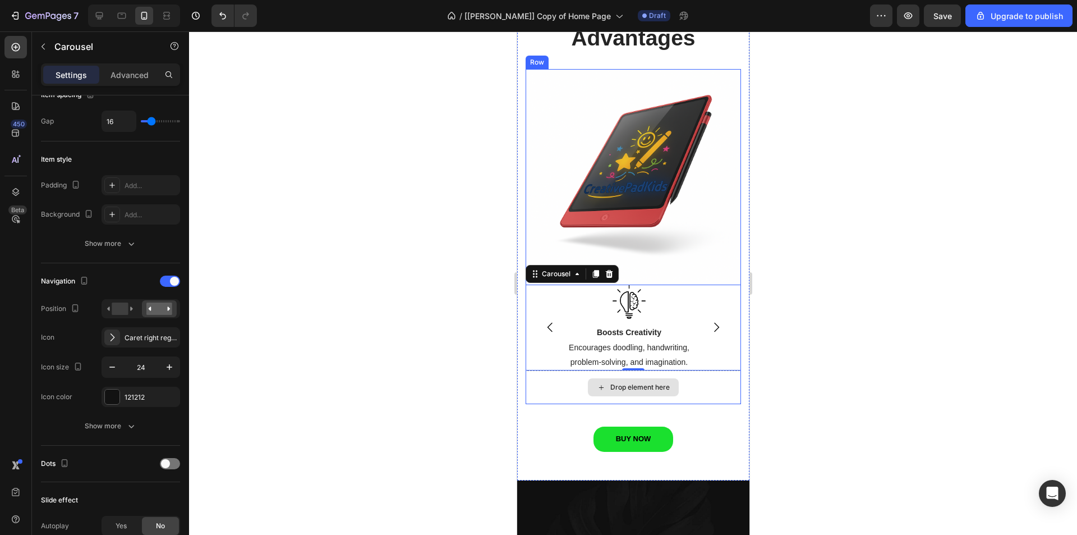
click at [553, 376] on div "Drop element here" at bounding box center [632, 387] width 215 height 34
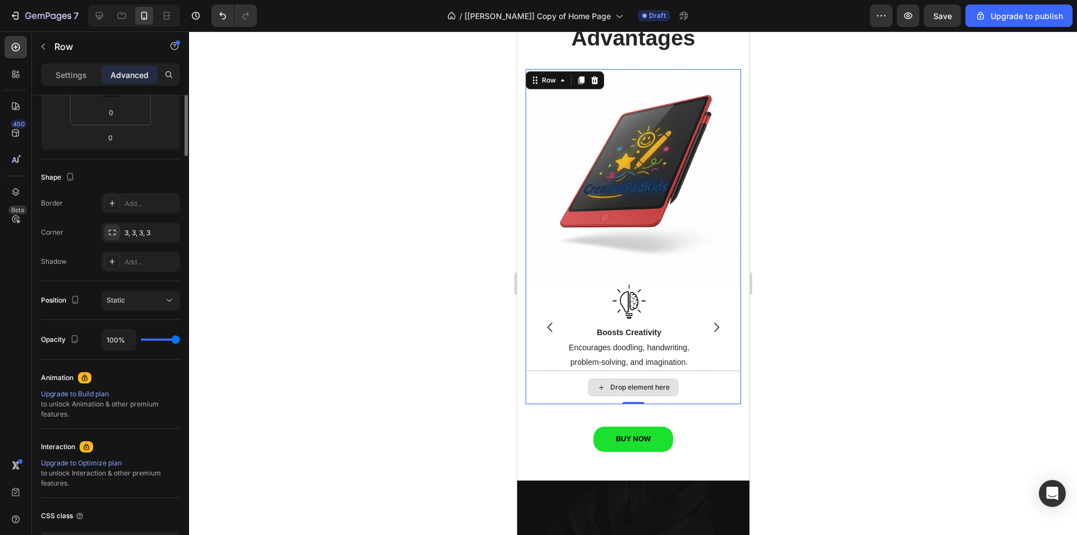
scroll to position [0, 0]
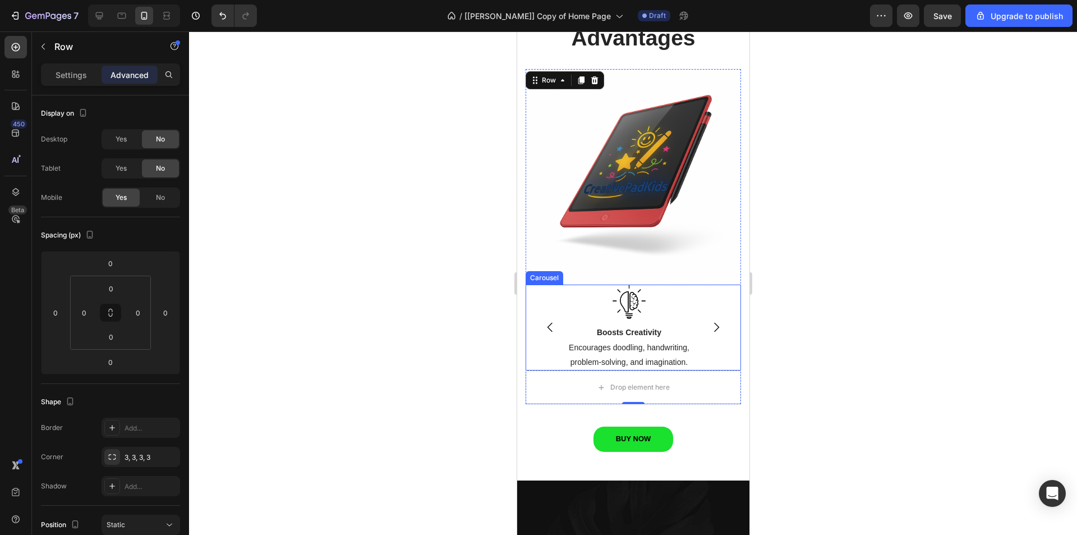
click at [714, 323] on icon "Carousel Next Arrow" at bounding box center [716, 328] width 5 height 10
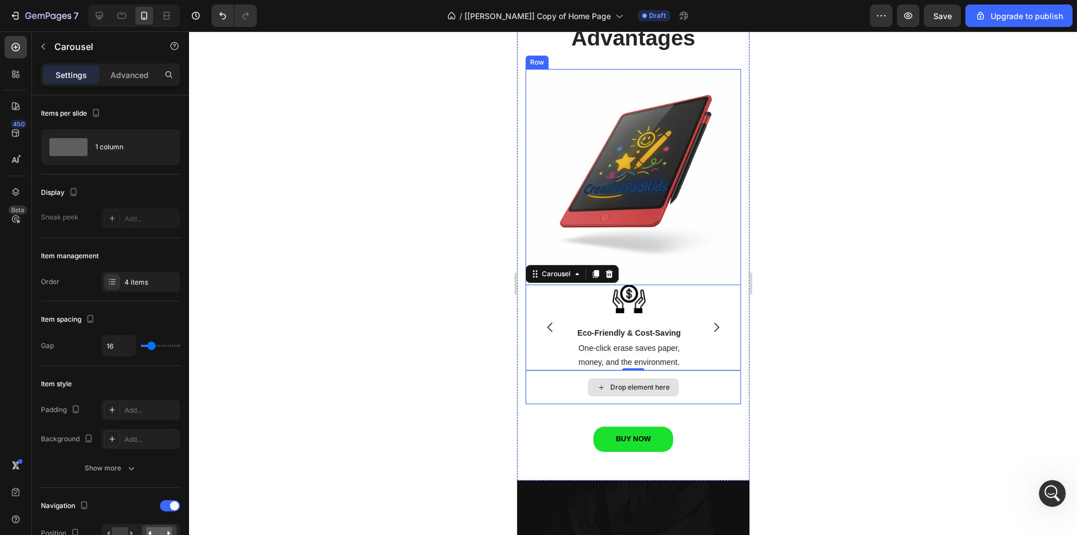
click at [562, 370] on div "Drop element here" at bounding box center [632, 387] width 215 height 34
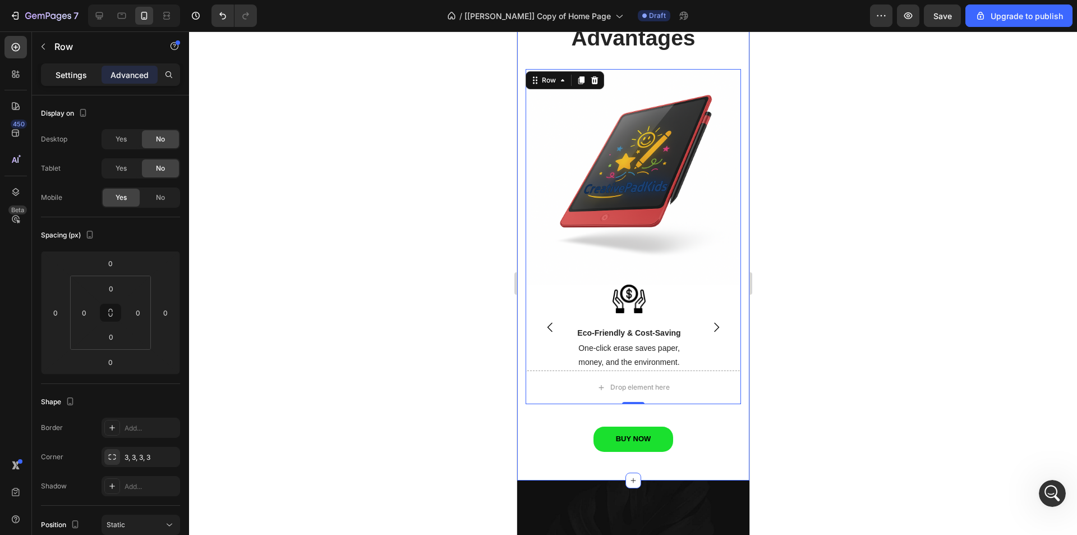
click at [71, 75] on p "Settings" at bounding box center [71, 75] width 31 height 12
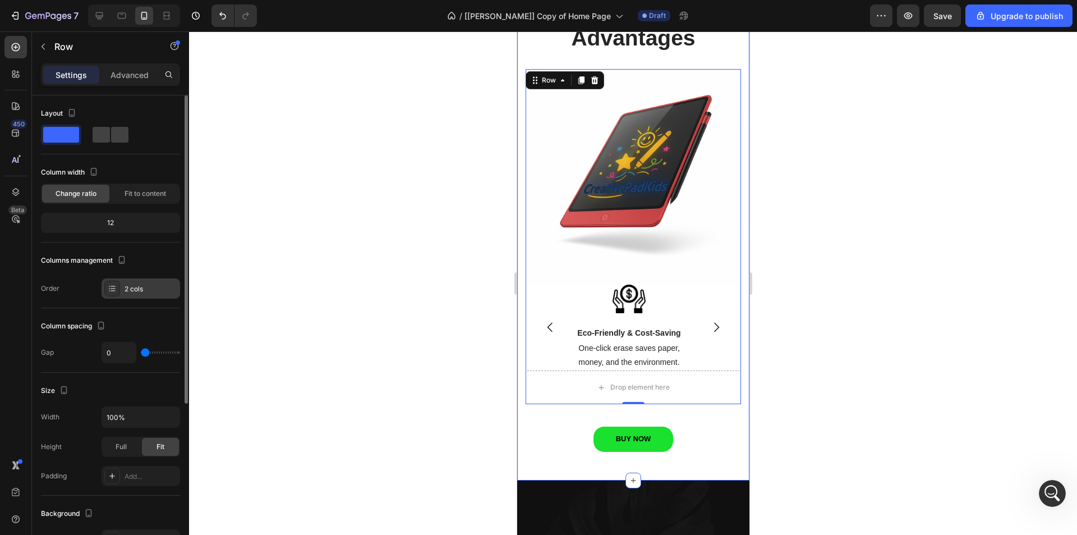
click at [158, 291] on div "2 cols" at bounding box center [151, 289] width 53 height 10
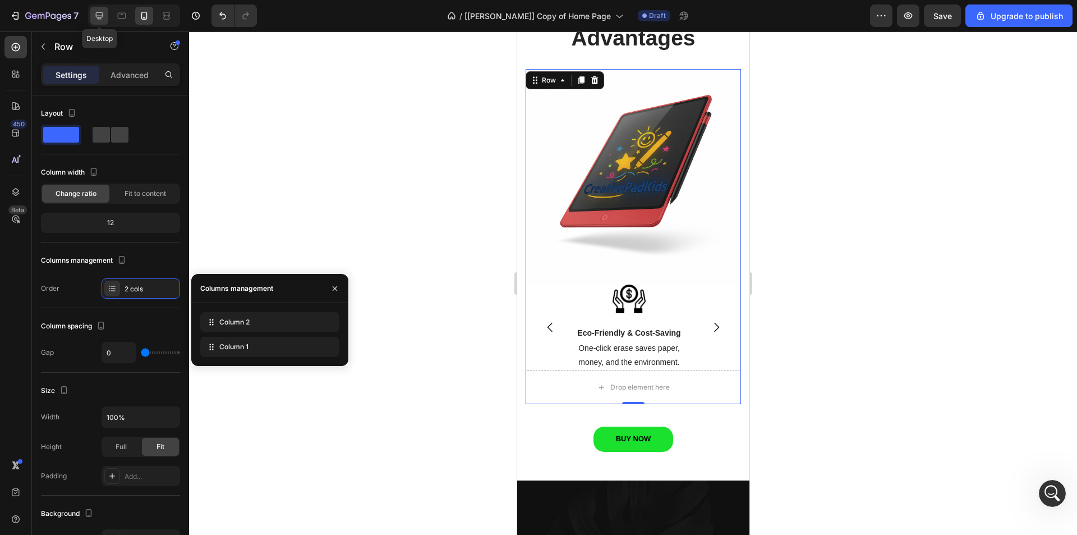
click at [94, 9] on div at bounding box center [99, 16] width 18 height 18
type input "1200"
type input "30"
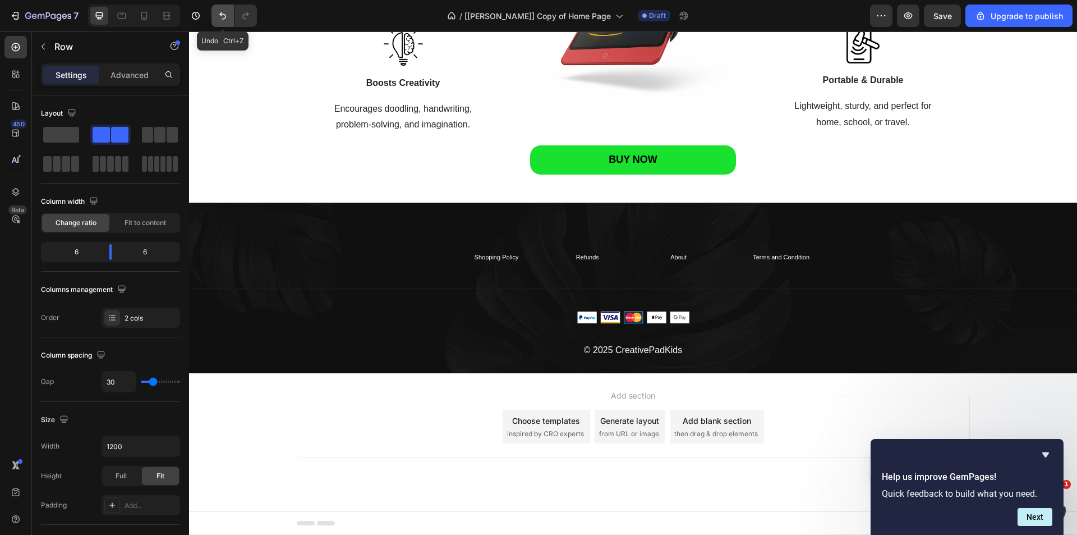
click at [220, 14] on icon "Undo/Redo" at bounding box center [222, 15] width 7 height 7
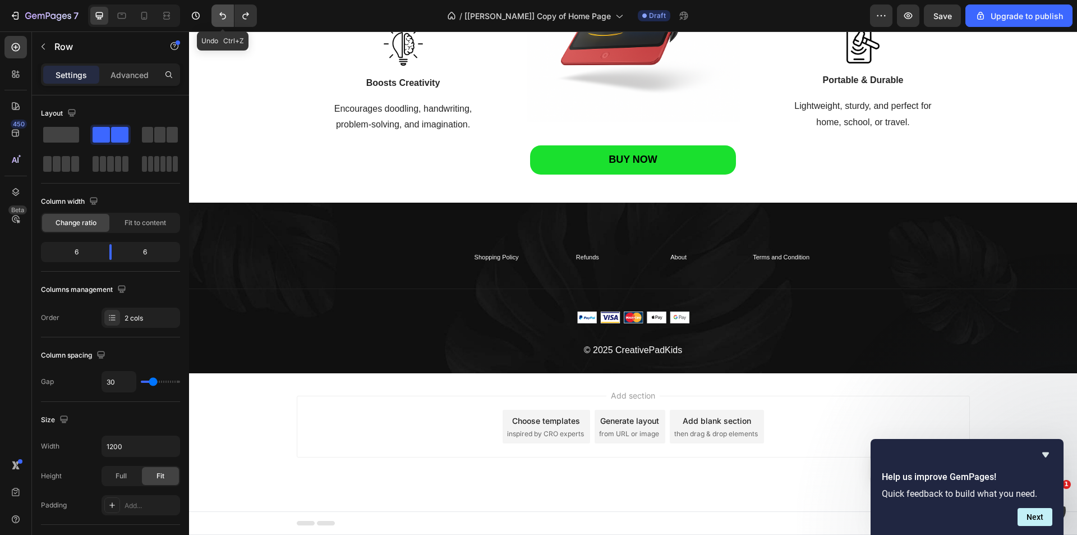
click at [220, 14] on icon "Undo/Redo" at bounding box center [222, 15] width 7 height 7
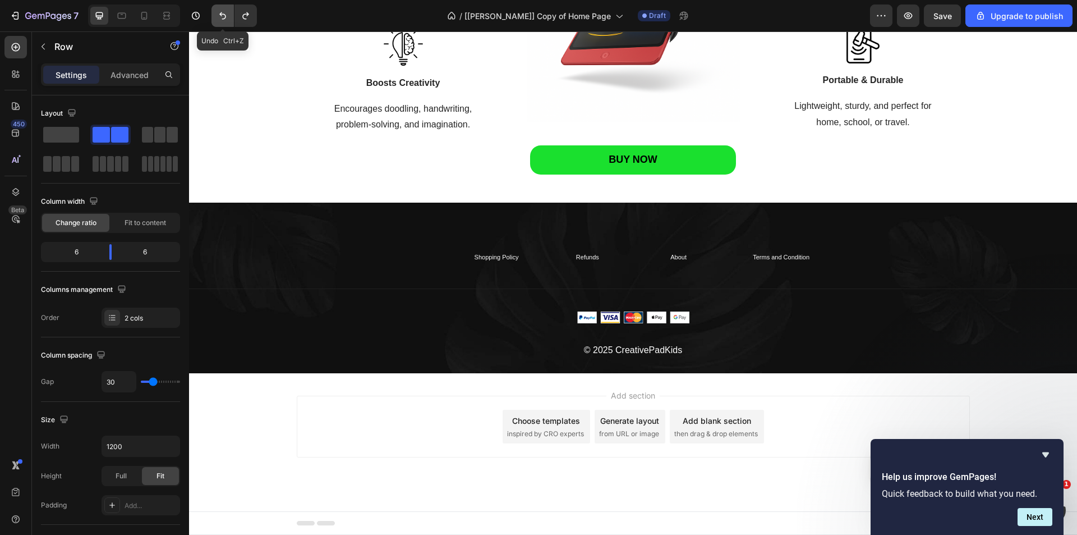
click at [220, 14] on icon "Undo/Redo" at bounding box center [222, 15] width 7 height 7
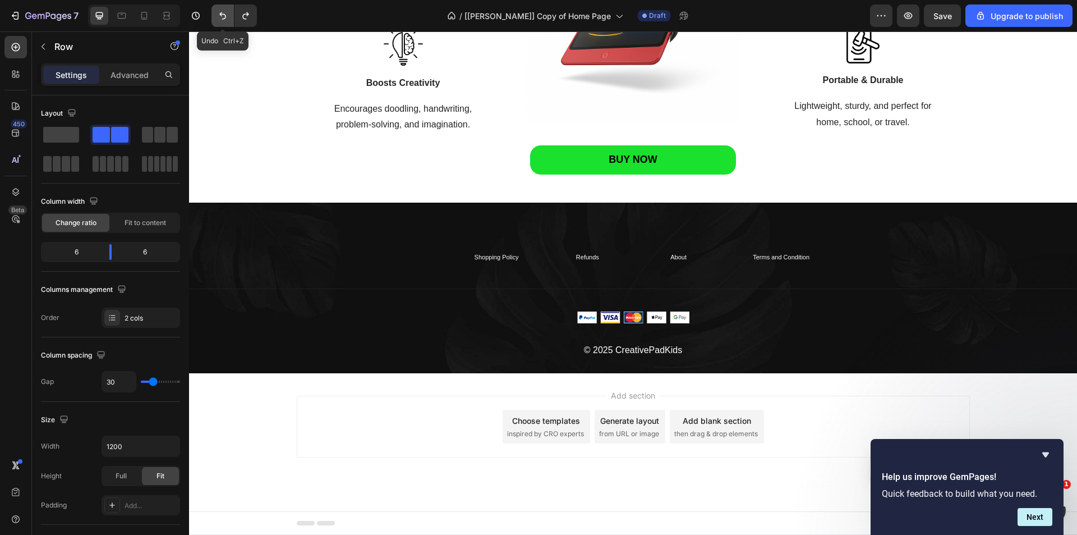
click at [228, 17] on icon "Undo/Redo" at bounding box center [222, 15] width 11 height 11
click at [220, 15] on icon "Undo/Redo" at bounding box center [222, 15] width 7 height 7
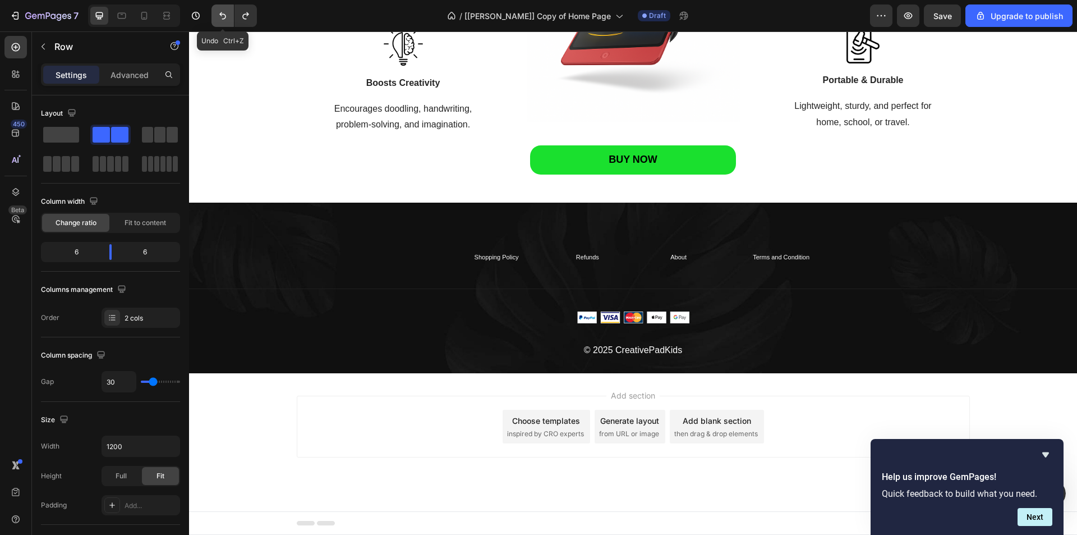
click at [220, 15] on icon "Undo/Redo" at bounding box center [222, 15] width 7 height 7
click at [219, 15] on icon "Undo/Redo" at bounding box center [222, 15] width 11 height 11
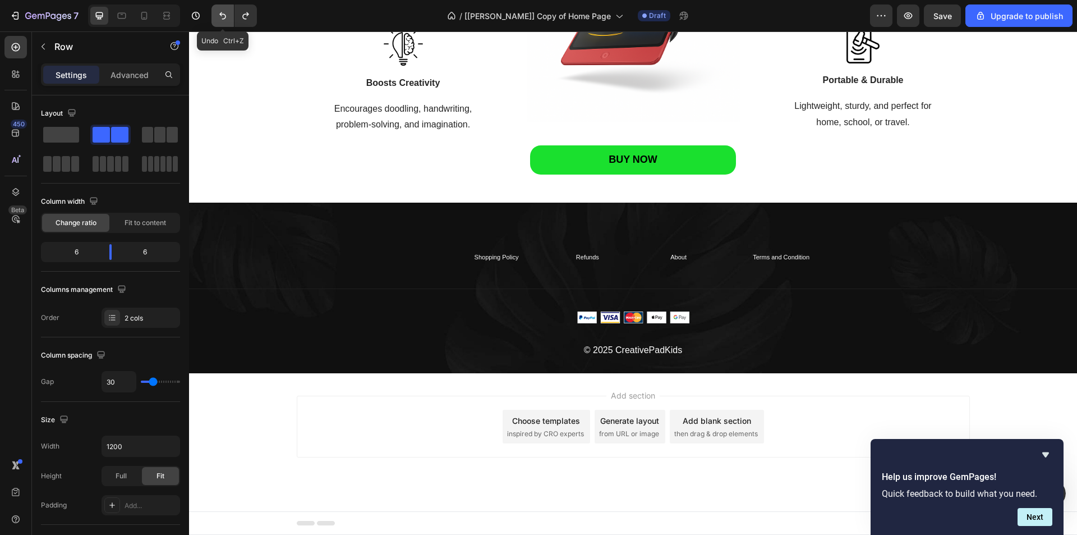
click at [219, 15] on icon "Undo/Redo" at bounding box center [222, 15] width 11 height 11
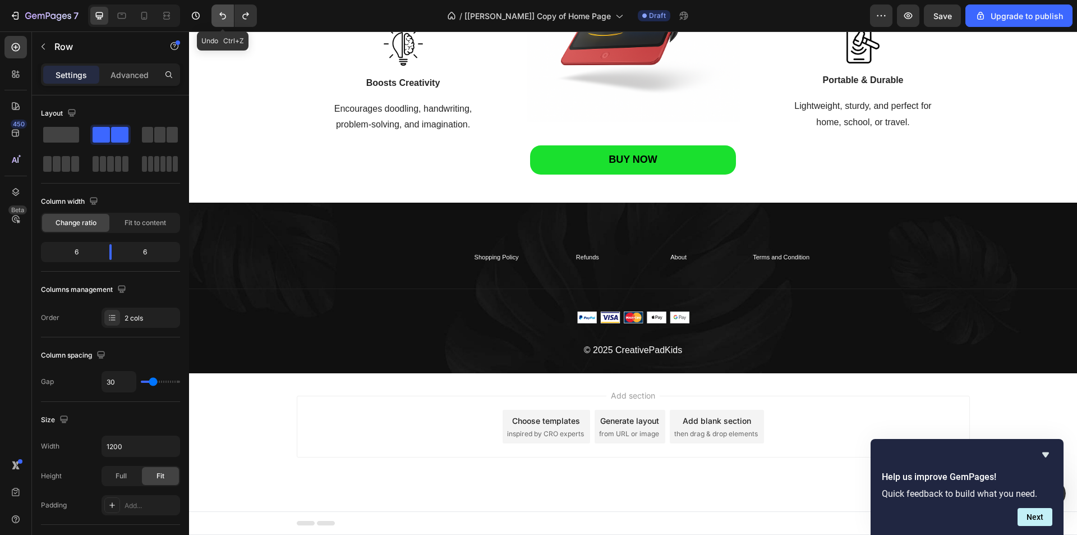
click at [219, 15] on icon "Undo/Redo" at bounding box center [222, 15] width 11 height 11
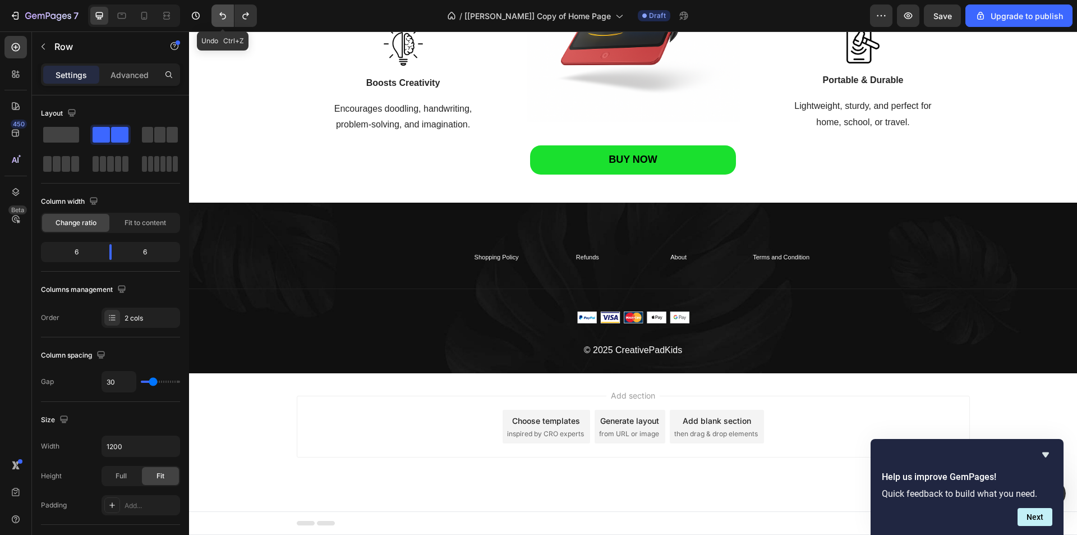
click at [219, 15] on icon "Undo/Redo" at bounding box center [222, 15] width 11 height 11
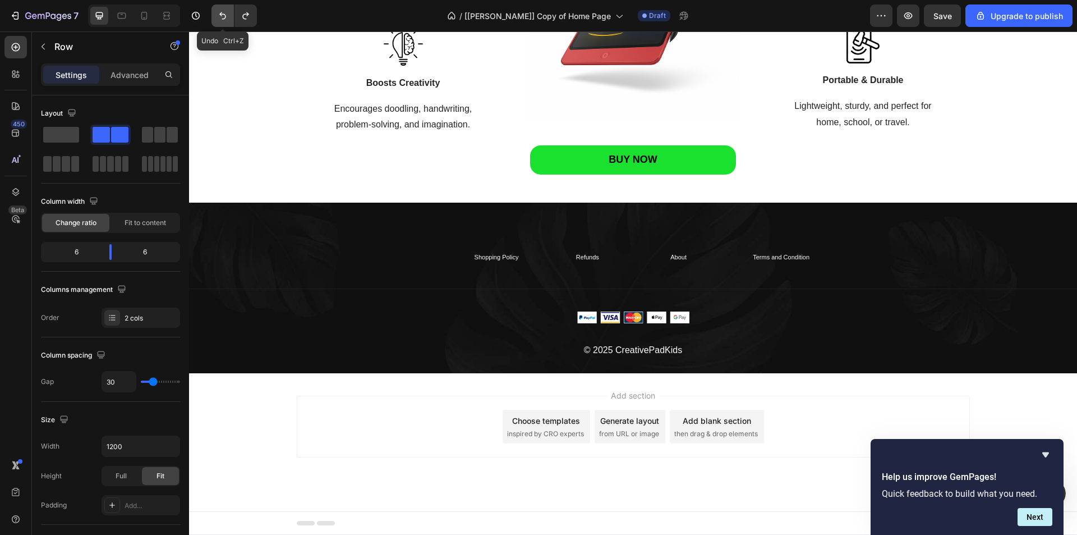
click at [219, 15] on icon "Undo/Redo" at bounding box center [222, 15] width 11 height 11
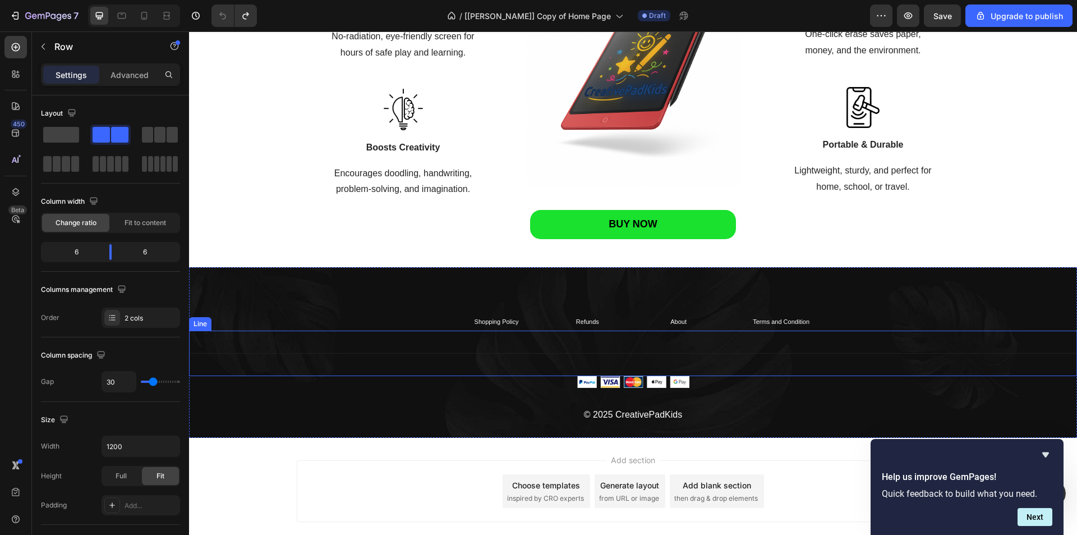
scroll to position [1323, 0]
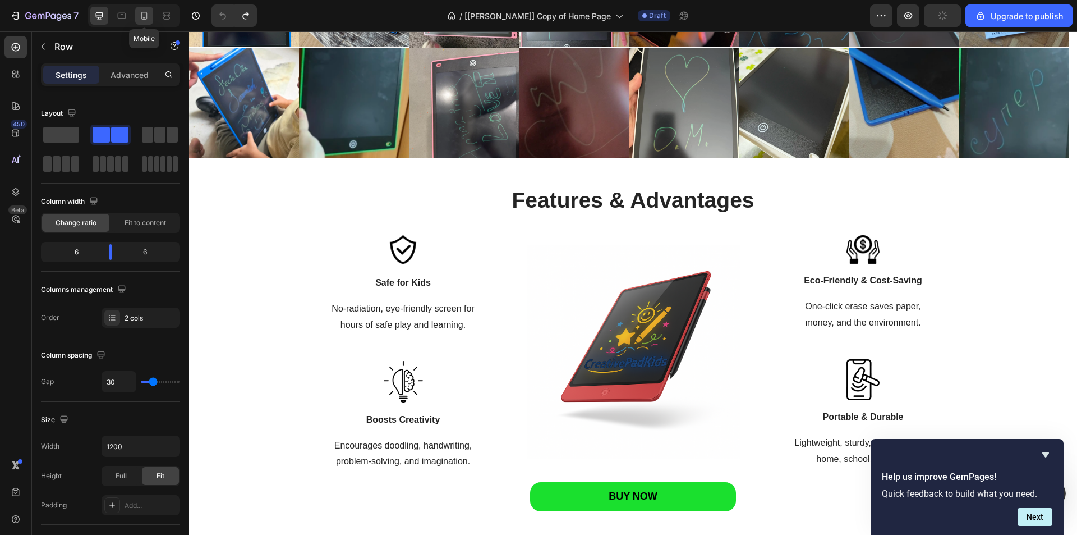
click at [144, 15] on icon at bounding box center [144, 15] width 11 height 11
type input "100%"
type input "0"
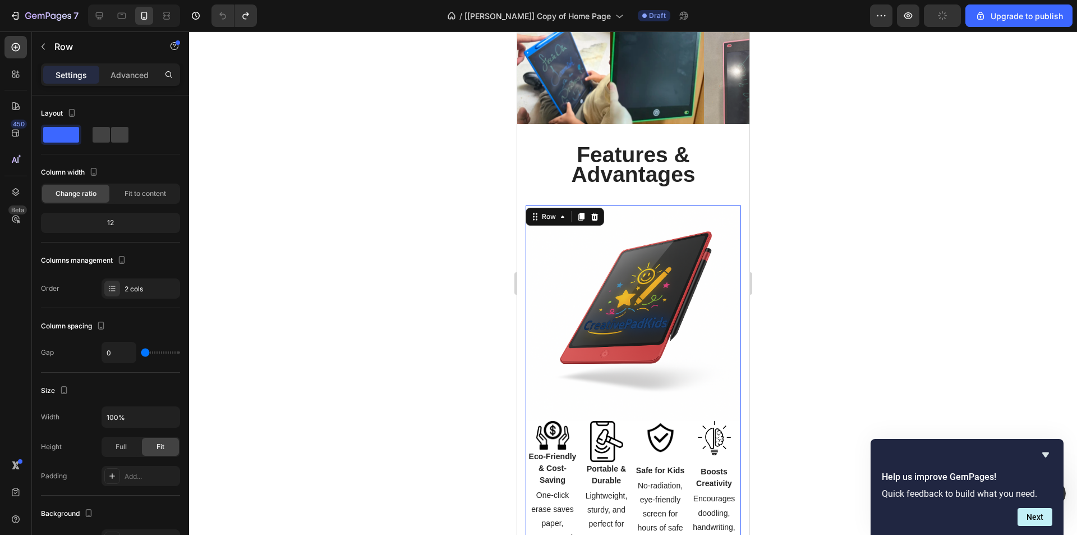
scroll to position [1464, 0]
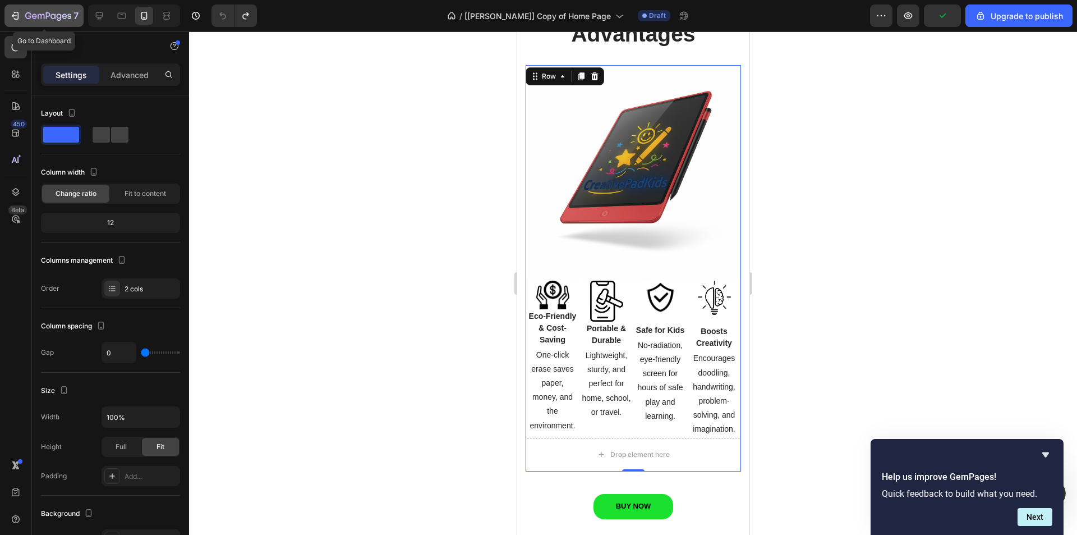
click at [47, 16] on icon "button" at bounding box center [48, 15] width 4 height 7
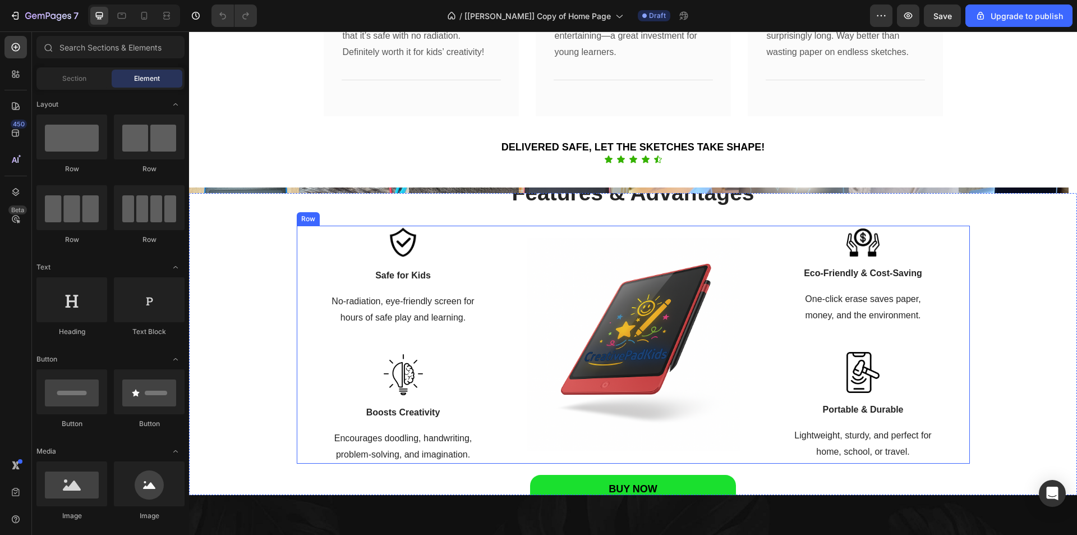
scroll to position [1276, 0]
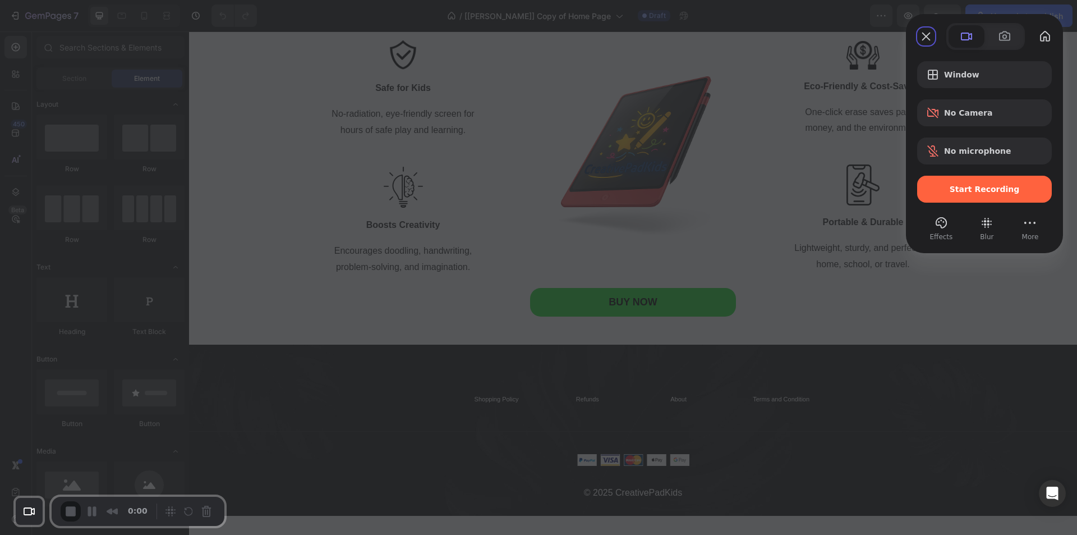
click at [959, 193] on span "Start Recording" at bounding box center [985, 189] width 70 height 9
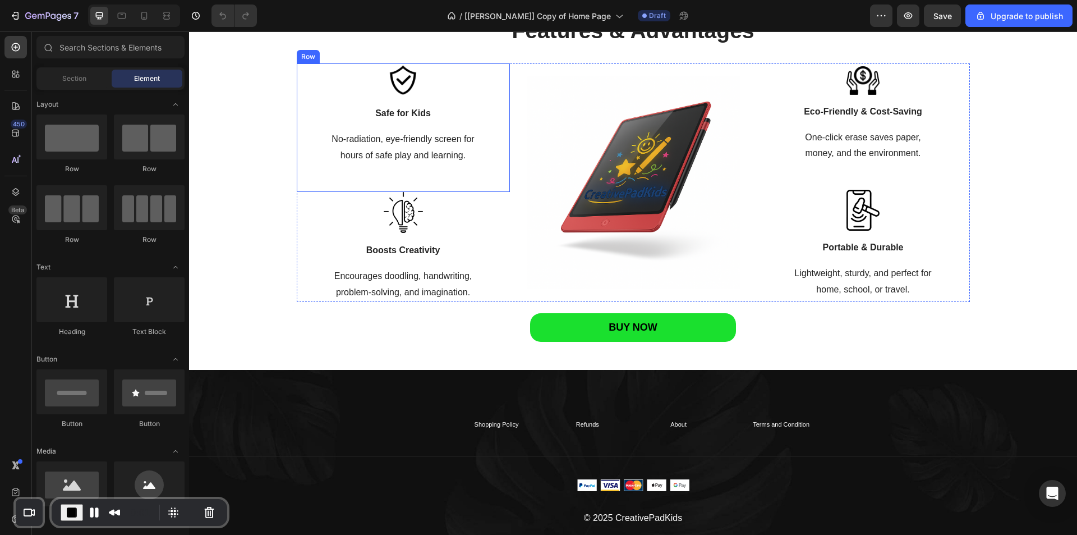
scroll to position [1164, 0]
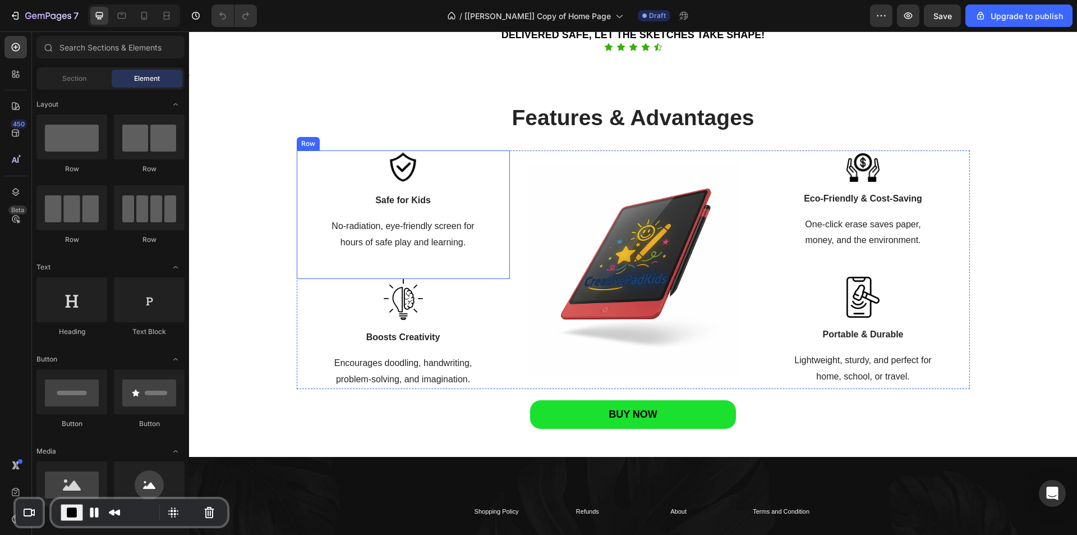
click at [339, 185] on div "Image Safe for Kids Text block No-radiation, eye-friendly screen for hours of s…" at bounding box center [403, 201] width 213 height 102
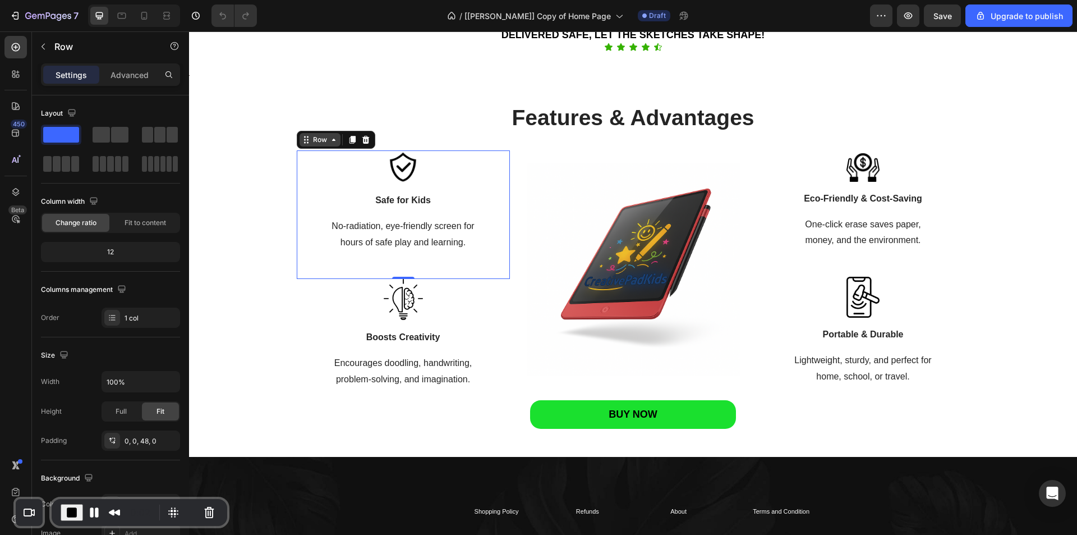
click at [321, 141] on div "Row" at bounding box center [320, 140] width 19 height 10
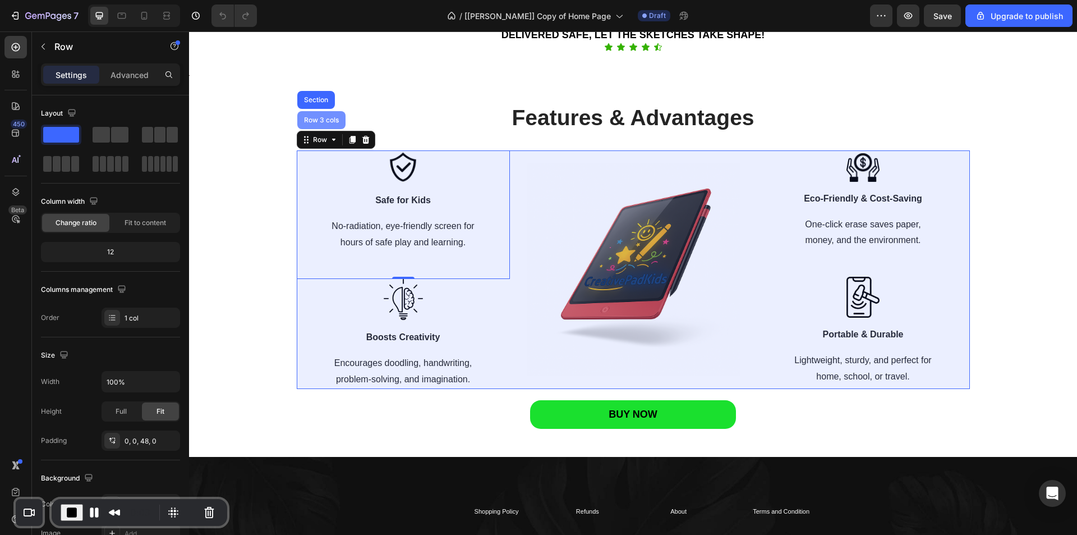
click at [312, 121] on div "Row 3 cols" at bounding box center [321, 120] width 39 height 7
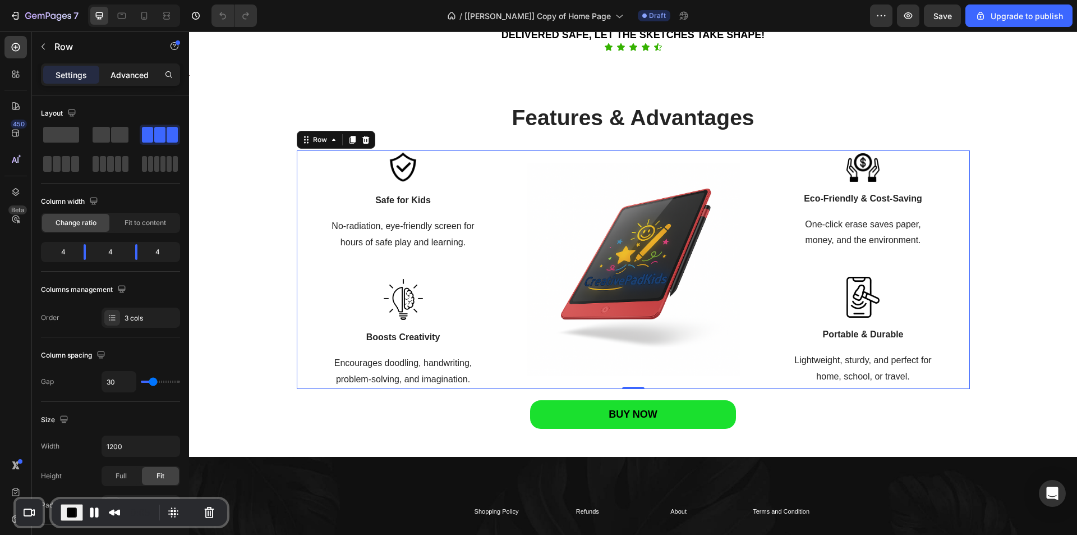
click at [133, 75] on p "Advanced" at bounding box center [130, 75] width 38 height 12
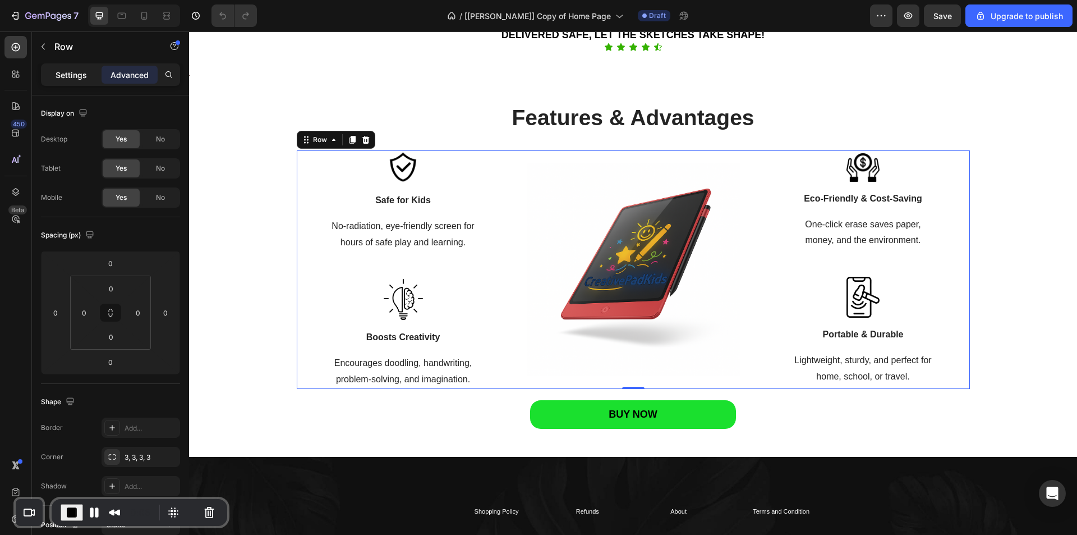
click at [53, 71] on div "Settings" at bounding box center [71, 75] width 56 height 18
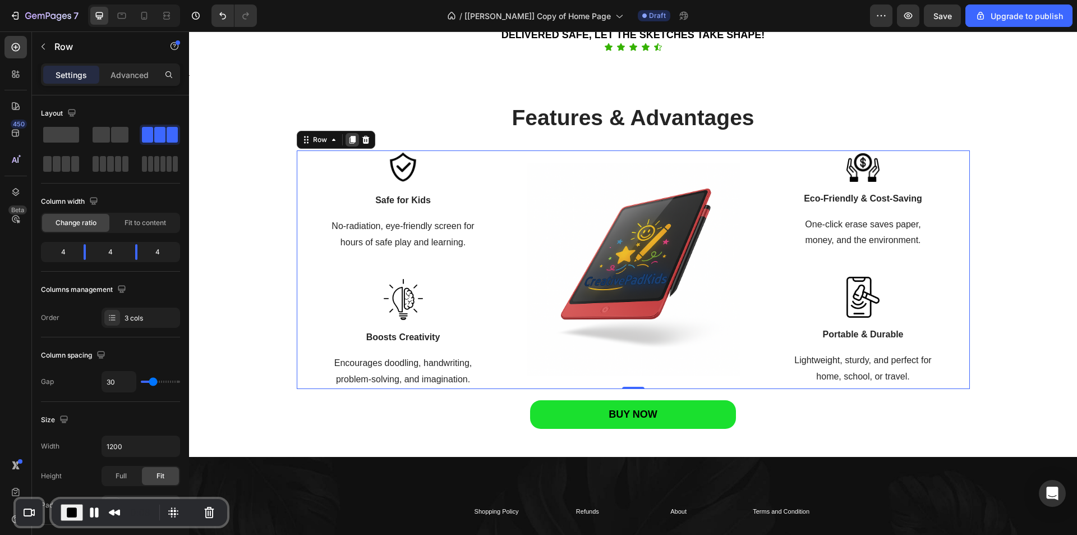
click at [350, 138] on icon at bounding box center [352, 140] width 6 height 8
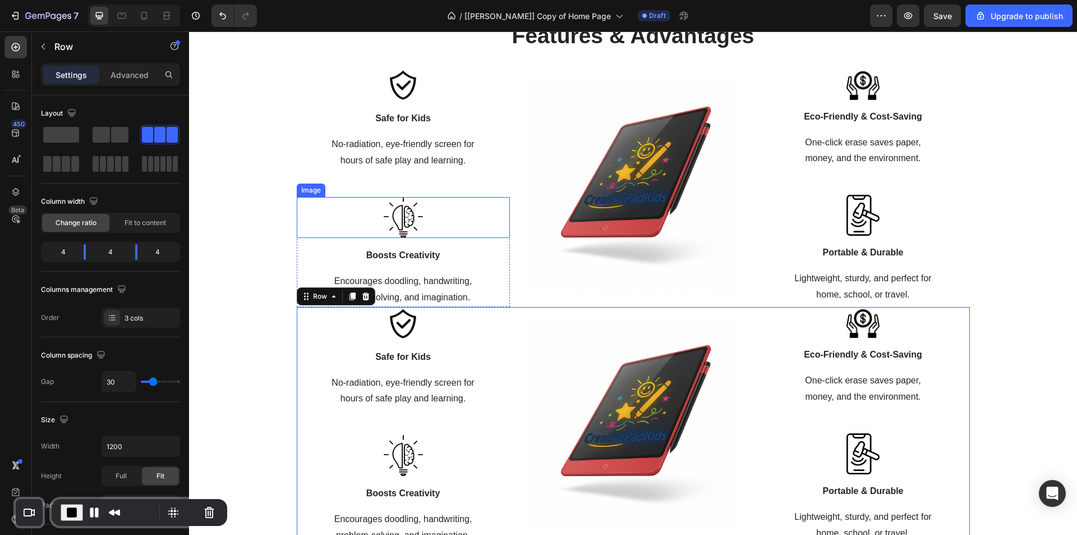
scroll to position [1202, 0]
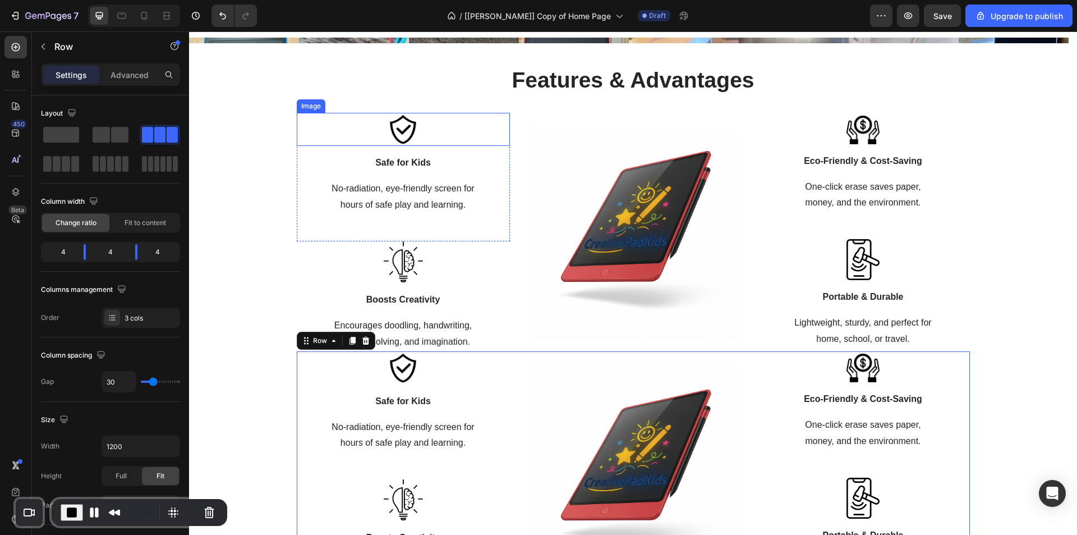
click at [315, 139] on div at bounding box center [403, 129] width 213 height 33
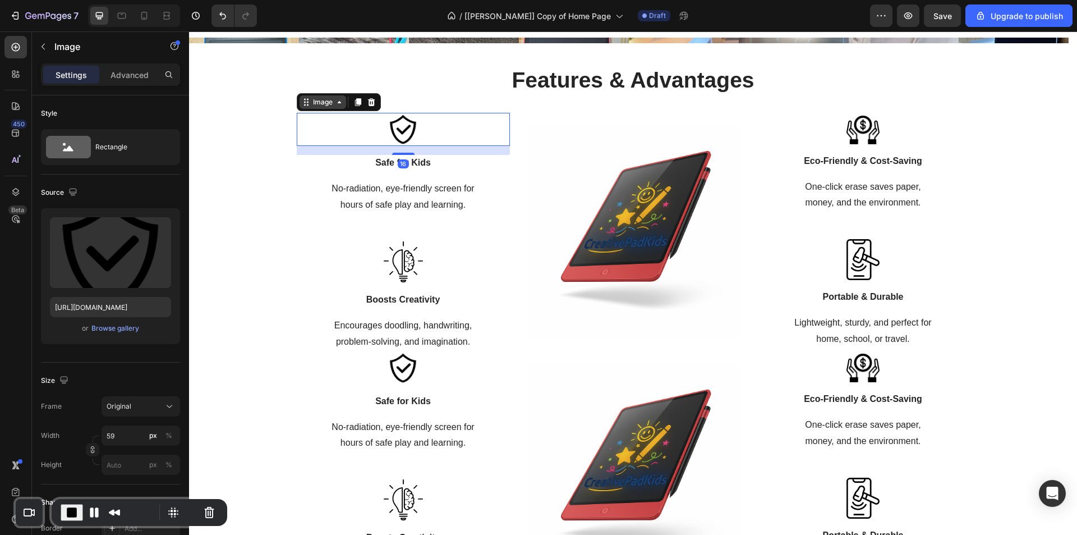
click at [318, 106] on div "Image" at bounding box center [323, 102] width 24 height 10
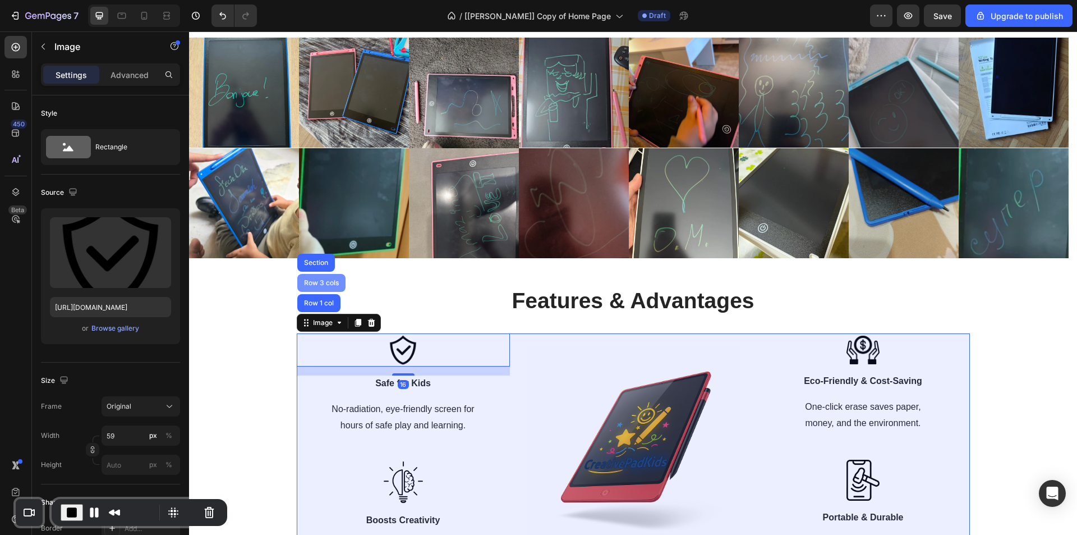
click at [323, 283] on div "Row 3 cols" at bounding box center [321, 282] width 39 height 7
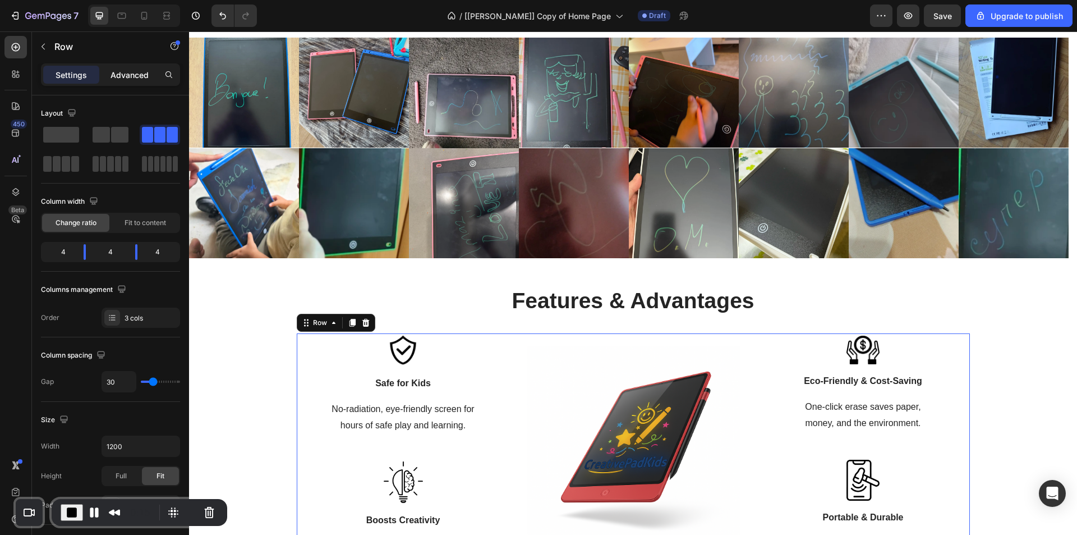
click at [135, 72] on p "Advanced" at bounding box center [130, 75] width 38 height 12
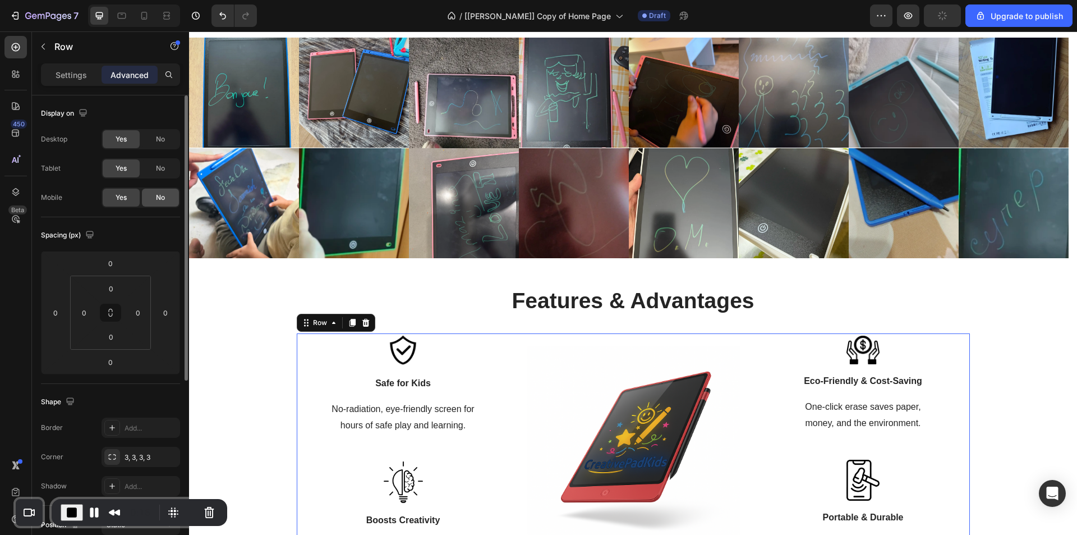
click at [159, 194] on span "No" at bounding box center [160, 197] width 9 height 10
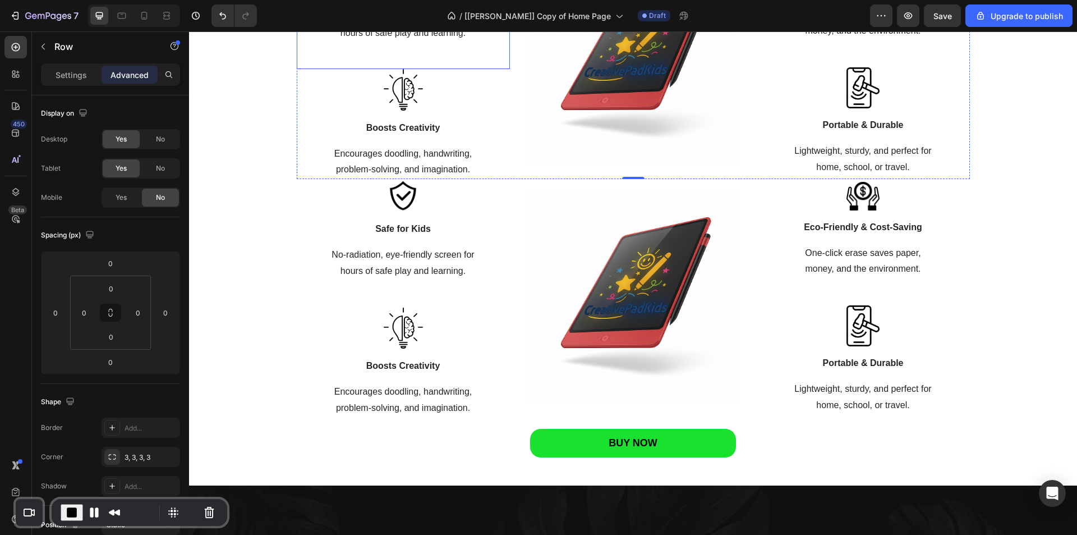
scroll to position [1594, 0]
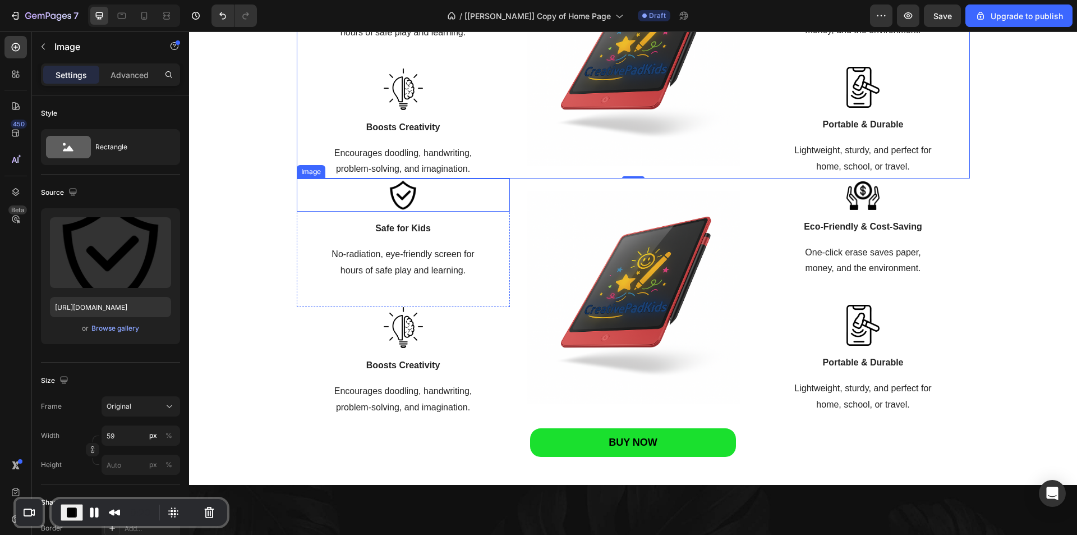
click at [307, 195] on div at bounding box center [403, 194] width 213 height 33
click at [320, 173] on div "Image" at bounding box center [323, 168] width 24 height 10
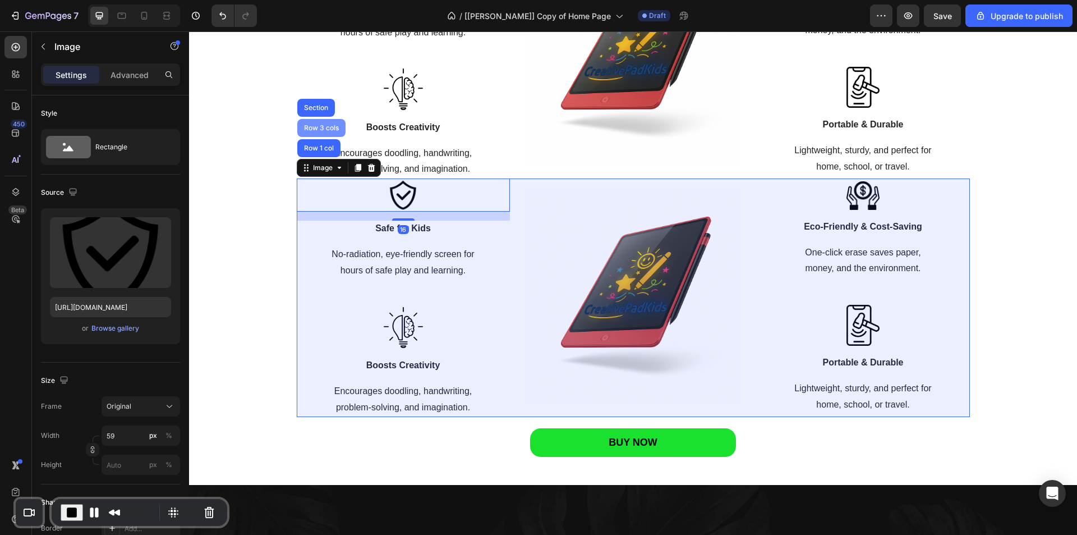
click at [314, 127] on div "Row 3 cols" at bounding box center [321, 128] width 39 height 7
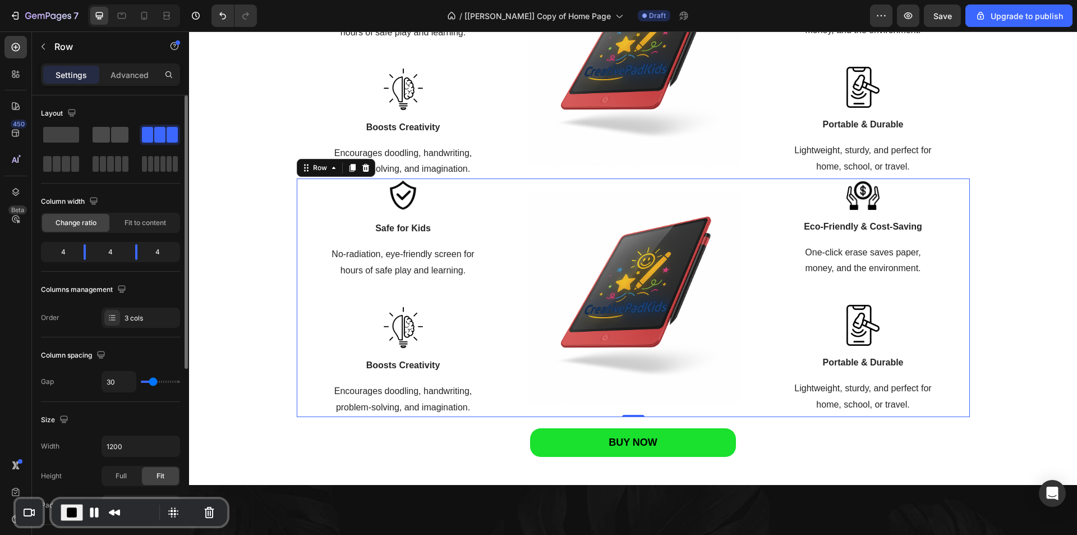
click at [116, 131] on span at bounding box center [119, 135] width 17 height 16
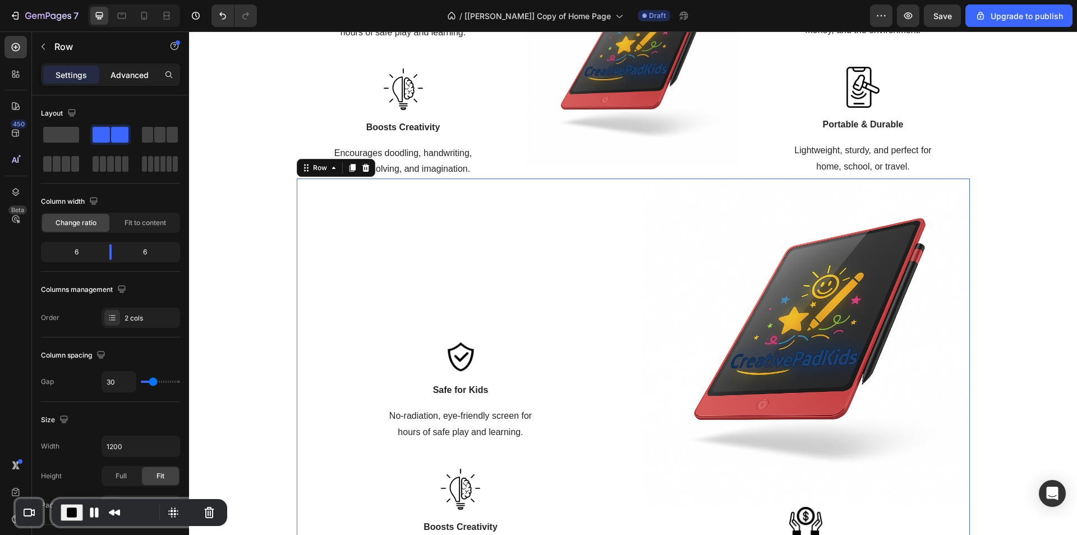
click at [127, 75] on p "Advanced" at bounding box center [130, 75] width 38 height 12
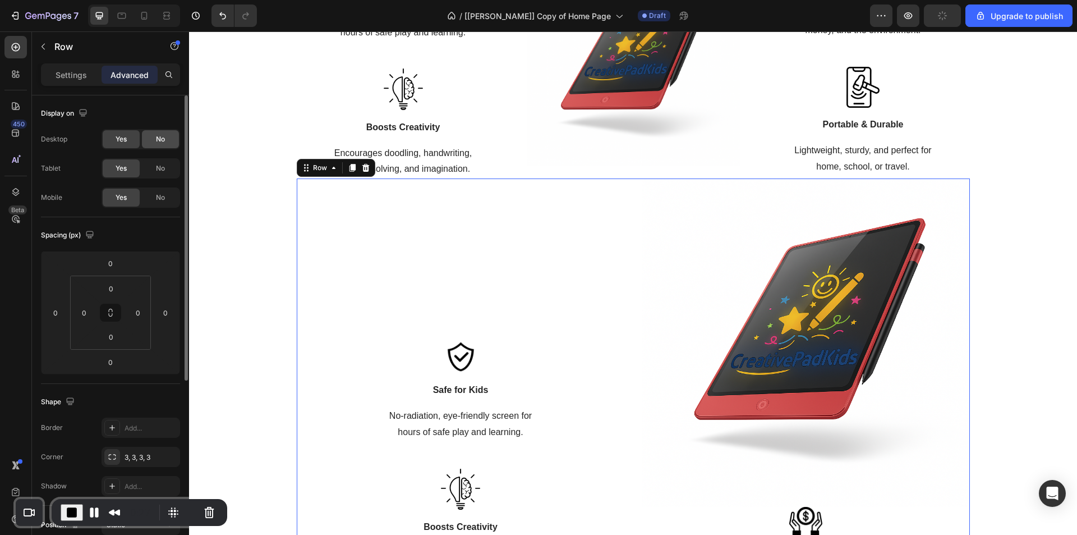
click at [153, 137] on div "No" at bounding box center [160, 139] width 37 height 18
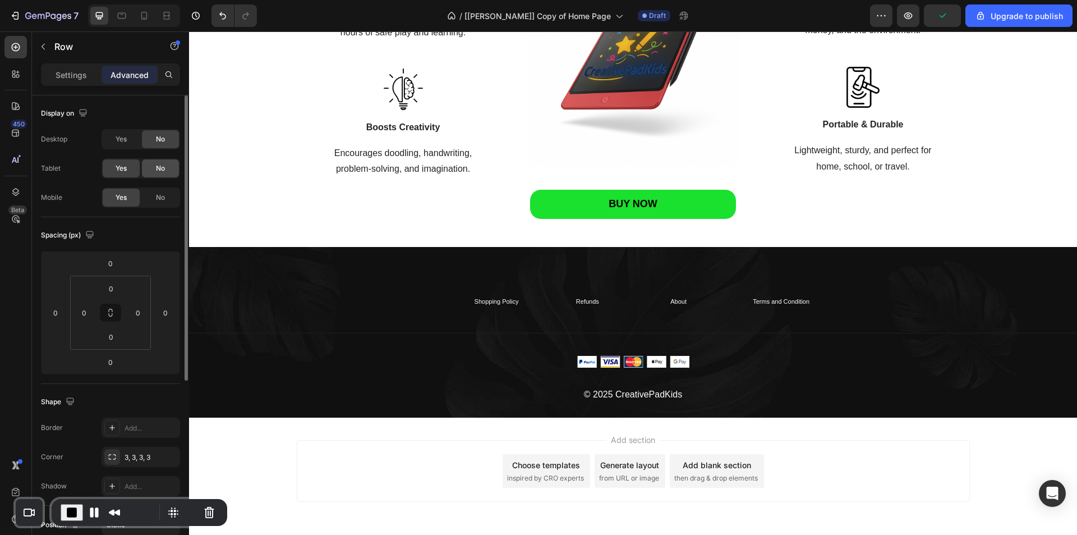
click at [158, 165] on span "No" at bounding box center [160, 168] width 9 height 10
click at [146, 16] on icon at bounding box center [144, 15] width 11 height 11
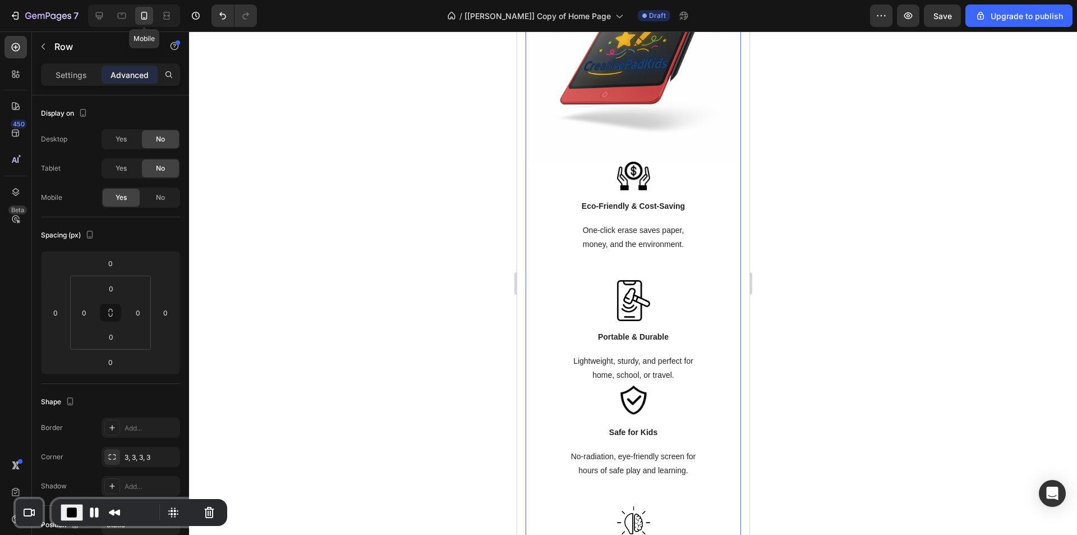
scroll to position [1470, 0]
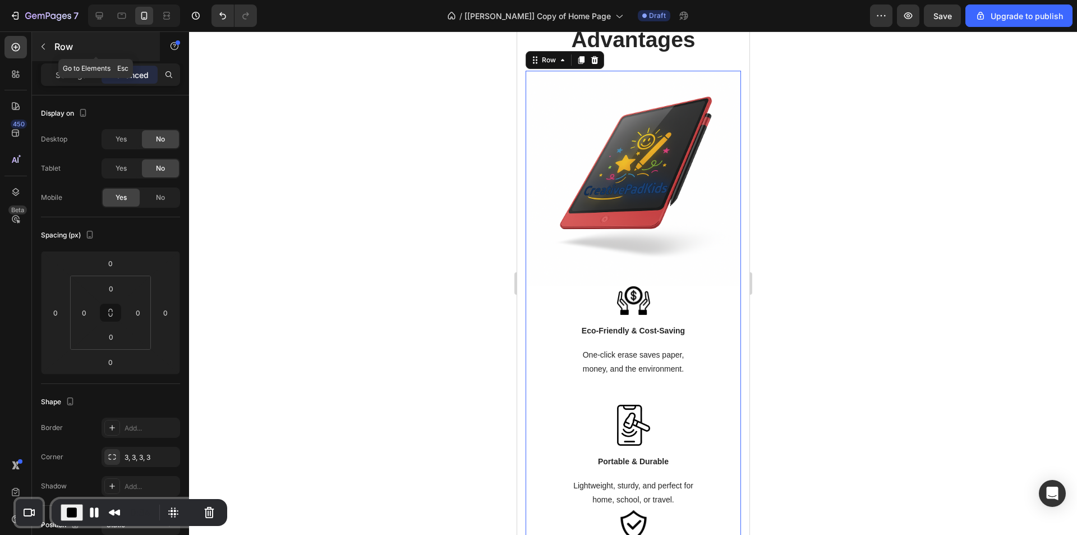
click at [41, 43] on icon "button" at bounding box center [43, 46] width 9 height 9
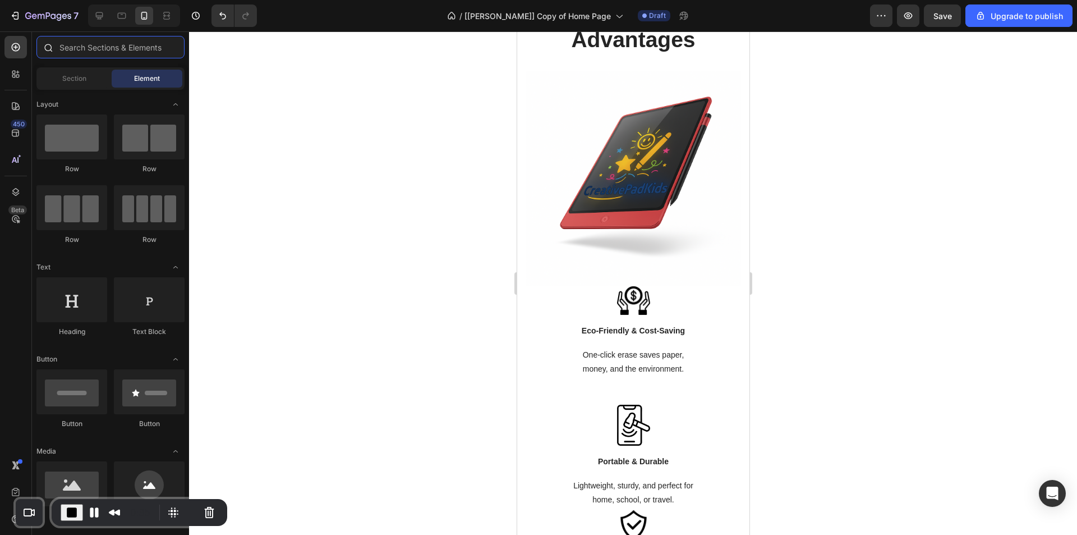
click at [95, 48] on input "text" at bounding box center [110, 47] width 148 height 22
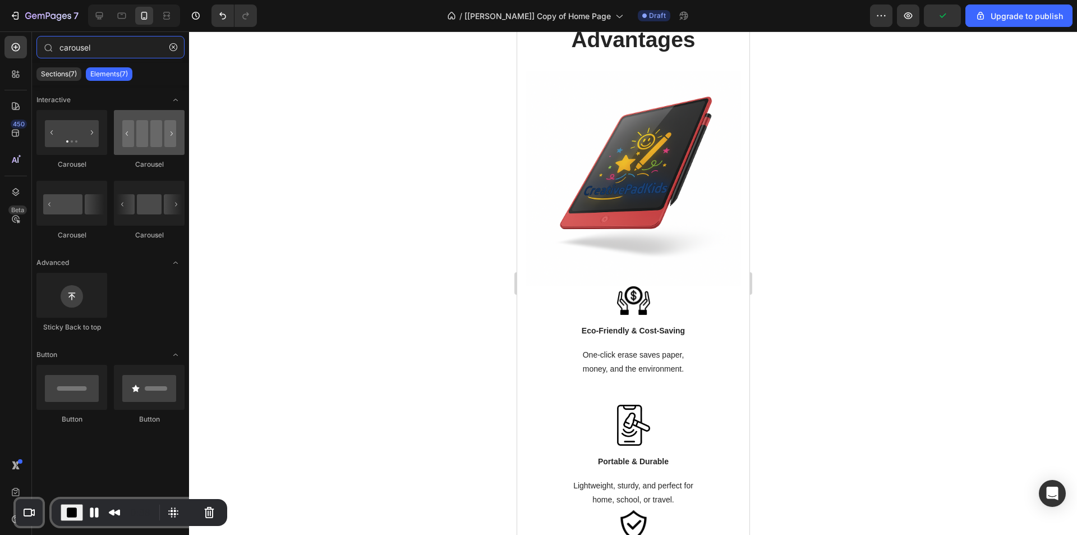
type input "carousel"
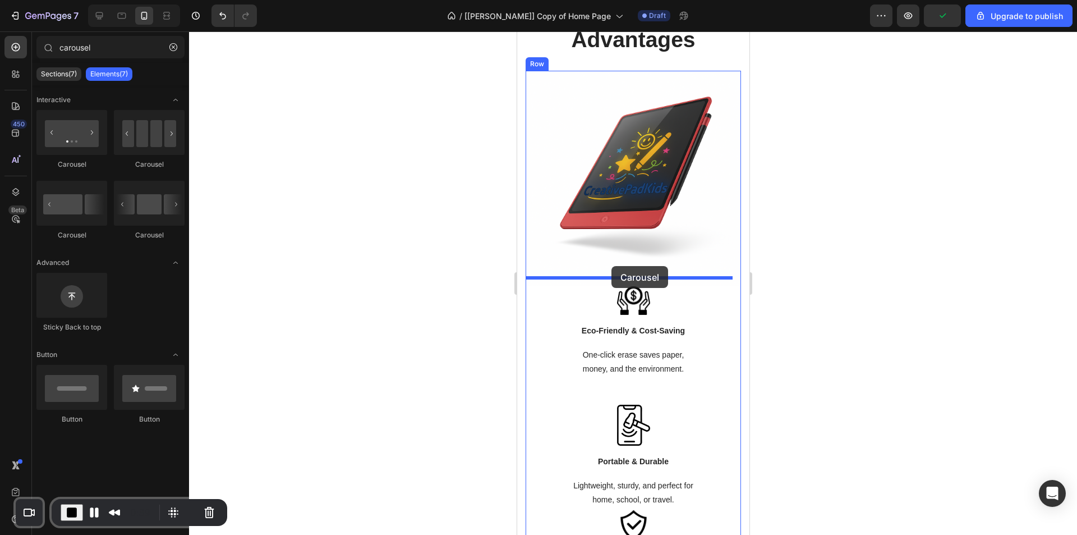
drag, startPoint x: 669, startPoint y: 173, endPoint x: 611, endPoint y: 266, distance: 109.1
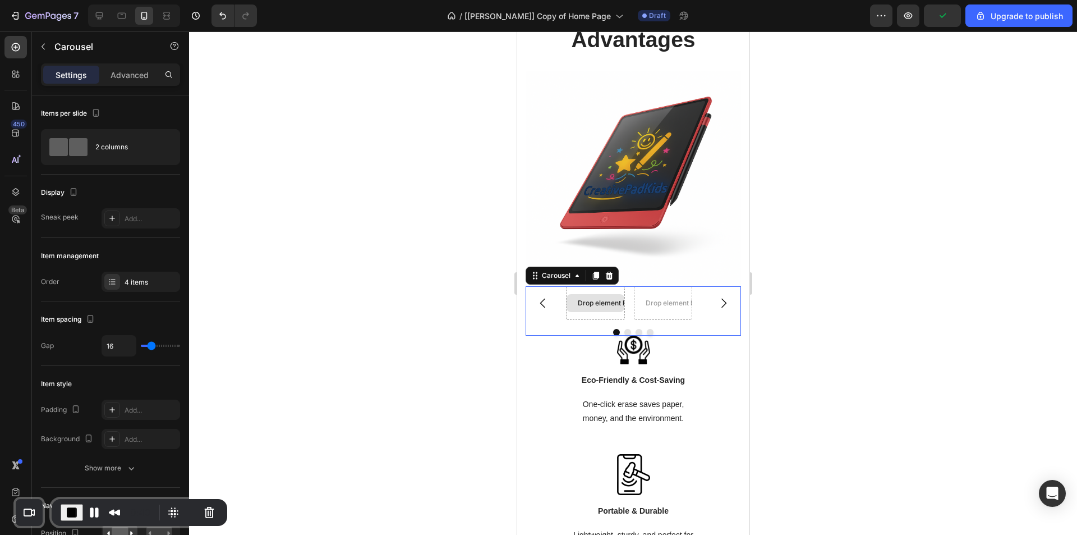
scroll to position [1519, 0]
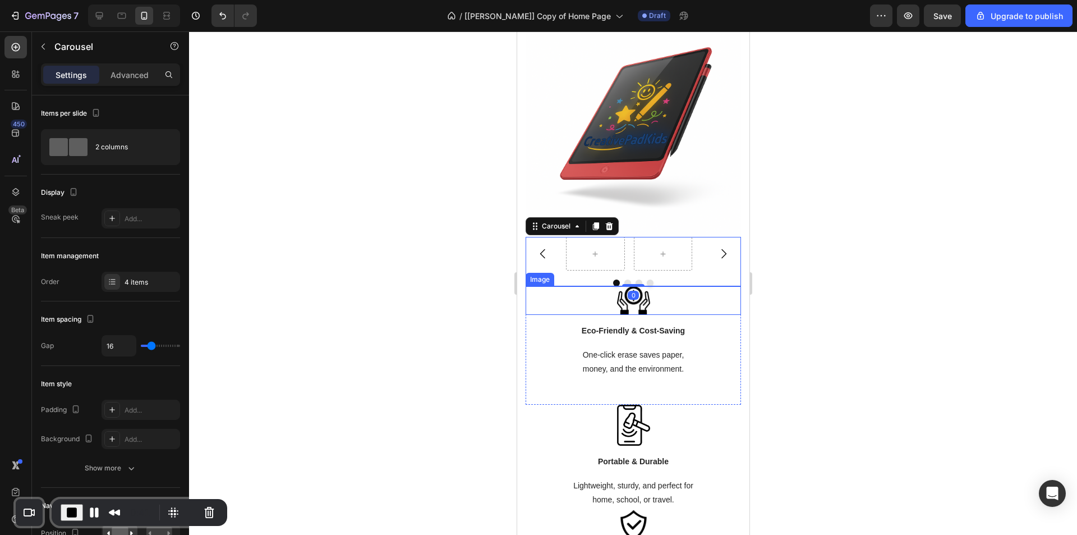
click at [628, 295] on img at bounding box center [633, 300] width 33 height 29
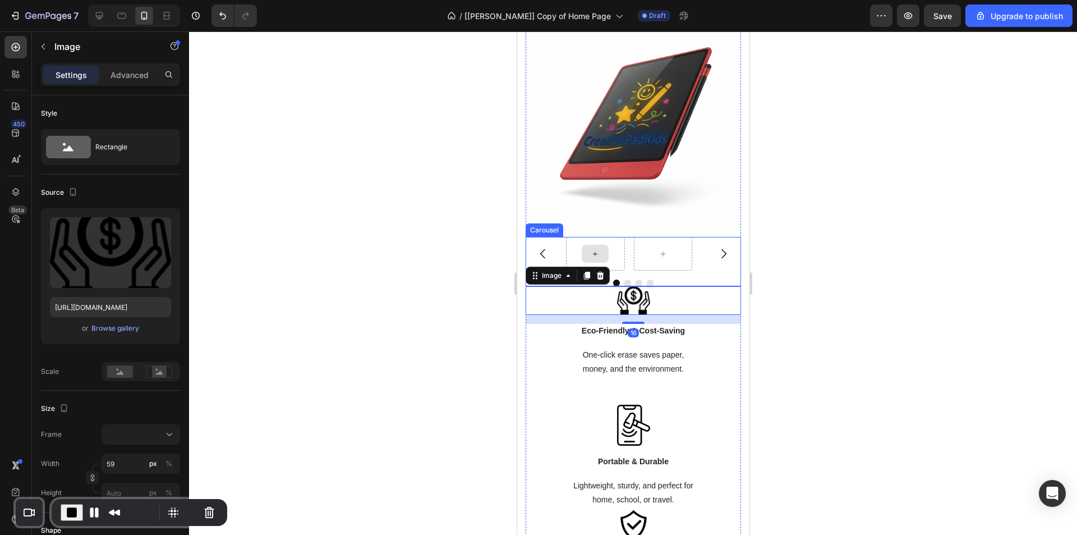
click at [576, 238] on div at bounding box center [595, 254] width 59 height 34
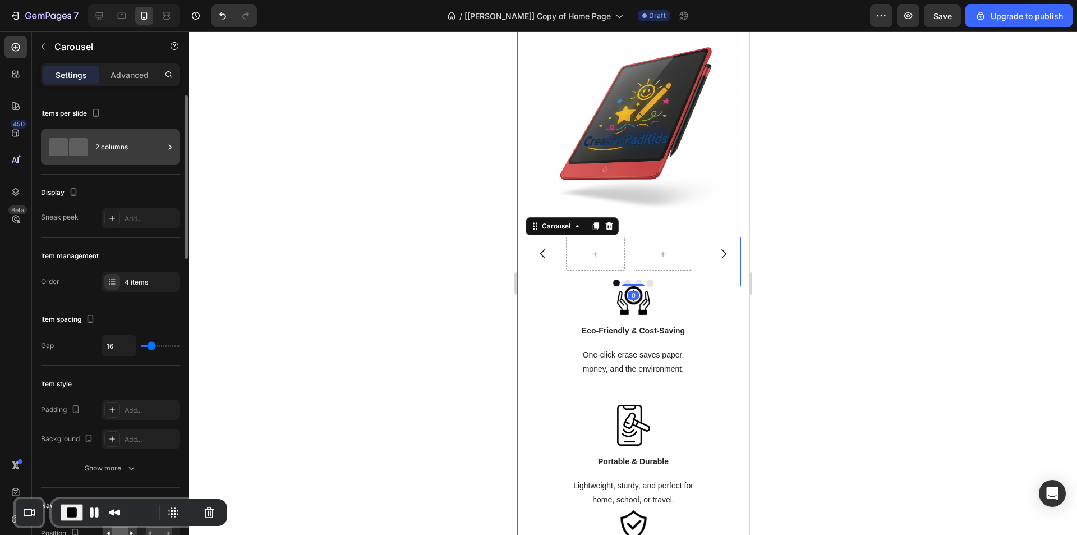
click at [148, 144] on div "2 columns" at bounding box center [129, 147] width 68 height 26
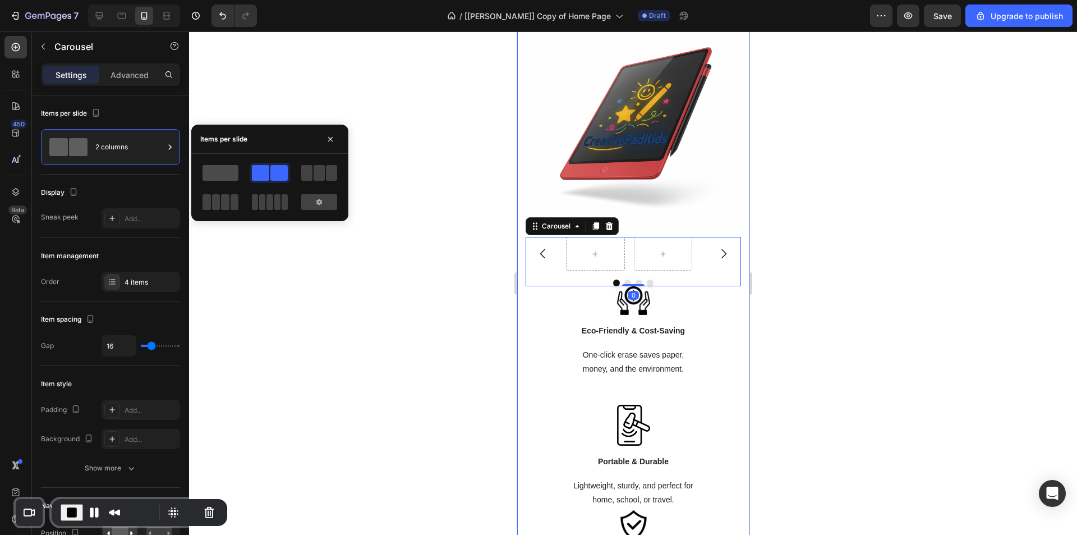
click at [217, 169] on span at bounding box center [221, 173] width 36 height 16
click at [617, 300] on img at bounding box center [633, 300] width 33 height 29
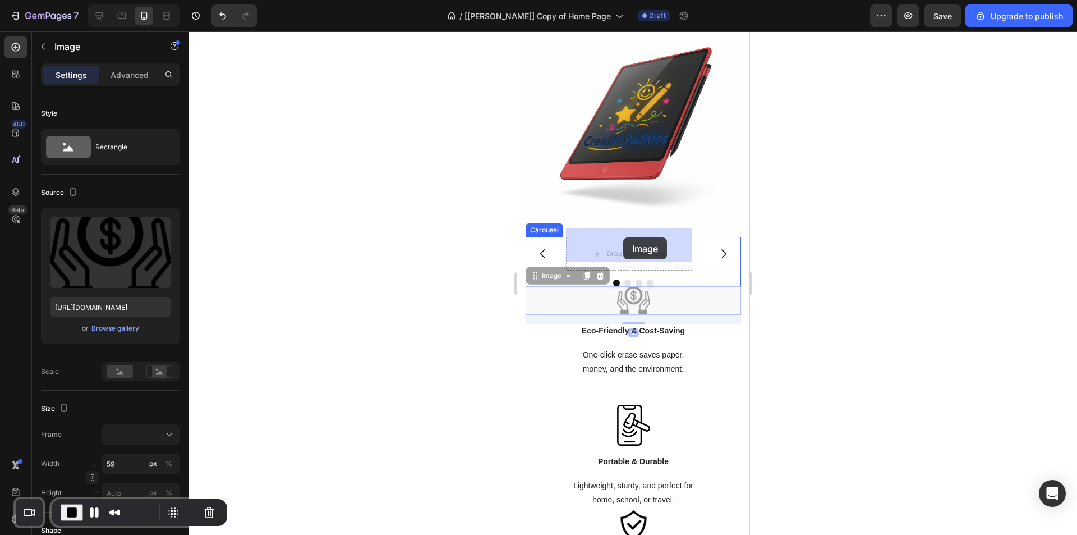
drag, startPoint x: 548, startPoint y: 271, endPoint x: 616, endPoint y: 246, distance: 73.0
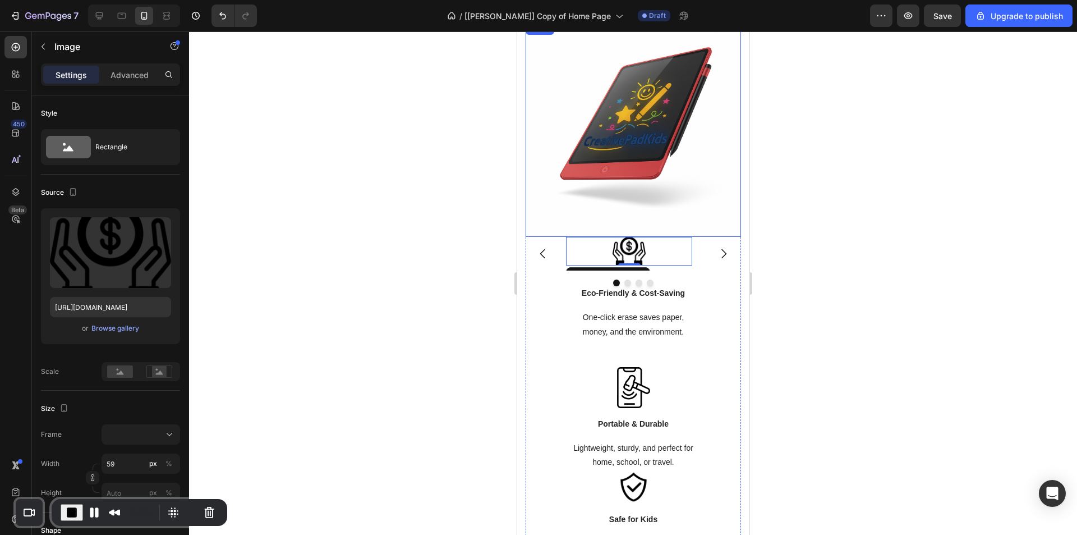
scroll to position [1482, 0]
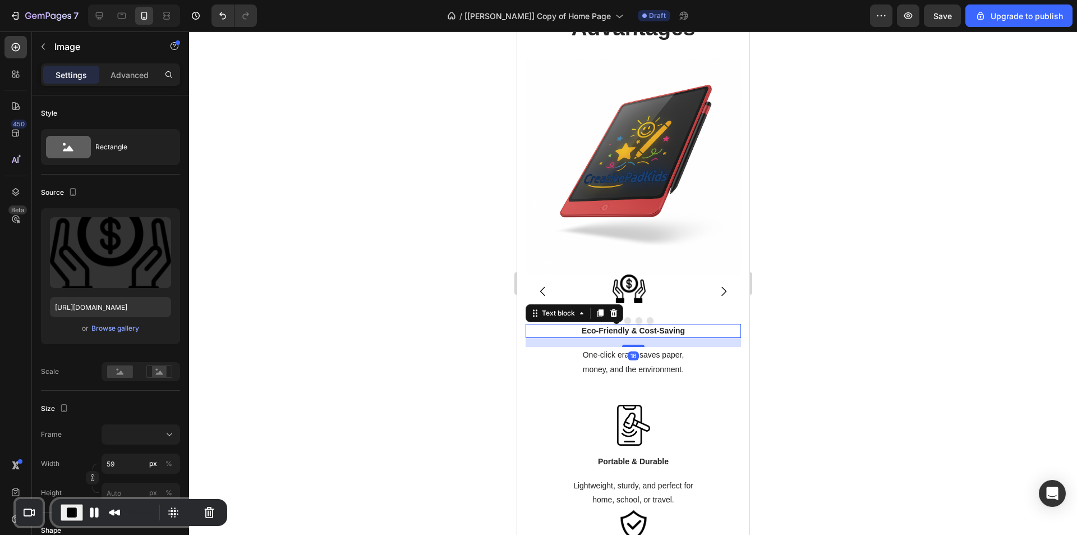
click at [614, 325] on p "Eco-Friendly & Cost-Saving" at bounding box center [632, 331] width 213 height 12
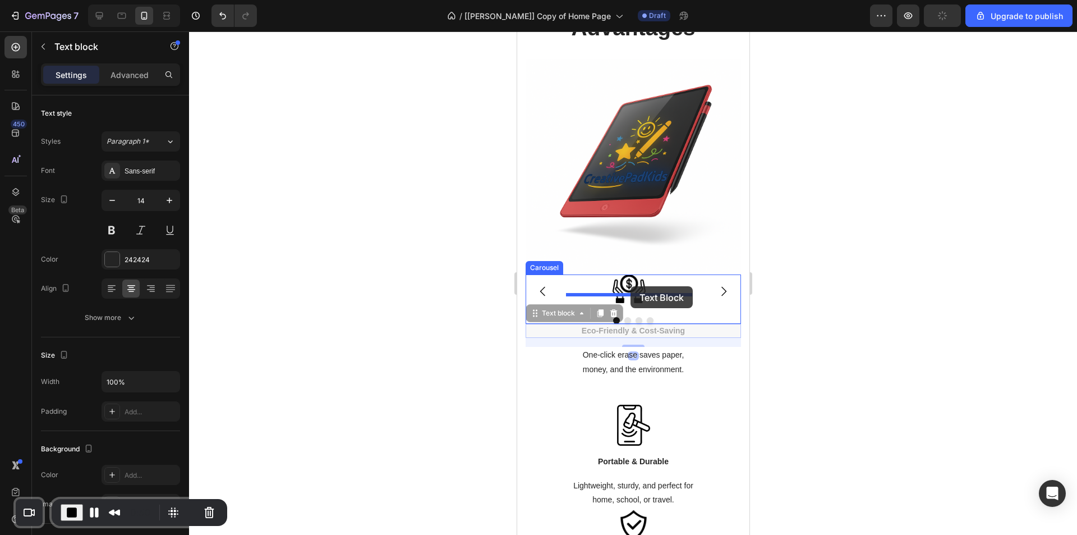
drag, startPoint x: 560, startPoint y: 306, endPoint x: 630, endPoint y: 286, distance: 73.0
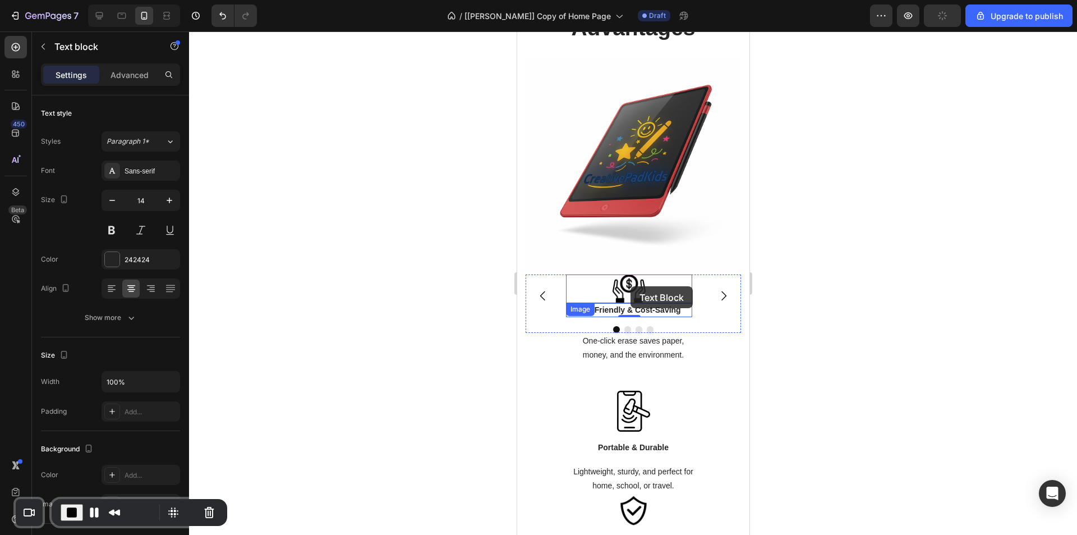
scroll to position [1468, 0]
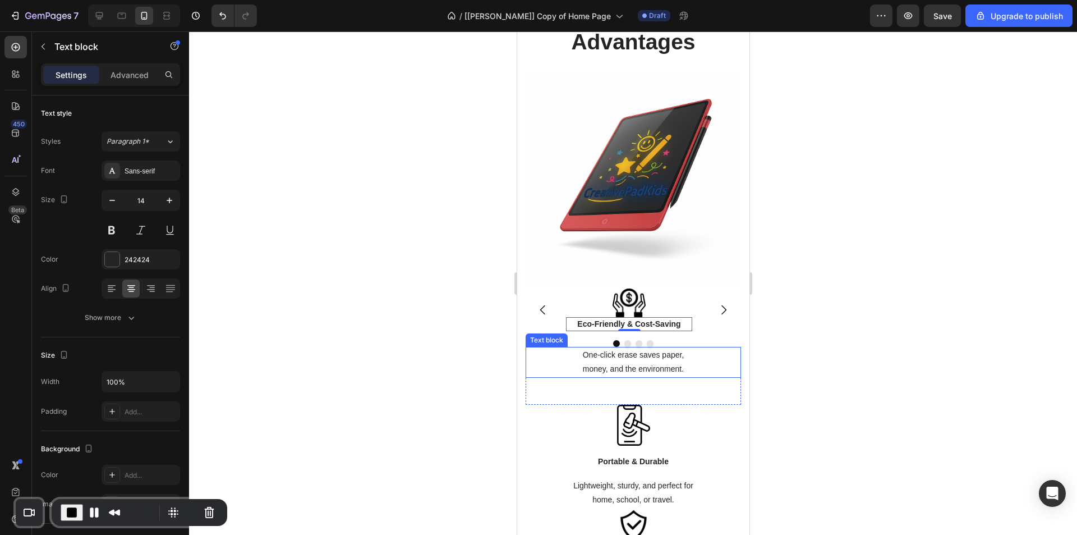
click at [592, 349] on p "One-click erase saves paper," at bounding box center [632, 355] width 213 height 14
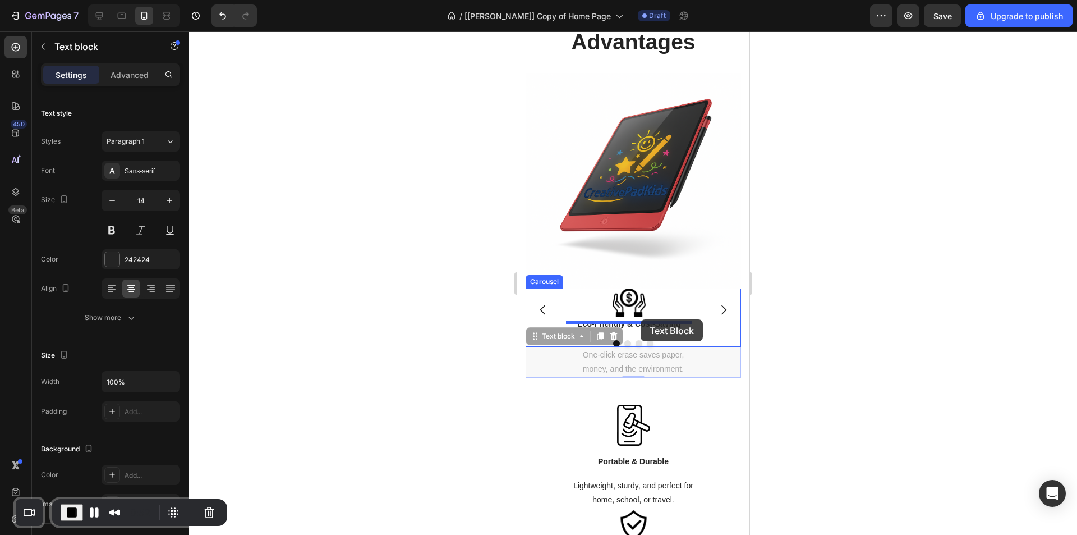
drag, startPoint x: 566, startPoint y: 332, endPoint x: 640, endPoint y: 319, distance: 75.6
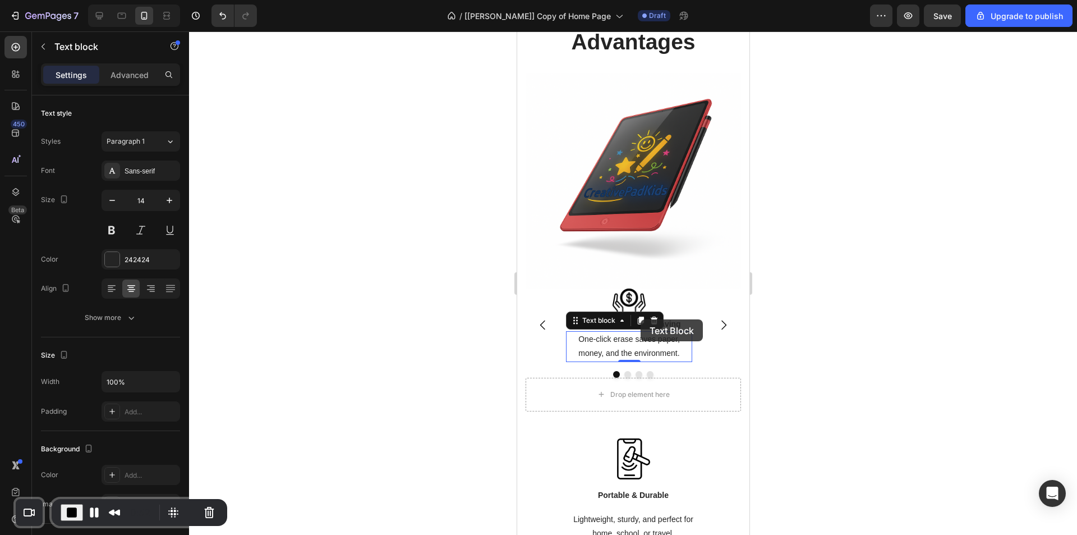
scroll to position [1501, 0]
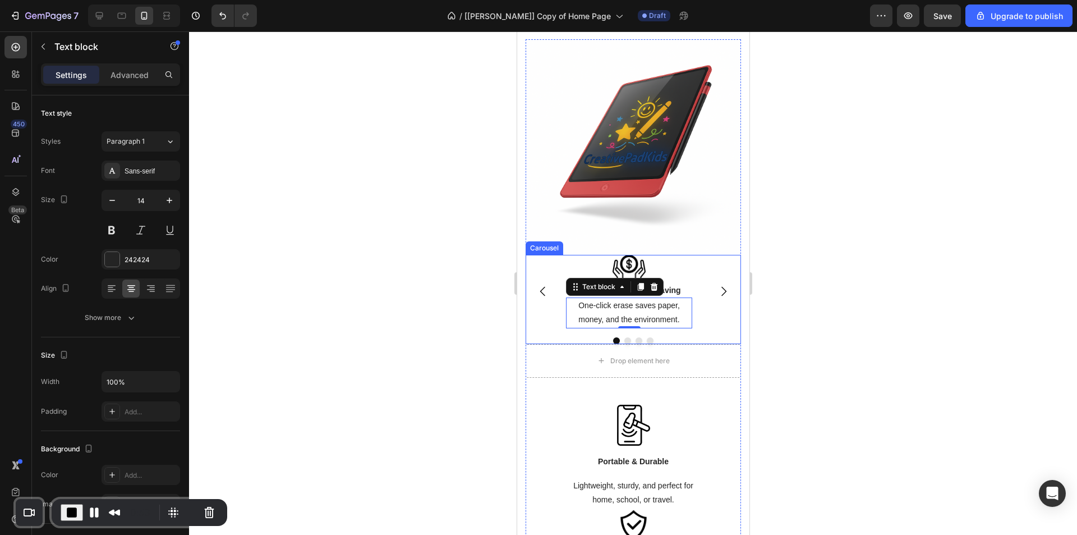
click at [716, 284] on icon "Carousel Next Arrow" at bounding box center [722, 290] width 13 height 13
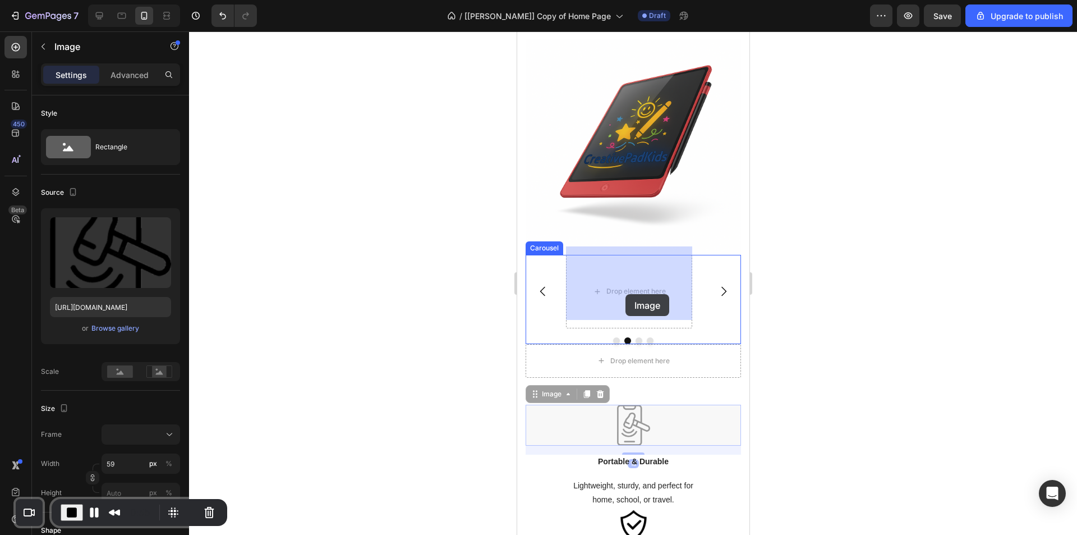
drag, startPoint x: 642, startPoint y: 388, endPoint x: 626, endPoint y: 296, distance: 94.0
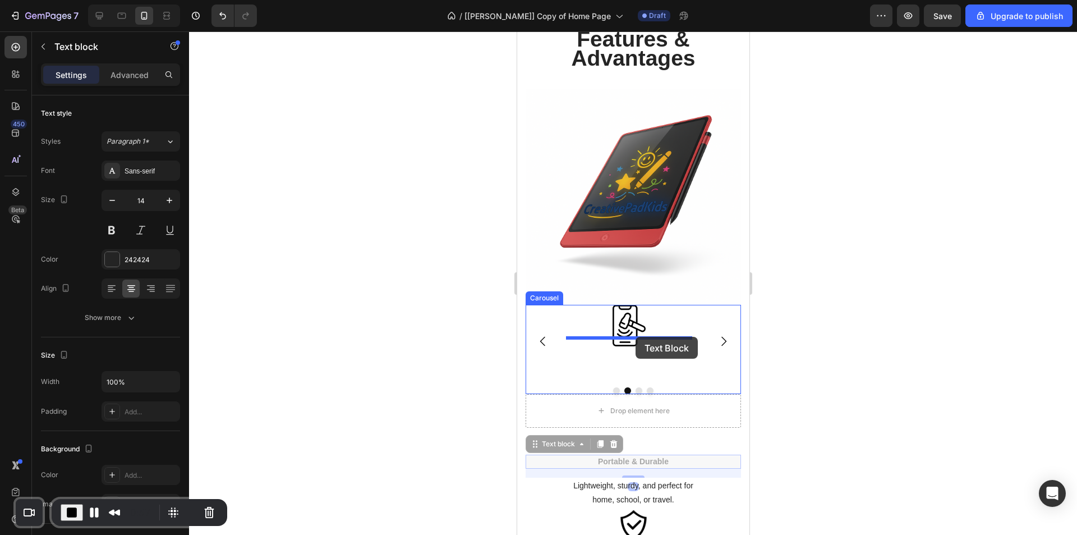
drag, startPoint x: 624, startPoint y: 453, endPoint x: 635, endPoint y: 337, distance: 116.1
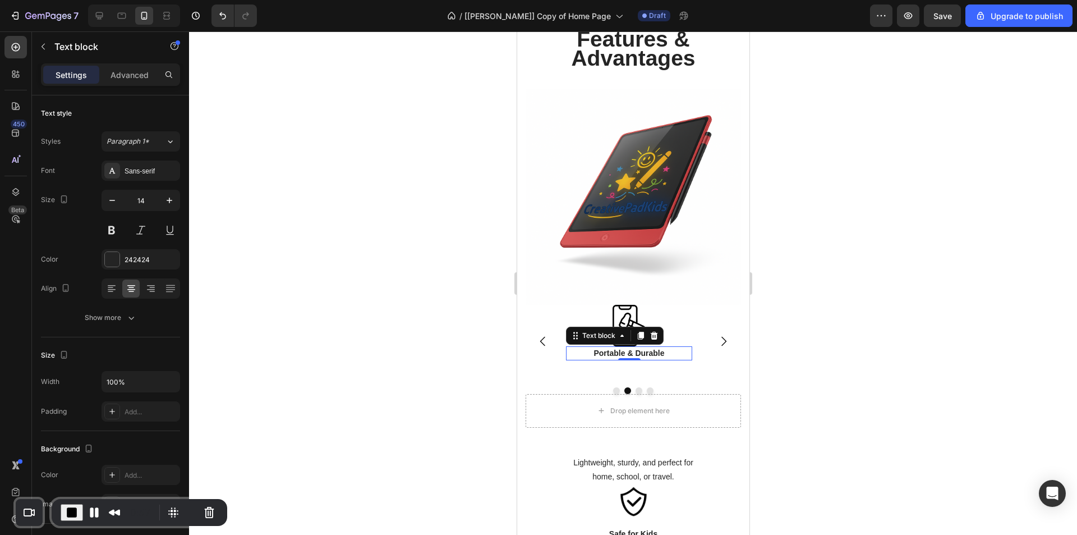
scroll to position [1428, 0]
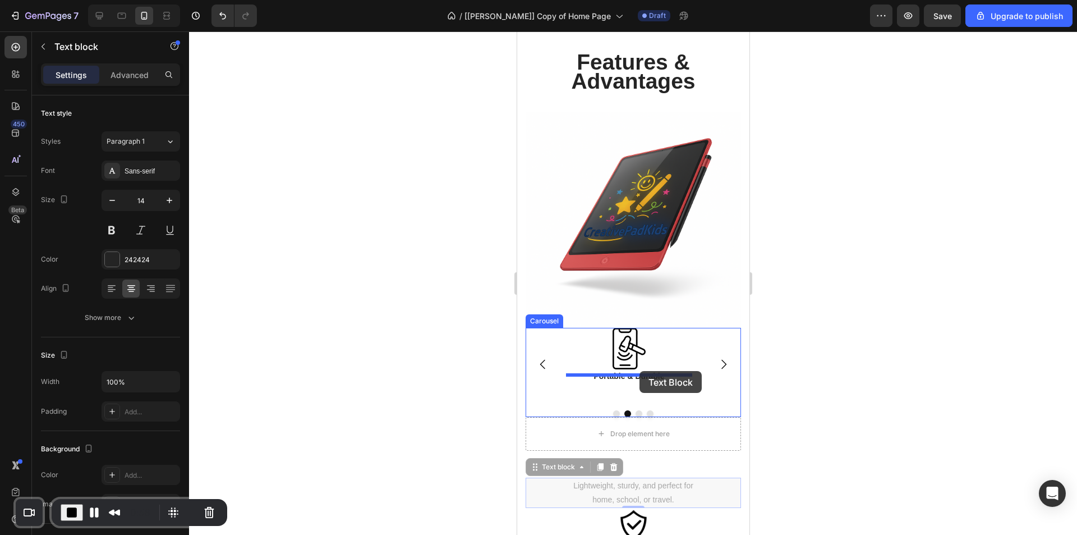
drag, startPoint x: 639, startPoint y: 471, endPoint x: 639, endPoint y: 371, distance: 99.9
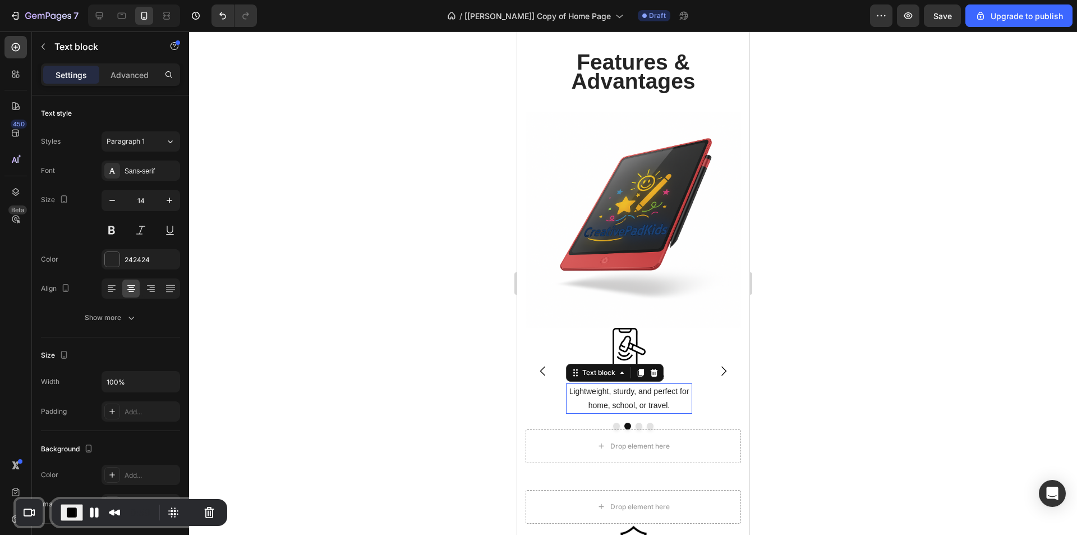
scroll to position [1444, 0]
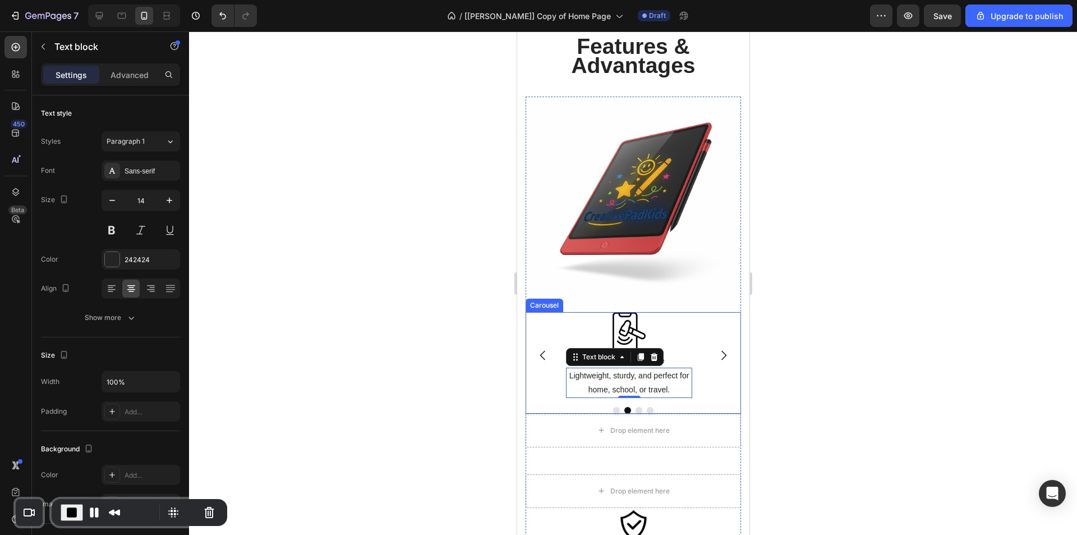
click at [716, 348] on icon "Carousel Next Arrow" at bounding box center [722, 354] width 13 height 13
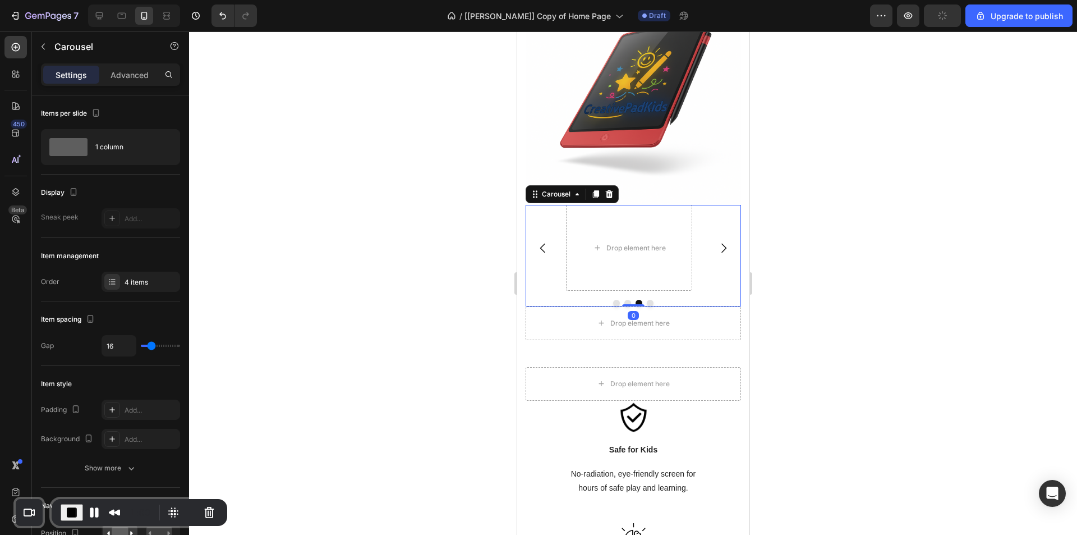
scroll to position [1556, 0]
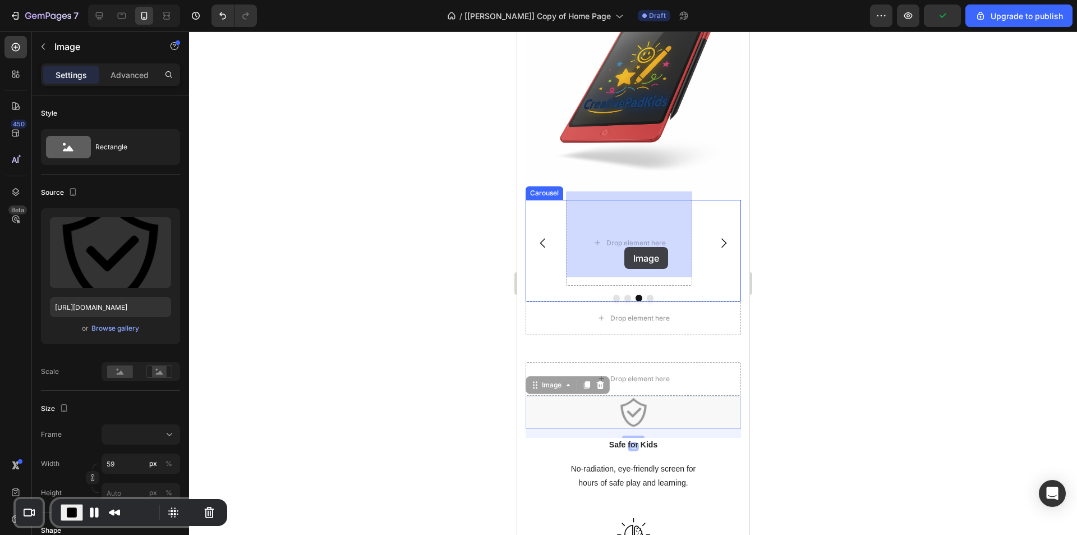
drag, startPoint x: 636, startPoint y: 382, endPoint x: 622, endPoint y: 240, distance: 142.6
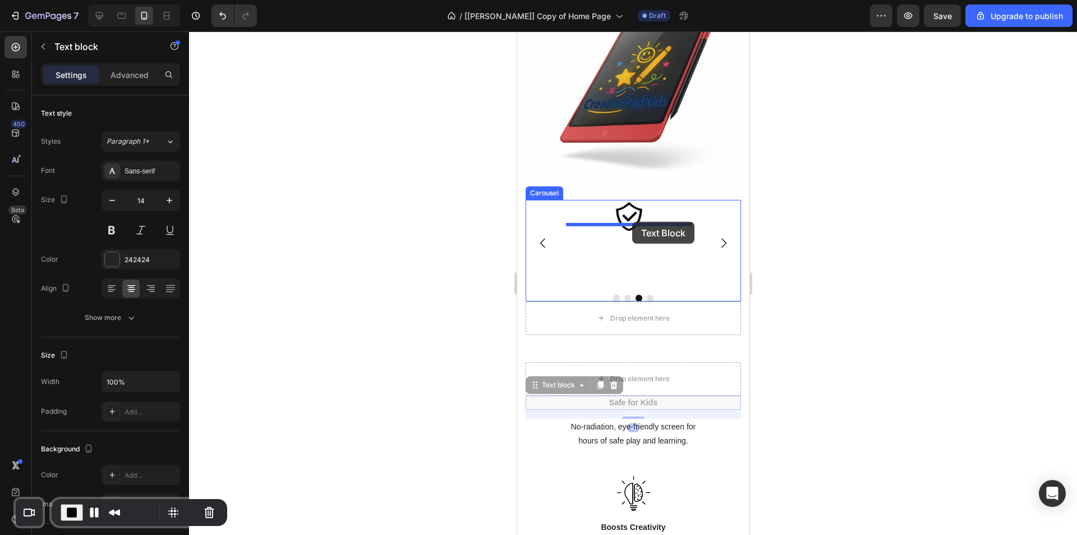
drag, startPoint x: 640, startPoint y: 397, endPoint x: 632, endPoint y: 222, distance: 175.8
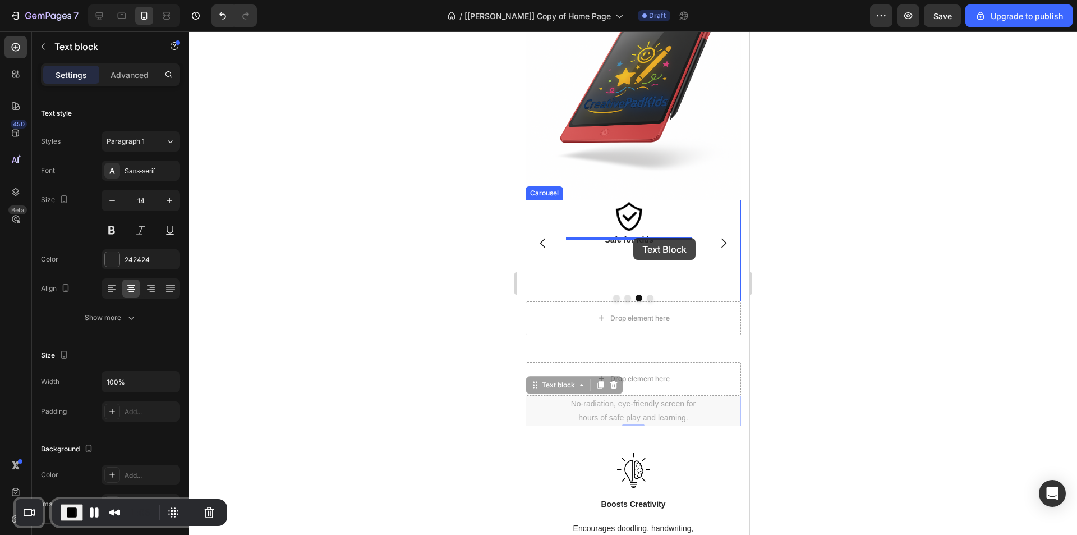
drag, startPoint x: 640, startPoint y: 402, endPoint x: 633, endPoint y: 238, distance: 164.0
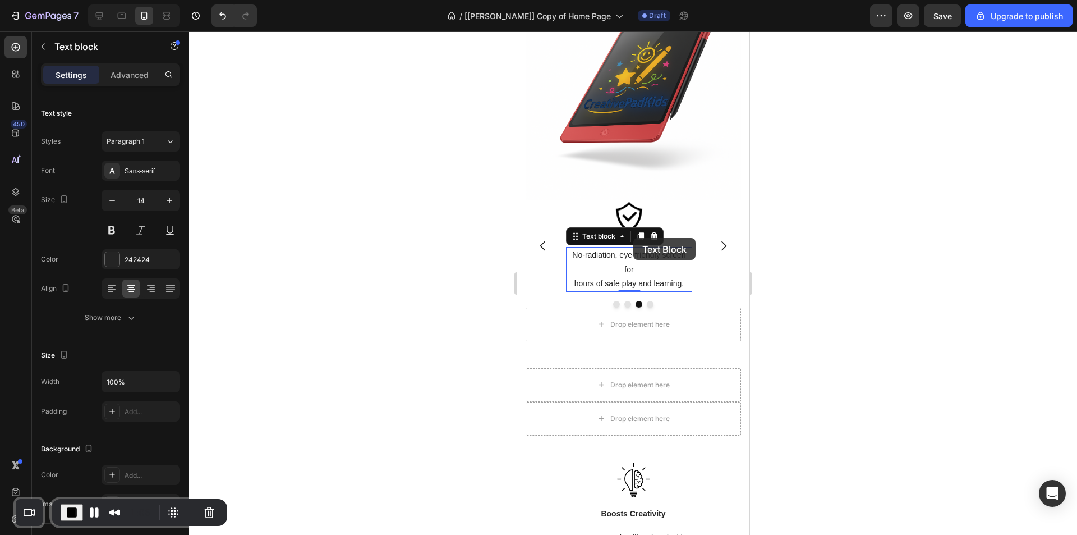
scroll to position [1562, 0]
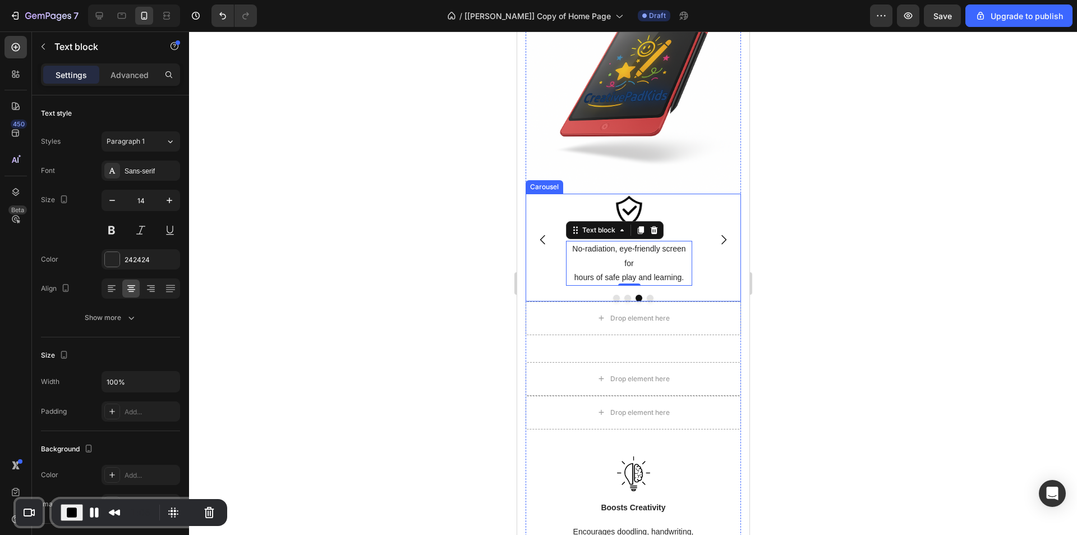
click at [721, 235] on icon "Carousel Next Arrow" at bounding box center [723, 240] width 5 height 10
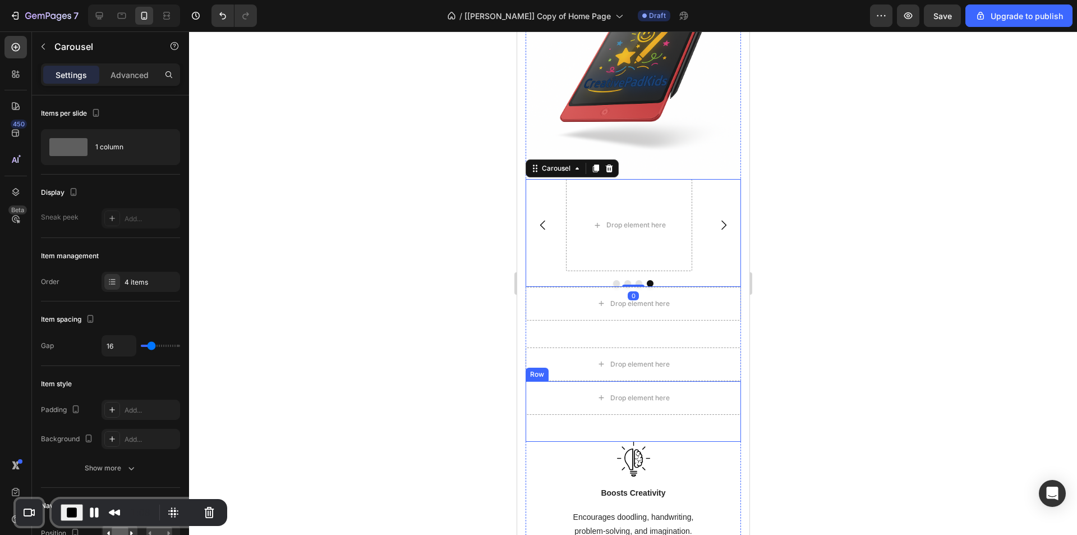
scroll to position [1619, 0]
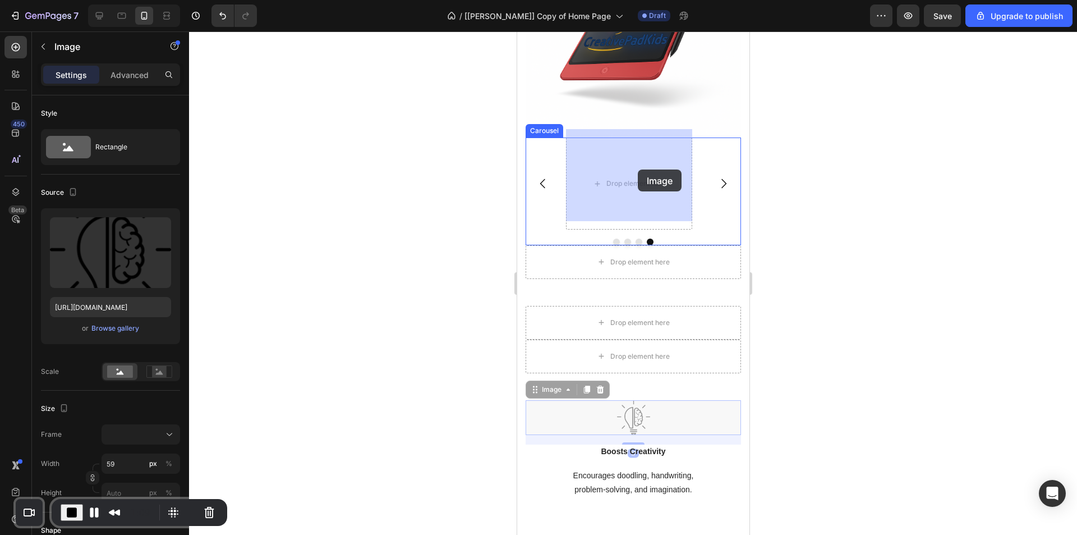
drag, startPoint x: 641, startPoint y: 342, endPoint x: 637, endPoint y: 169, distance: 172.3
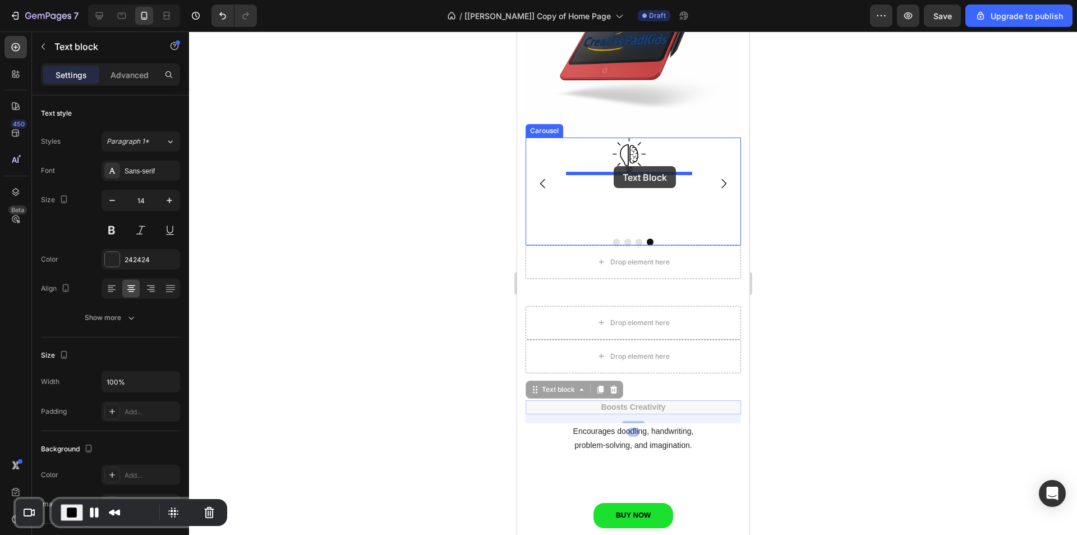
drag, startPoint x: 656, startPoint y: 401, endPoint x: 613, endPoint y: 166, distance: 239.0
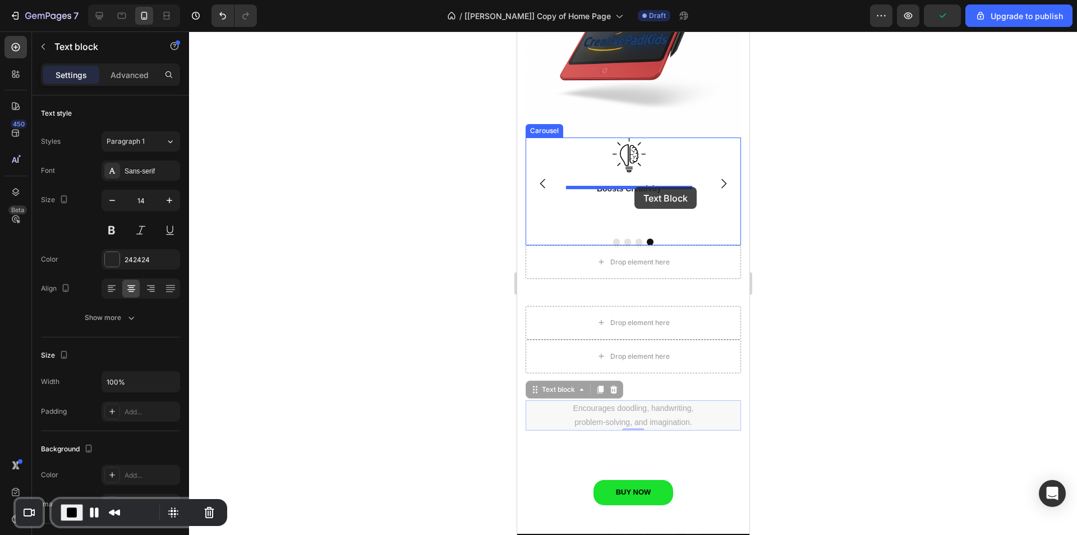
drag, startPoint x: 642, startPoint y: 379, endPoint x: 634, endPoint y: 187, distance: 192.6
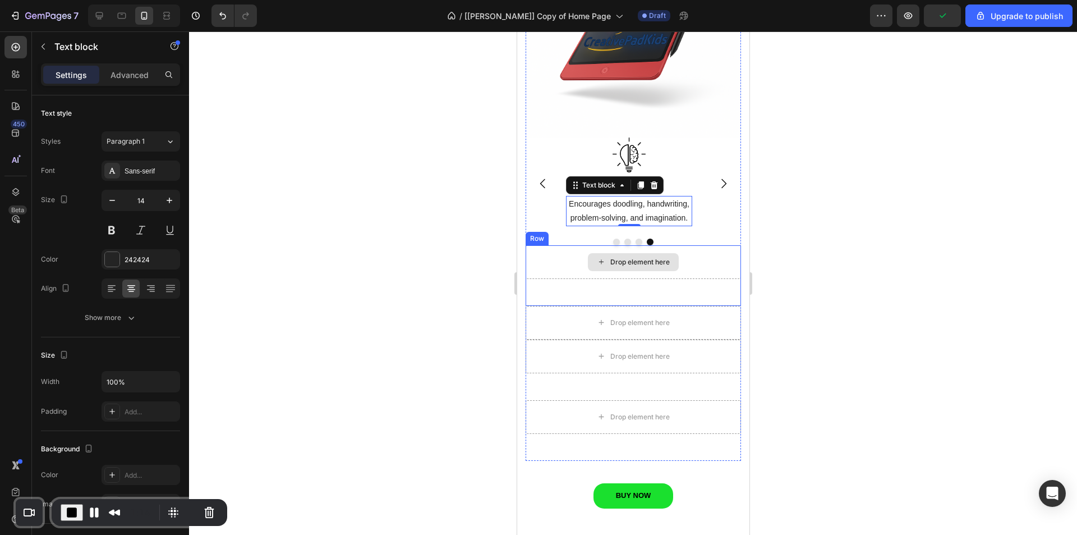
click at [559, 250] on div "Drop element here" at bounding box center [632, 262] width 215 height 34
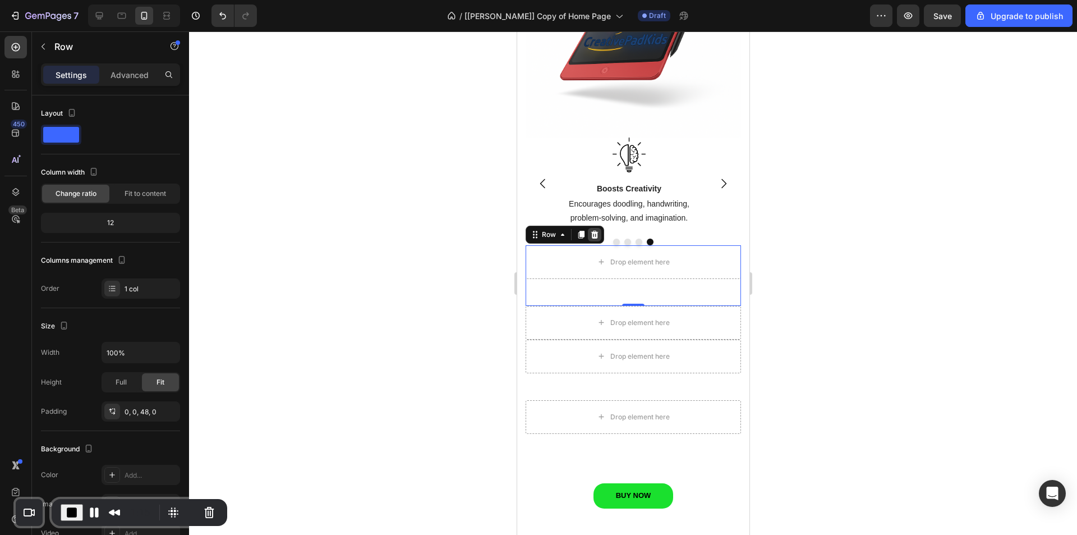
click at [596, 230] on icon at bounding box center [594, 234] width 9 height 9
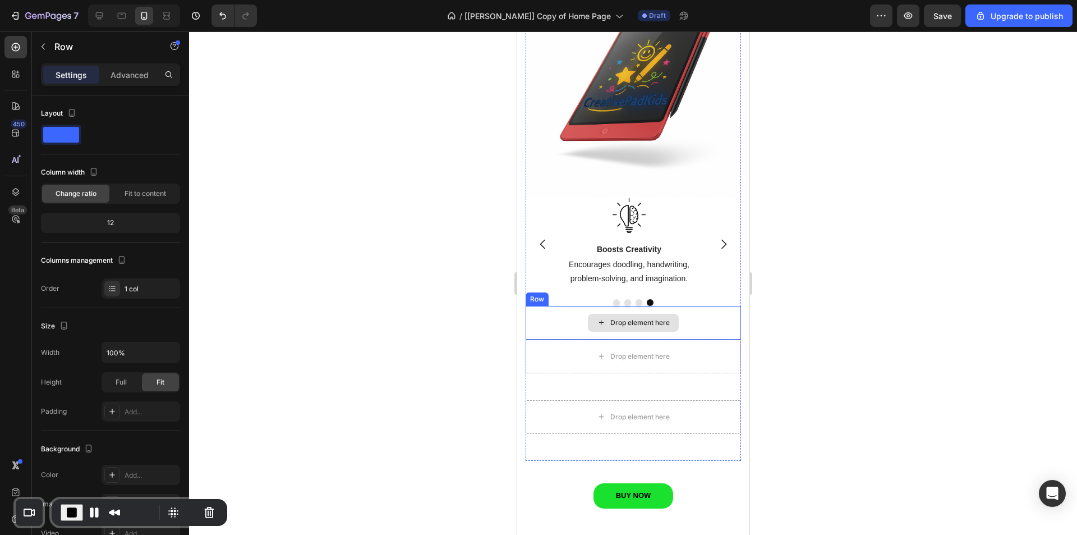
click at [557, 306] on div "Drop element here" at bounding box center [632, 323] width 215 height 34
drag, startPoint x: 594, startPoint y: 288, endPoint x: 592, endPoint y: 301, distance: 12.5
click at [595, 291] on icon at bounding box center [594, 295] width 9 height 9
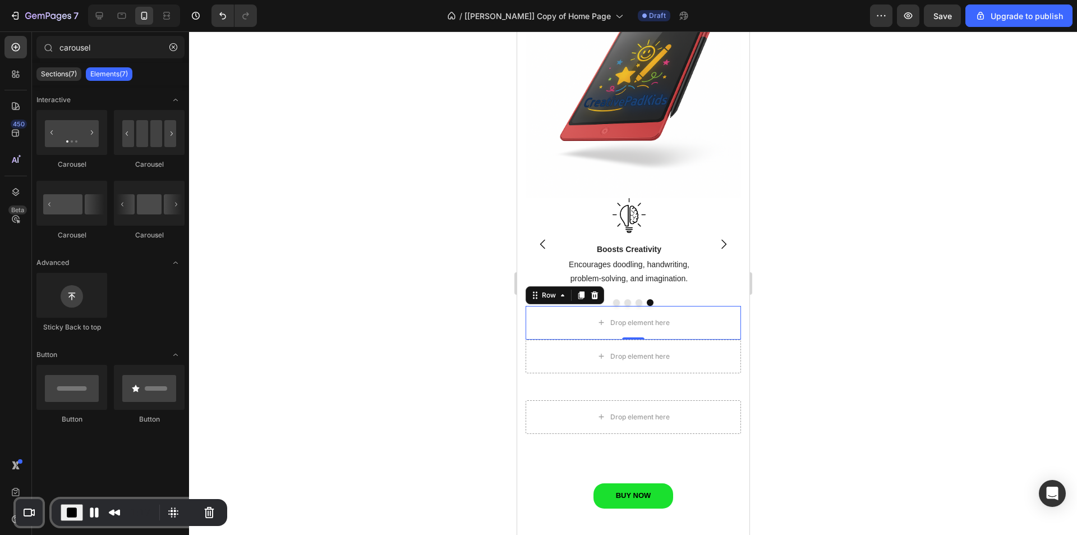
scroll to position [1524, 0]
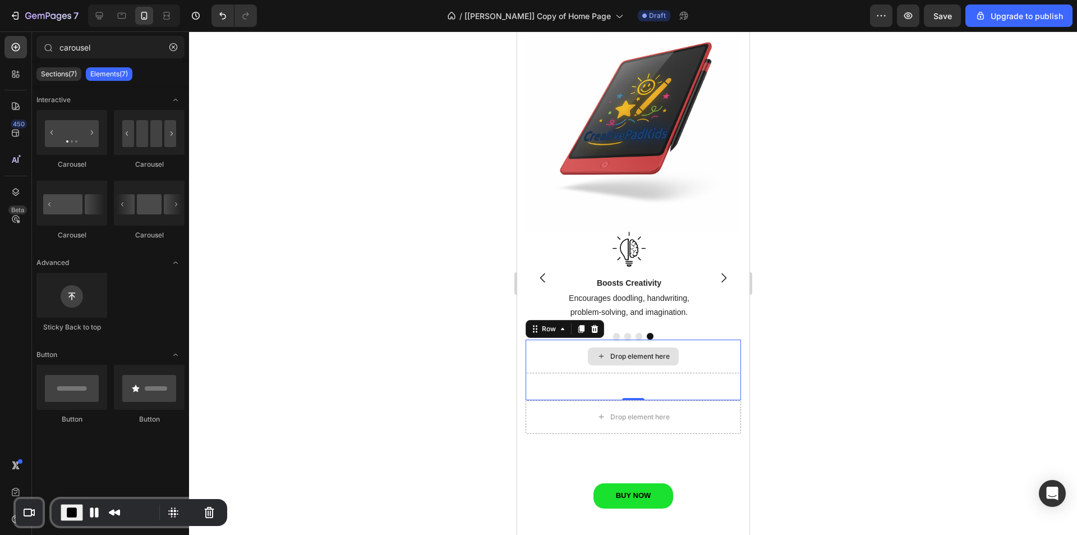
click at [553, 343] on div "Drop element here" at bounding box center [632, 356] width 215 height 34
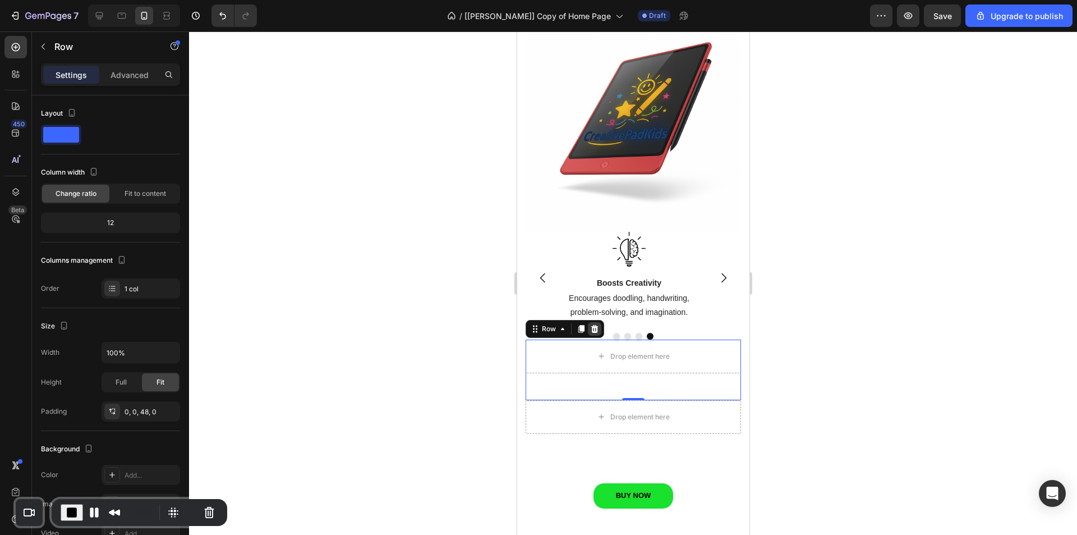
click at [594, 325] on icon at bounding box center [594, 329] width 7 height 8
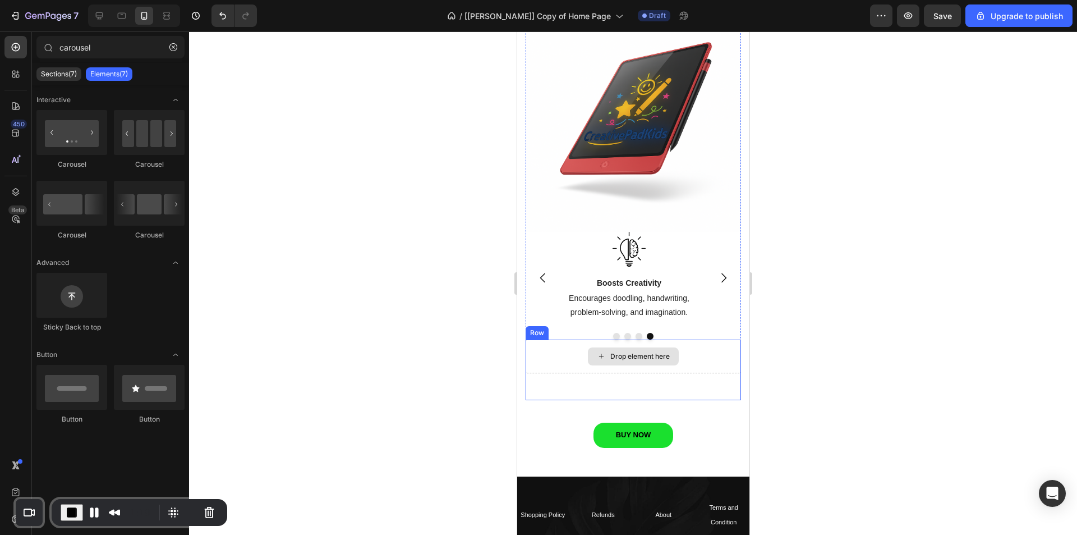
click at [555, 343] on div "Drop element here" at bounding box center [632, 356] width 215 height 34
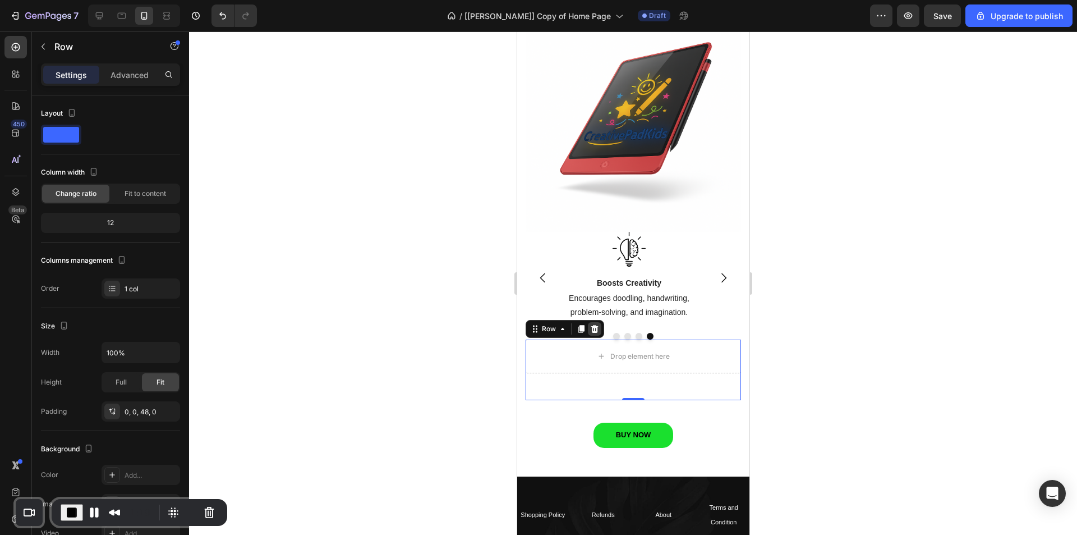
click at [595, 324] on icon at bounding box center [594, 328] width 9 height 9
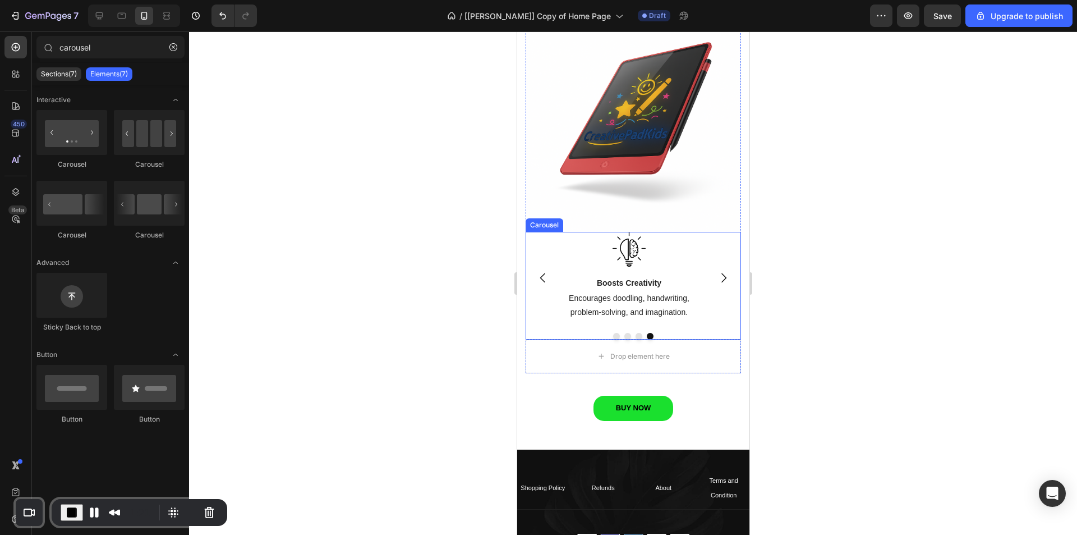
click at [558, 243] on div "Image Eco-Friendly & Cost-Saving Text block One-click erase saves paper, money,…" at bounding box center [632, 278] width 215 height 92
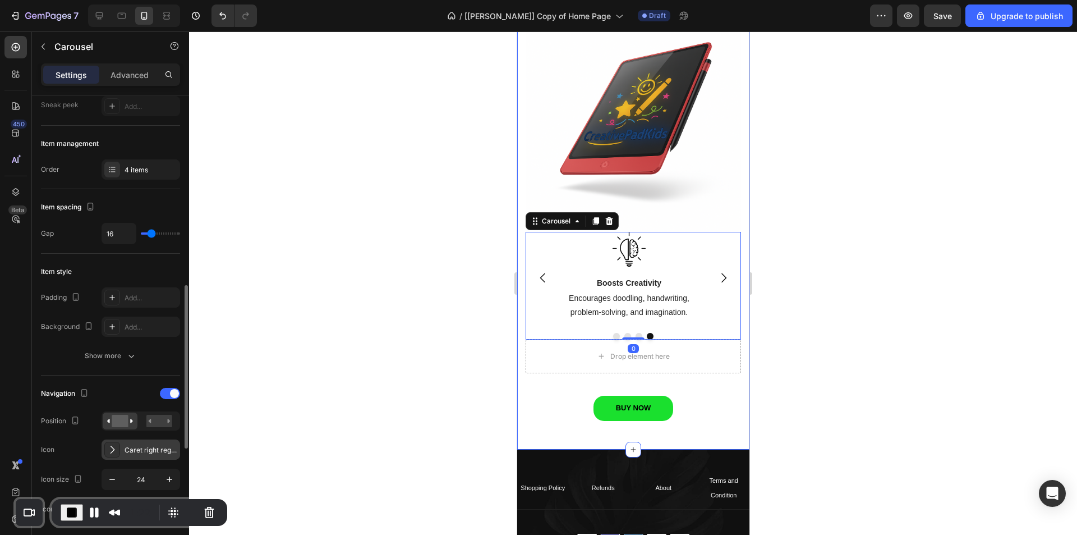
scroll to position [281, 0]
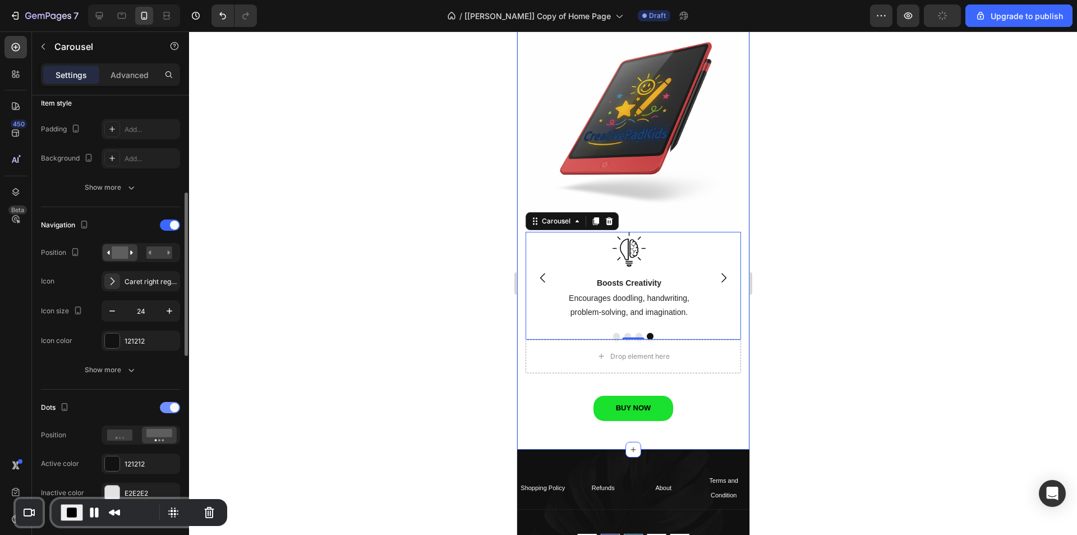
click at [170, 407] on span at bounding box center [174, 407] width 9 height 9
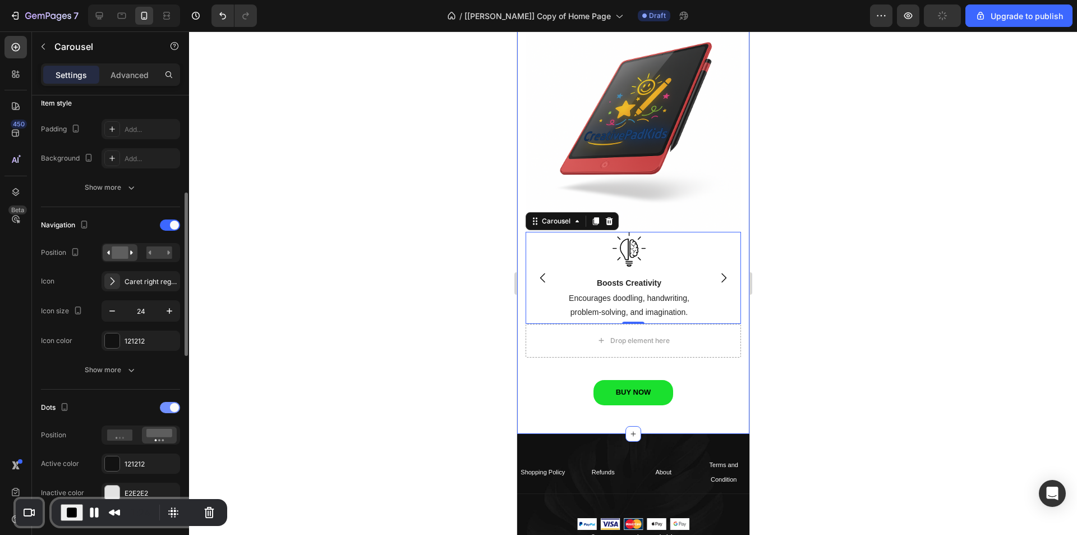
scroll to position [1509, 0]
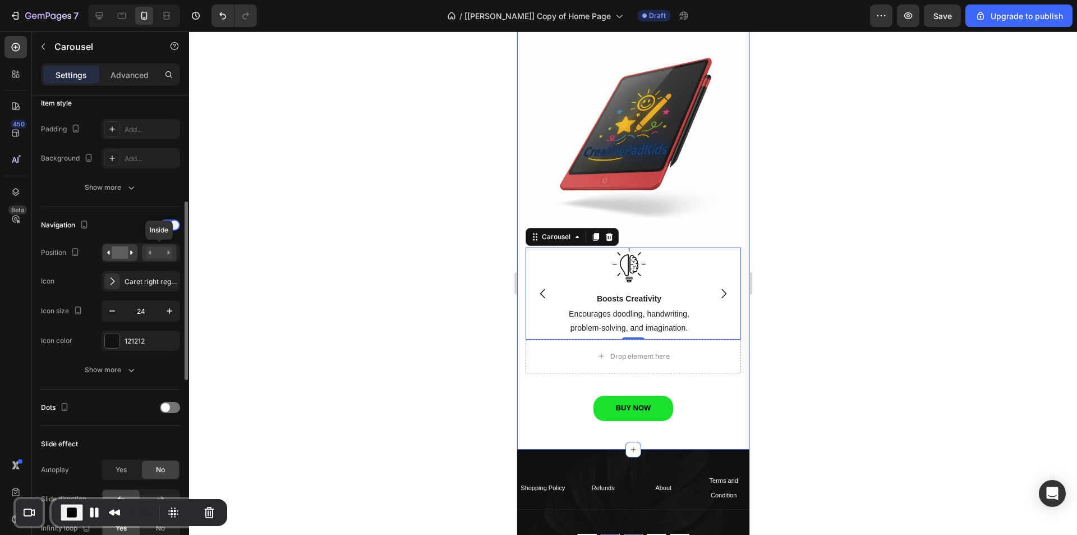
click at [155, 251] on rect at bounding box center [159, 252] width 26 height 12
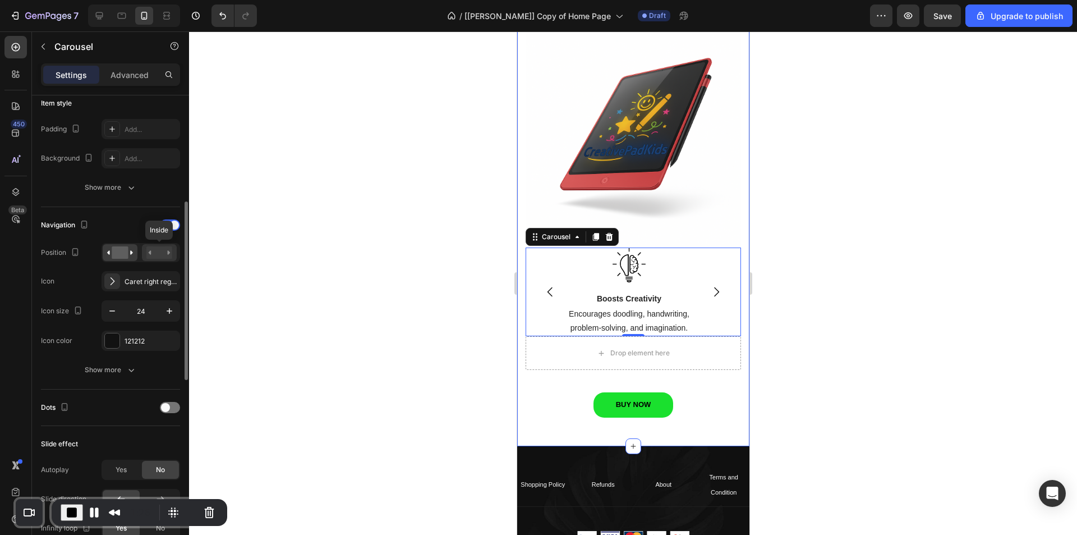
scroll to position [1506, 0]
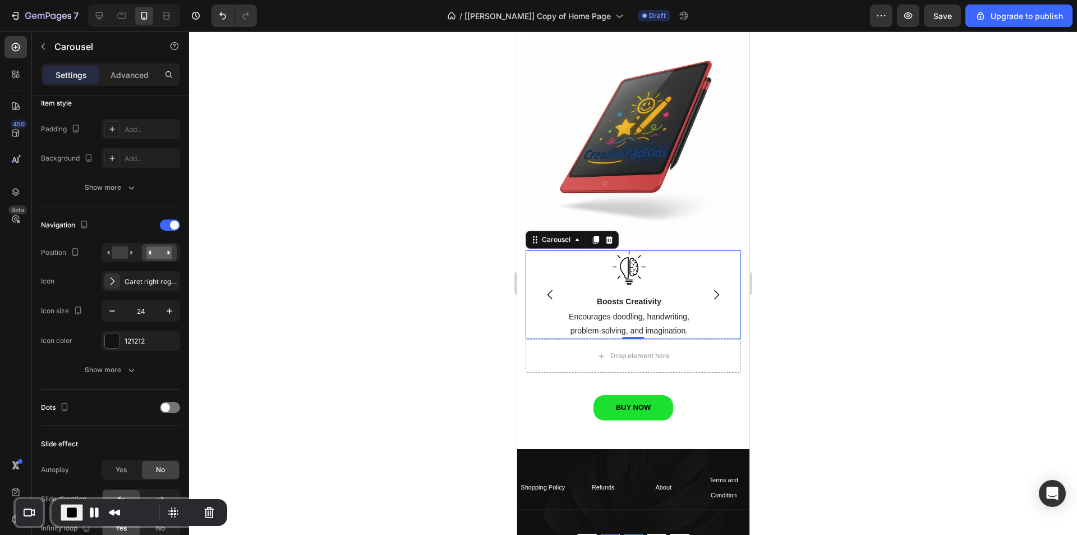
click at [546, 288] on icon "Carousel Back Arrow" at bounding box center [549, 294] width 13 height 13
click at [100, 12] on icon at bounding box center [99, 15] width 7 height 7
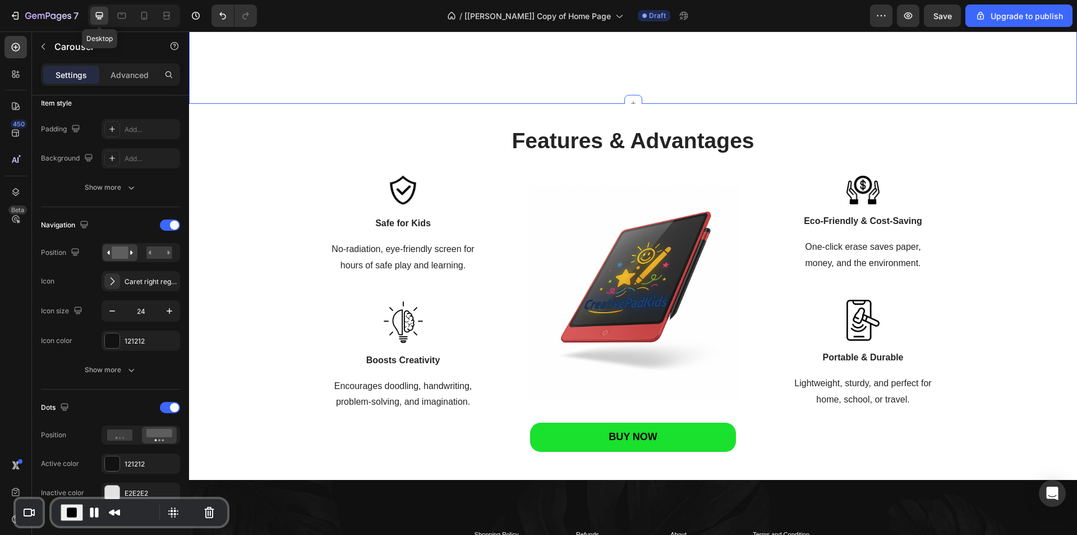
scroll to position [1322, 0]
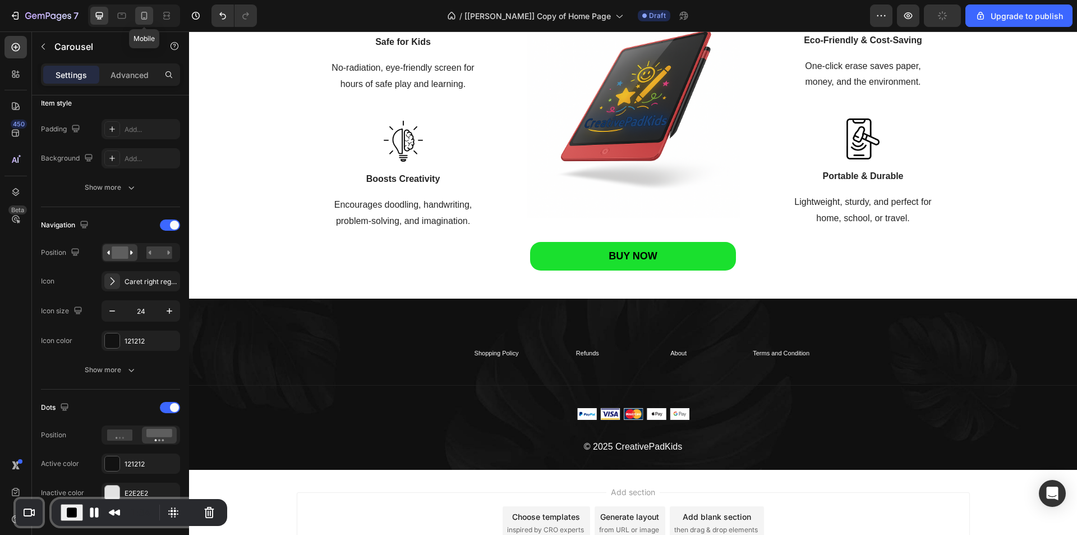
click at [142, 15] on icon at bounding box center [144, 15] width 11 height 11
type input "100%"
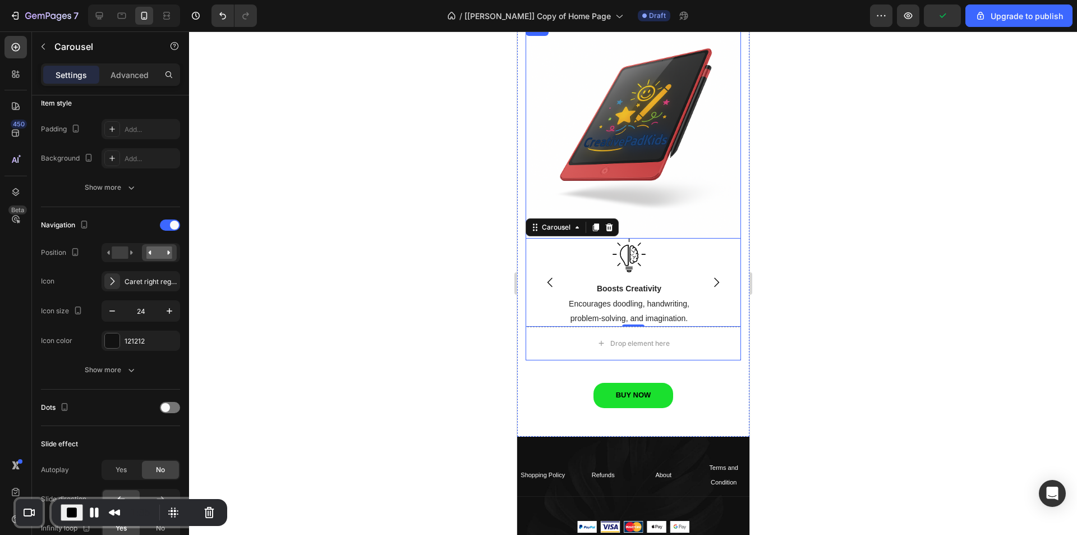
scroll to position [1289, 0]
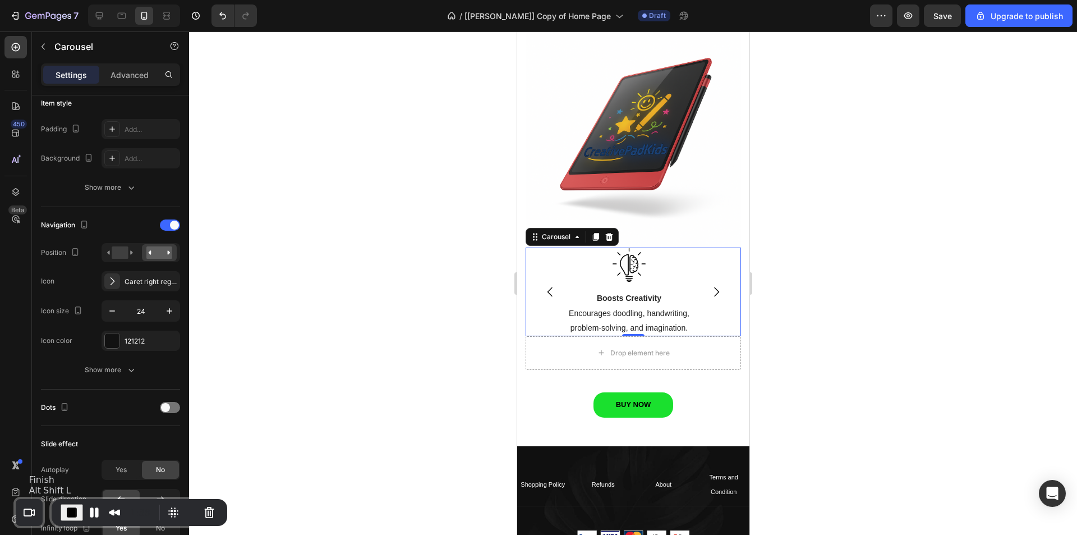
click at [74, 507] on span "End Recording" at bounding box center [71, 511] width 13 height 13
